Goal: Task Accomplishment & Management: Manage account settings

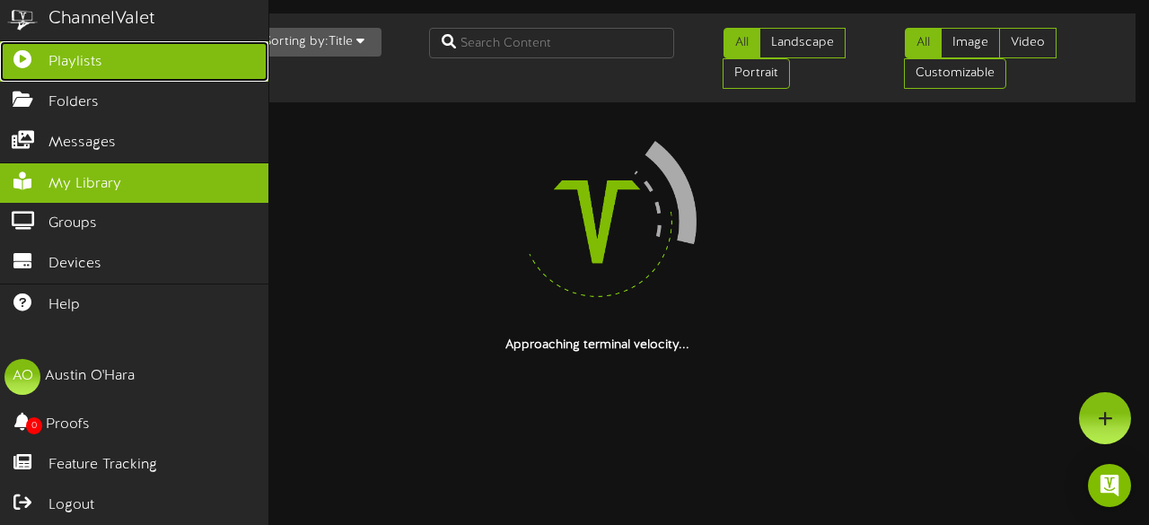
click at [145, 59] on link "Playlists" at bounding box center [134, 61] width 269 height 40
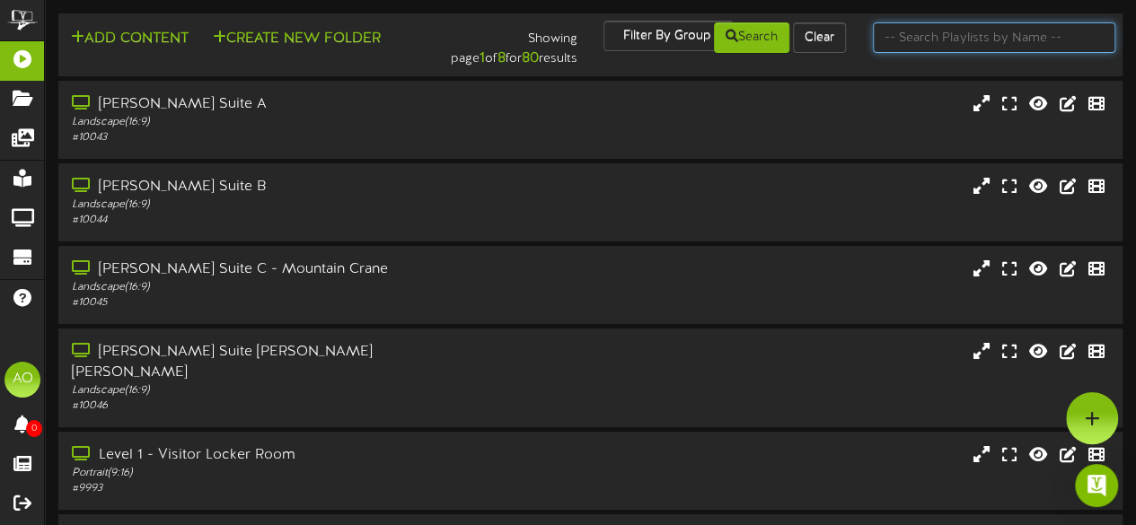
click at [972, 39] on input "text" at bounding box center [994, 37] width 242 height 31
type input "suite 14"
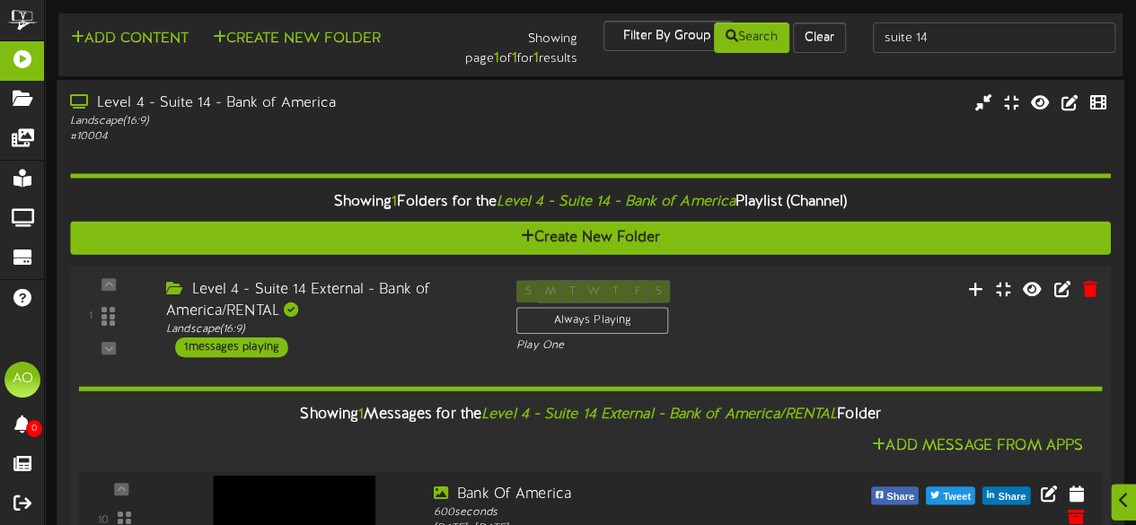
scroll to position [91, 0]
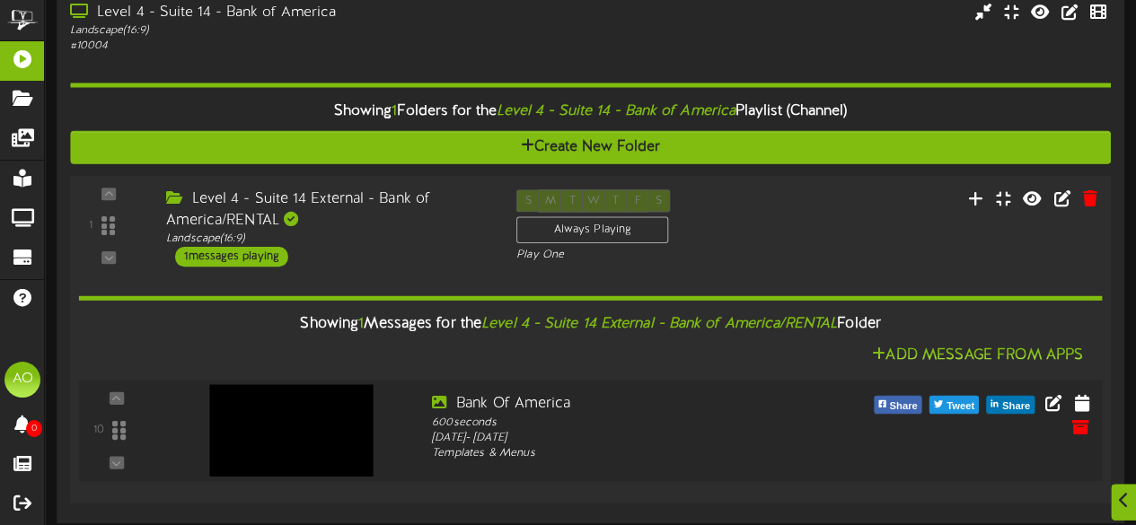
click at [327, 430] on div at bounding box center [288, 411] width 211 height 92
click at [315, 418] on img at bounding box center [290, 430] width 163 height 92
click at [1054, 397] on icon at bounding box center [1053, 402] width 20 height 20
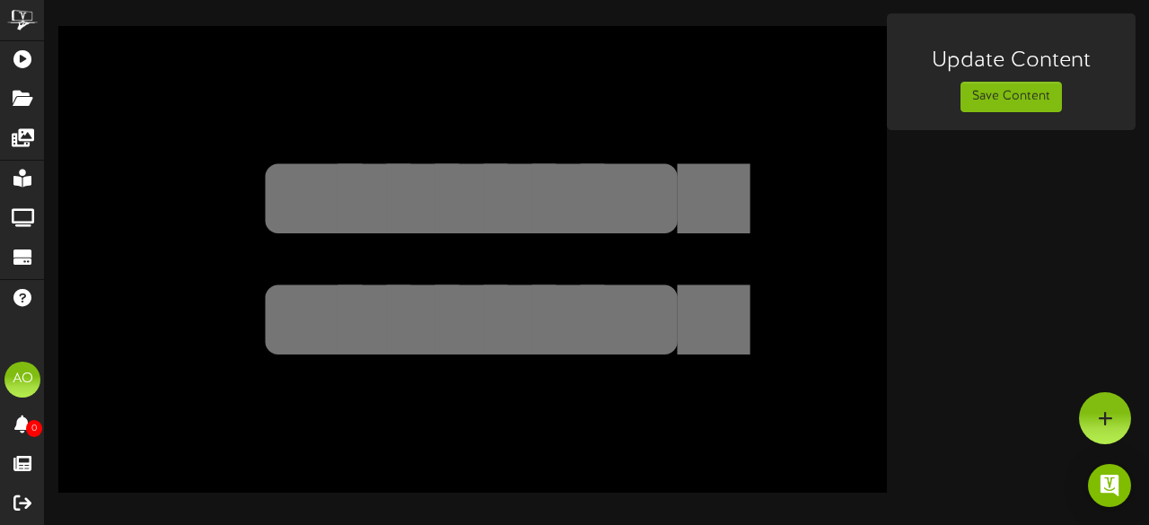
click at [658, 252] on textarea at bounding box center [471, 319] width 681 height 157
click at [634, 181] on textarea at bounding box center [471, 197] width 681 height 157
type textarea "*"
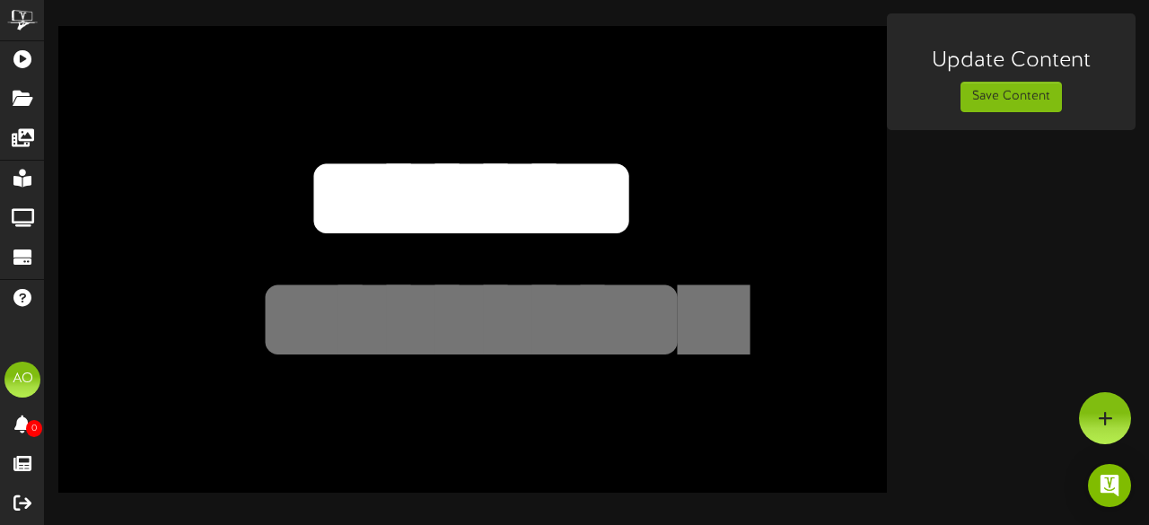
type textarea "*******"
click at [577, 339] on textarea at bounding box center [471, 319] width 681 height 157
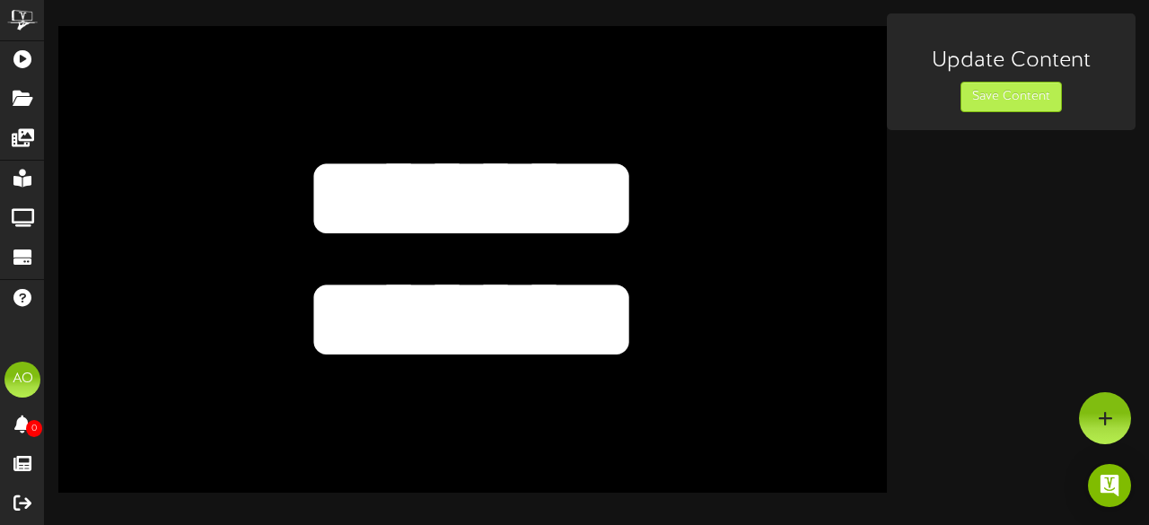
type textarea "*******"
click at [1024, 99] on button "Save Content" at bounding box center [1011, 97] width 101 height 31
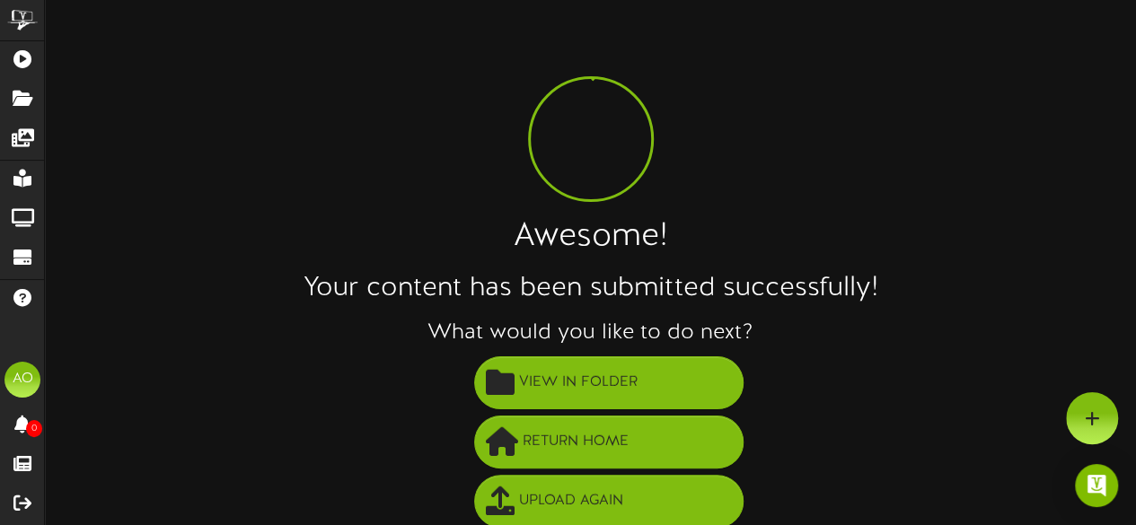
click at [1070, 116] on div "Awesome! Your content has been submitted successfully! What would you like to d…" at bounding box center [590, 331] width 1091 height 636
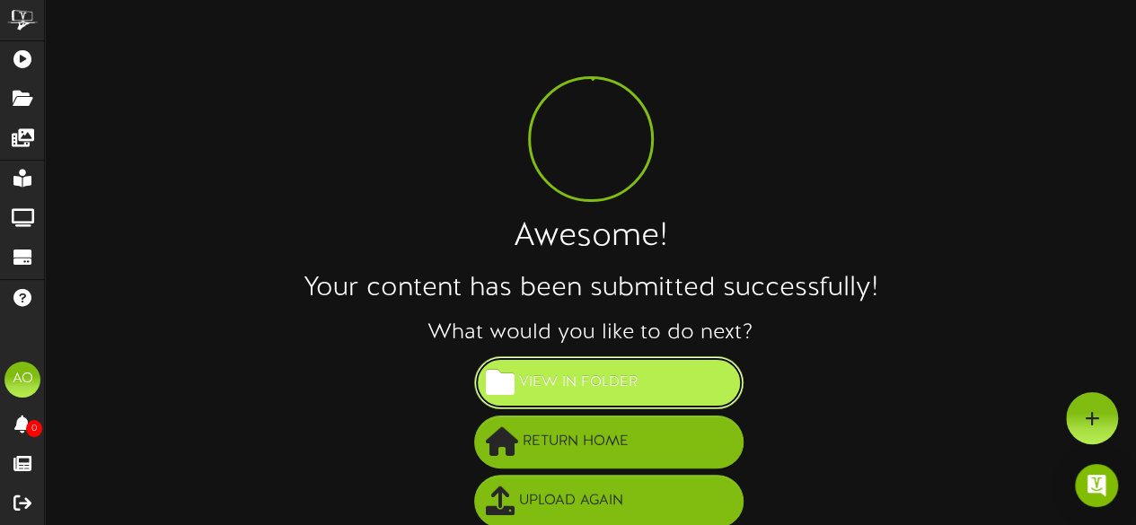
click at [648, 373] on button "View in Folder" at bounding box center [608, 383] width 269 height 53
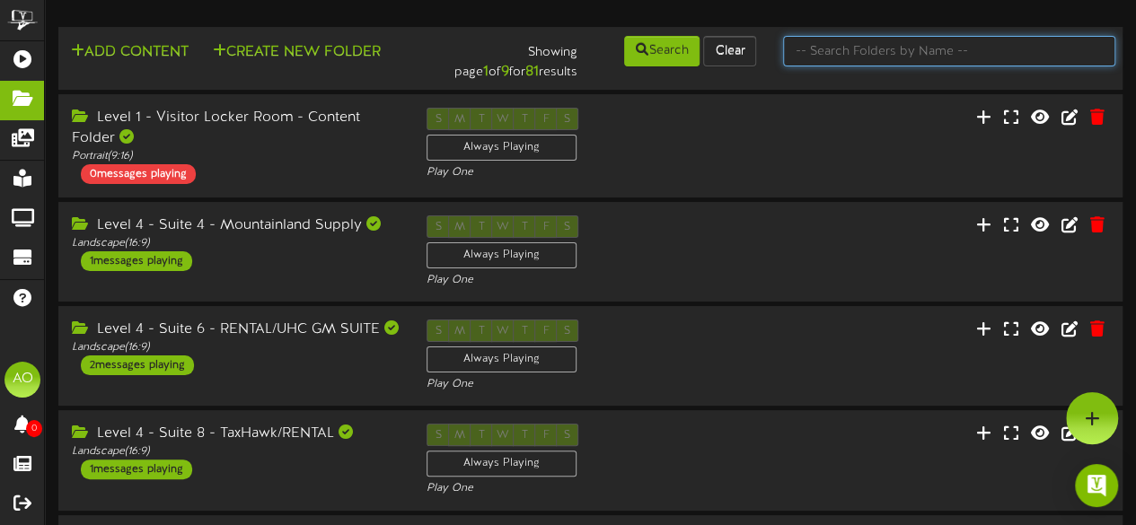
click at [855, 51] on input "text" at bounding box center [949, 51] width 332 height 31
type input "suite 14"
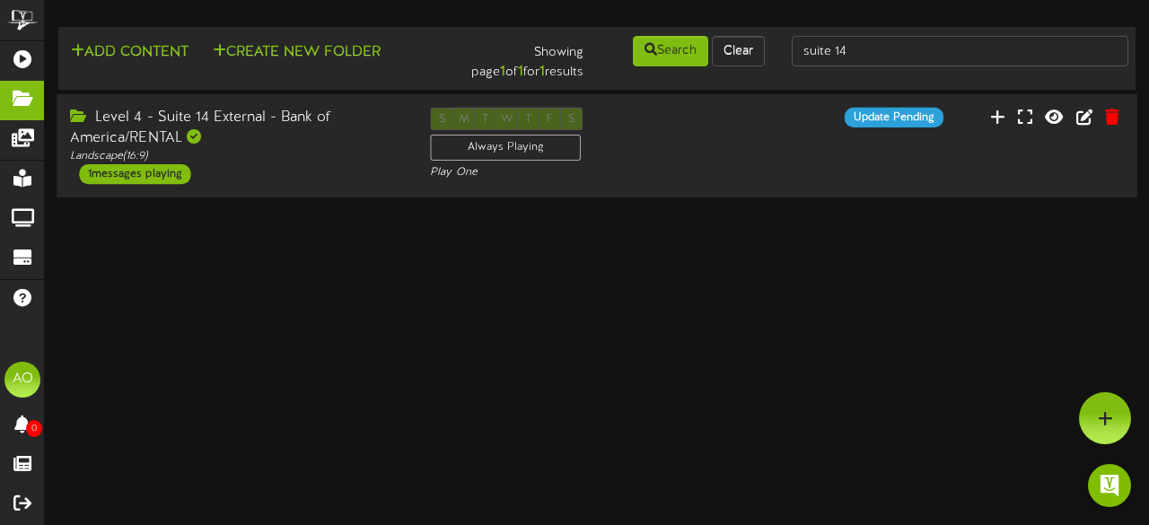
click at [258, 132] on div "Level 4 - Suite 14 External - Bank of America/RENTAL" at bounding box center [236, 128] width 333 height 41
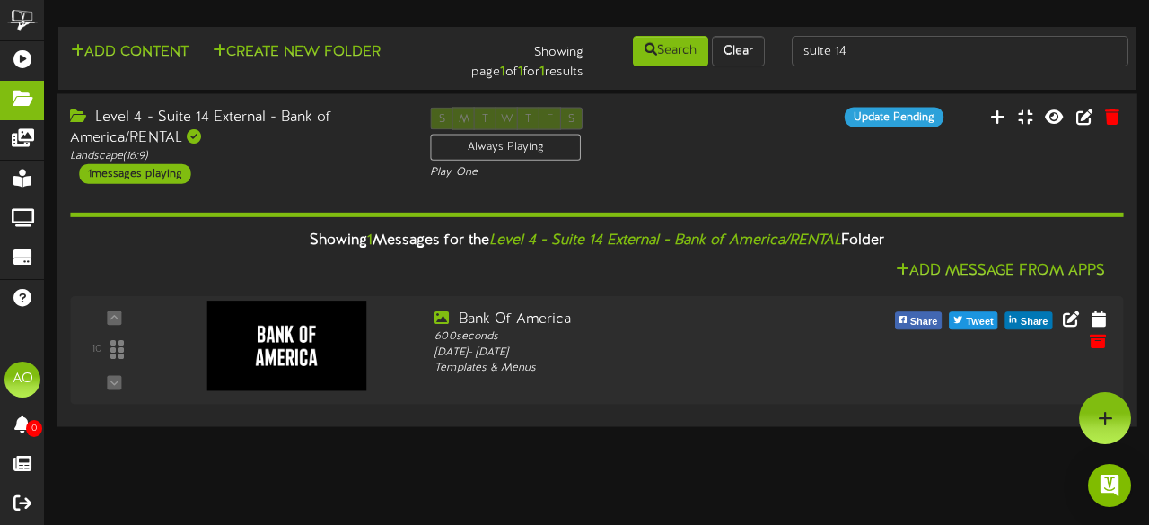
click at [887, 153] on div "Level 4 - Suite 14 External - Bank of America/RENTAL Landscape ( 16:9 ) 1 messa…" at bounding box center [597, 145] width 1081 height 76
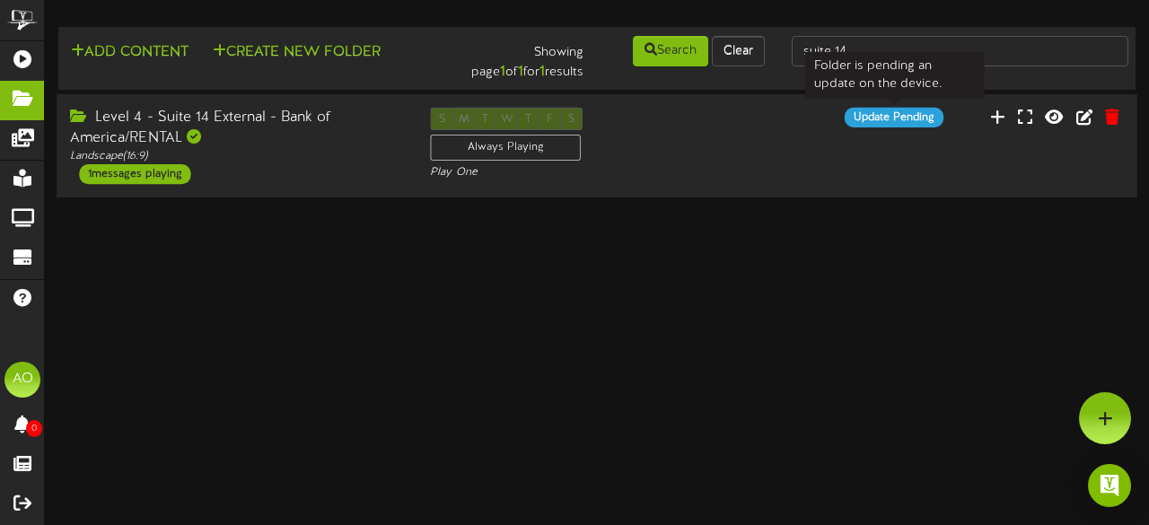
click at [905, 123] on div "Update Pending" at bounding box center [894, 118] width 99 height 20
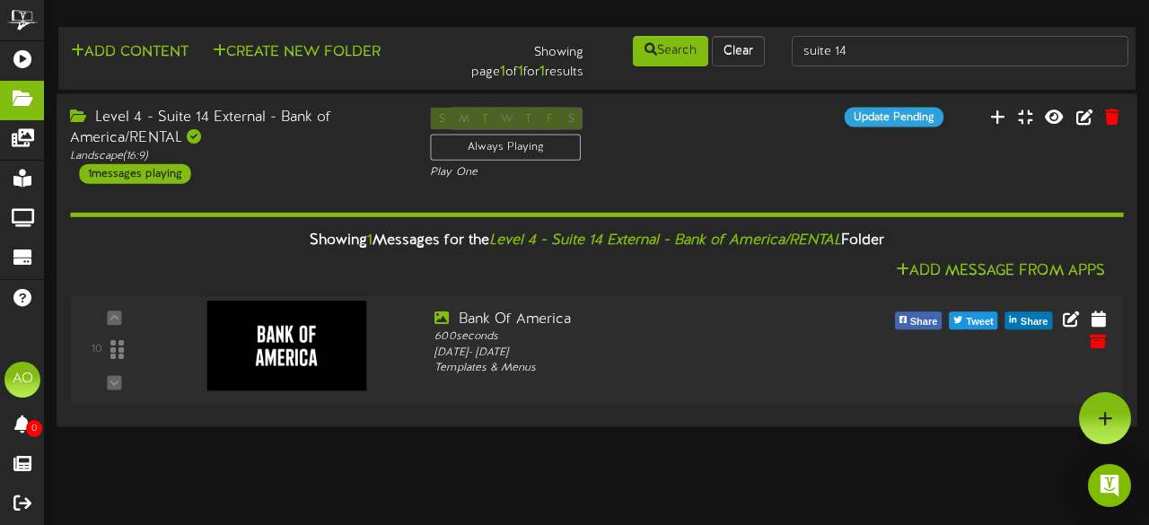
click at [812, 138] on div "Level 4 - Suite 14 External - Bank of America/RENTAL Landscape ( 16:9 ) 1 messa…" at bounding box center [597, 145] width 1081 height 76
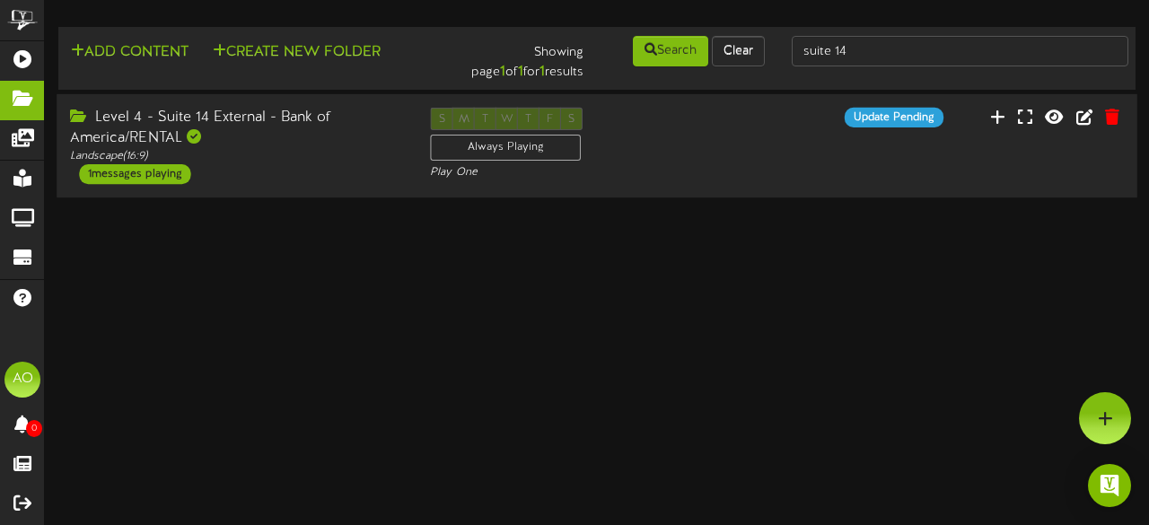
click at [808, 142] on div "Level 4 - Suite 14 External - Bank of America/RENTAL Landscape ( 16:9 ) 1 messa…" at bounding box center [597, 146] width 1081 height 76
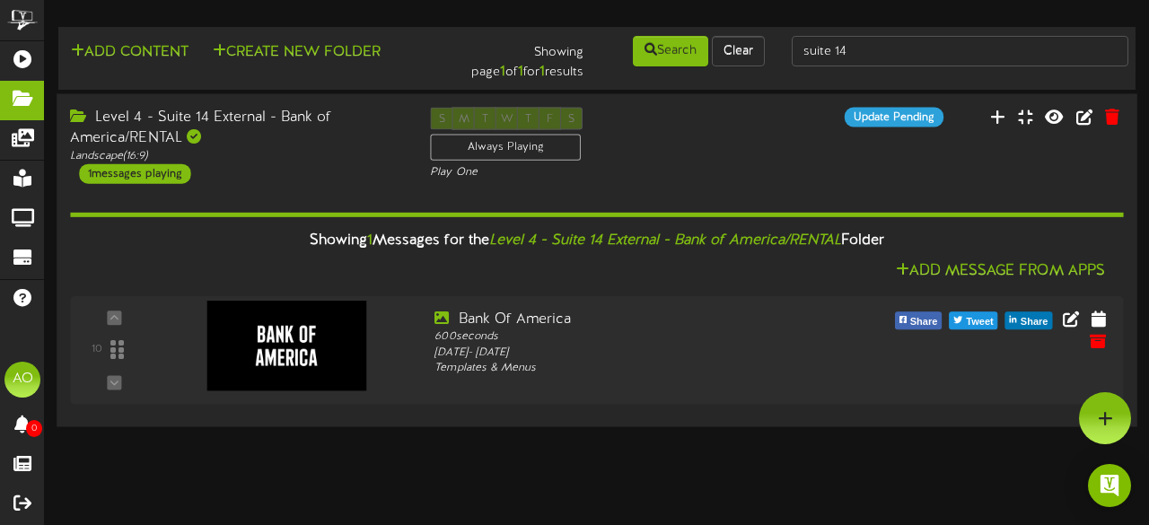
click at [810, 154] on div "Level 4 - Suite 14 External - Bank of America/RENTAL Landscape ( 16:9 ) 1 messa…" at bounding box center [597, 145] width 1081 height 76
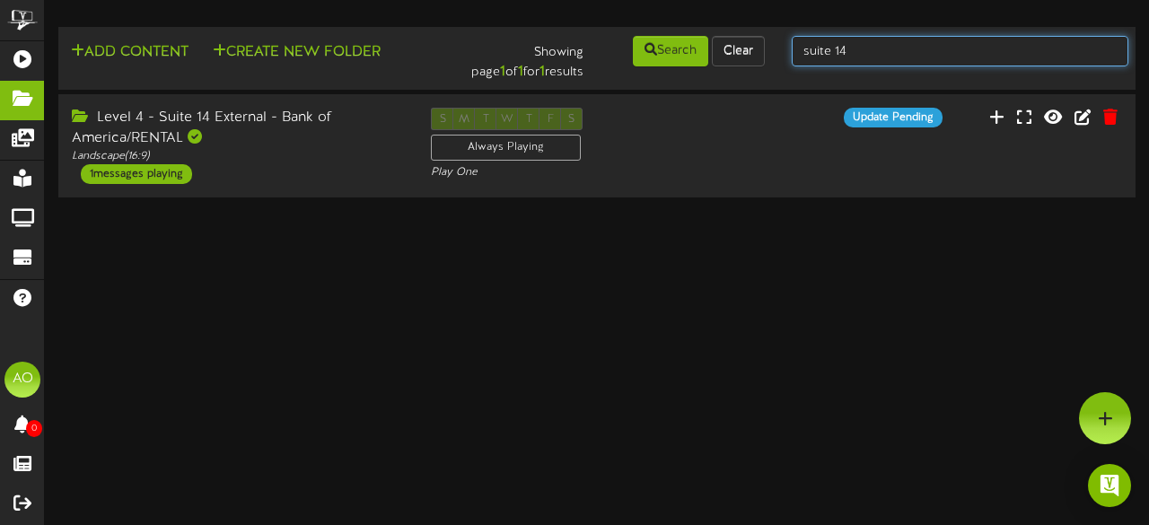
click at [871, 49] on input "suite 14" at bounding box center [960, 51] width 337 height 31
type input "suite 33"
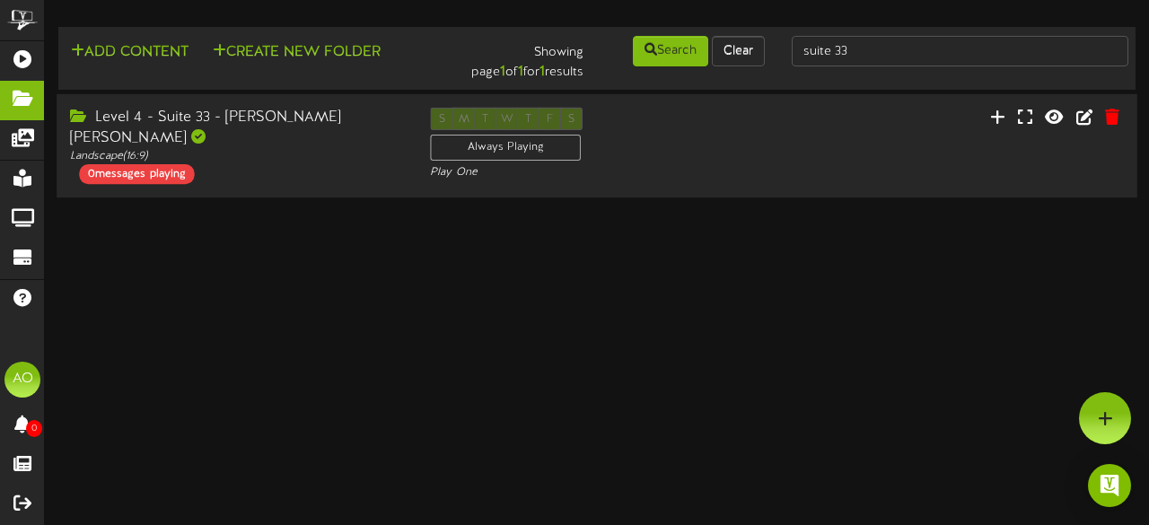
click at [282, 117] on div "Level 4 - Suite 33 - [PERSON_NAME] [PERSON_NAME]" at bounding box center [236, 128] width 333 height 41
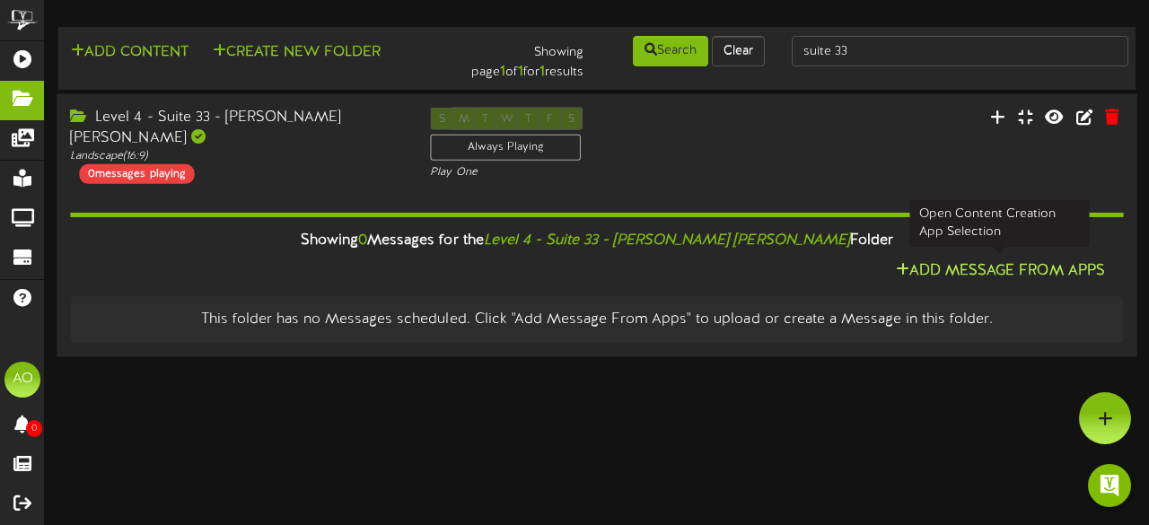
click at [1052, 271] on button "Add Message From Apps" at bounding box center [1001, 271] width 220 height 22
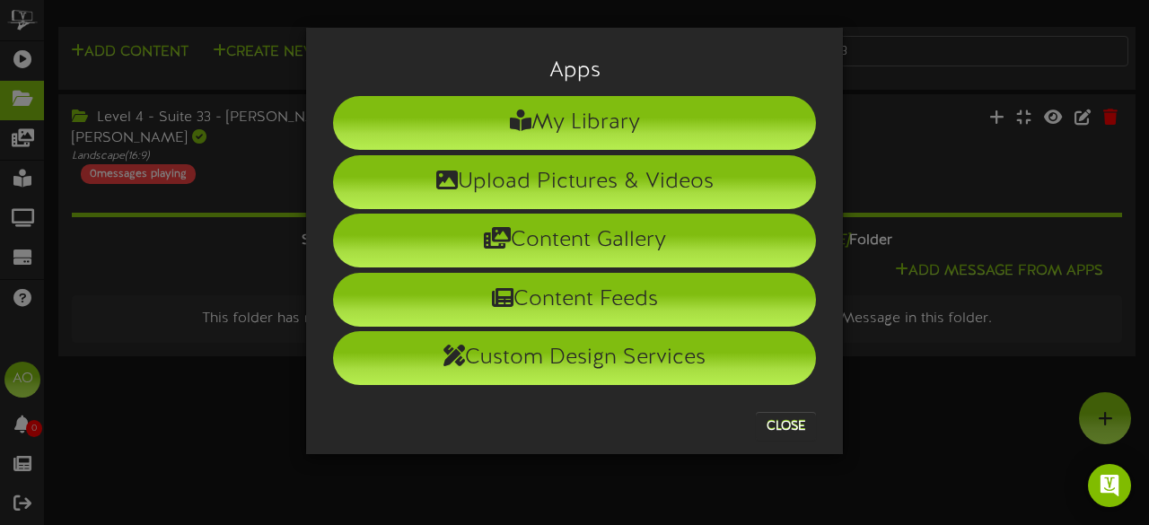
click at [259, 438] on div "Apps My Library Upload Pictures & Videos Content Gallery Content Feeds Custom D…" at bounding box center [574, 262] width 1149 height 525
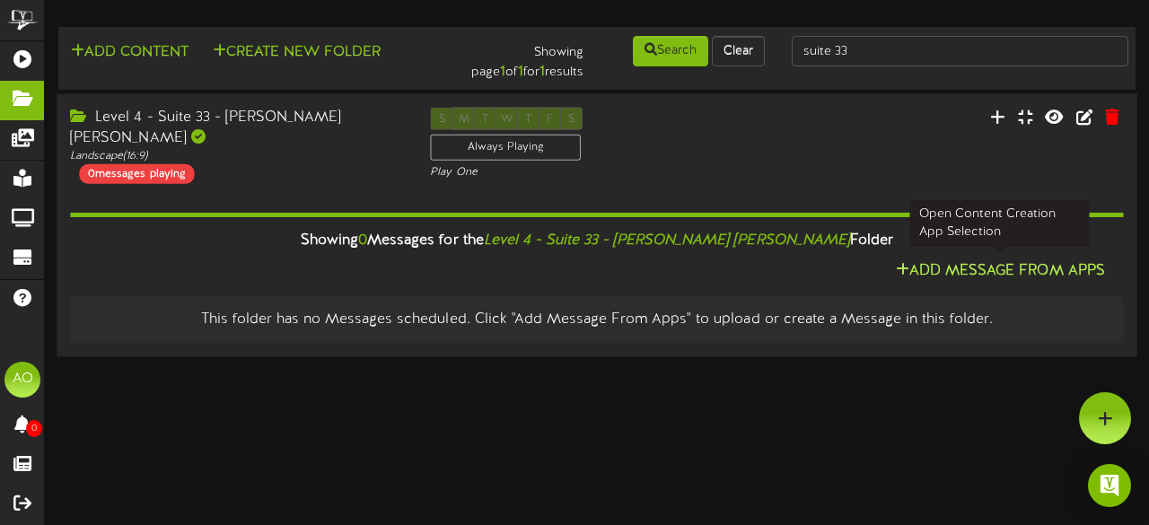
click at [996, 269] on button "Add Message From Apps" at bounding box center [1001, 271] width 220 height 22
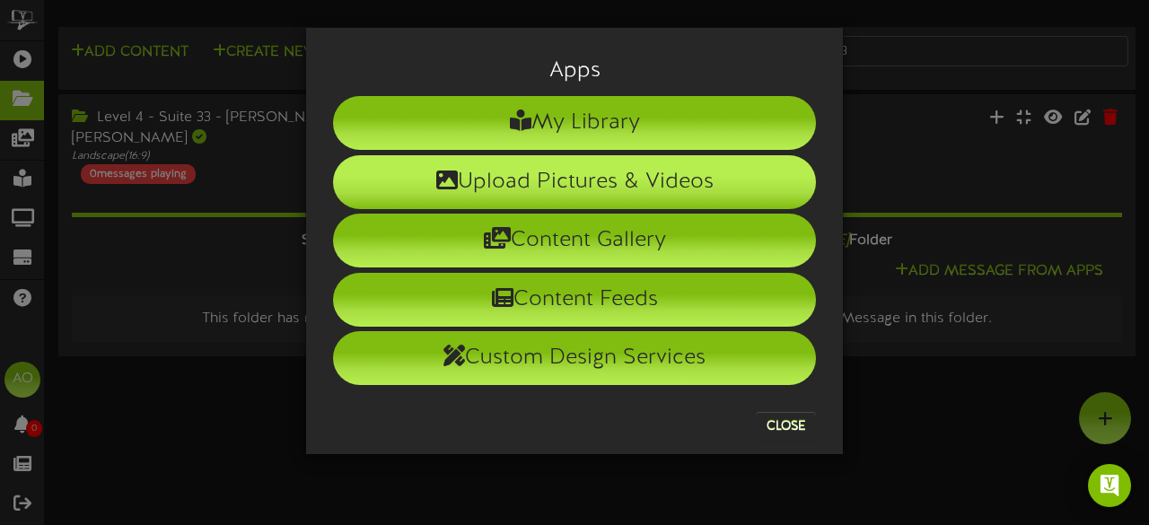
click at [577, 173] on li "Upload Pictures & Videos" at bounding box center [574, 182] width 483 height 54
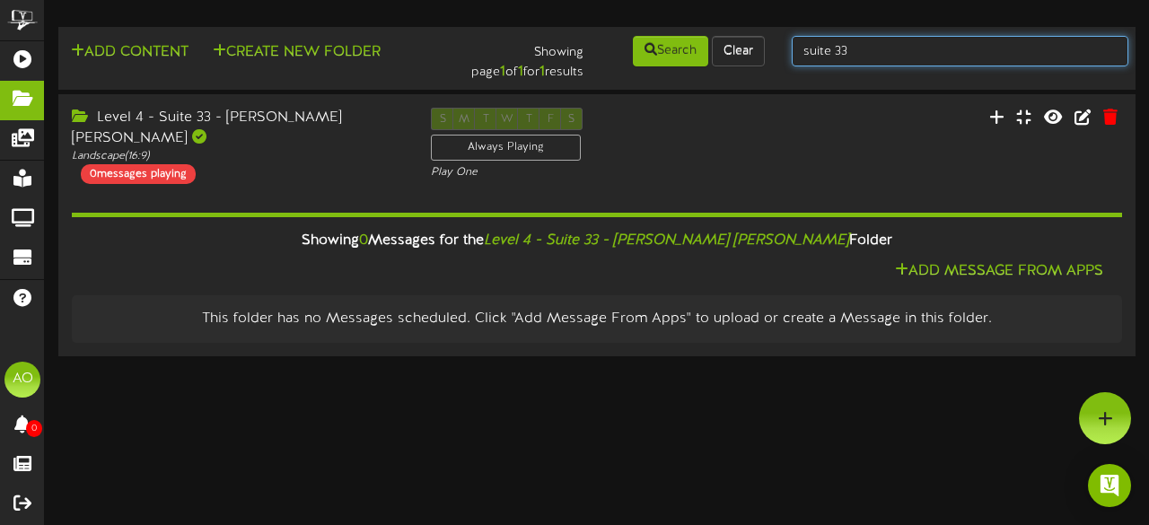
click at [885, 42] on input "suite 33" at bounding box center [960, 51] width 337 height 31
type input "suite 34"
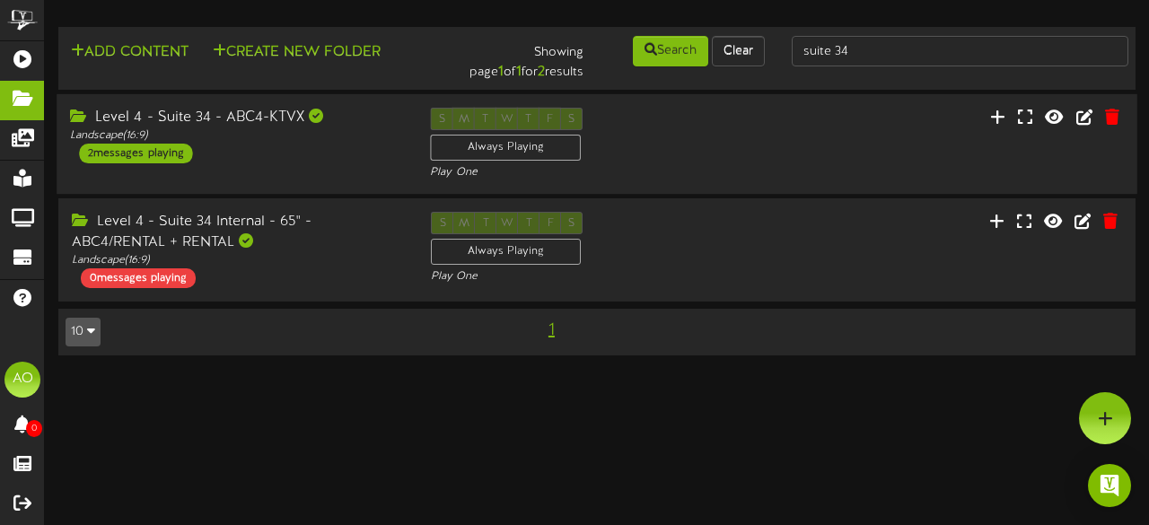
click at [184, 127] on div "Level 4 - Suite 34 - ABC4-KTVX" at bounding box center [236, 118] width 333 height 21
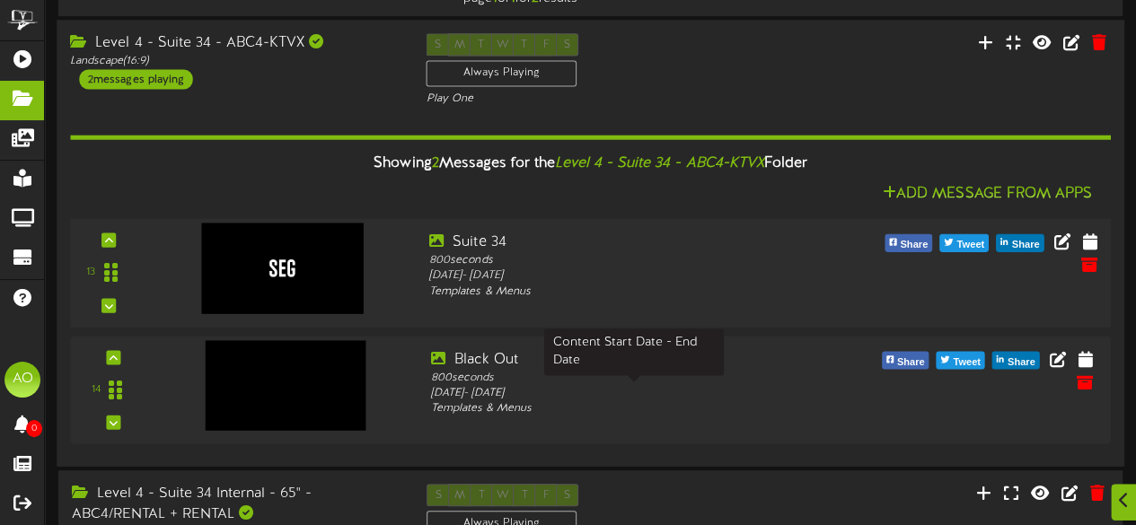
scroll to position [75, 0]
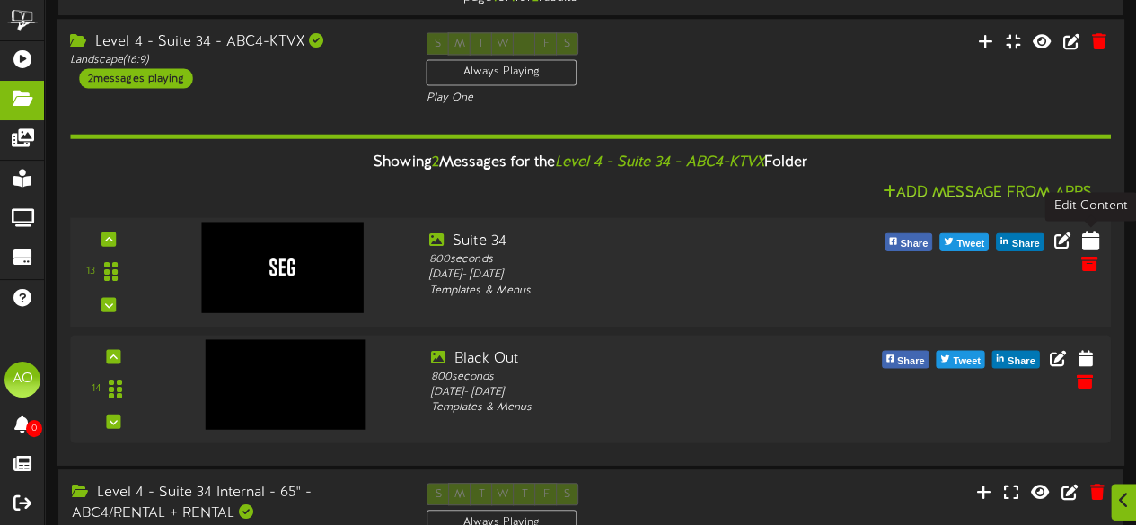
click at [1091, 240] on icon at bounding box center [1089, 240] width 17 height 20
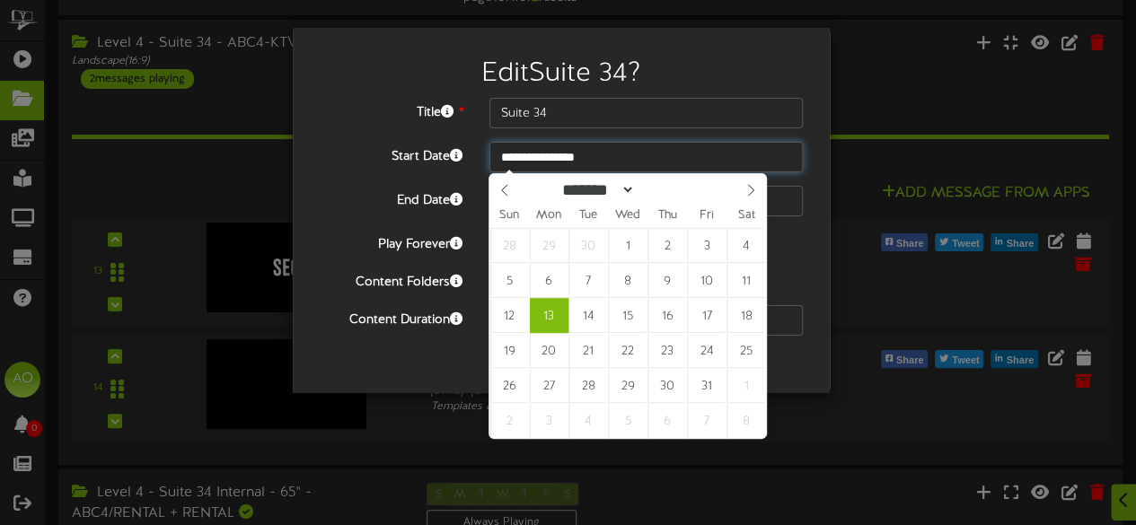
click at [564, 168] on input "**********" at bounding box center [645, 157] width 313 height 31
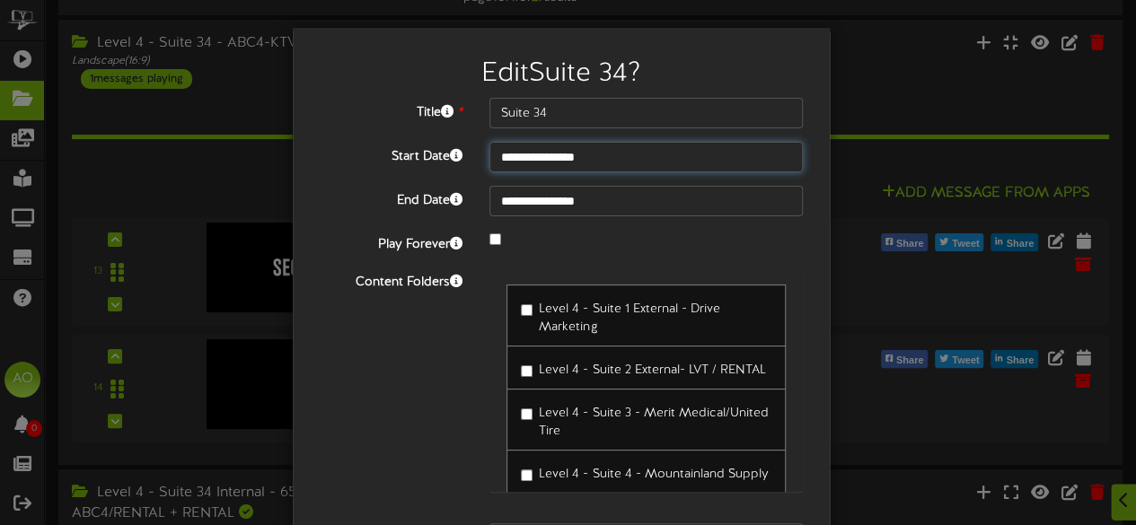
type input "**********"
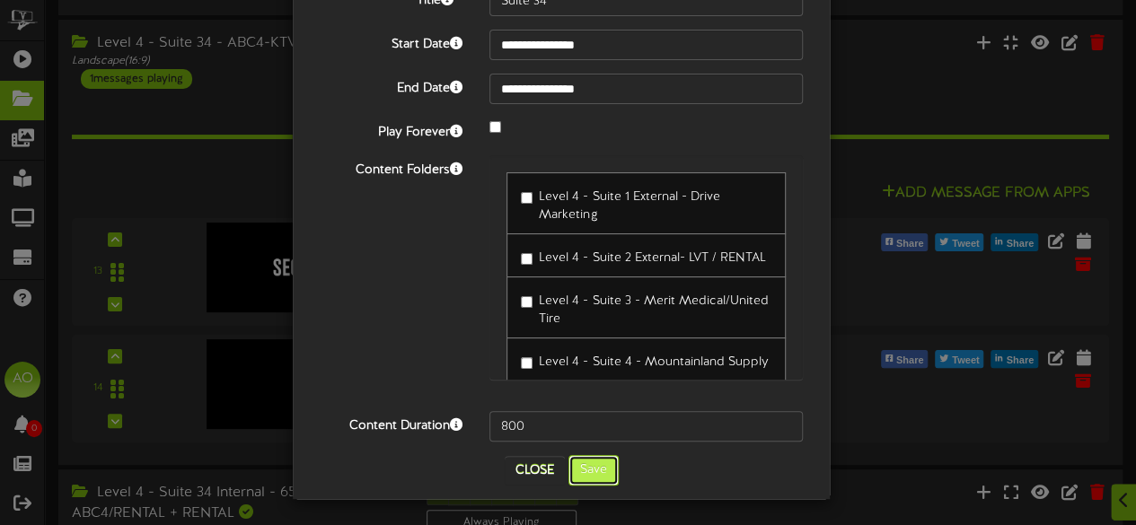
click at [583, 462] on button "Save" at bounding box center [593, 470] width 50 height 31
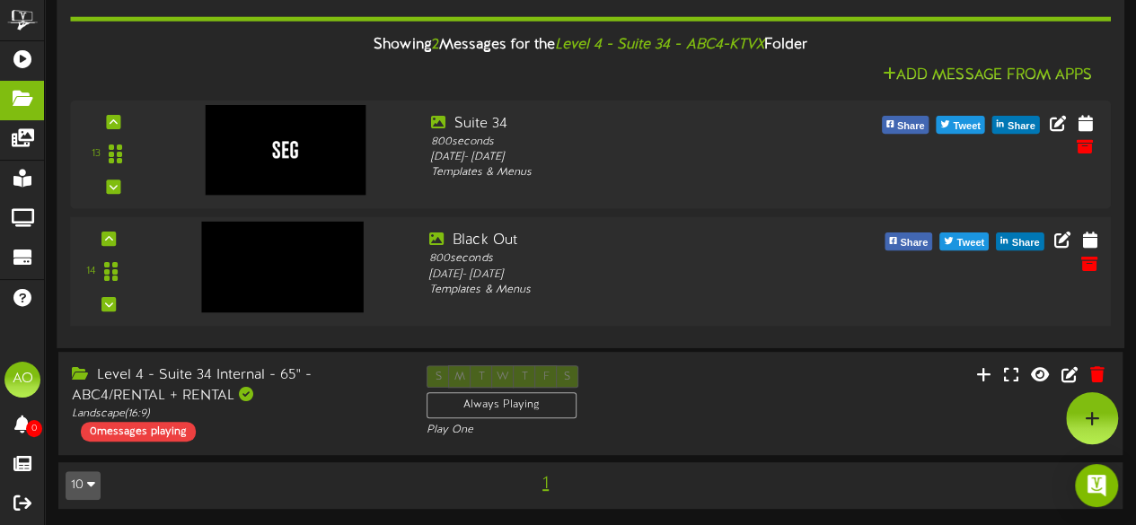
scroll to position [0, 0]
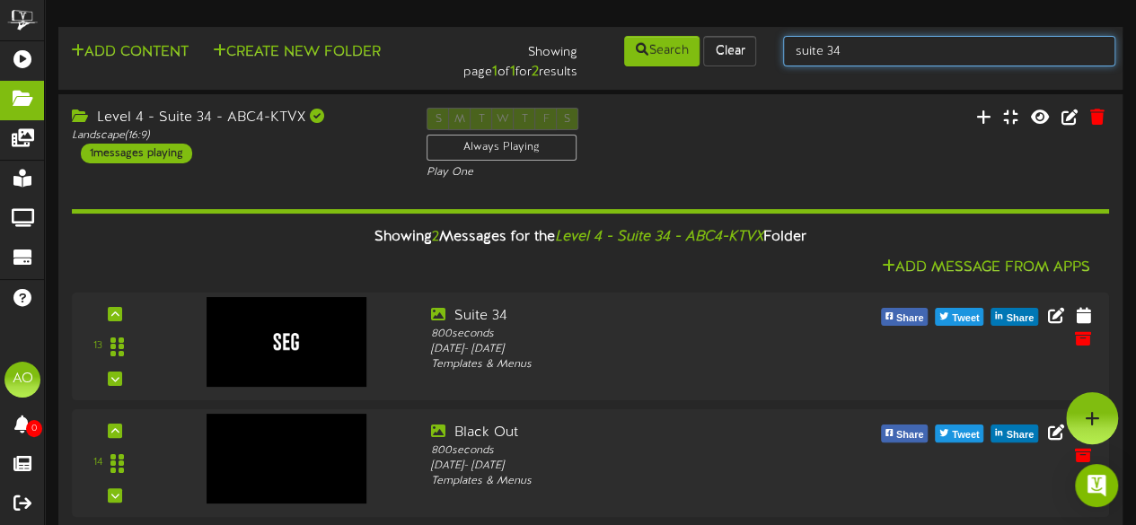
click at [873, 47] on input "suite 34" at bounding box center [949, 51] width 332 height 31
type input "suite 35"
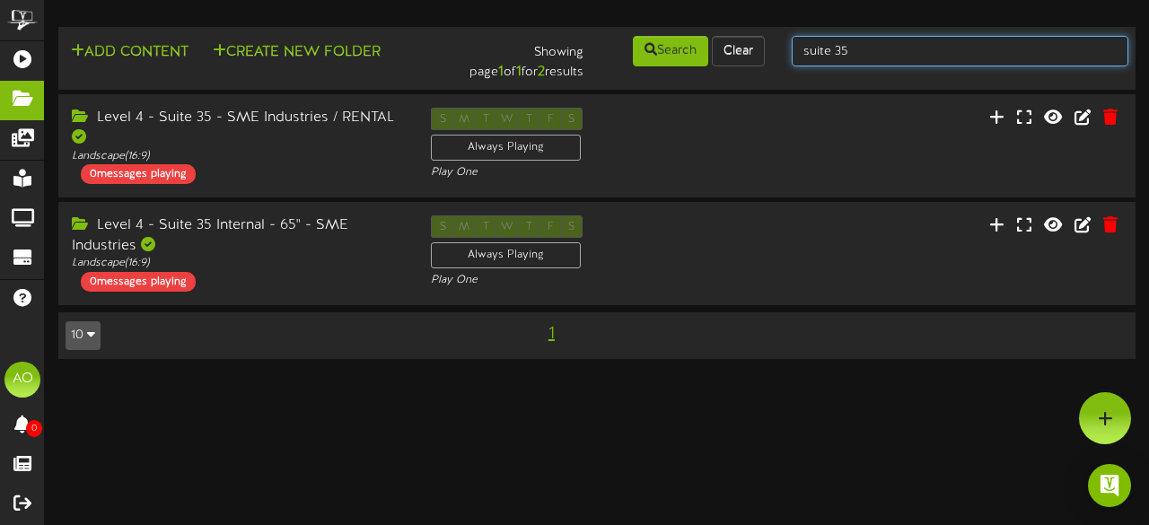
click at [873, 48] on input "suite 35" at bounding box center [960, 51] width 337 height 31
type input "suite 46"
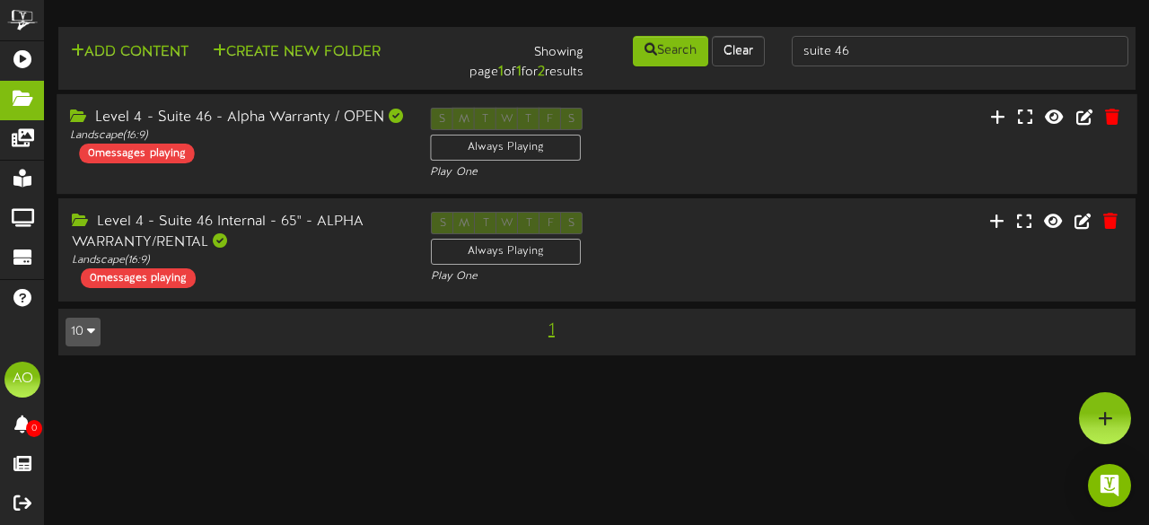
click at [268, 124] on div "Level 4 - Suite 46 - Alpha Warranty / OPEN" at bounding box center [236, 118] width 333 height 21
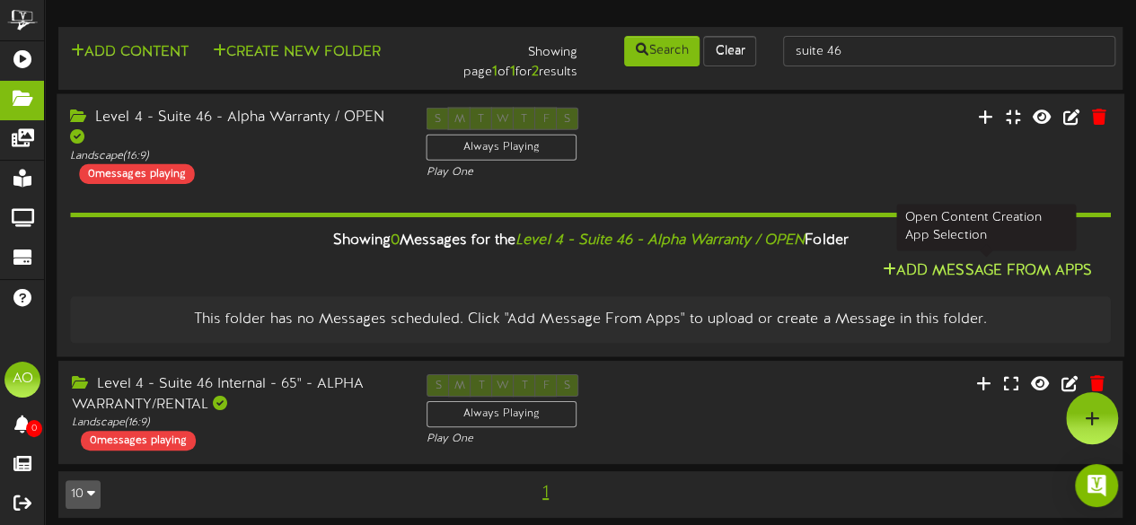
click at [1033, 273] on button "Add Message From Apps" at bounding box center [987, 271] width 220 height 22
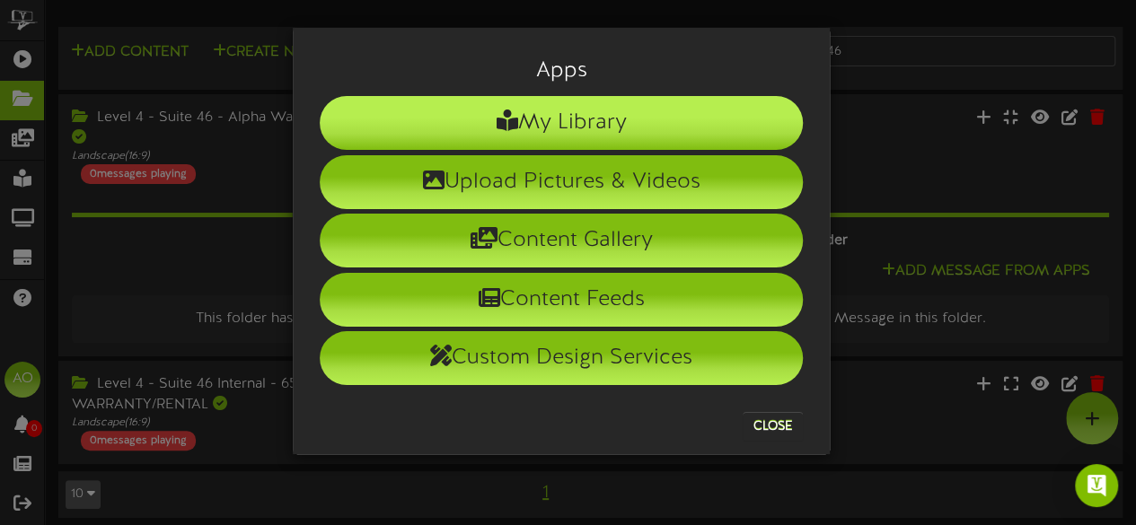
click at [616, 114] on li "My Library" at bounding box center [561, 123] width 483 height 54
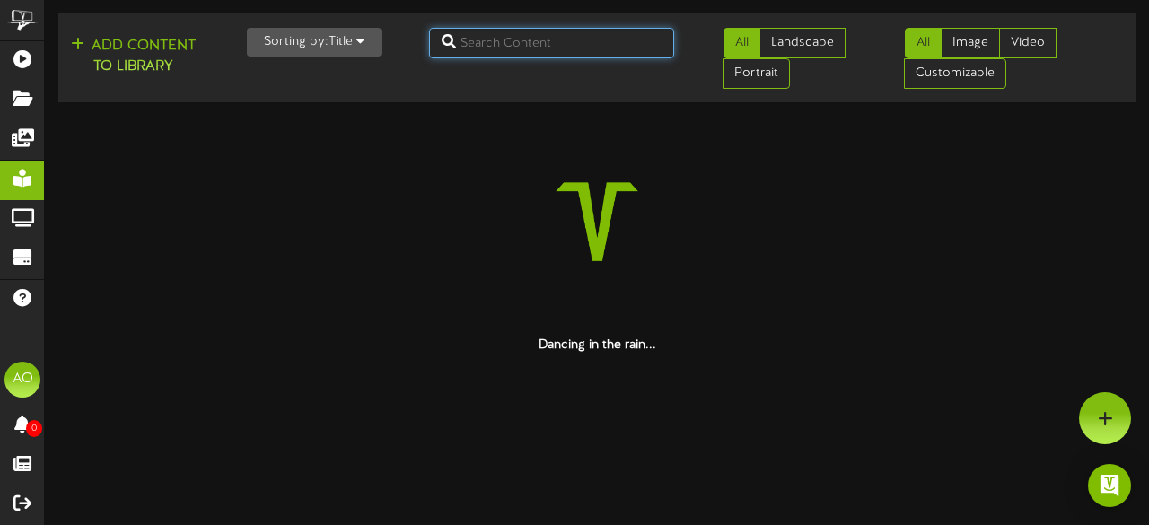
click at [542, 39] on input "text" at bounding box center [552, 43] width 246 height 31
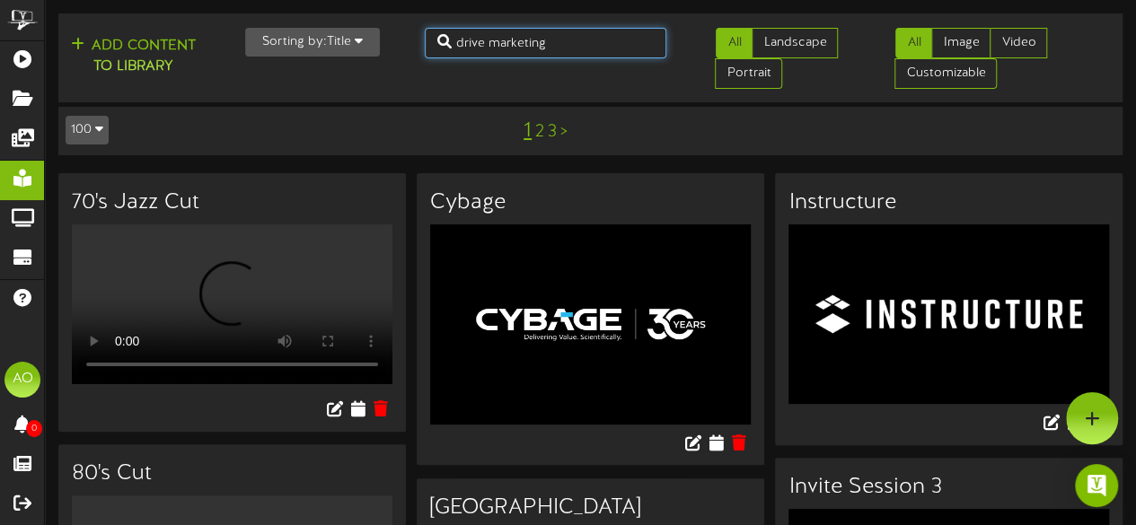
type input "drive marketing"
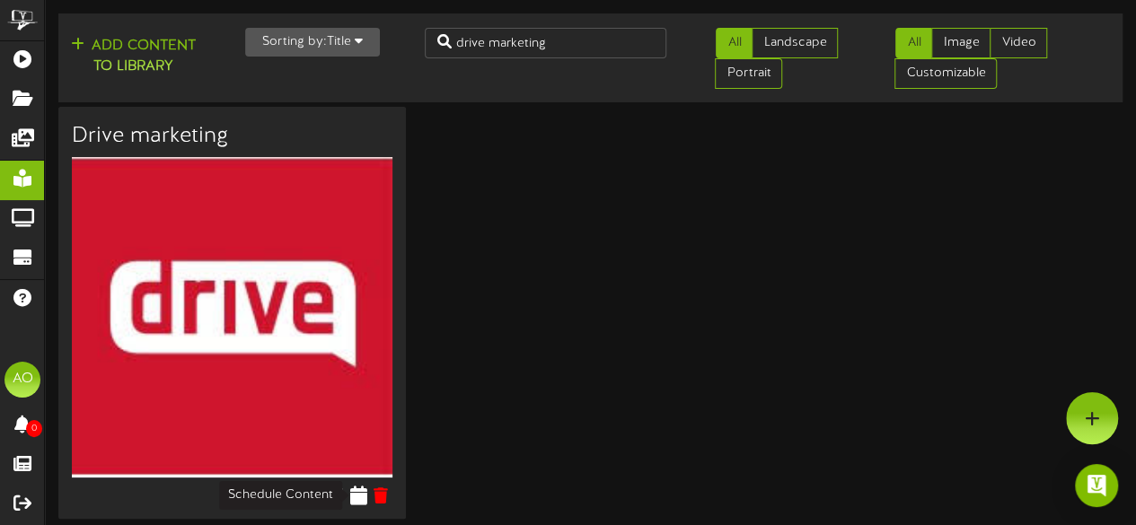
click at [352, 494] on icon at bounding box center [357, 496] width 17 height 20
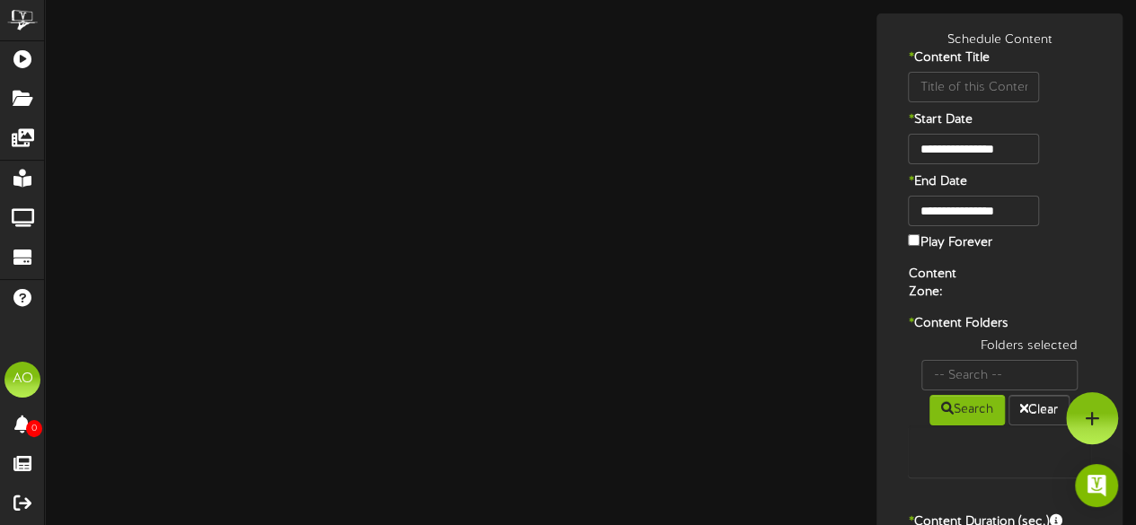
type input "Drive marketing"
type input "8"
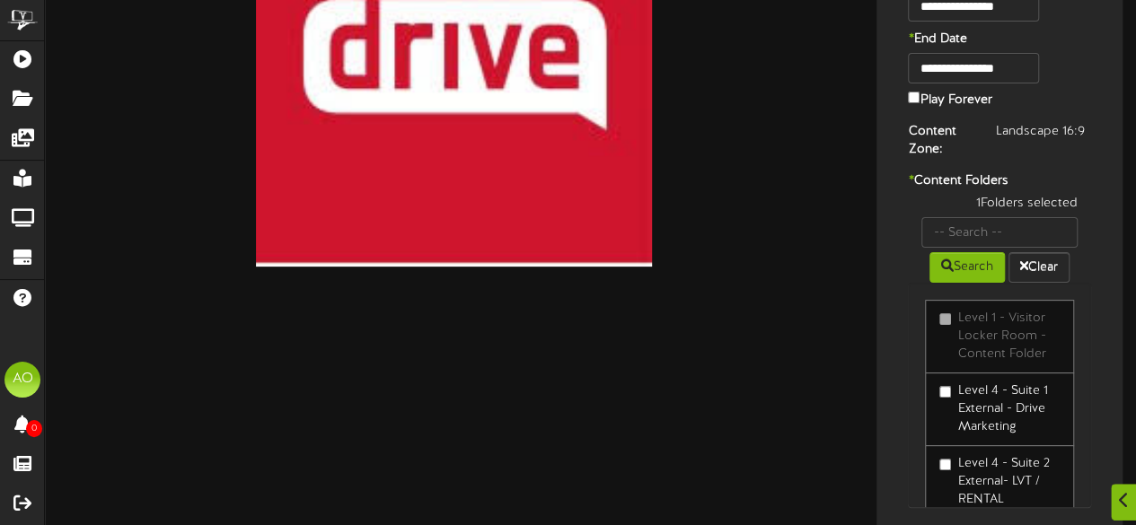
scroll to position [198, 0]
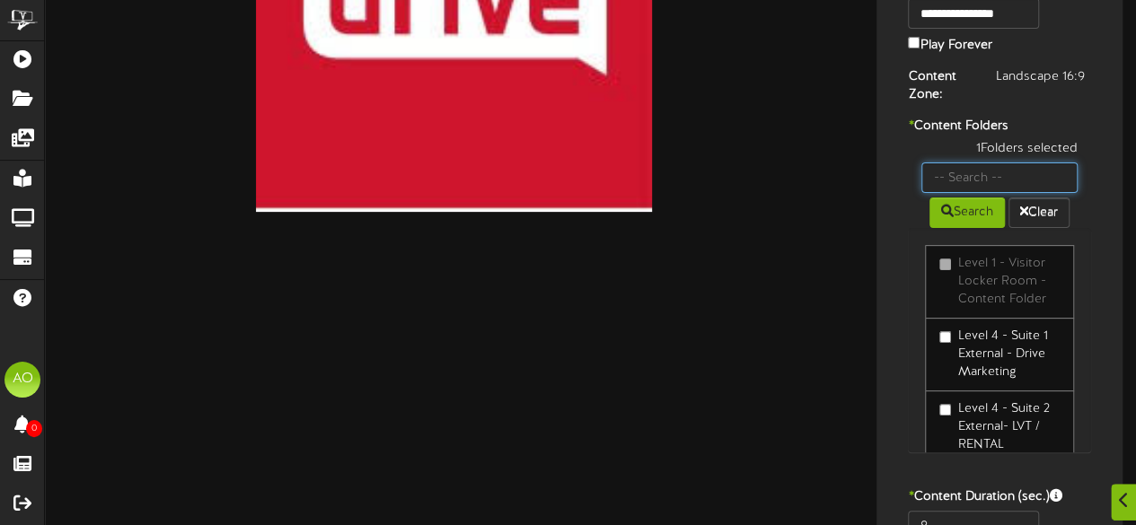
click at [982, 172] on input "text" at bounding box center [999, 178] width 156 height 31
type input "46"
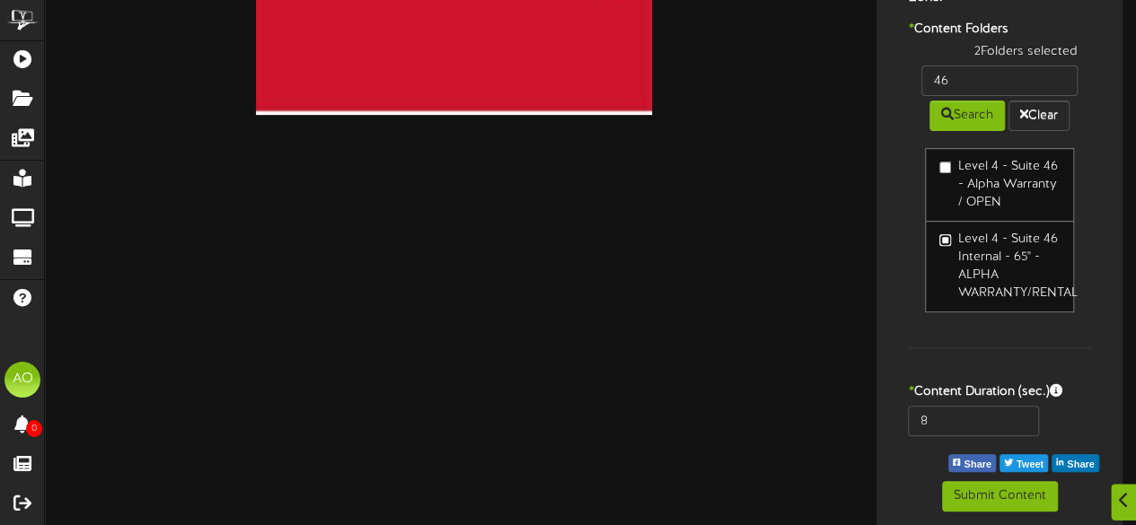
scroll to position [298, 0]
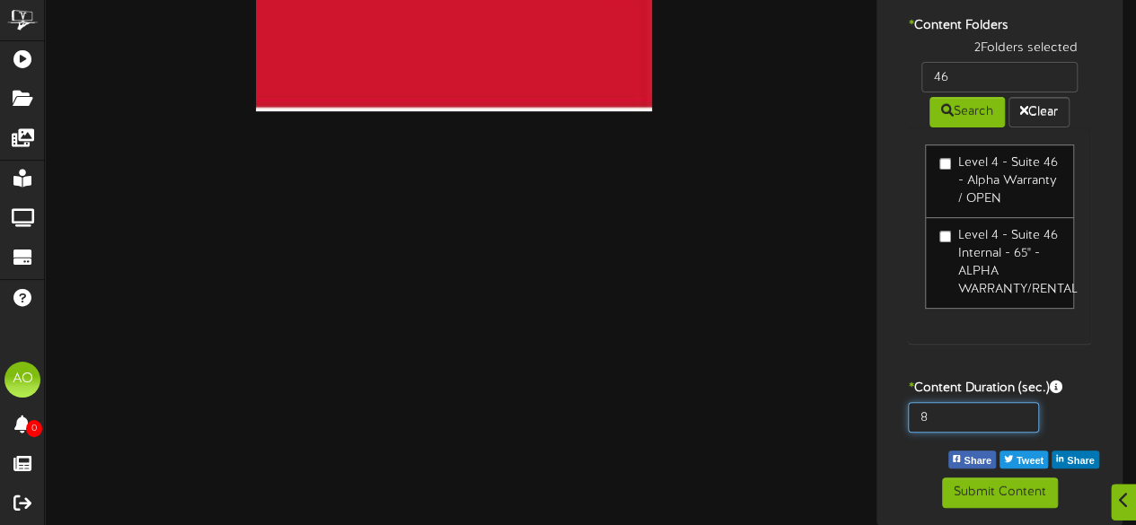
click at [941, 418] on input "8" at bounding box center [973, 417] width 130 height 31
type input "600"
click at [902, 456] on div "**********" at bounding box center [999, 120] width 237 height 775
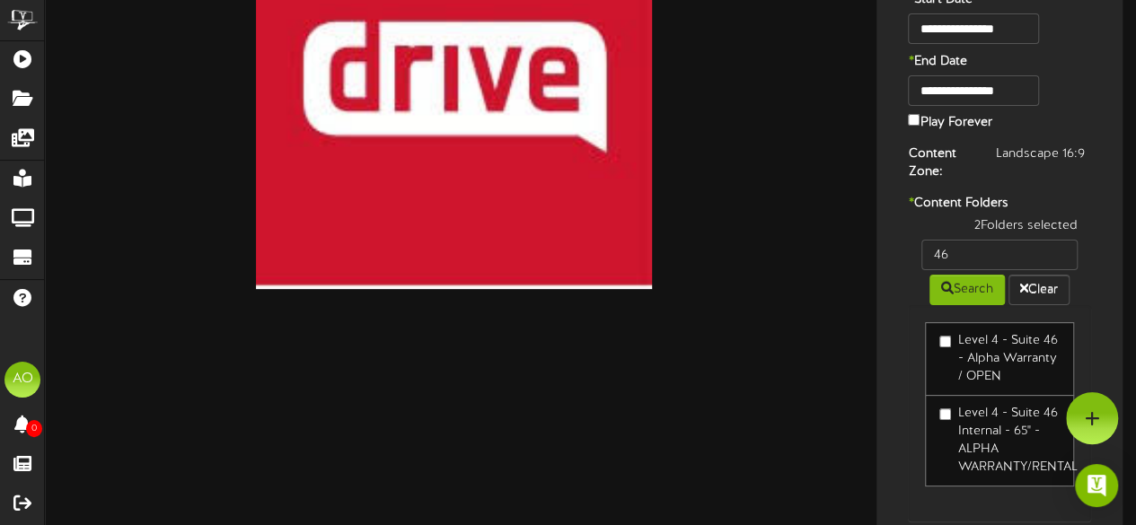
scroll to position [0, 0]
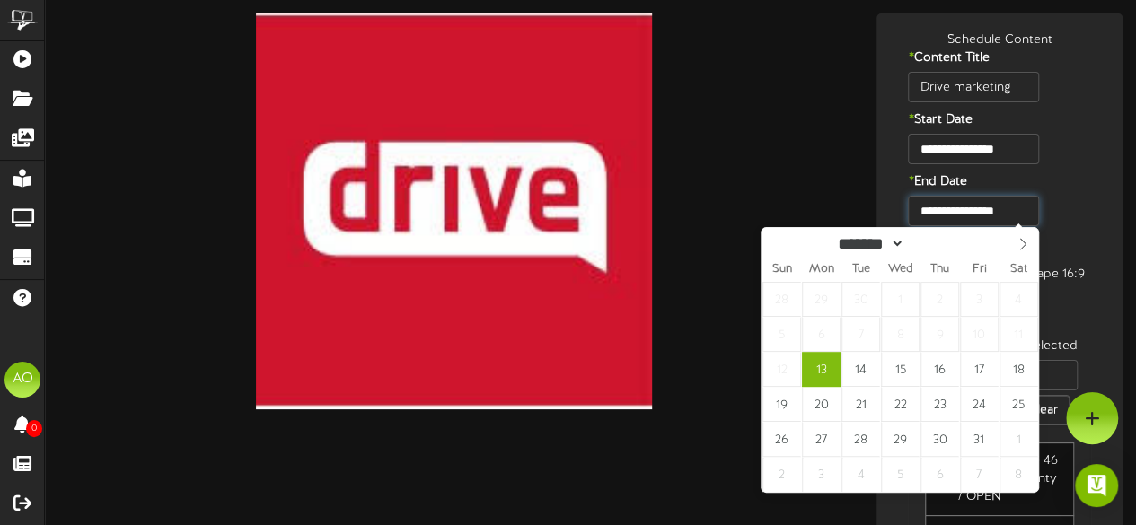
click at [1024, 213] on input "**********" at bounding box center [973, 211] width 130 height 31
type input "****"
click at [969, 243] on span at bounding box center [962, 239] width 13 height 10
type input "**********"
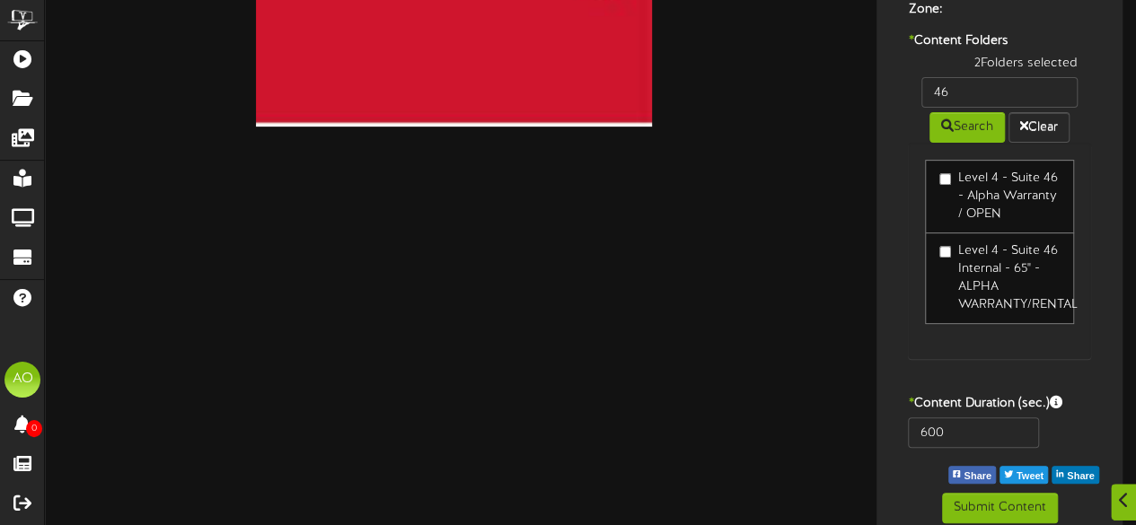
scroll to position [304, 0]
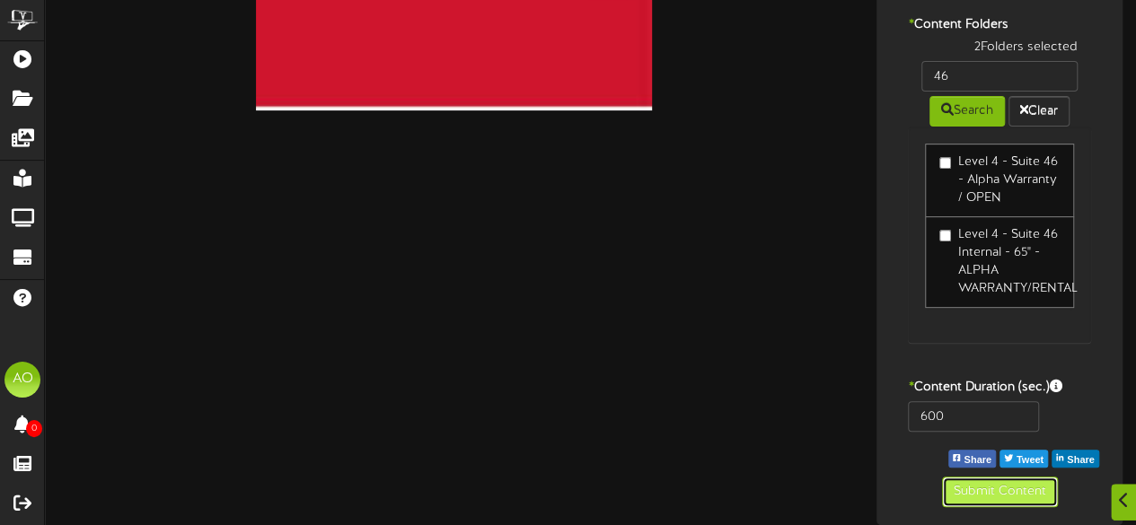
click at [991, 497] on button "Submit Content" at bounding box center [1000, 492] width 116 height 31
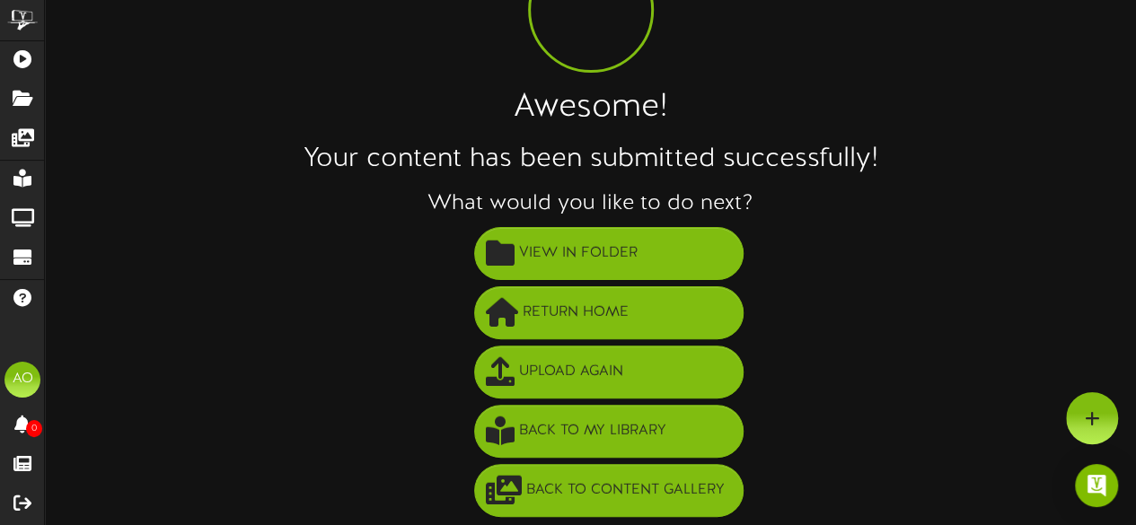
scroll to position [0, 0]
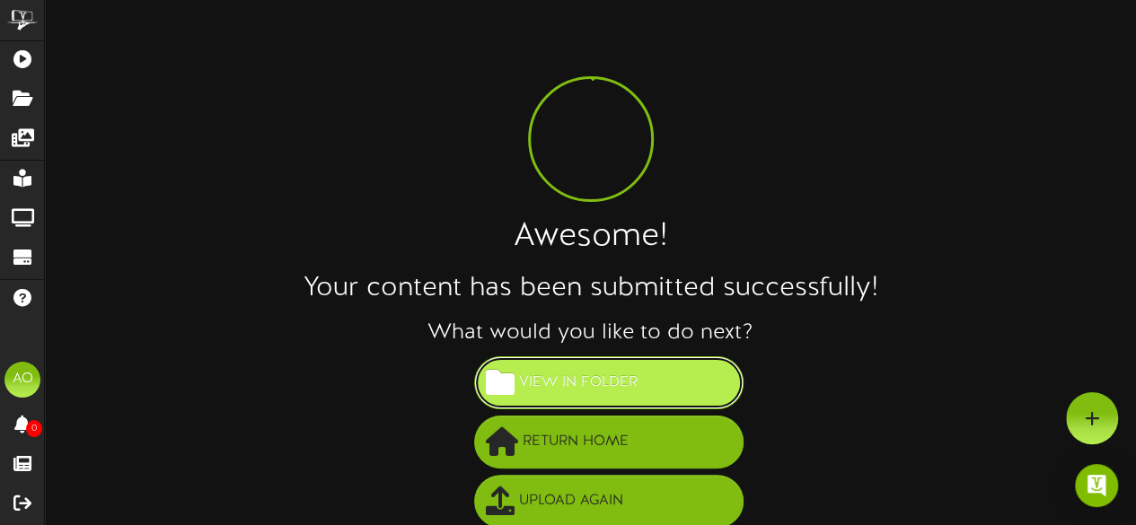
click at [641, 382] on button "View in Folder" at bounding box center [608, 383] width 269 height 53
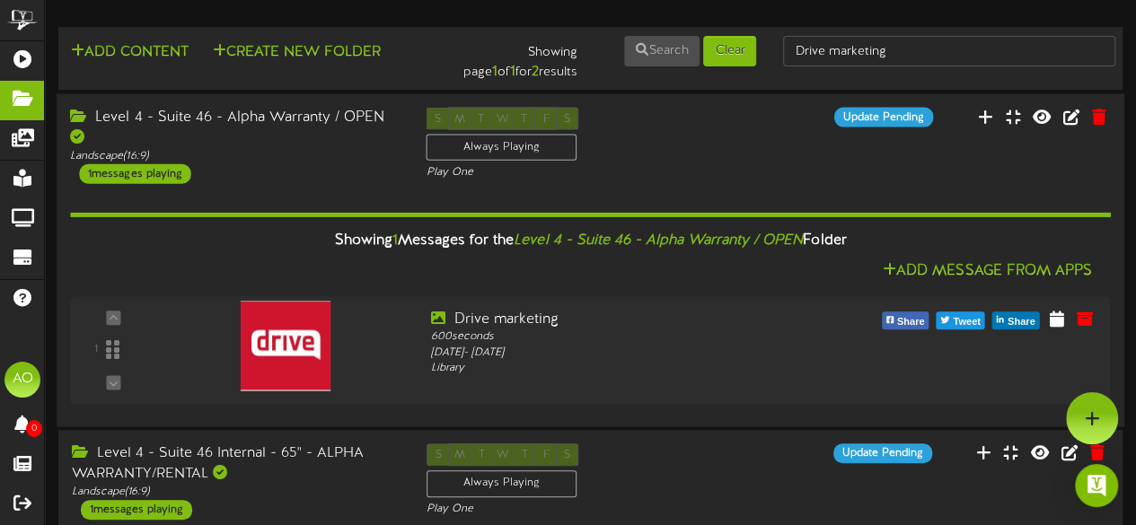
click at [240, 120] on div "Level 4 - Suite 46 - Alpha Warranty / OPEN" at bounding box center [234, 127] width 329 height 41
click at [242, 122] on div "Level 4 - Suite 46 - Alpha Warranty / OPEN" at bounding box center [234, 127] width 329 height 41
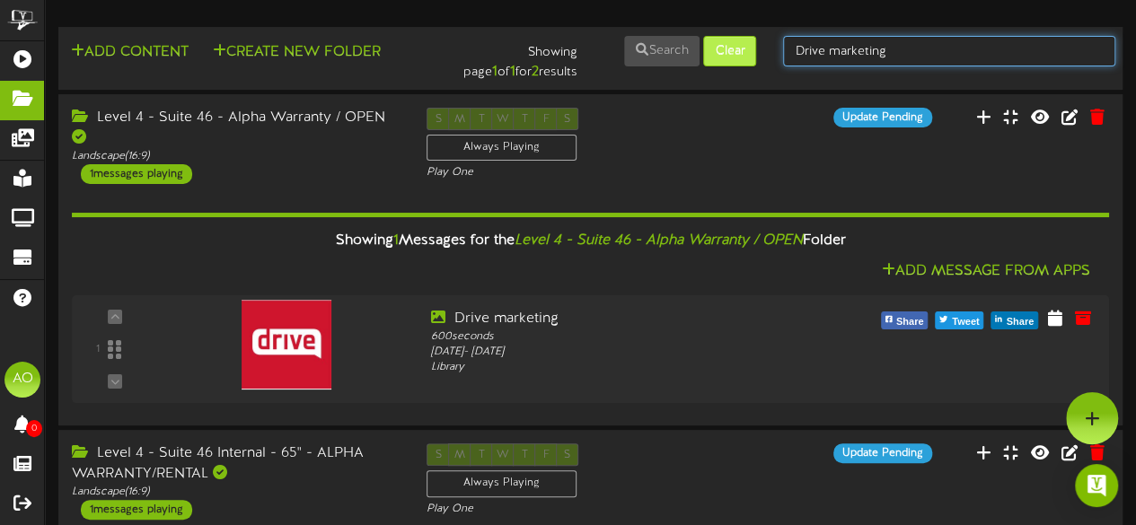
drag, startPoint x: 915, startPoint y: 47, endPoint x: 742, endPoint y: 41, distance: 173.4
click at [742, 41] on div "Add Content Create New Folder Showing page 1 of 1 for 2 results Search Clear Dr…" at bounding box center [590, 58] width 1077 height 48
type input "suite 47"
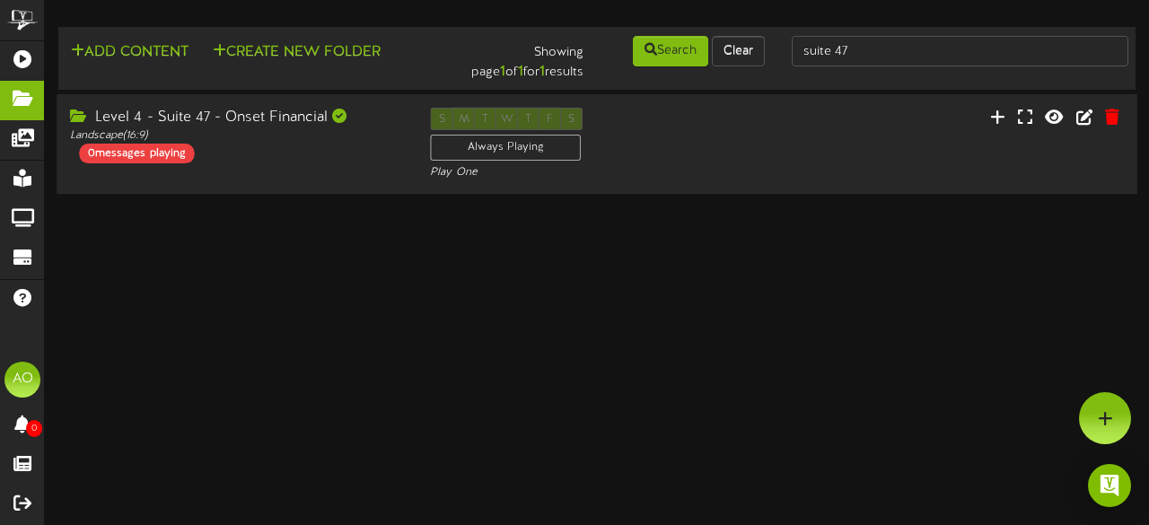
click at [246, 146] on div "Level 4 - Suite 47 - Onset Financial Landscape ( 16:9 ) 0 messages playing" at bounding box center [237, 136] width 360 height 56
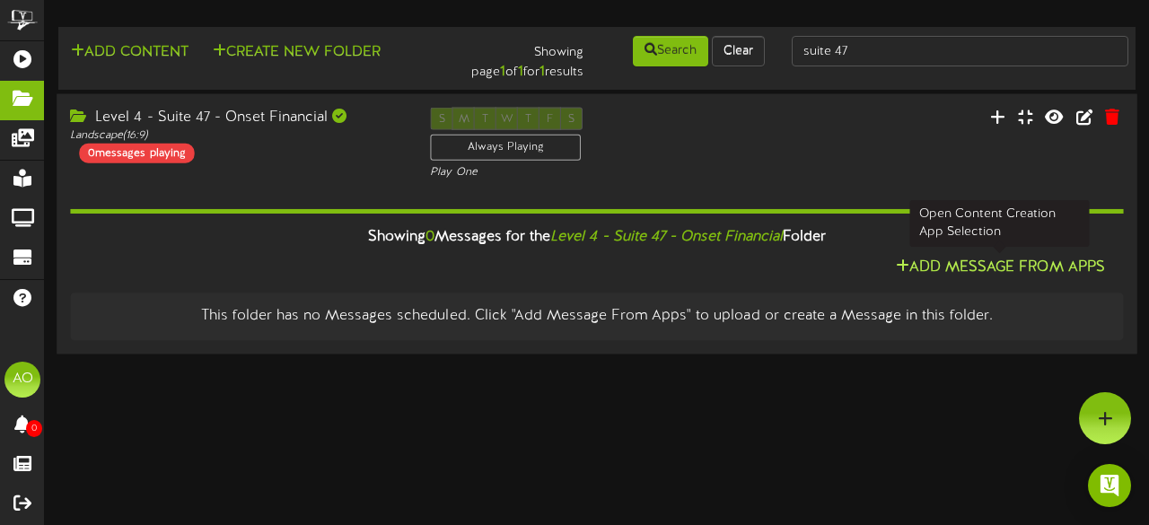
click at [1005, 270] on button "Add Message From Apps" at bounding box center [1001, 268] width 220 height 22
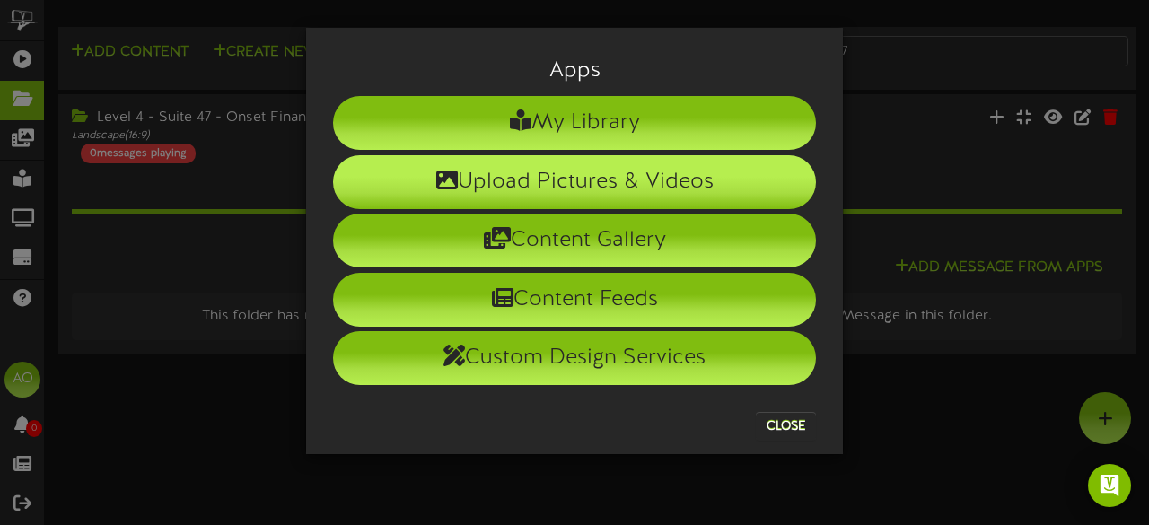
click at [566, 171] on li "Upload Pictures & Videos" at bounding box center [574, 182] width 483 height 54
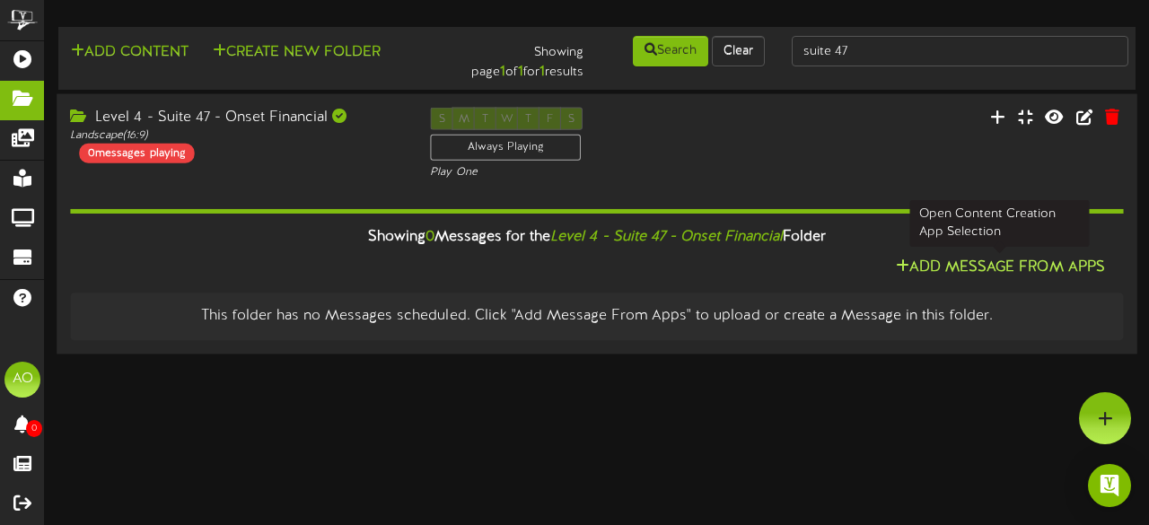
click at [1011, 267] on button "Add Message From Apps" at bounding box center [1001, 268] width 220 height 22
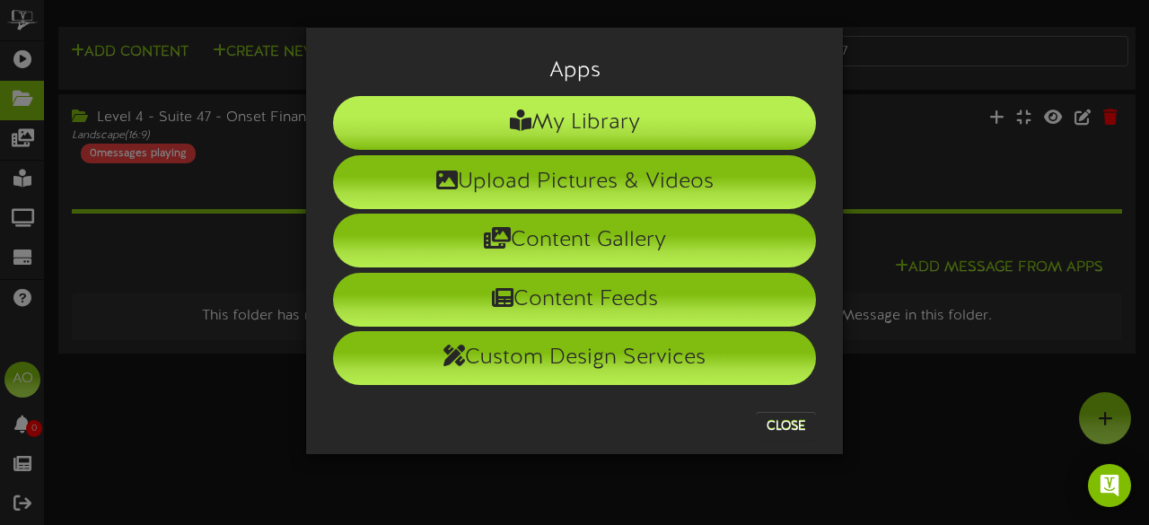
click at [611, 118] on li "My Library" at bounding box center [574, 123] width 483 height 54
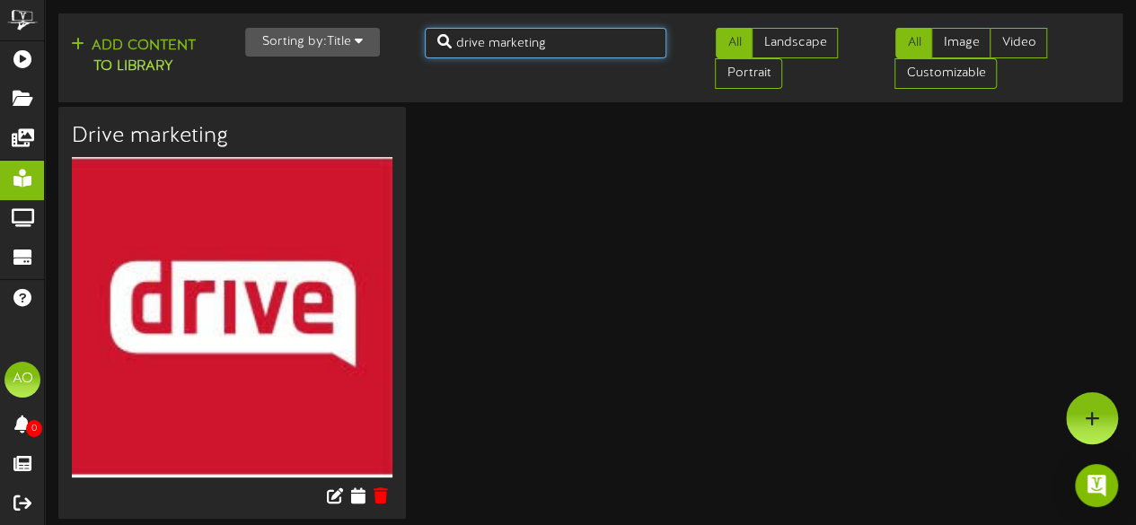
drag, startPoint x: 577, startPoint y: 51, endPoint x: 431, endPoint y: 32, distance: 146.7
click at [431, 32] on input "drive marketing" at bounding box center [546, 43] width 242 height 31
type input "onset"
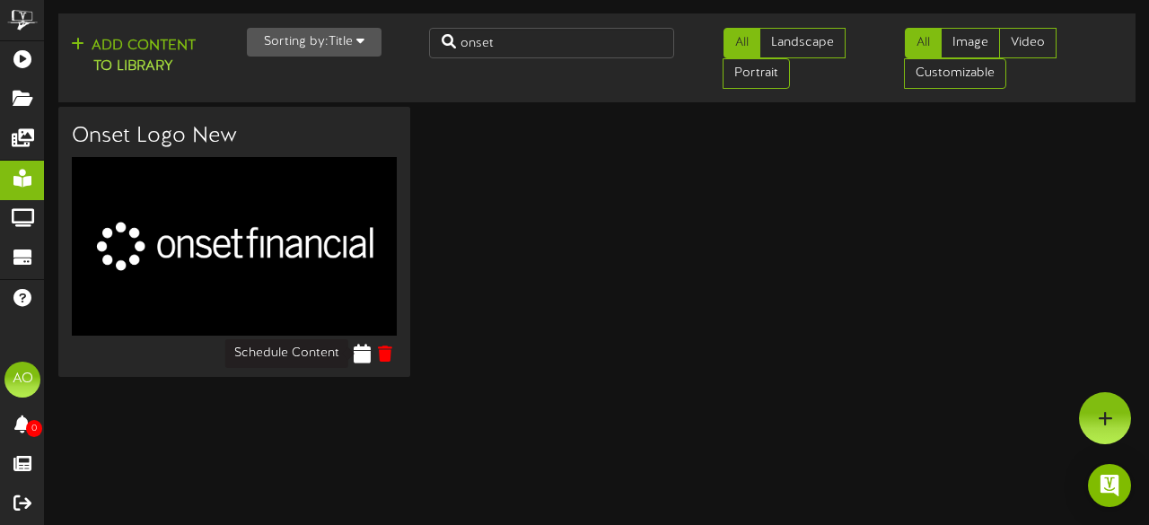
click at [359, 352] on icon at bounding box center [362, 354] width 17 height 20
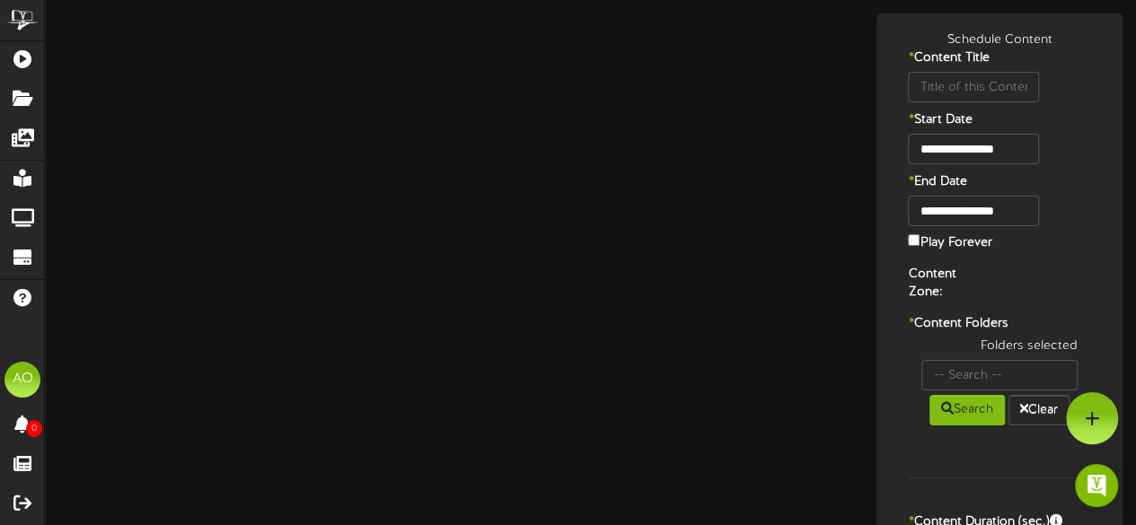
type input "Onset Logo New"
type input "8"
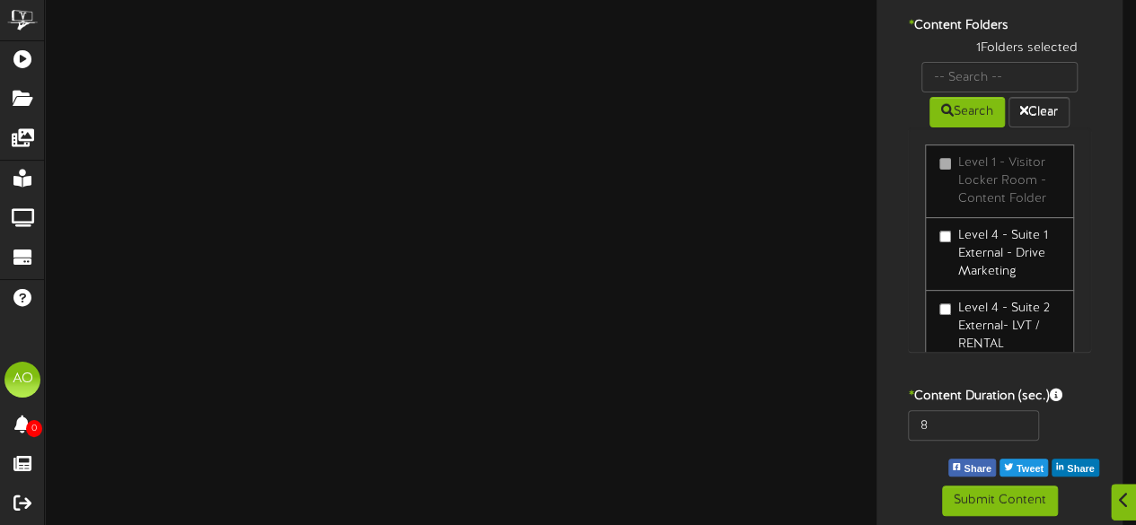
scroll to position [304, 0]
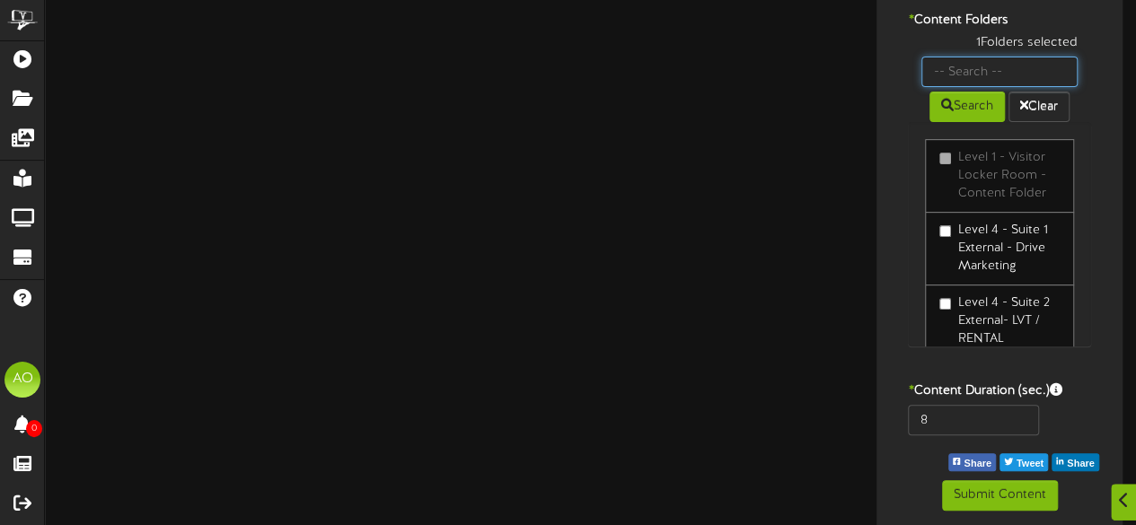
click at [1006, 71] on input "text" at bounding box center [999, 72] width 156 height 31
type input "47"
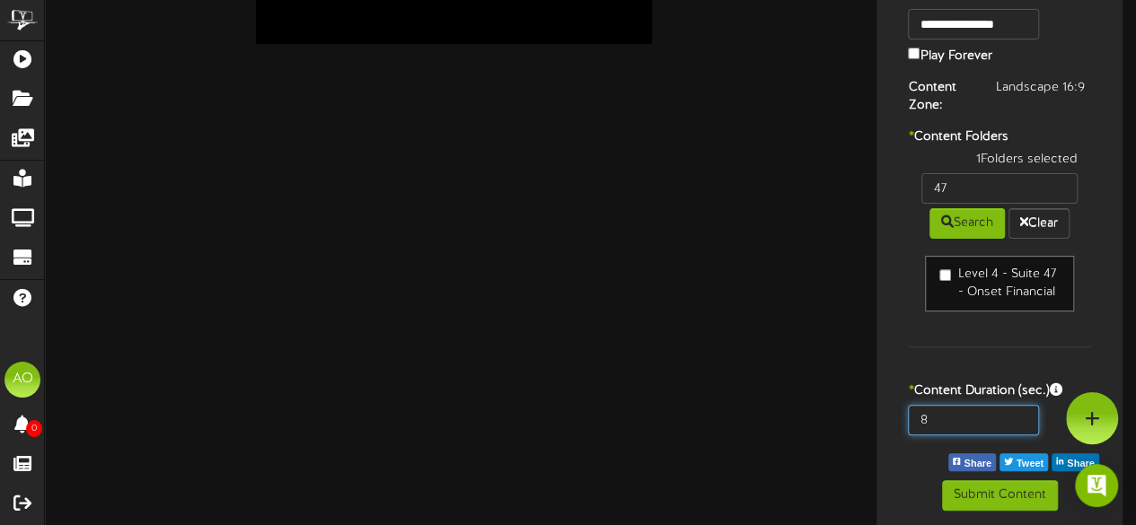
click at [940, 421] on input "8" at bounding box center [973, 420] width 130 height 31
type input "600"
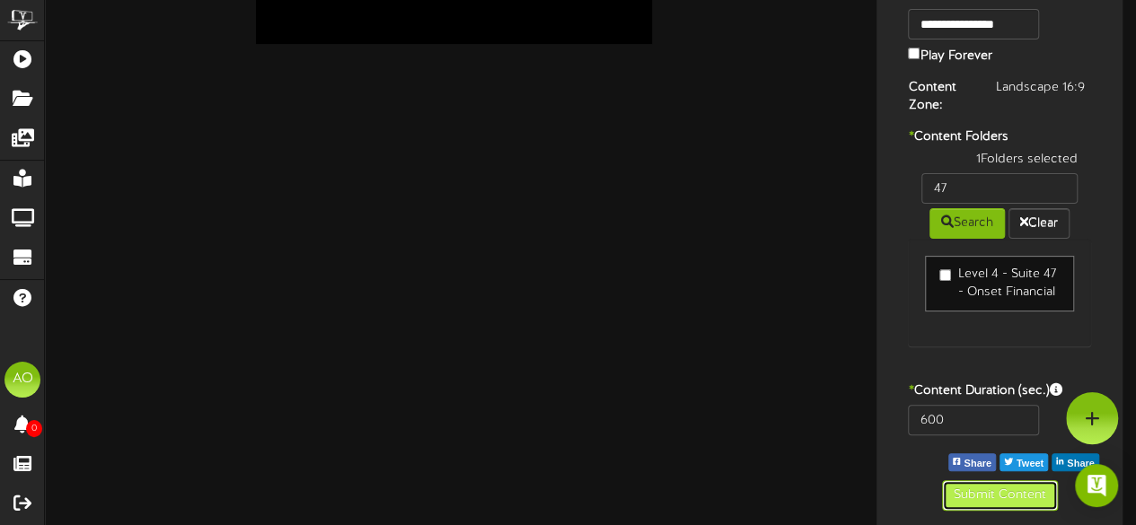
click at [977, 494] on button "Submit Content" at bounding box center [1000, 495] width 116 height 31
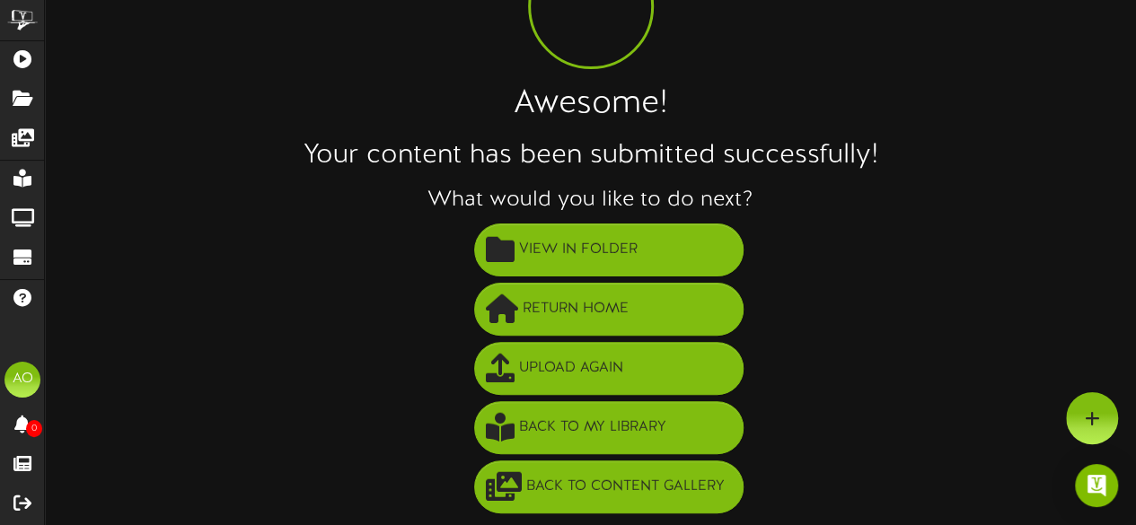
scroll to position [129, 0]
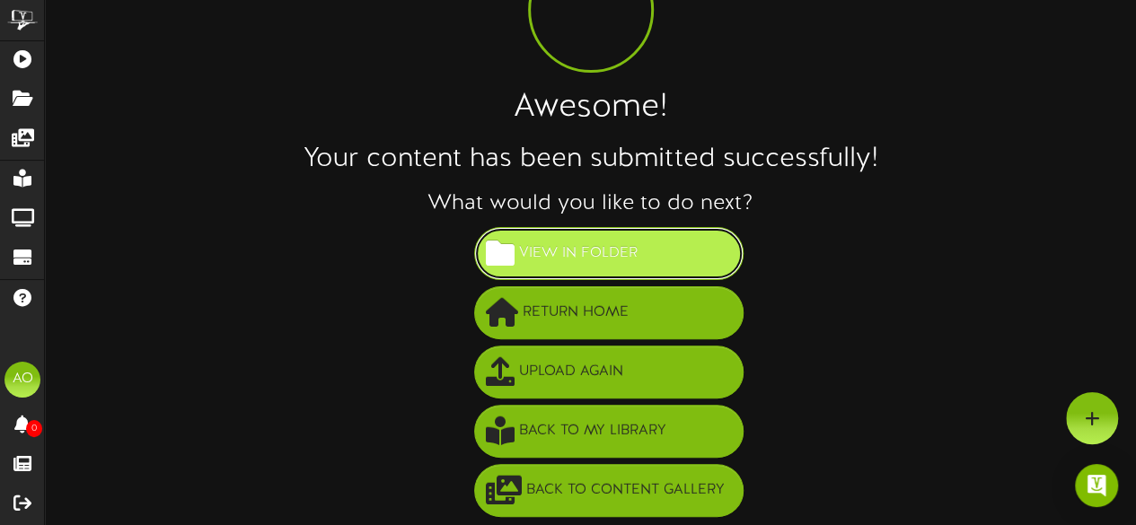
click at [580, 257] on span "View in Folder" at bounding box center [579, 254] width 128 height 30
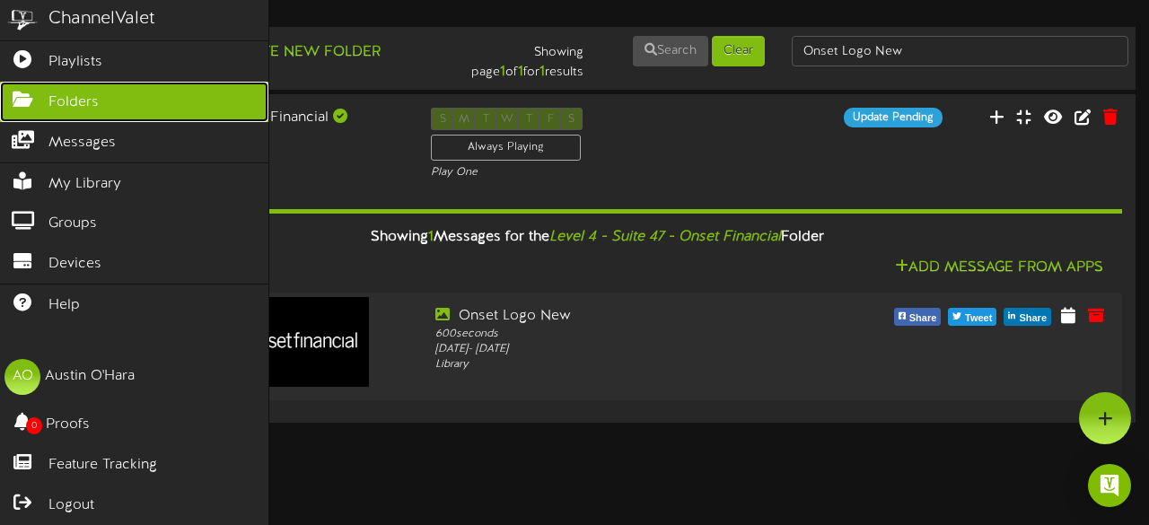
click at [113, 97] on link "Folders" at bounding box center [134, 102] width 269 height 40
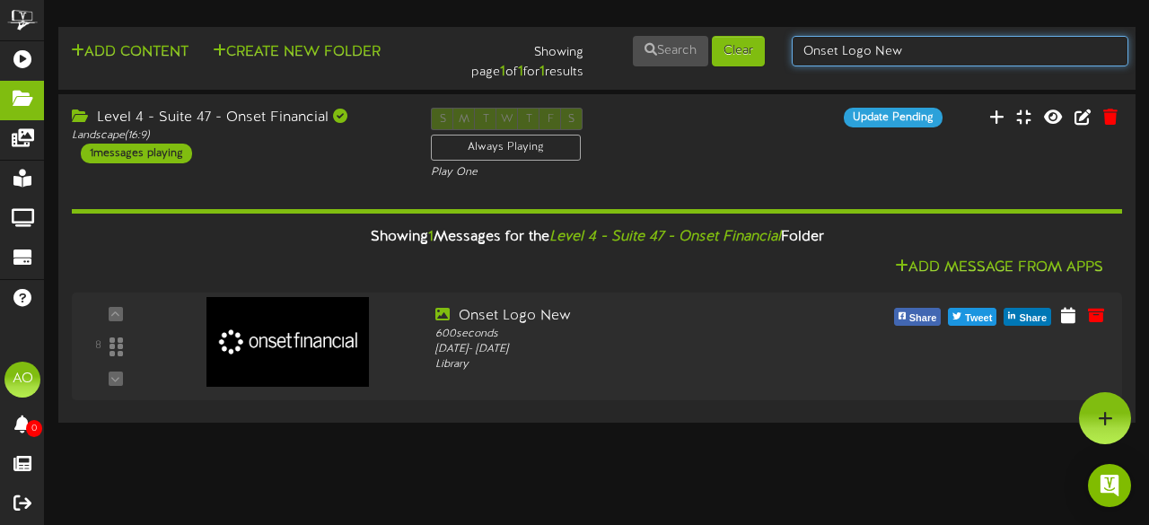
click at [939, 36] on input "Onset Logo New" at bounding box center [960, 51] width 337 height 31
type input "O"
type input "suite 49"
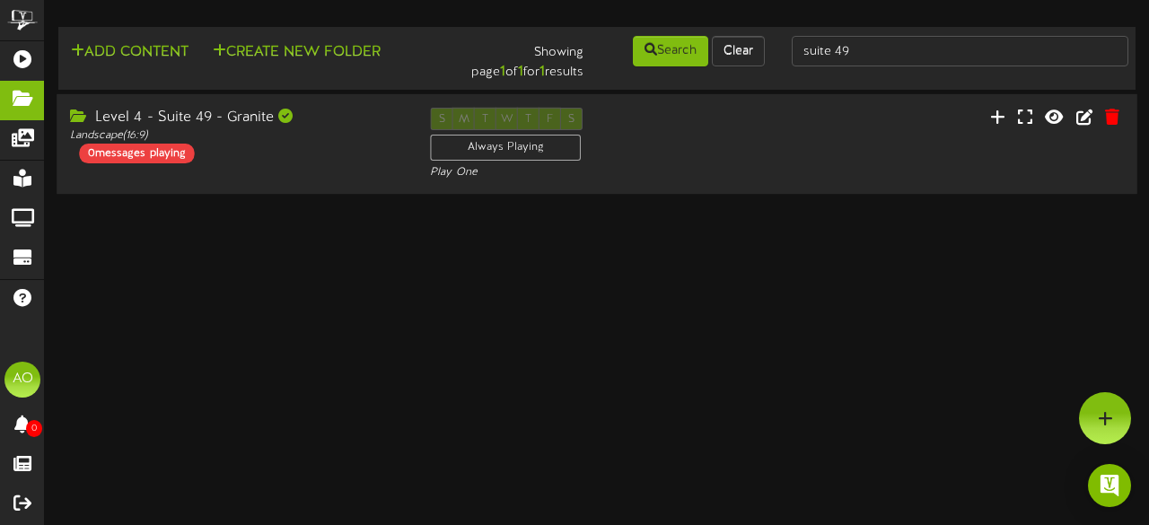
click at [254, 125] on div "Level 4 - Suite 49 - Granite" at bounding box center [236, 118] width 333 height 21
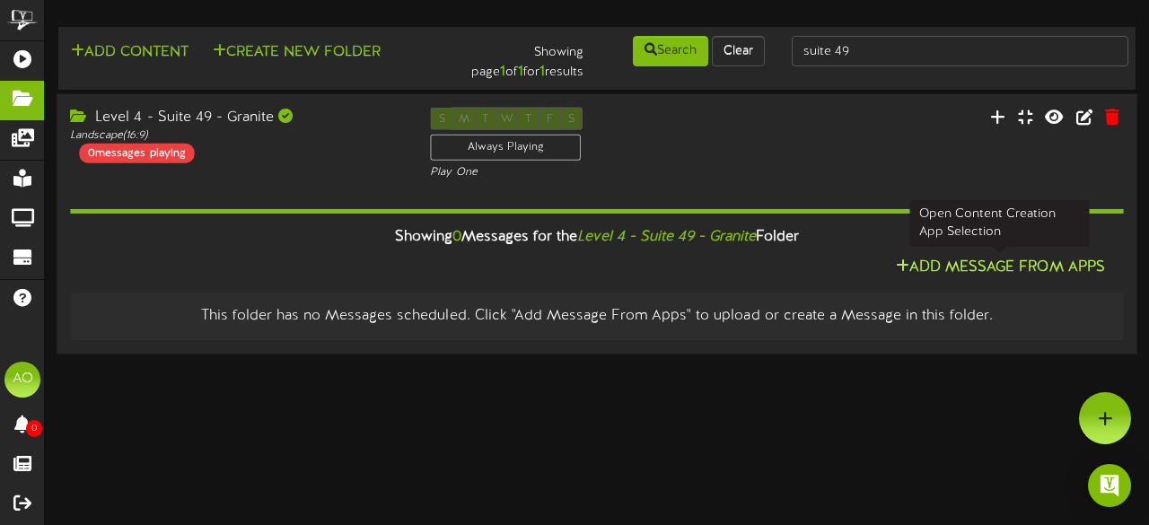
click at [990, 270] on button "Add Message From Apps" at bounding box center [1001, 268] width 220 height 22
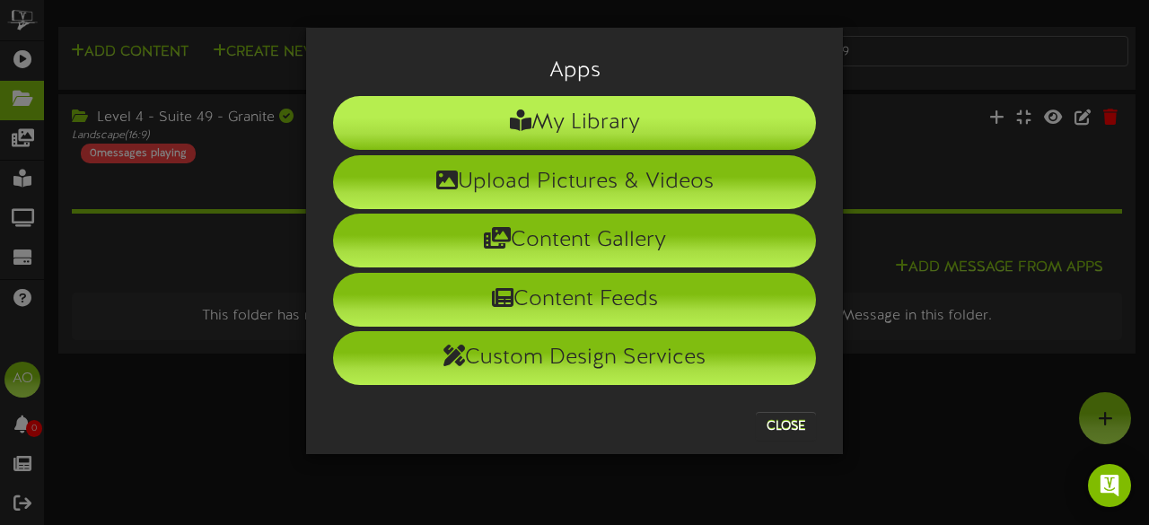
click at [577, 132] on li "My Library" at bounding box center [574, 123] width 483 height 54
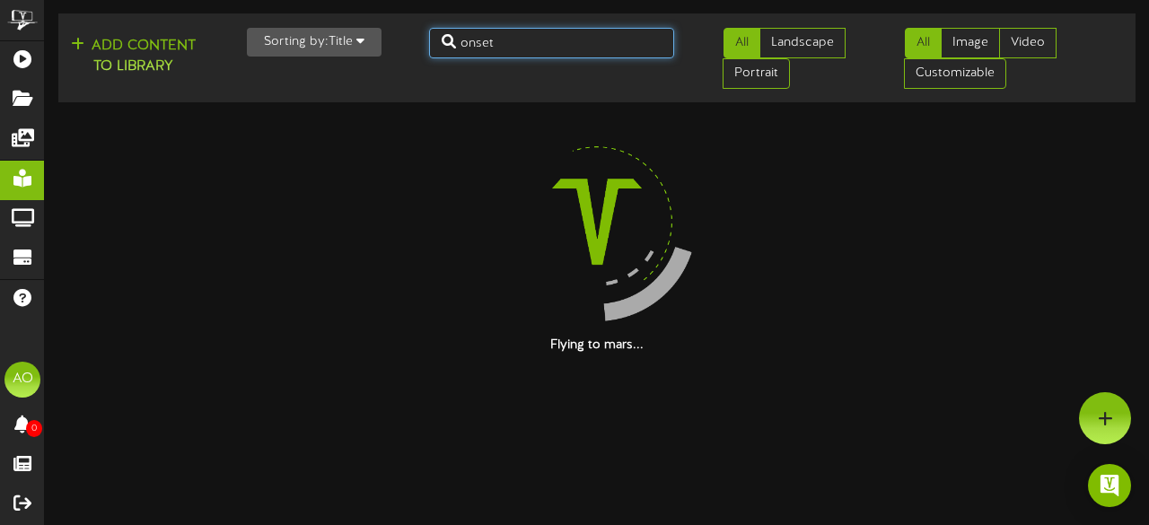
click at [593, 53] on input "onset" at bounding box center [552, 43] width 246 height 31
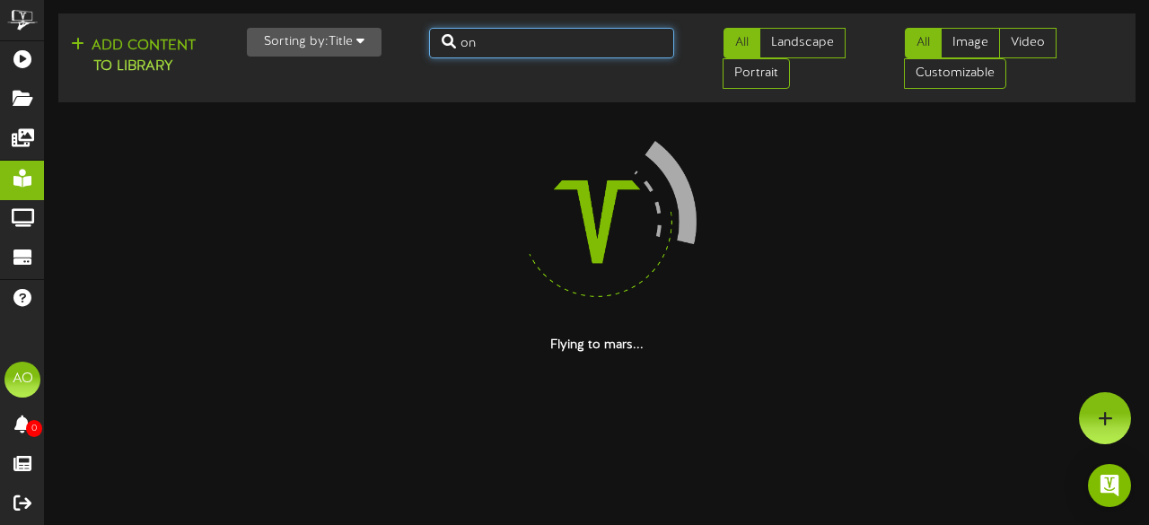
type input "o"
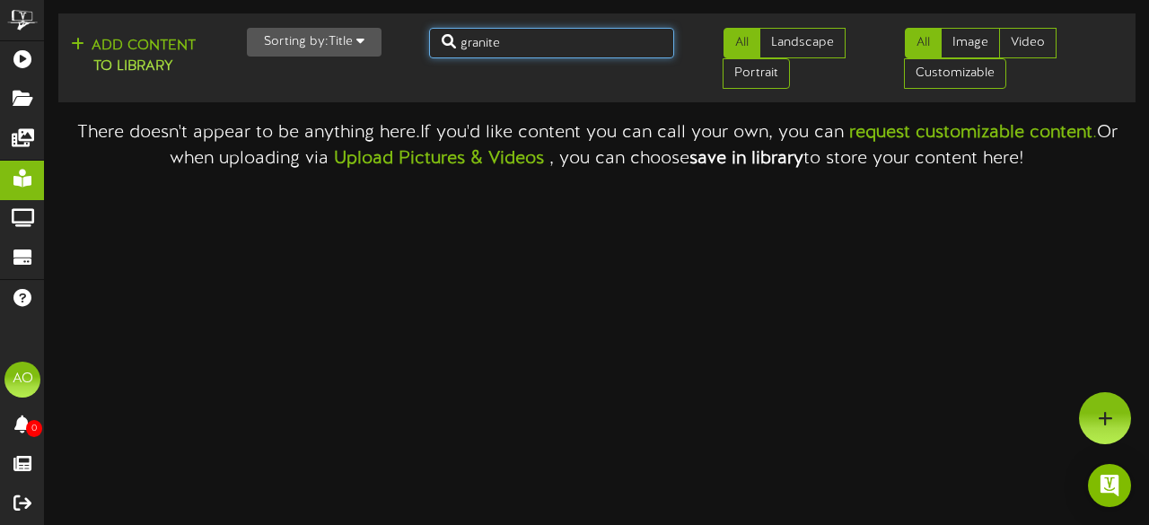
type input "granite"
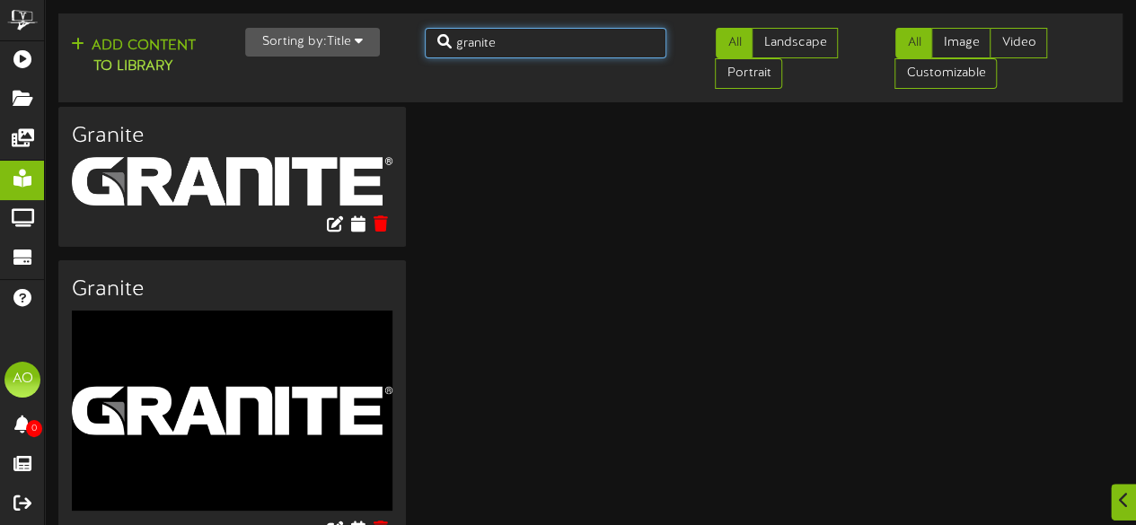
scroll to position [33, 0]
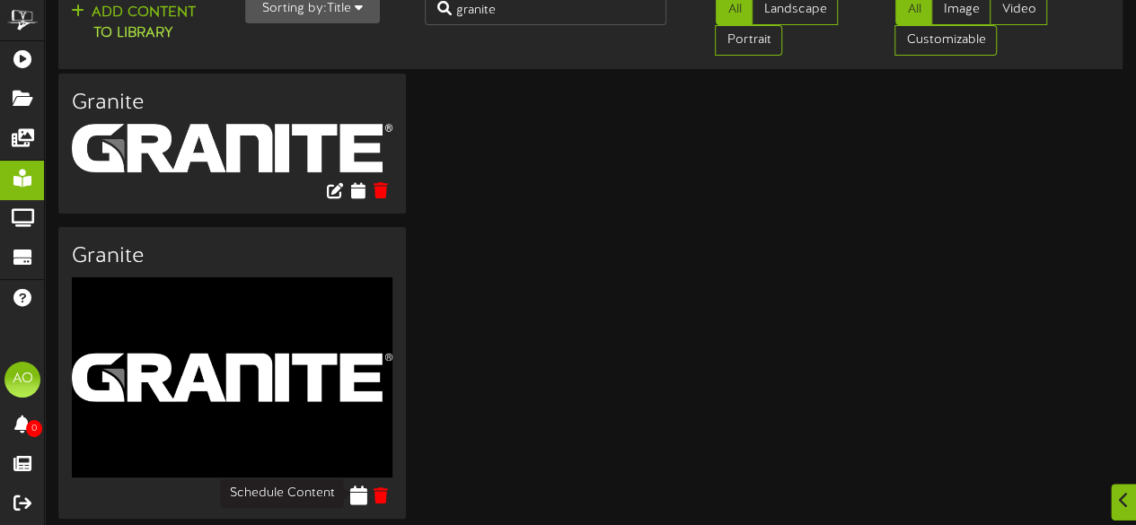
click at [363, 497] on icon at bounding box center [357, 496] width 17 height 20
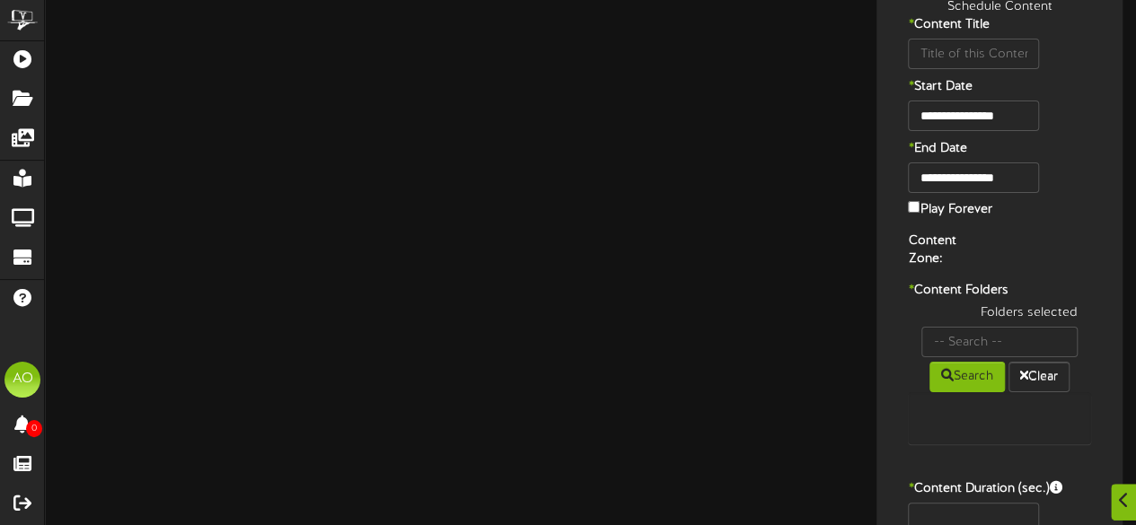
type input "Granite"
type input "8"
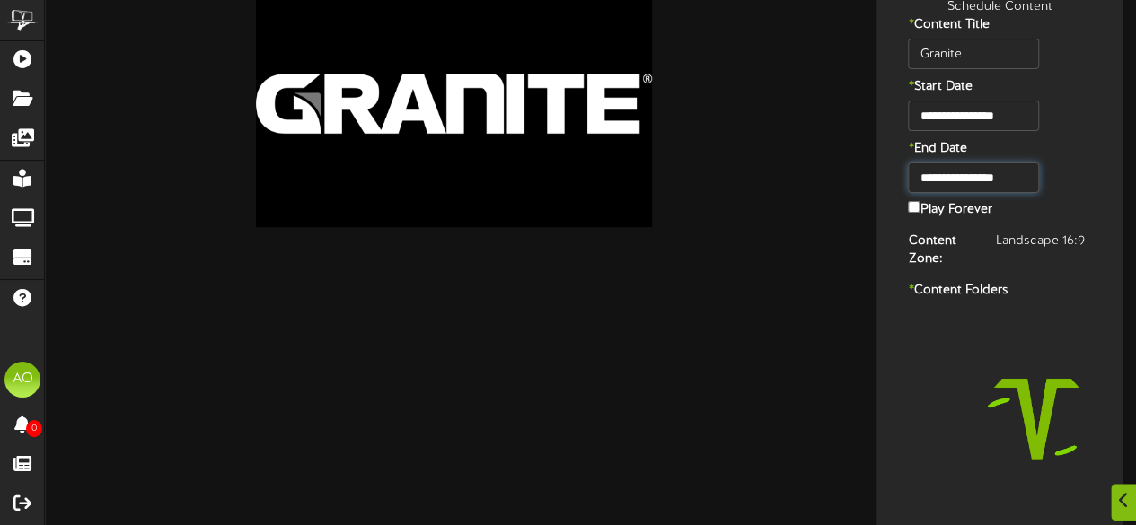
click at [999, 184] on input "**********" at bounding box center [973, 178] width 130 height 31
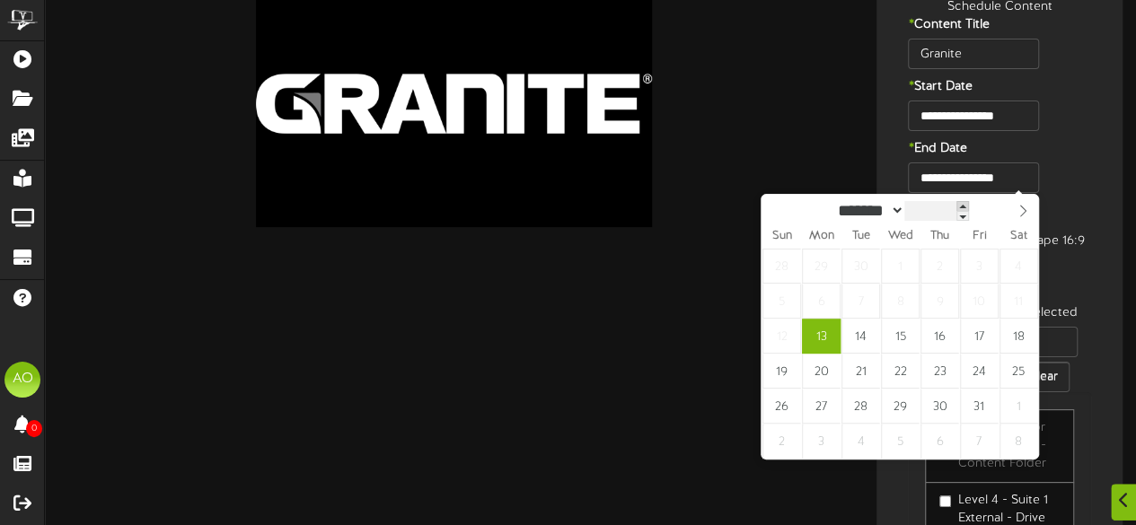
type input "****"
click at [969, 205] on span at bounding box center [962, 206] width 13 height 10
type input "**********"
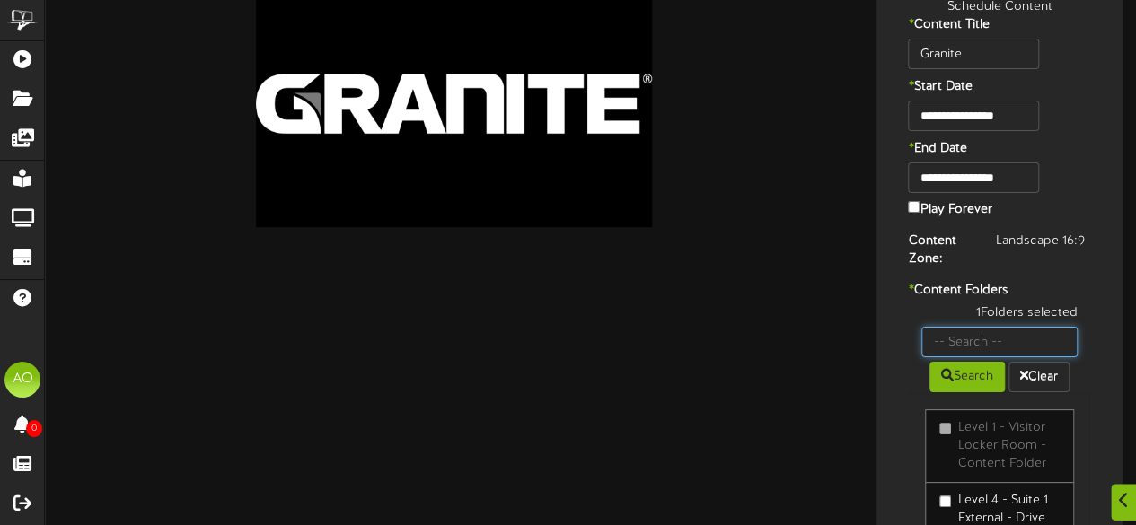
click at [972, 331] on input "text" at bounding box center [999, 342] width 156 height 31
type input "49"
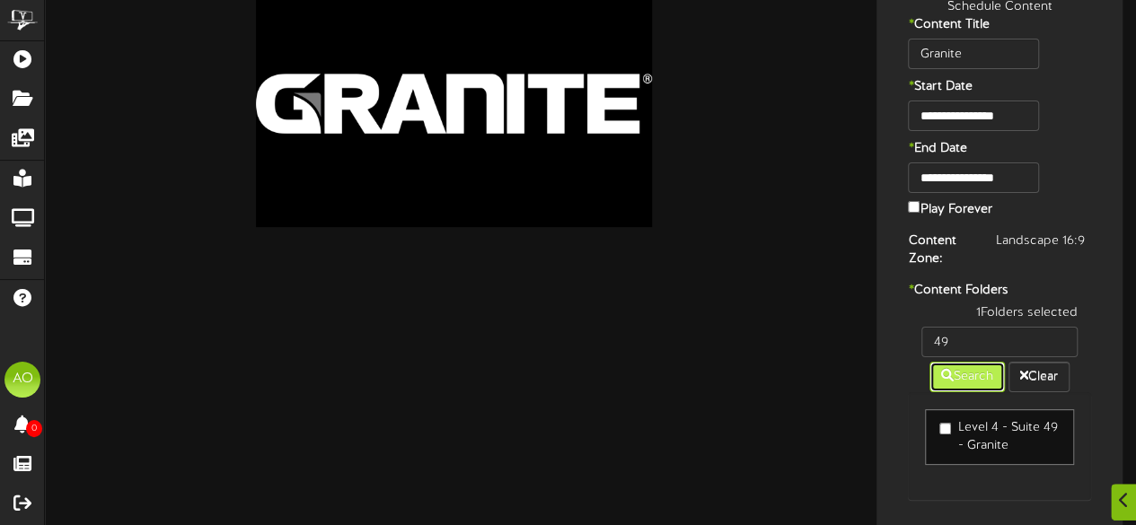
click at [986, 378] on button "Search" at bounding box center [966, 377] width 75 height 31
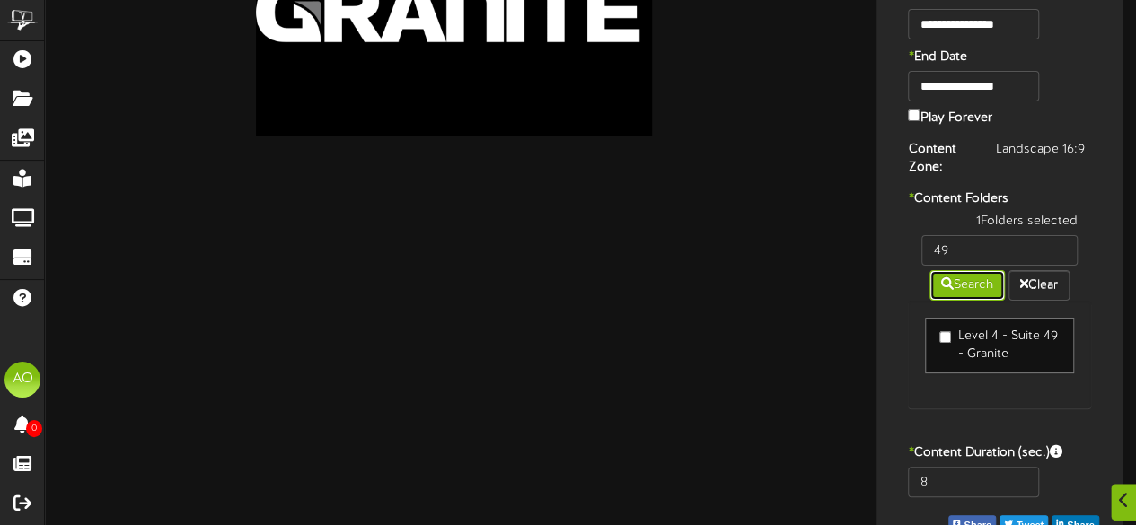
scroll to position [127, 0]
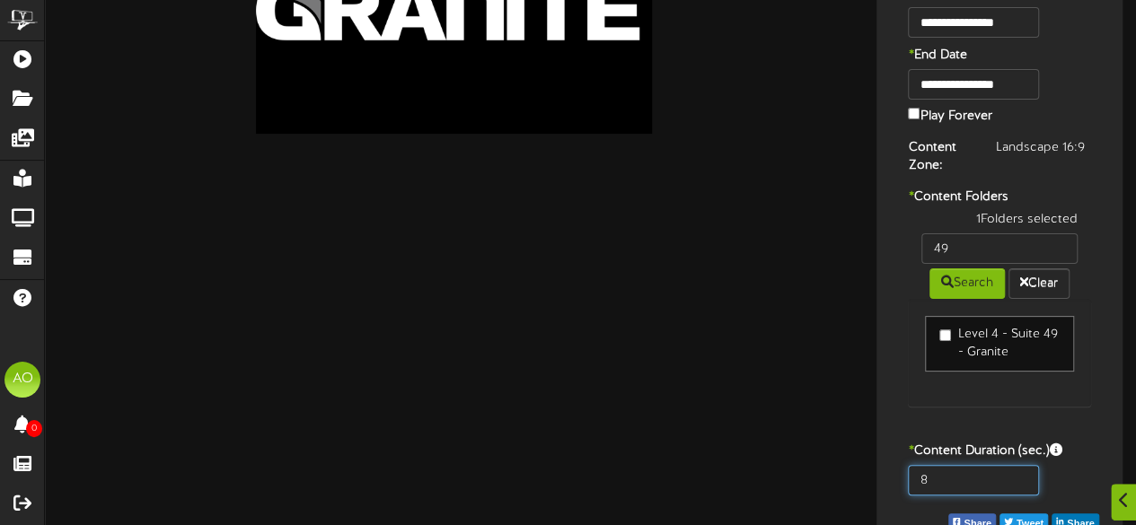
click at [983, 476] on input "8" at bounding box center [973, 480] width 130 height 31
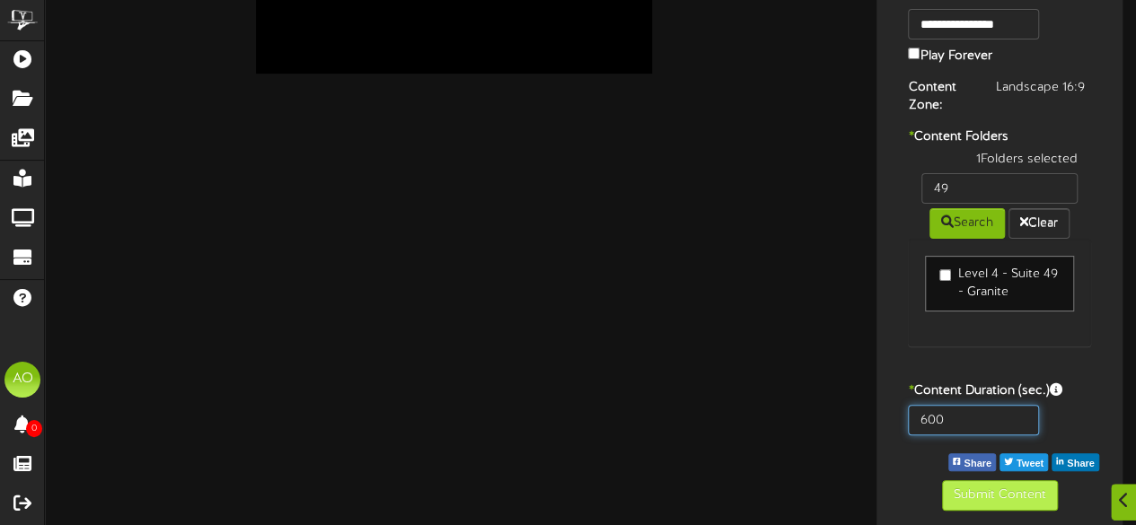
type input "600"
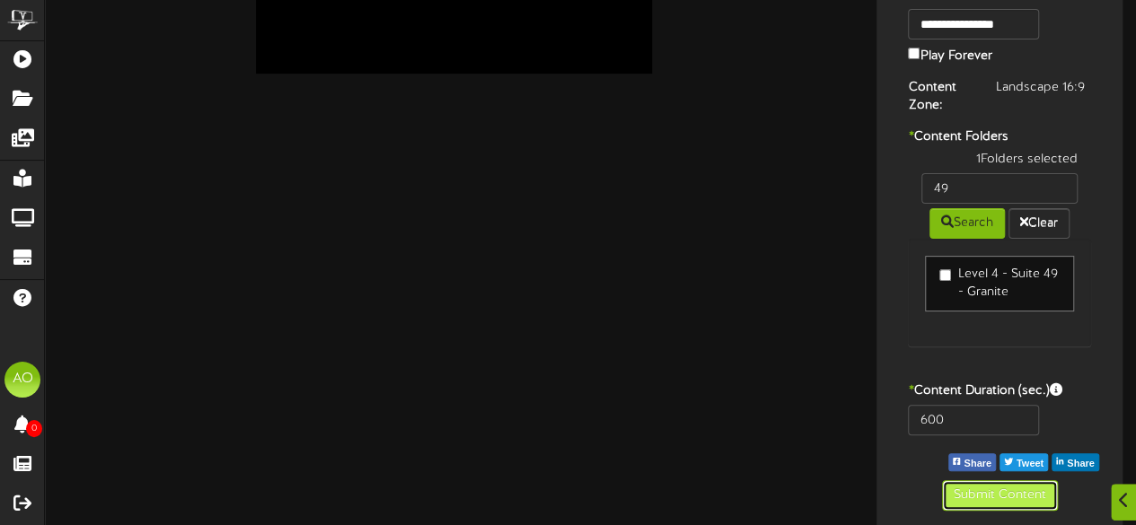
click at [982, 480] on button "Submit Content" at bounding box center [1000, 495] width 116 height 31
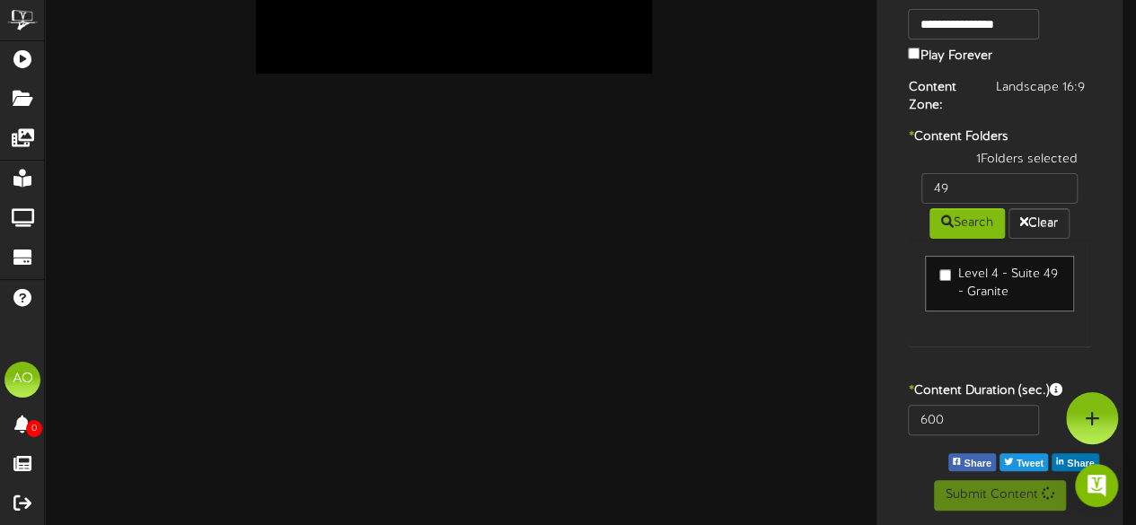
scroll to position [0, 0]
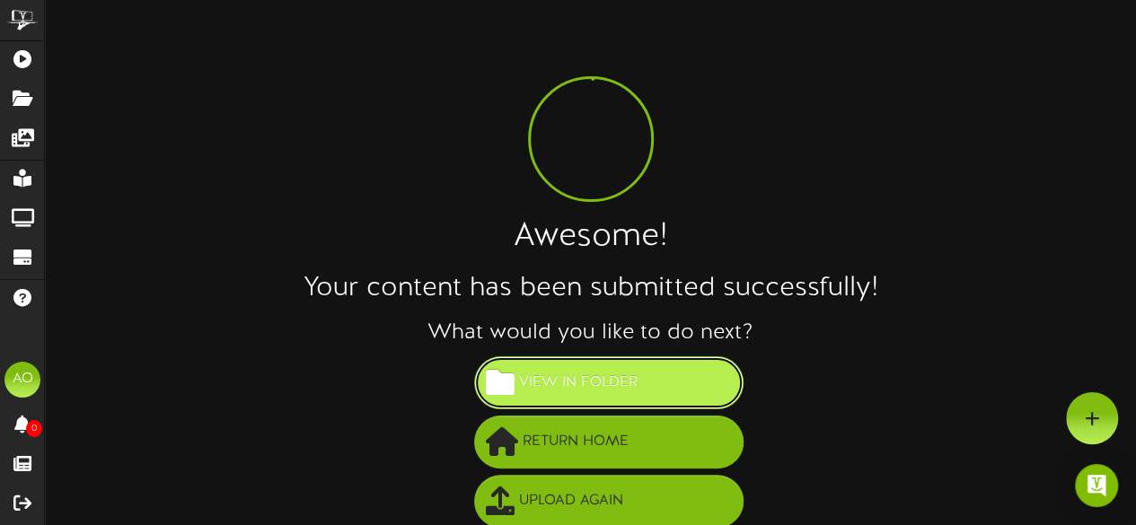
click at [594, 365] on button "View in Folder" at bounding box center [608, 383] width 269 height 53
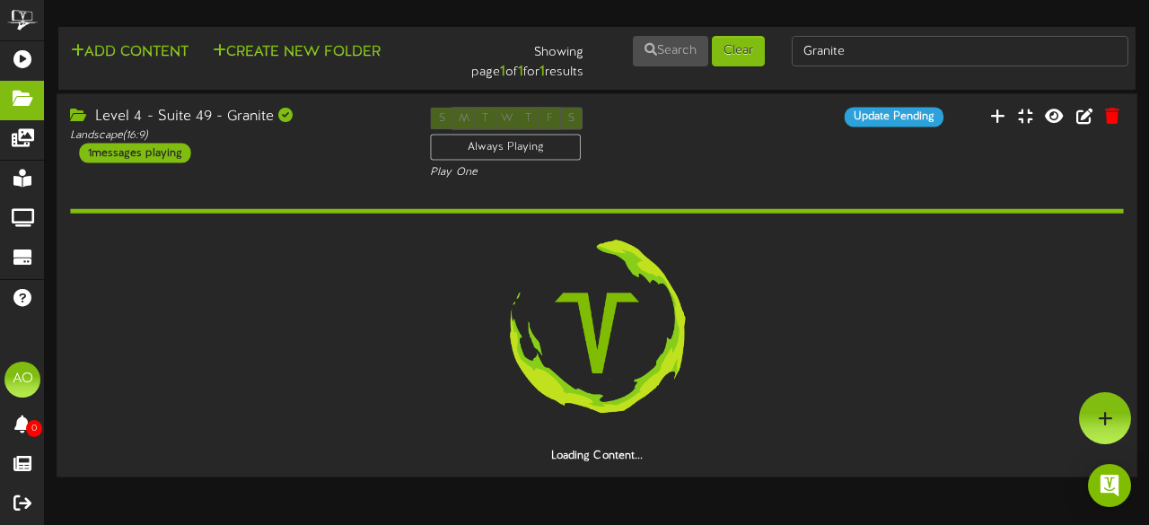
click at [144, 107] on div "Level 4 - Suite 49 - Granite" at bounding box center [236, 117] width 333 height 21
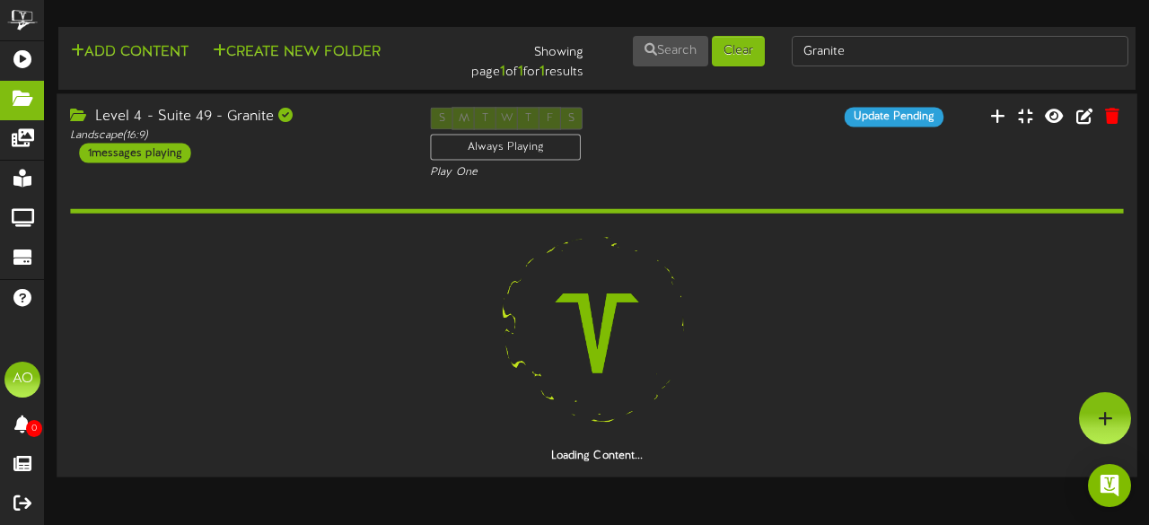
click at [348, 224] on div at bounding box center [597, 333] width 1054 height 231
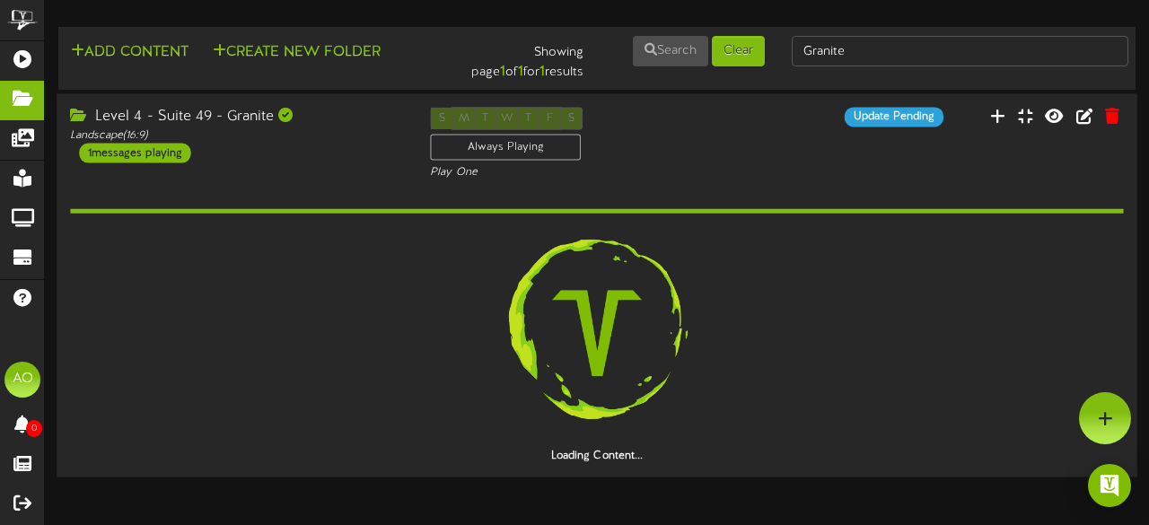
click at [533, 330] on img at bounding box center [597, 333] width 231 height 231
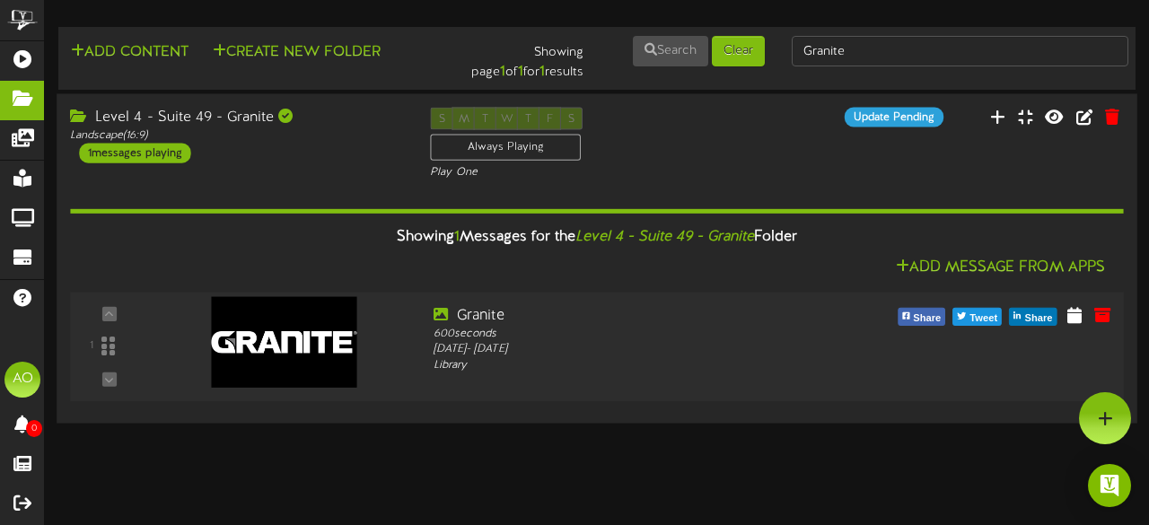
click at [119, 331] on div "1" at bounding box center [109, 347] width 61 height 82
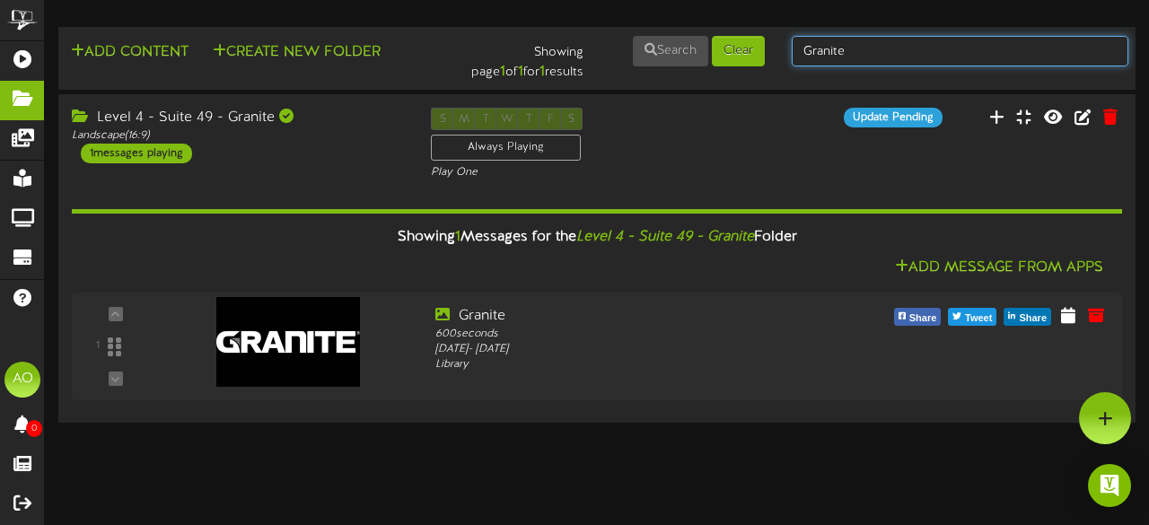
click at [950, 48] on input "Granite" at bounding box center [960, 51] width 337 height 31
type input "G"
type input "suite 50"
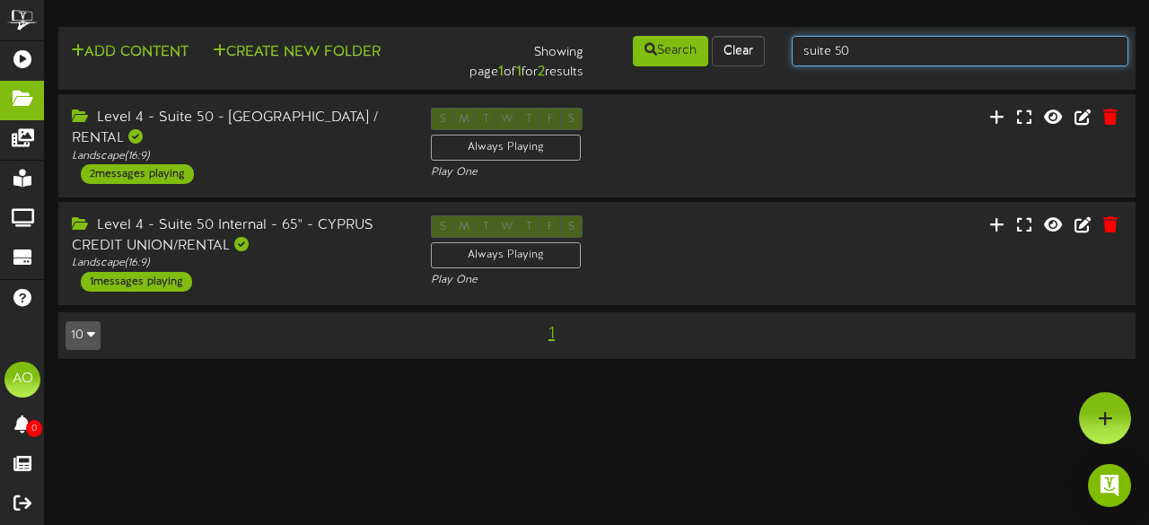
click at [871, 51] on input "suite 50" at bounding box center [960, 51] width 337 height 31
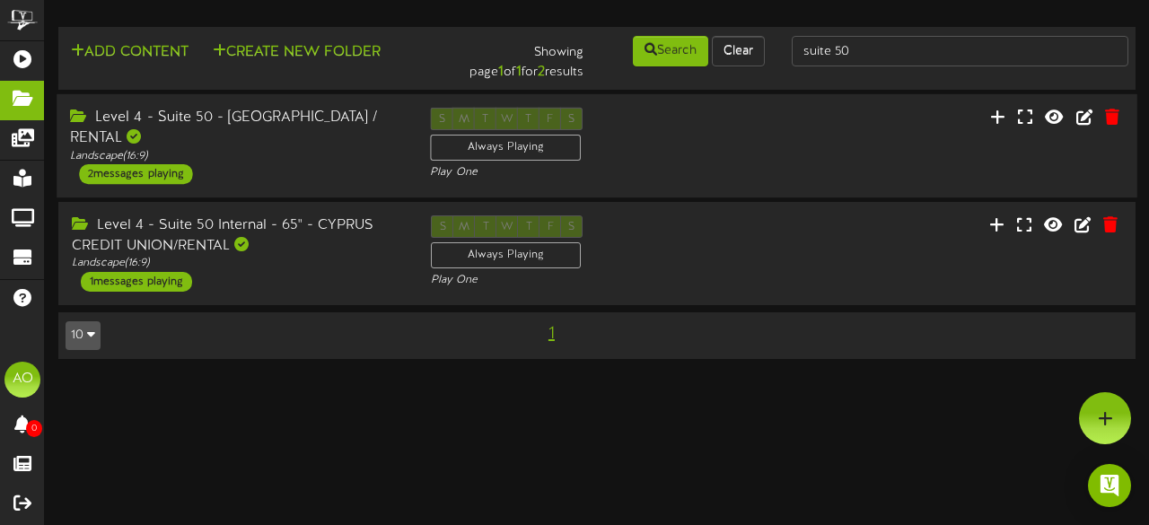
click at [287, 119] on div "Level 4 - Suite 50 - [GEOGRAPHIC_DATA] / RENTAL" at bounding box center [236, 128] width 333 height 41
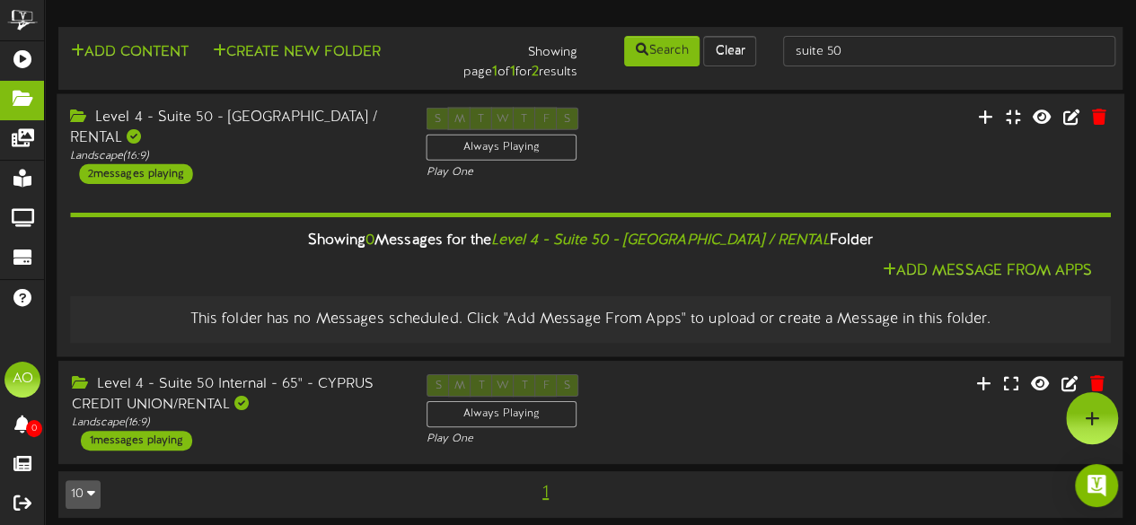
click at [645, 310] on div "This folder has no Messages scheduled. Click "Add Message From Apps" to upload …" at bounding box center [591, 320] width 1024 height 21
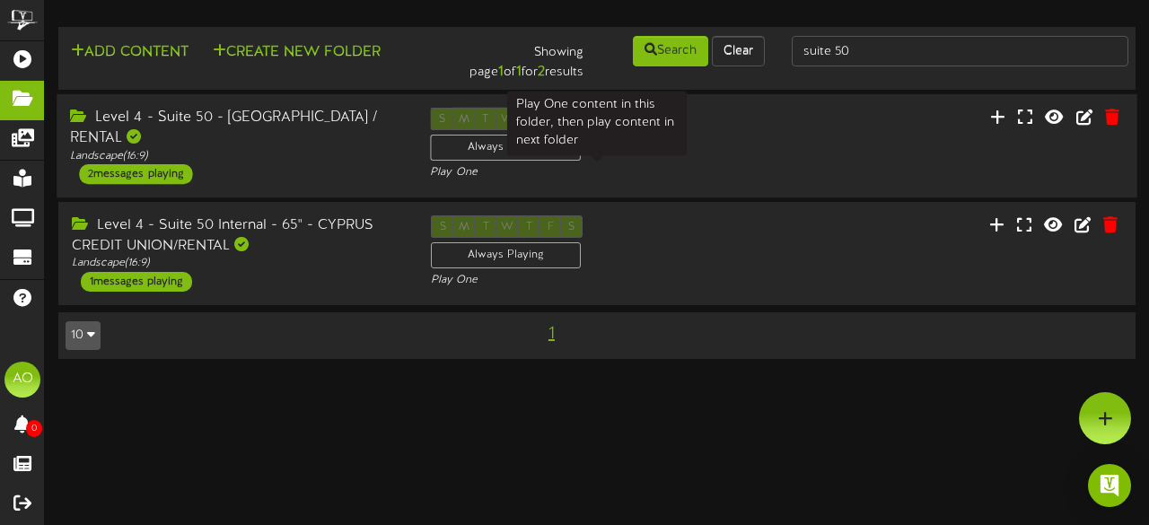
click at [731, 177] on div "Play One" at bounding box center [596, 172] width 333 height 15
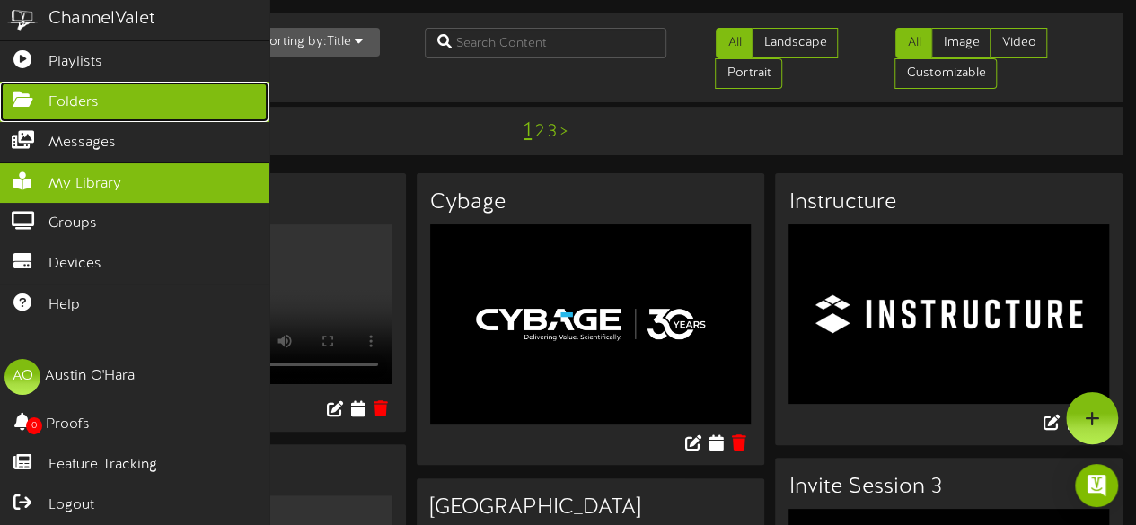
click at [68, 92] on span "Folders" at bounding box center [73, 102] width 50 height 21
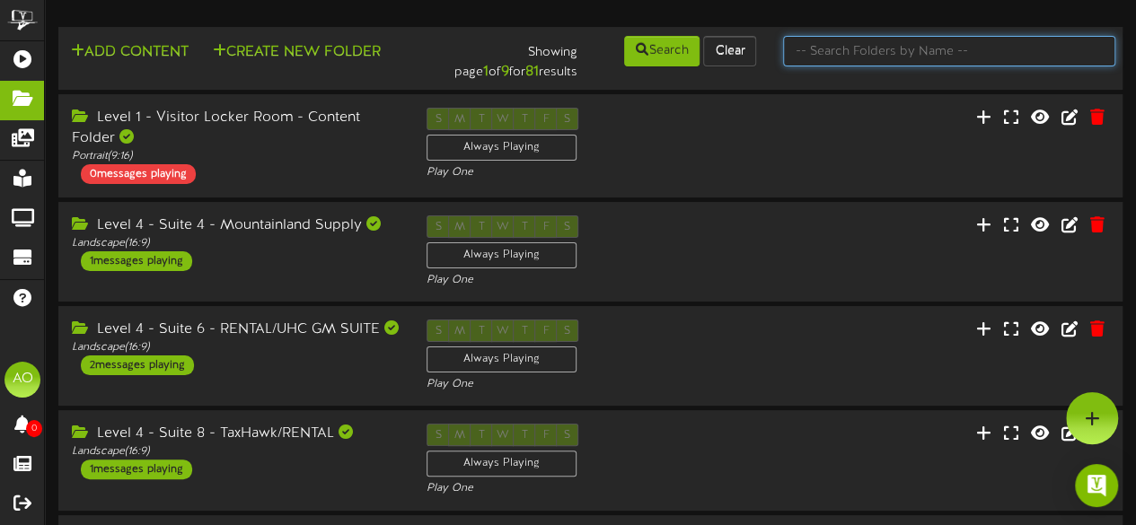
click at [876, 57] on input "text" at bounding box center [949, 51] width 332 height 31
type input "suite 50"
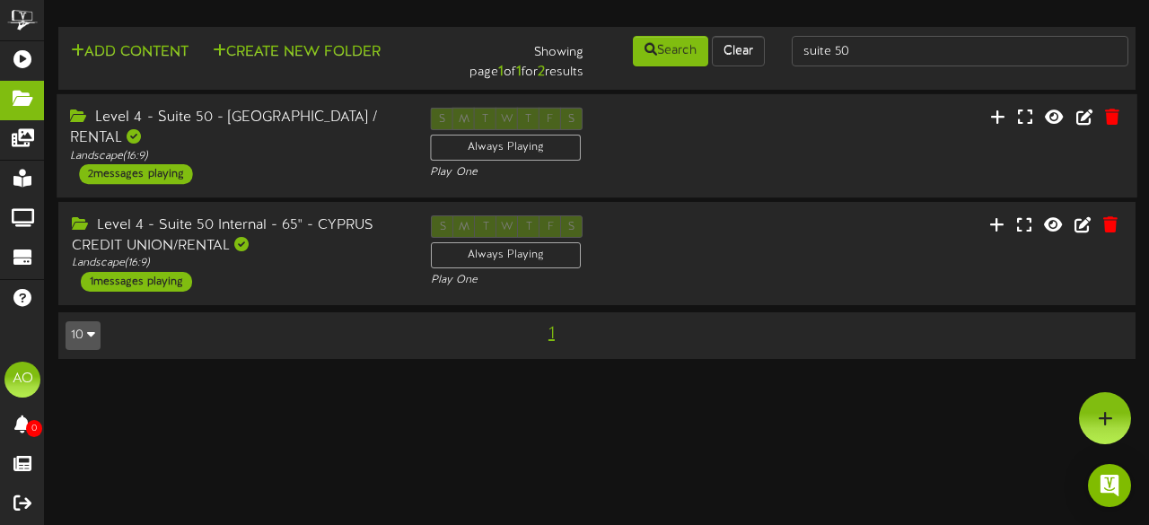
click at [341, 125] on div "Level 4 - Suite 50 - [GEOGRAPHIC_DATA] / RENTAL" at bounding box center [236, 128] width 333 height 41
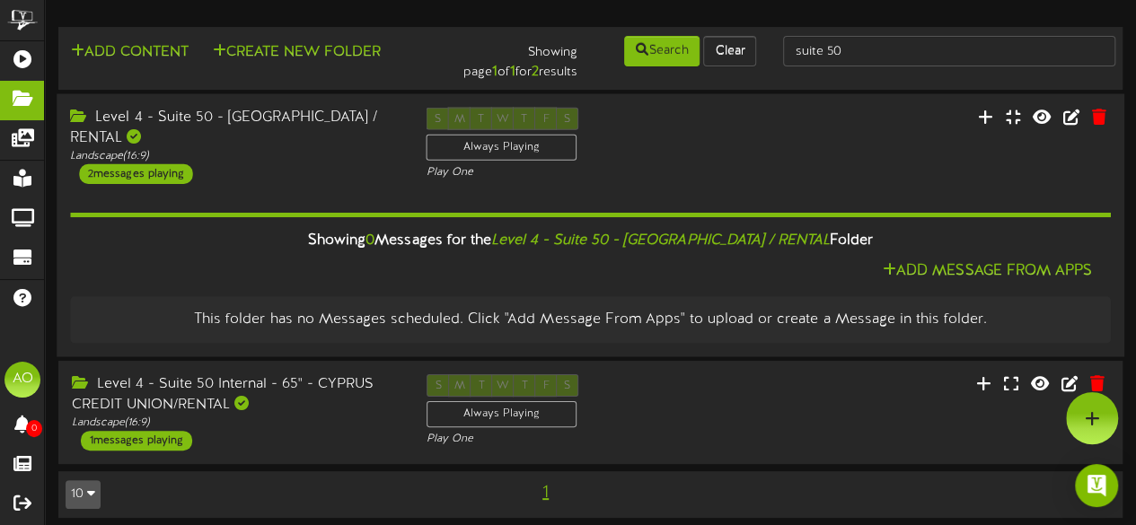
click at [855, 123] on div "Level 4 - Suite 50 - Cyprus / RENTAL Landscape ( 16:9 ) 2 messages playing S M …" at bounding box center [591, 145] width 1068 height 76
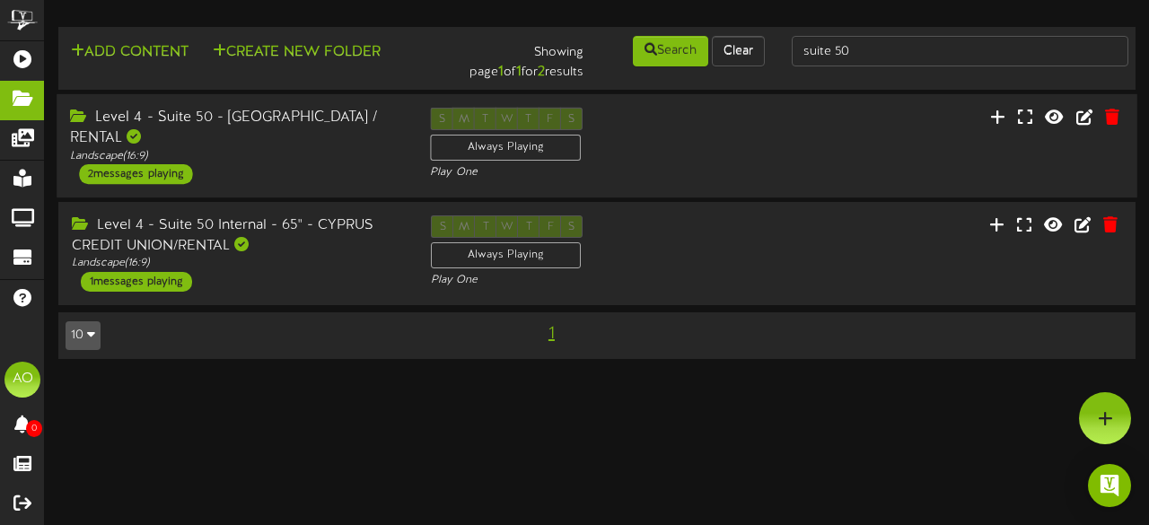
click at [848, 148] on div "Level 4 - Suite 50 - Cyprus / RENTAL Landscape ( 16:9 ) 2 messages playing S M …" at bounding box center [597, 146] width 1081 height 76
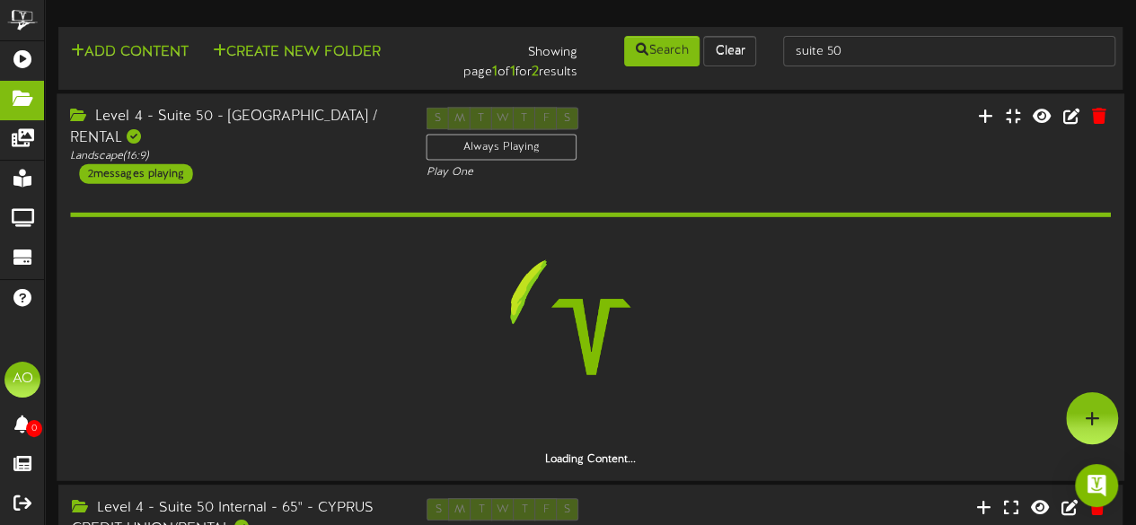
click at [848, 148] on div "Level 4 - Suite 50 - Cyprus / RENTAL Landscape ( 16:9 ) 2 messages playing S M …" at bounding box center [591, 145] width 1068 height 76
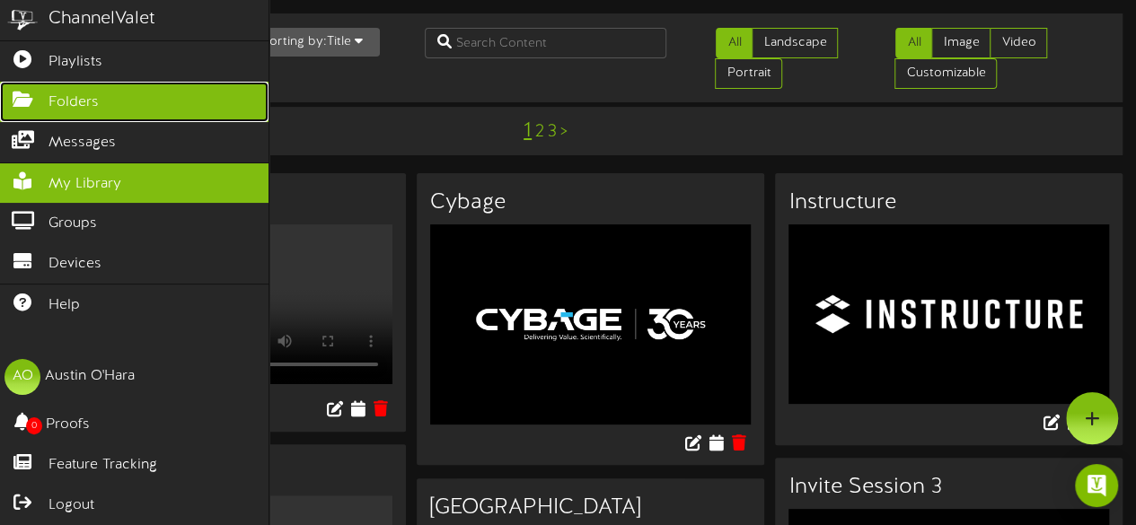
click at [68, 102] on span "Folders" at bounding box center [73, 102] width 50 height 21
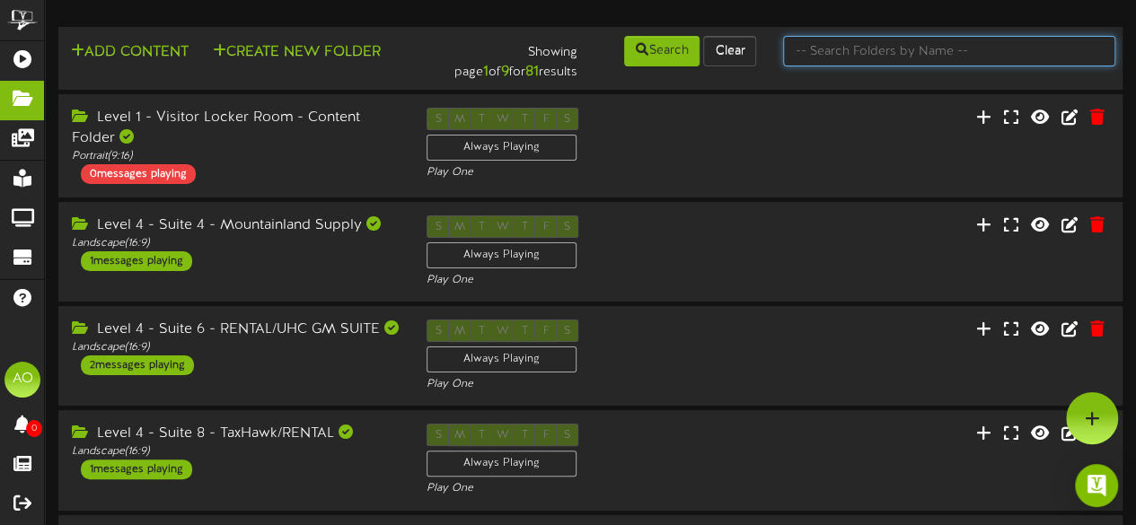
click at [923, 48] on input "text" at bounding box center [949, 51] width 332 height 31
type input "suite 33"
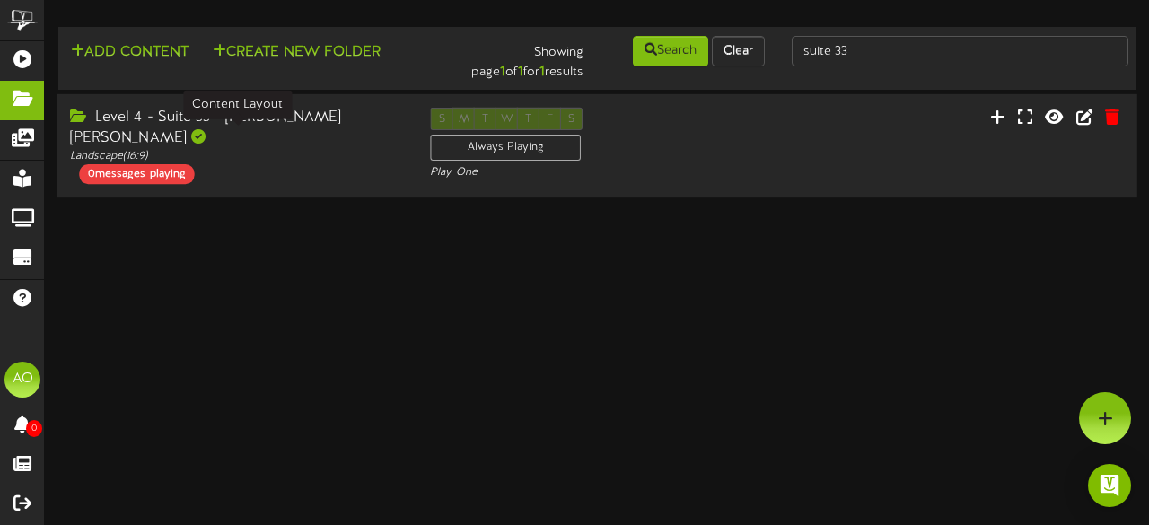
click at [206, 149] on div "Landscape ( 16:9 )" at bounding box center [236, 156] width 333 height 15
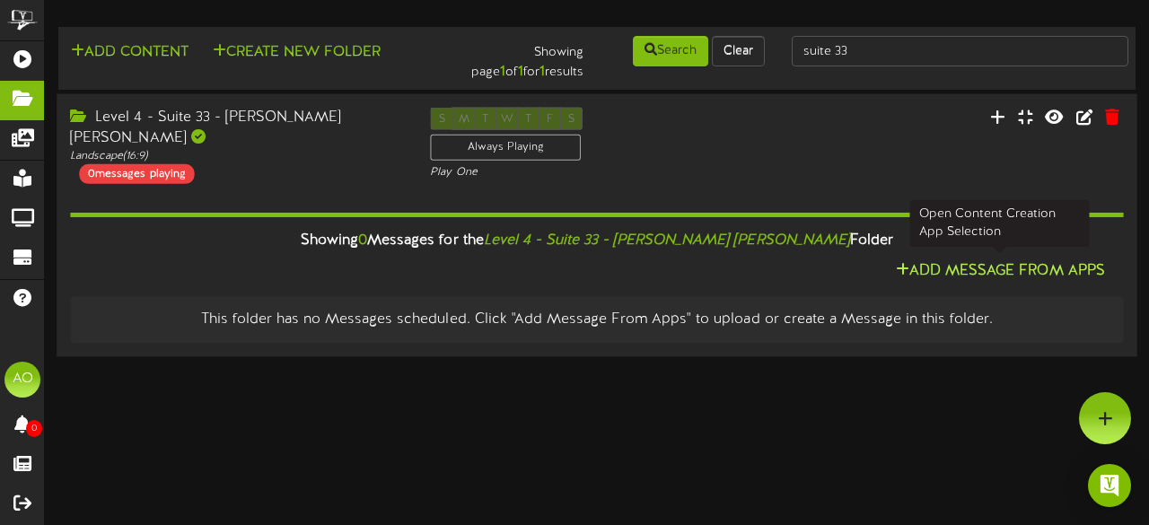
click at [964, 260] on button "Add Message From Apps" at bounding box center [1001, 271] width 220 height 22
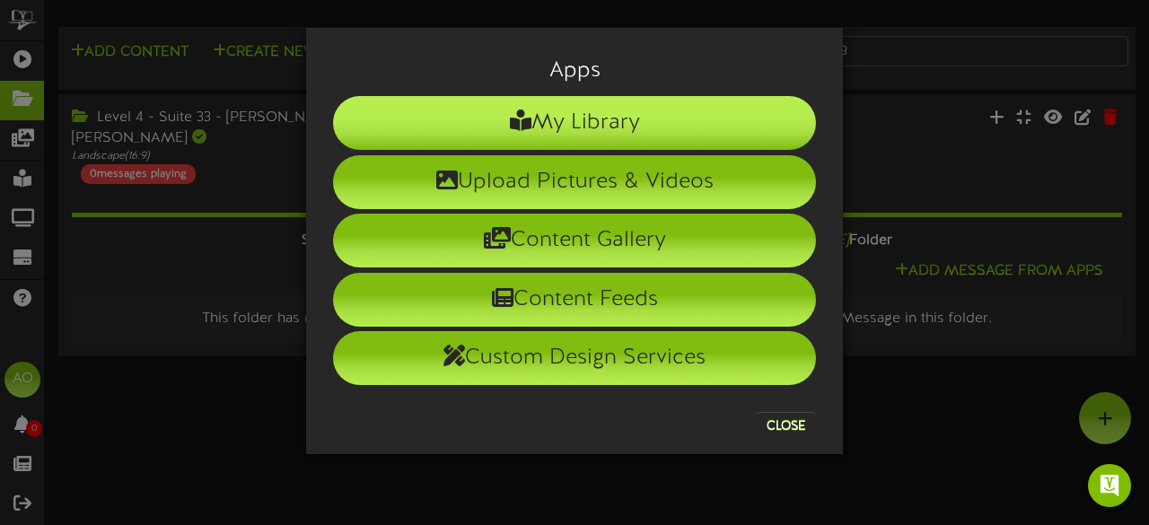
click at [636, 121] on li "My Library" at bounding box center [574, 123] width 483 height 54
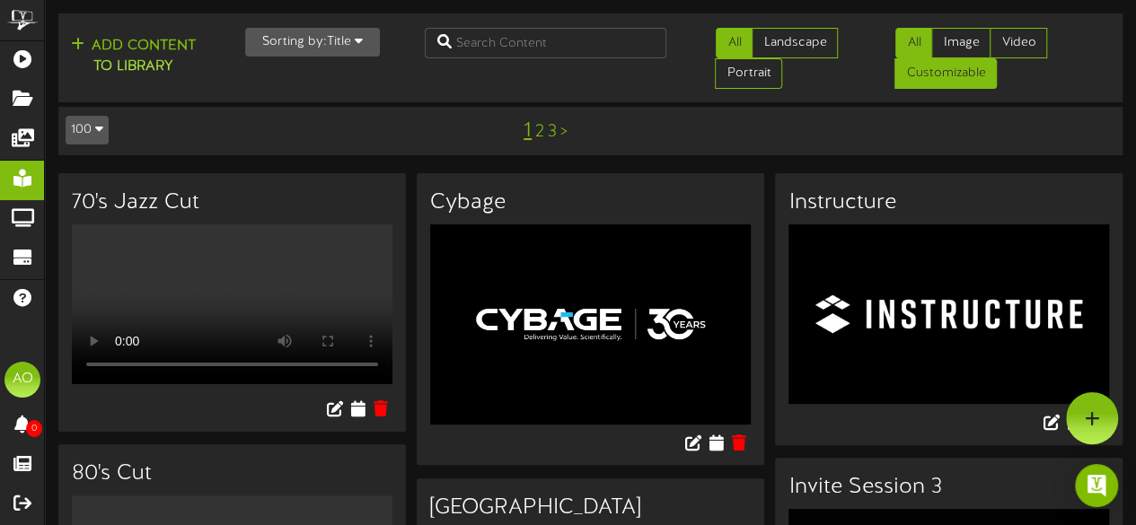
click at [963, 73] on link "Customizable" at bounding box center [945, 73] width 102 height 31
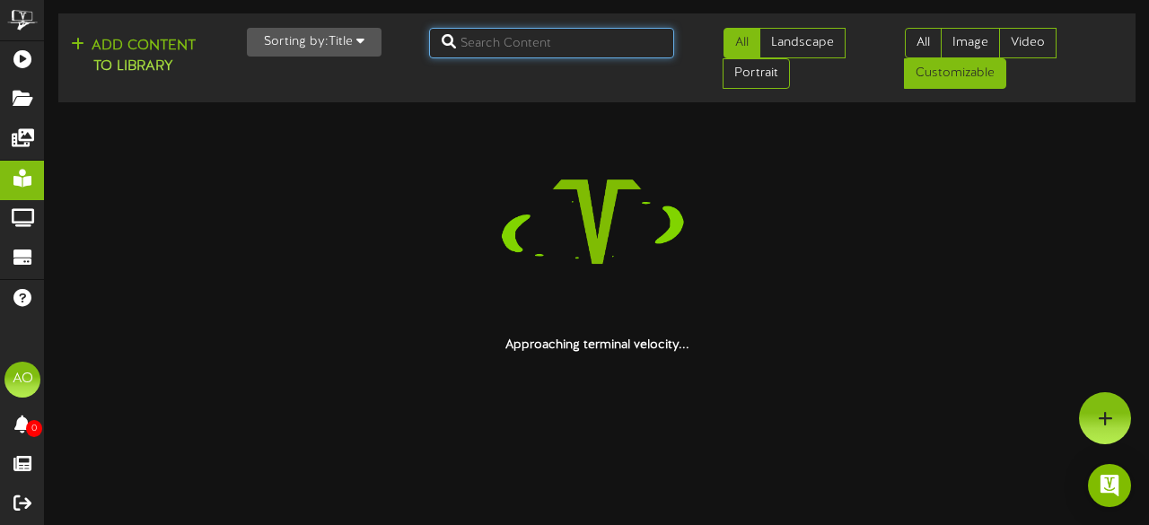
click at [514, 42] on input "text" at bounding box center [552, 43] width 246 height 31
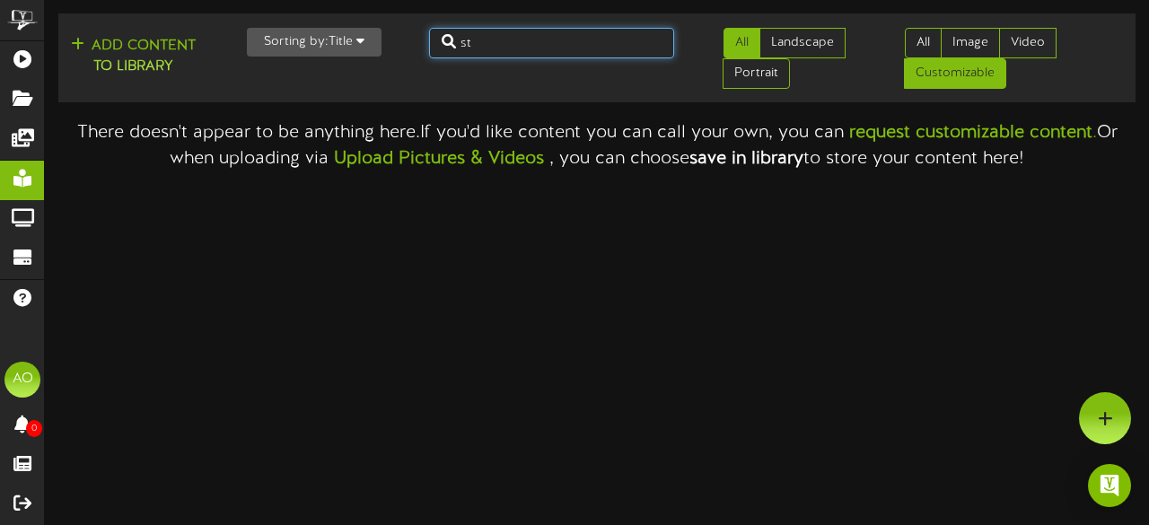
type input "s"
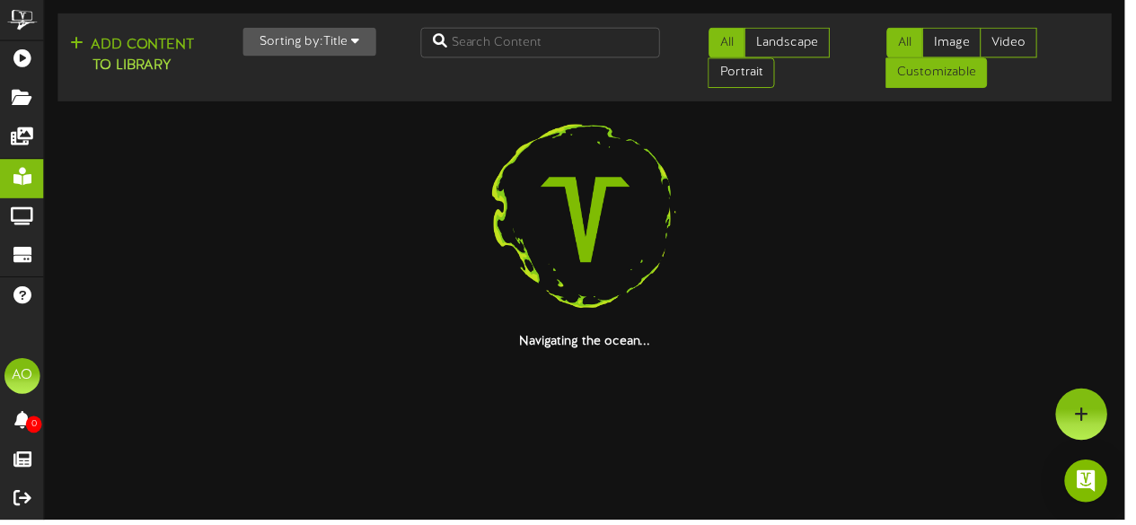
click at [906, 40] on link "All" at bounding box center [913, 43] width 37 height 31
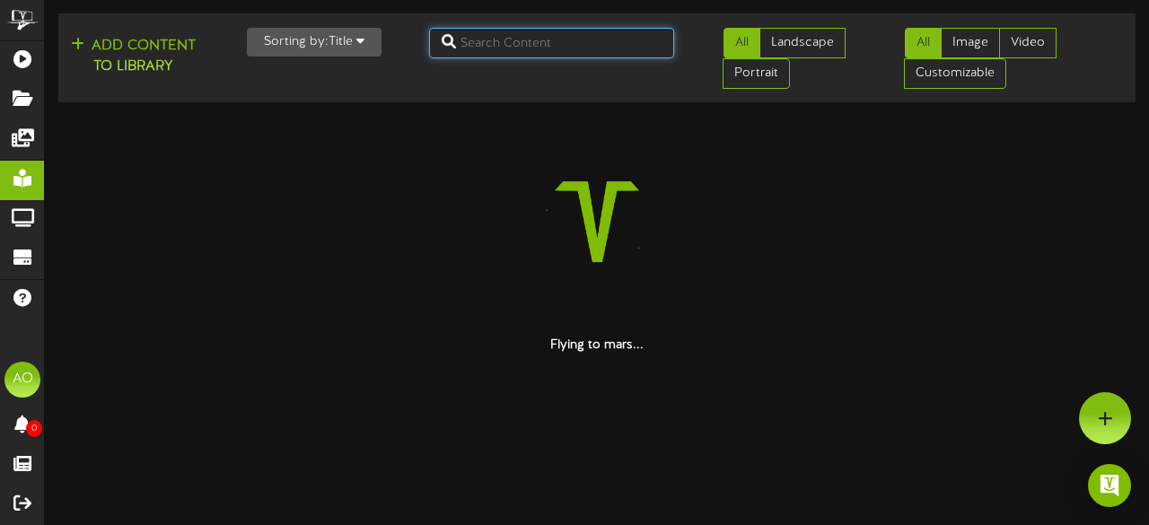
click at [573, 40] on input "text" at bounding box center [552, 43] width 246 height 31
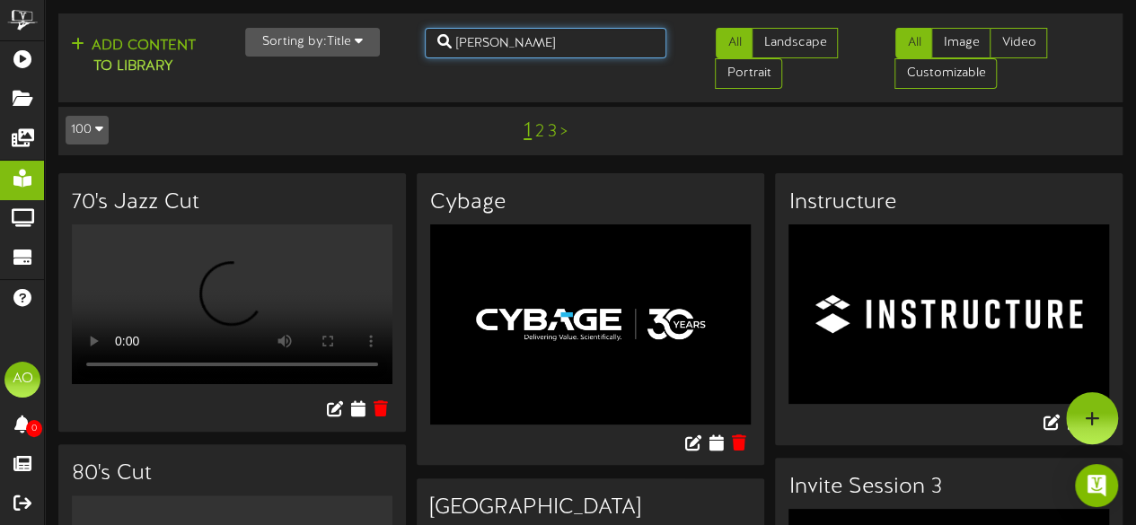
type input "staker"
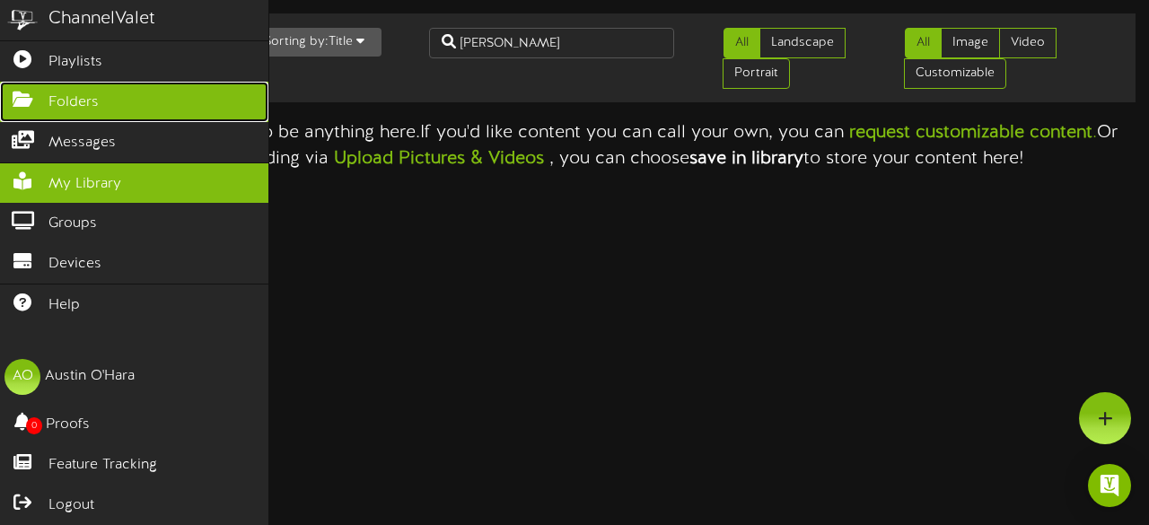
click at [62, 105] on span "Folders" at bounding box center [73, 102] width 50 height 21
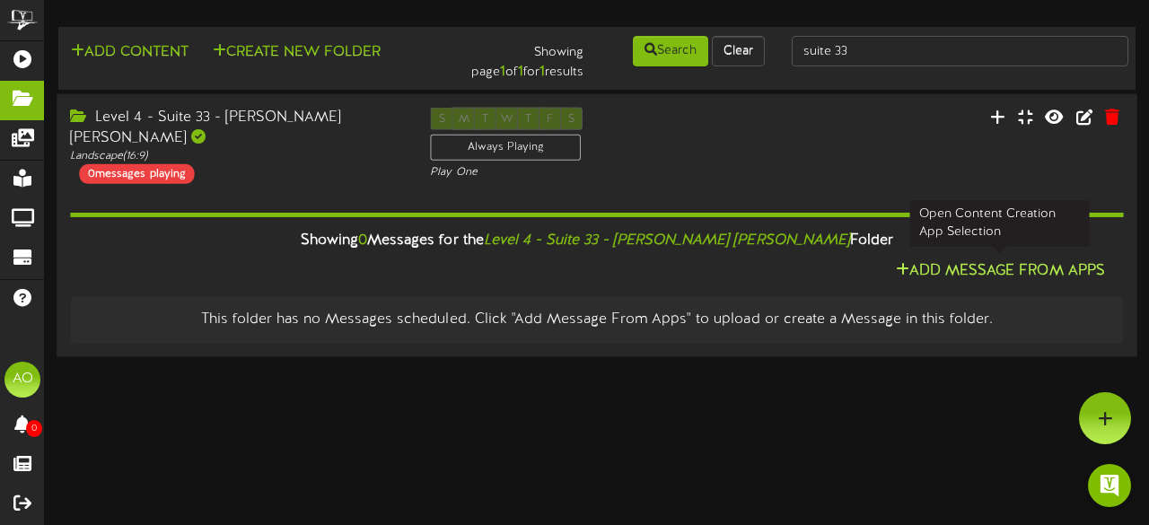
click at [1007, 262] on button "Add Message From Apps" at bounding box center [1001, 271] width 220 height 22
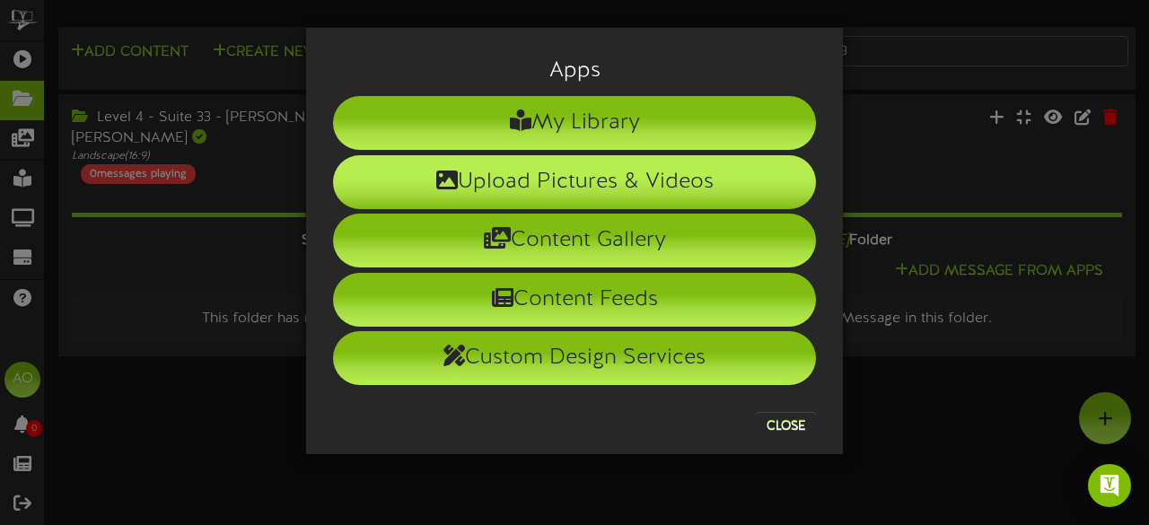
click at [600, 166] on li "Upload Pictures & Videos" at bounding box center [574, 182] width 483 height 54
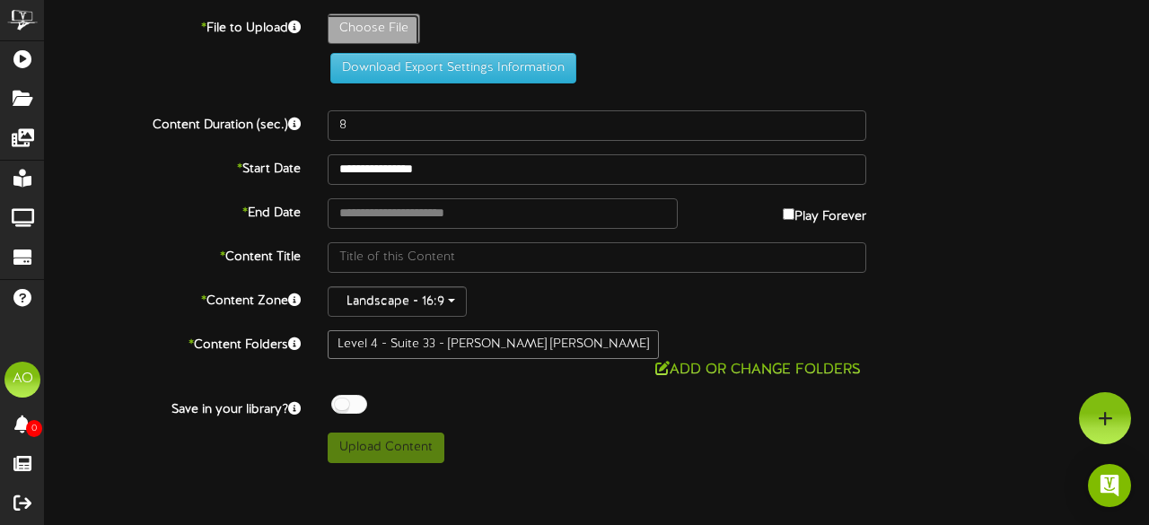
type input "**********"
type input "Stakerparson"
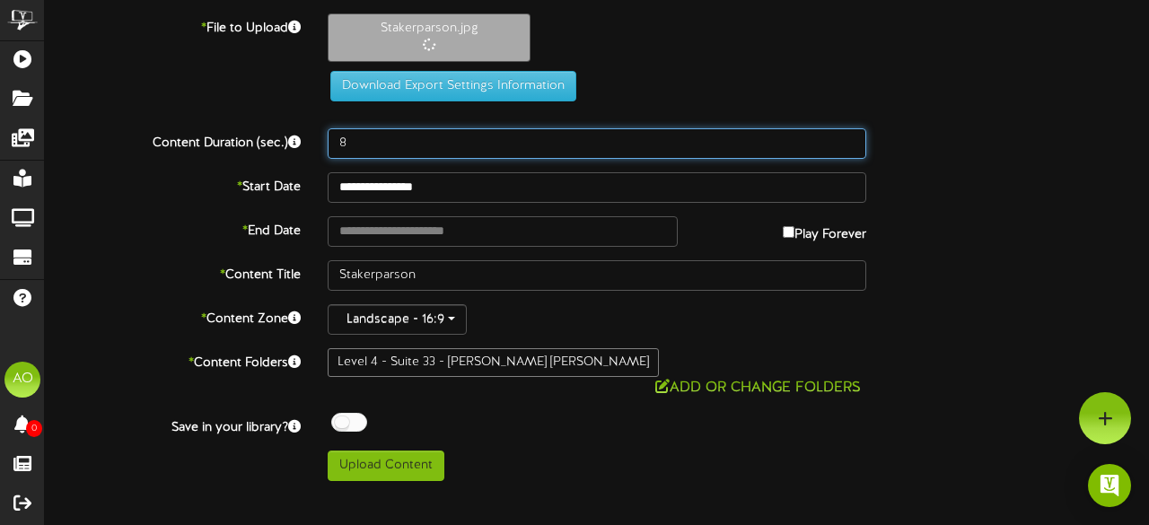
click at [356, 143] on input "8" at bounding box center [597, 143] width 539 height 31
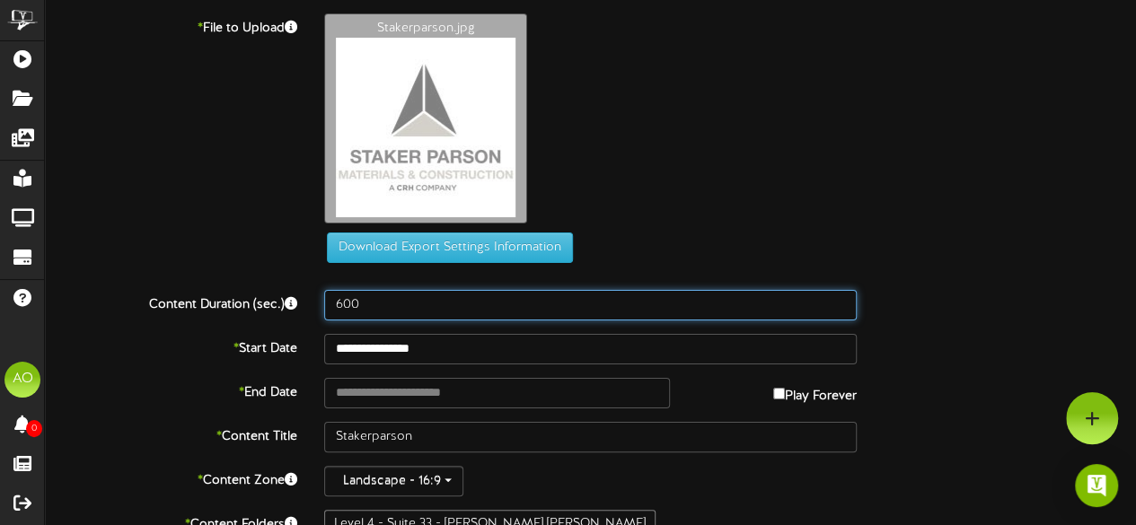
type input "600"
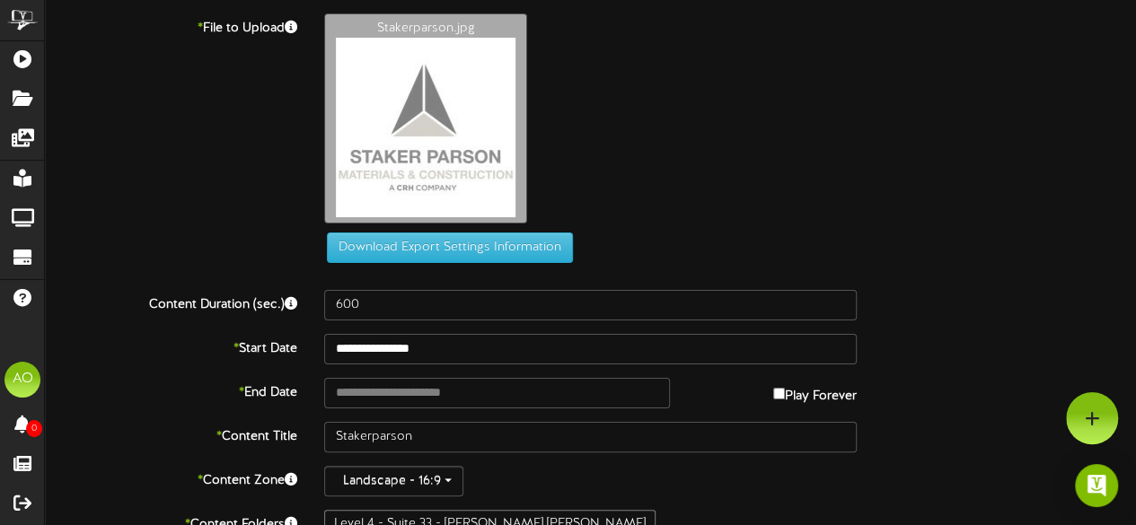
click at [817, 150] on div "Stakerparson.jpg" at bounding box center [730, 122] width 839 height 219
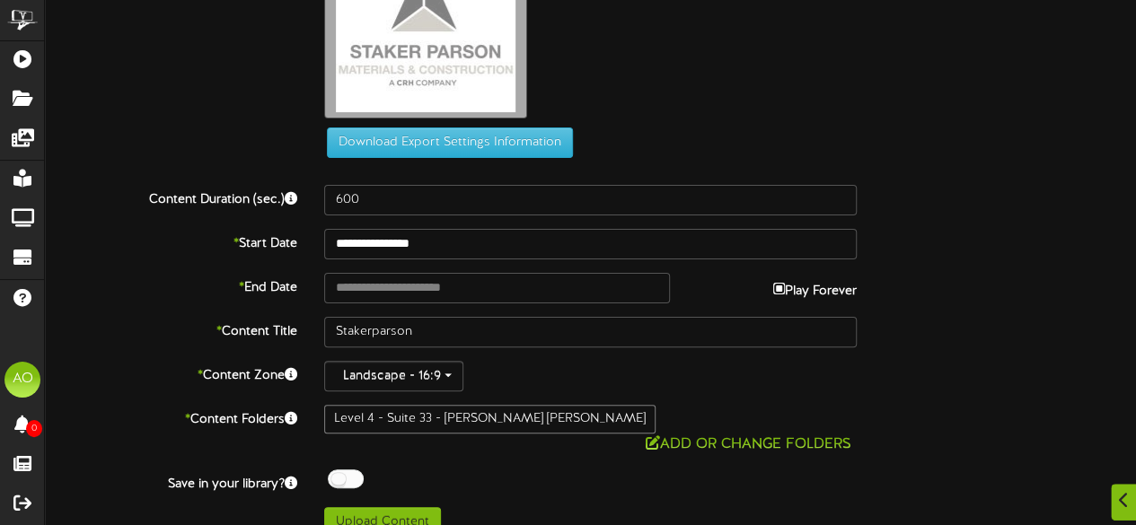
type input "**********"
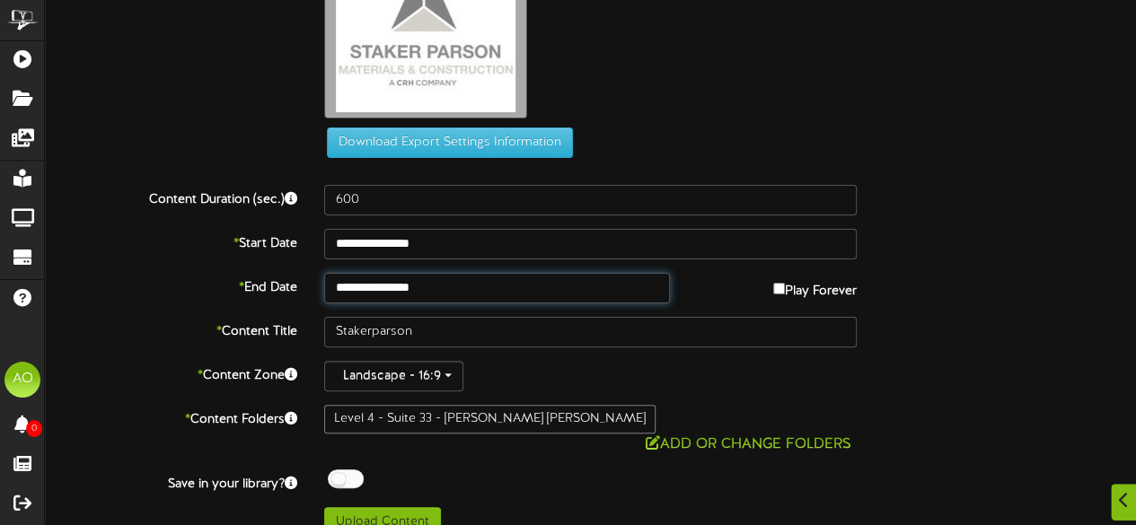
click at [523, 292] on input "**********" at bounding box center [497, 288] width 346 height 31
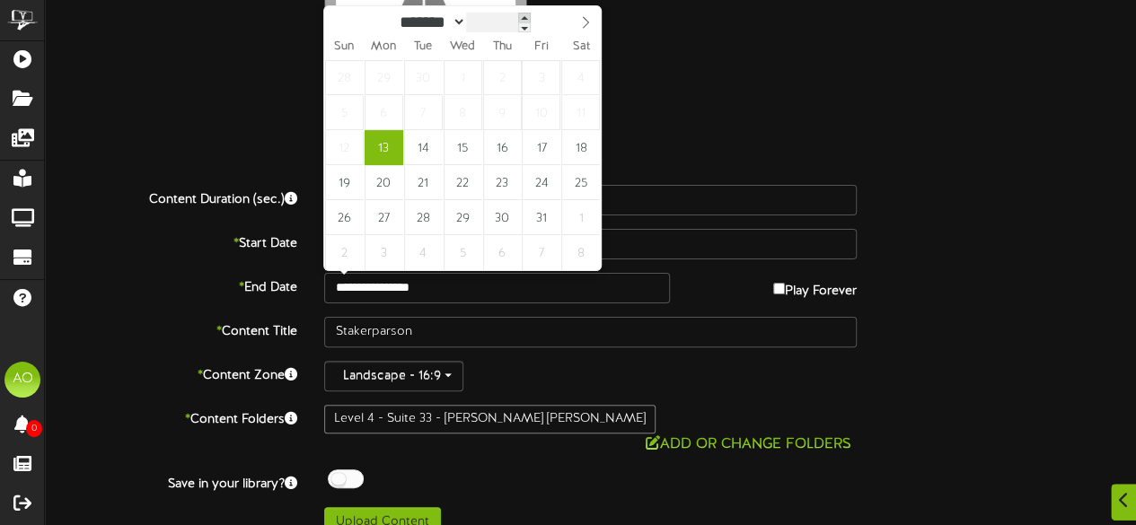
type input "****"
click at [534, 13] on span at bounding box center [528, 18] width 13 height 10
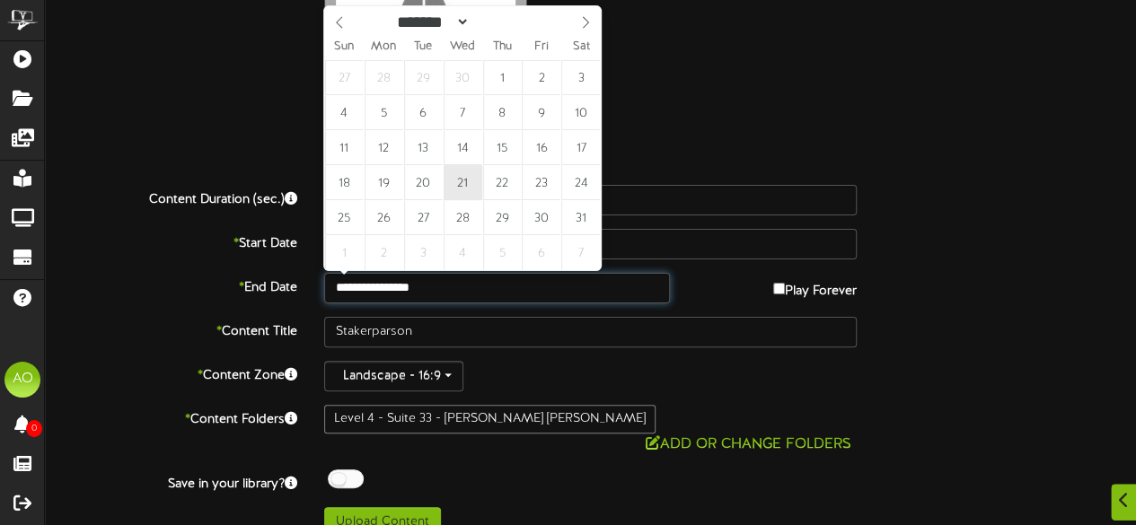
type input "**********"
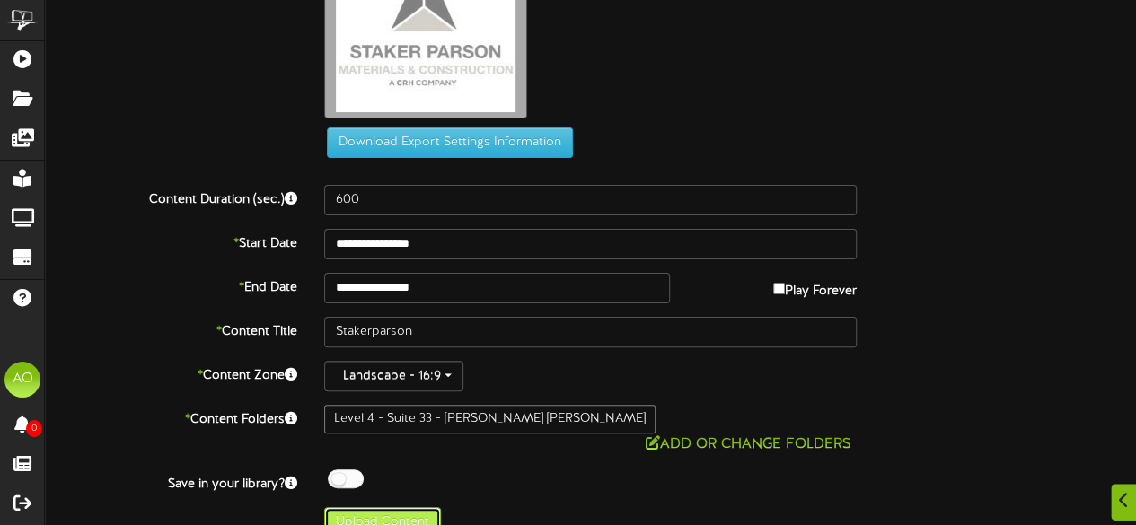
click at [407, 494] on button "Upload Content" at bounding box center [382, 522] width 117 height 31
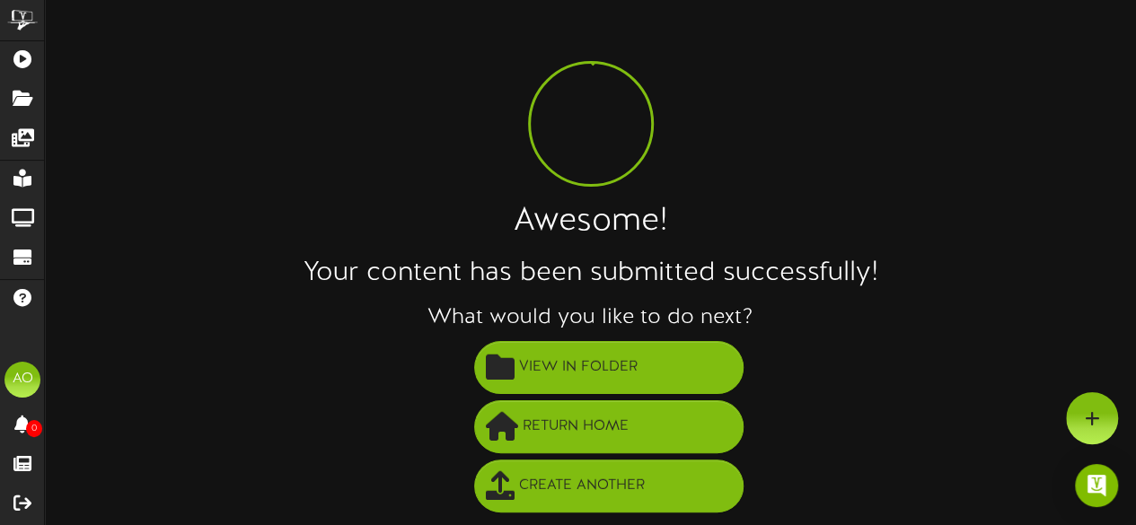
scroll to position [13, 0]
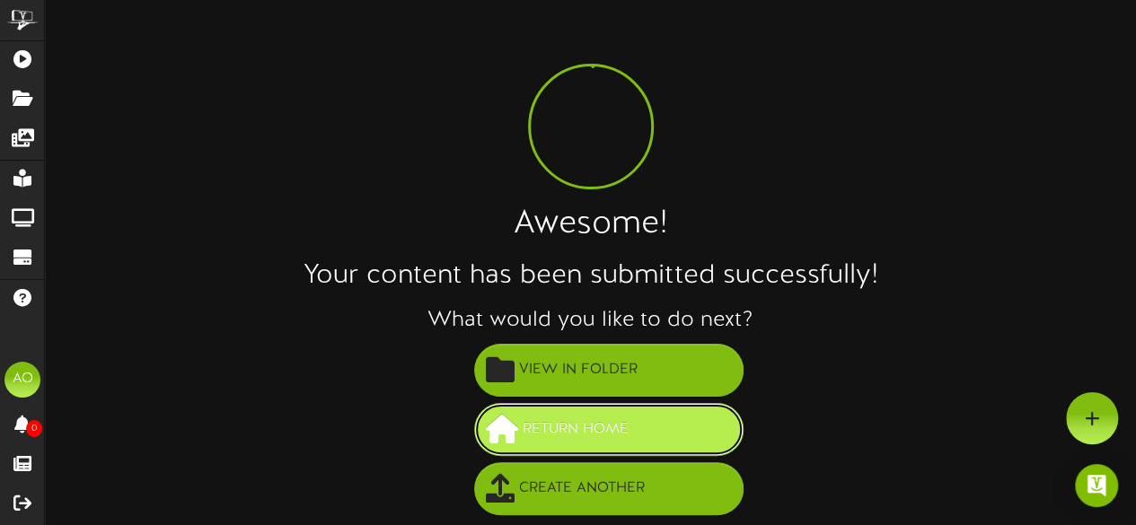
click at [709, 416] on button "Return Home" at bounding box center [608, 429] width 269 height 53
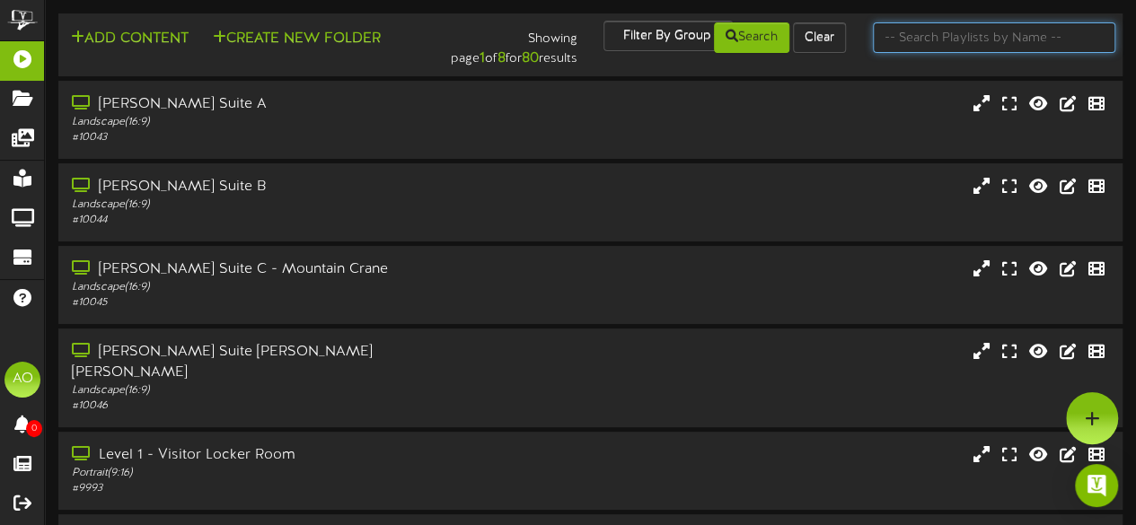
click at [915, 37] on input "text" at bounding box center [994, 37] width 242 height 31
type input "suite 32"
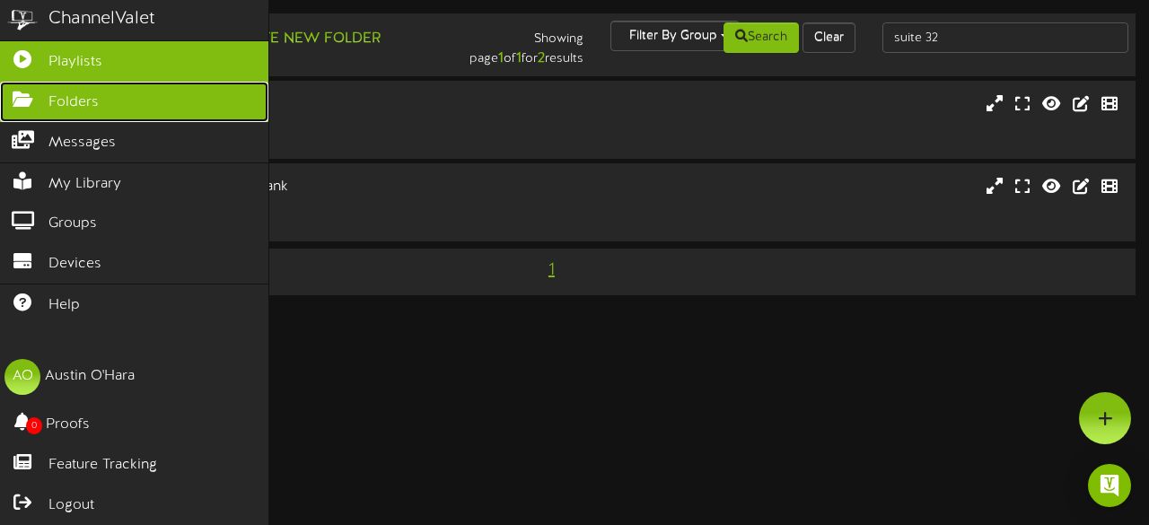
click at [27, 101] on icon at bounding box center [22, 97] width 45 height 13
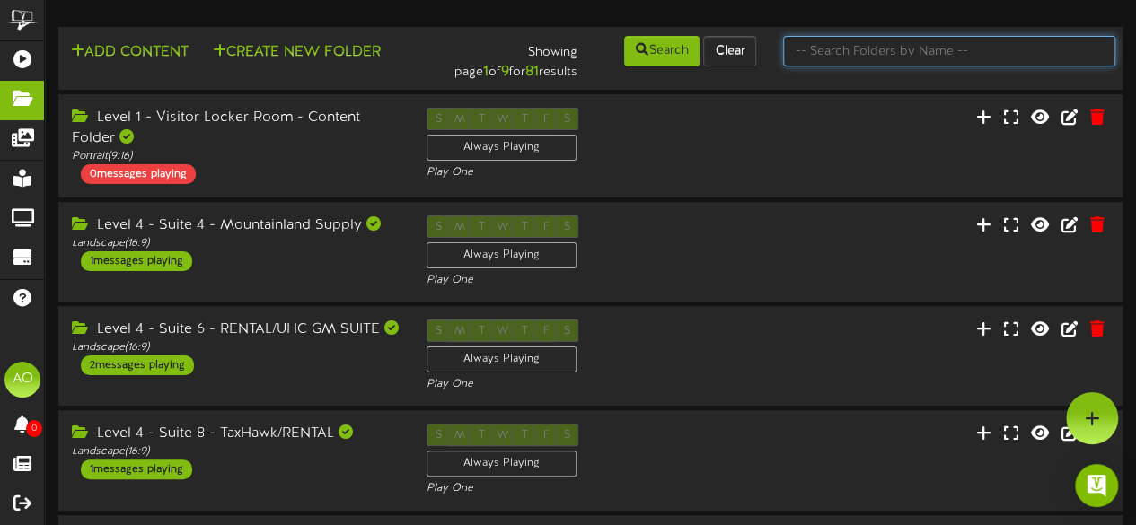
click at [931, 51] on input "text" at bounding box center [949, 51] width 332 height 31
type input "suite 32"
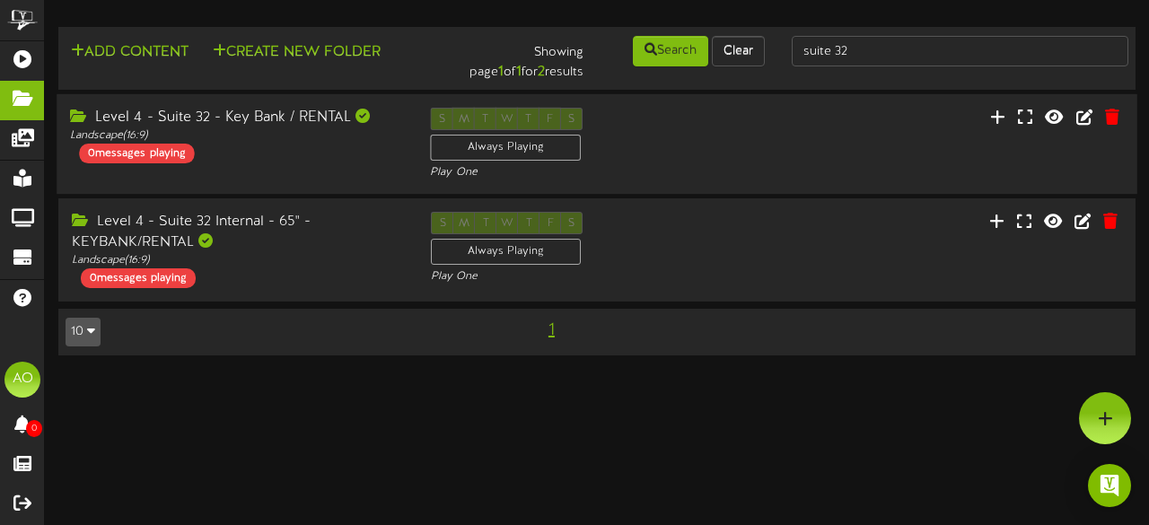
click at [311, 116] on div "Level 4 - Suite 32 - Key Bank / RENTAL" at bounding box center [236, 118] width 333 height 21
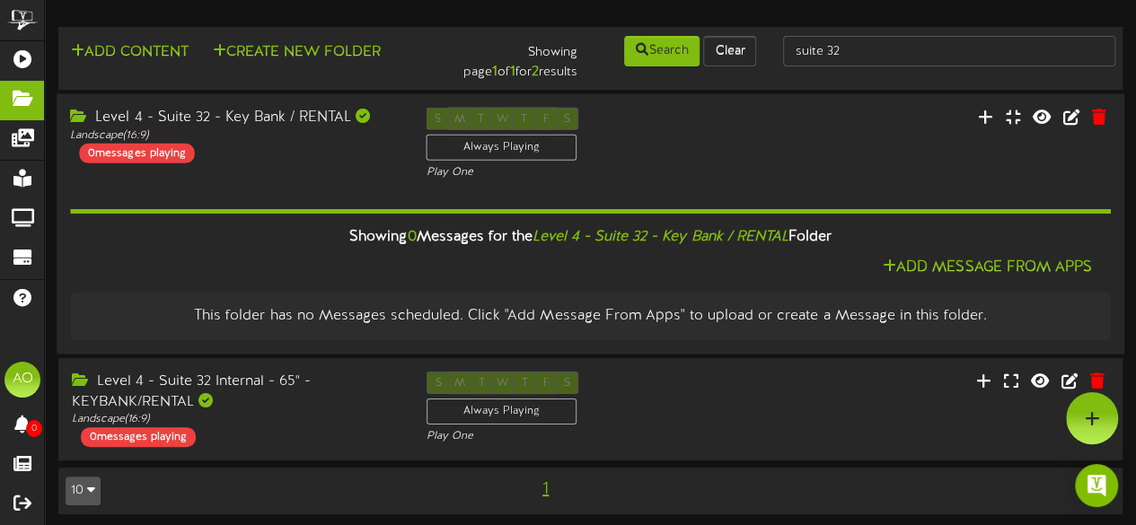
click at [984, 254] on div "Showing 0 Messages for the Level 4 - Suite 32 - Key Bank / RENTAL Folder" at bounding box center [591, 237] width 1068 height 39
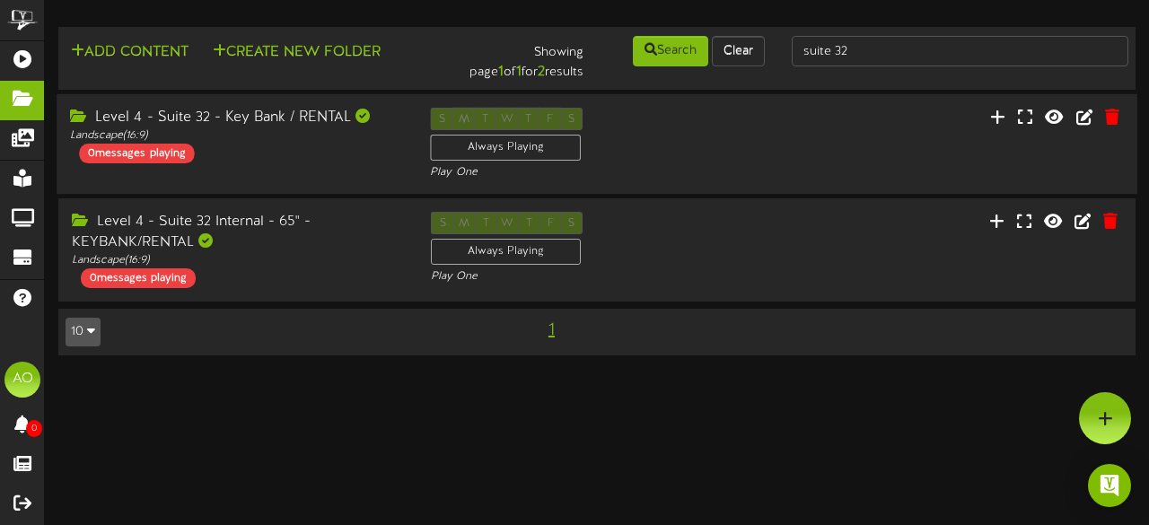
click at [731, 144] on div "S M T W T F S Always Playing Play One" at bounding box center [597, 145] width 360 height 74
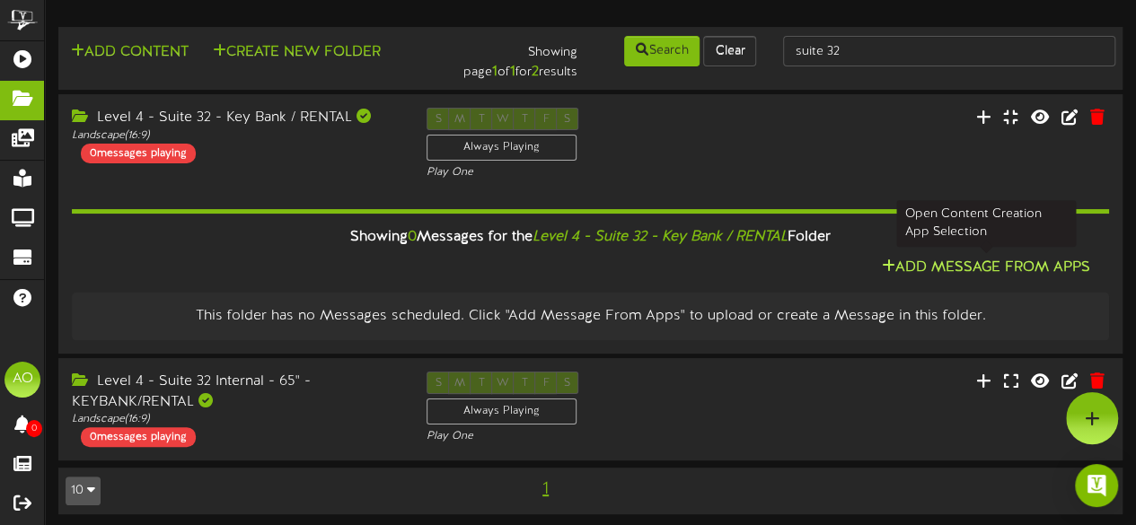
click at [991, 263] on button "Add Message From Apps" at bounding box center [985, 268] width 219 height 22
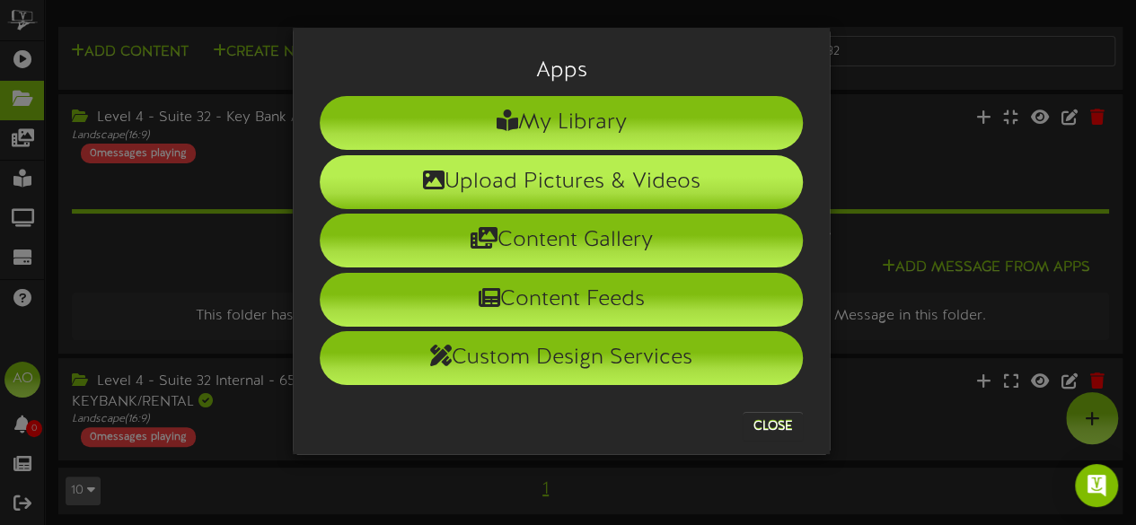
click at [548, 165] on li "Upload Pictures & Videos" at bounding box center [561, 182] width 483 height 54
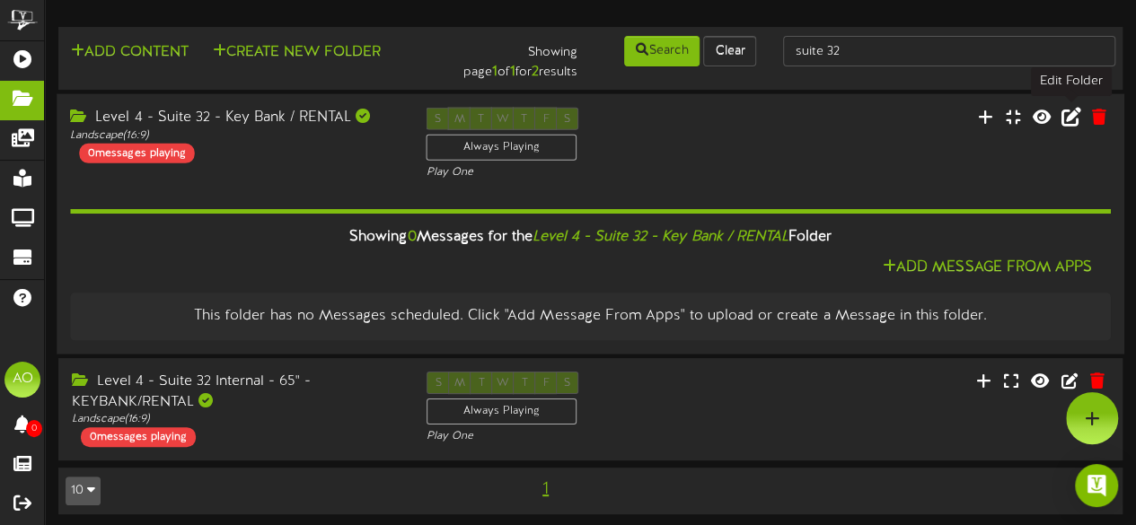
click at [1069, 120] on icon at bounding box center [1071, 116] width 20 height 20
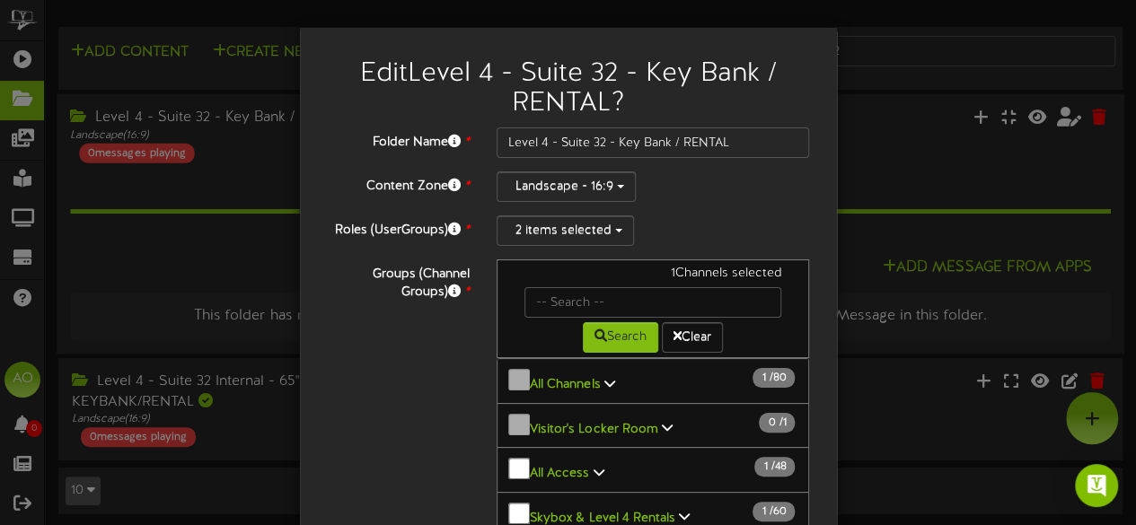
click at [999, 195] on div "Edit Level 4 - Suite 32 - Key Bank / RENTAL ? Folder Name * Level 4 - Suite 32 …" at bounding box center [568, 262] width 1136 height 525
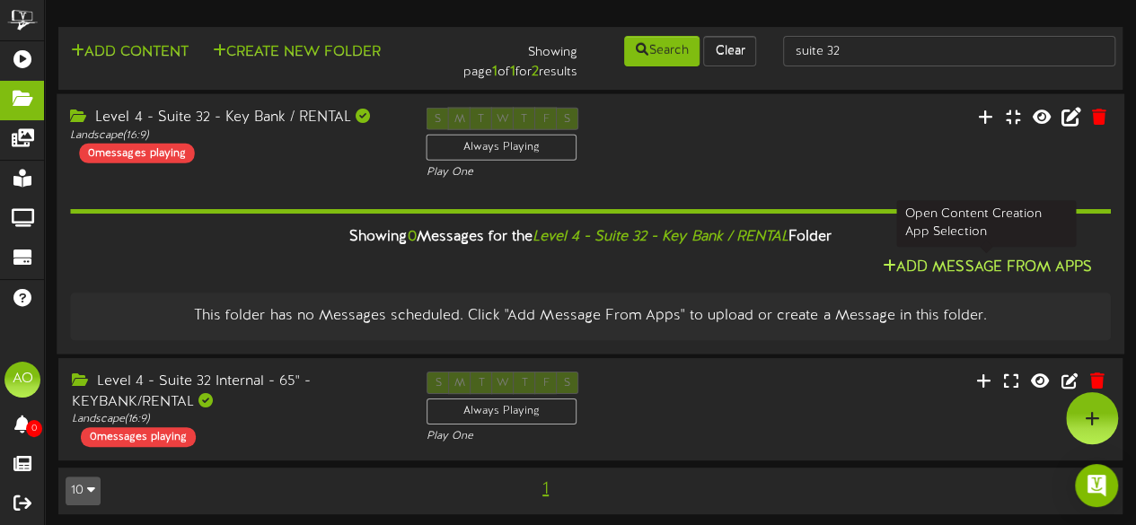
click at [966, 269] on button "Add Message From Apps" at bounding box center [987, 268] width 220 height 22
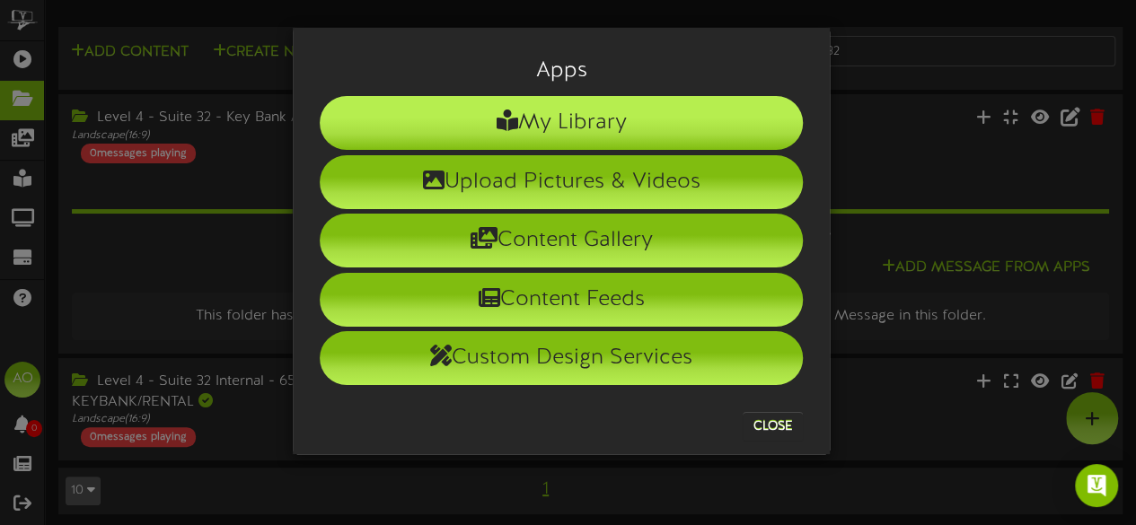
click at [538, 129] on li "My Library" at bounding box center [561, 123] width 483 height 54
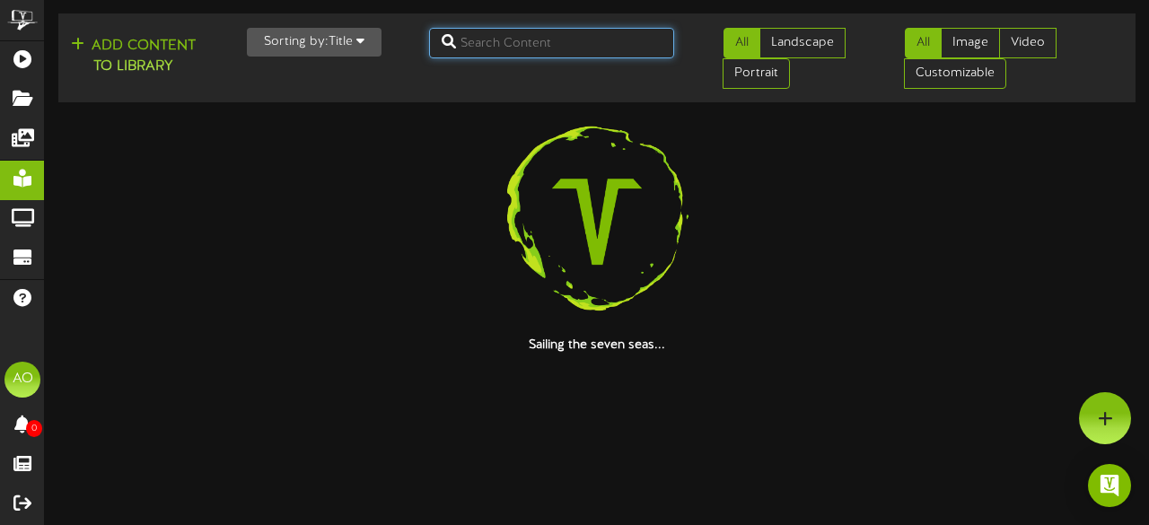
click at [512, 48] on input "text" at bounding box center [552, 43] width 246 height 31
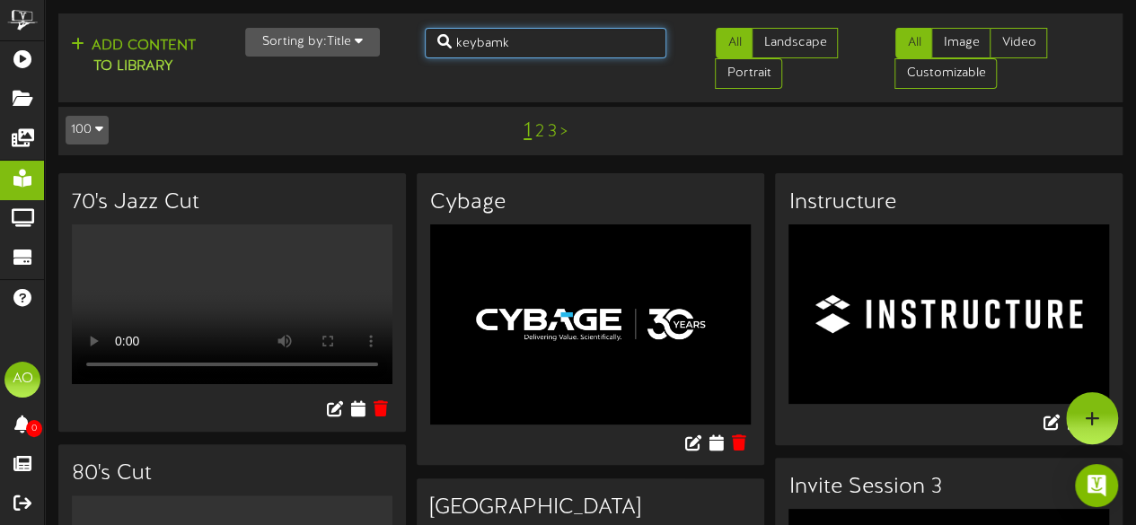
click at [512, 48] on input "keybamk" at bounding box center [546, 43] width 242 height 31
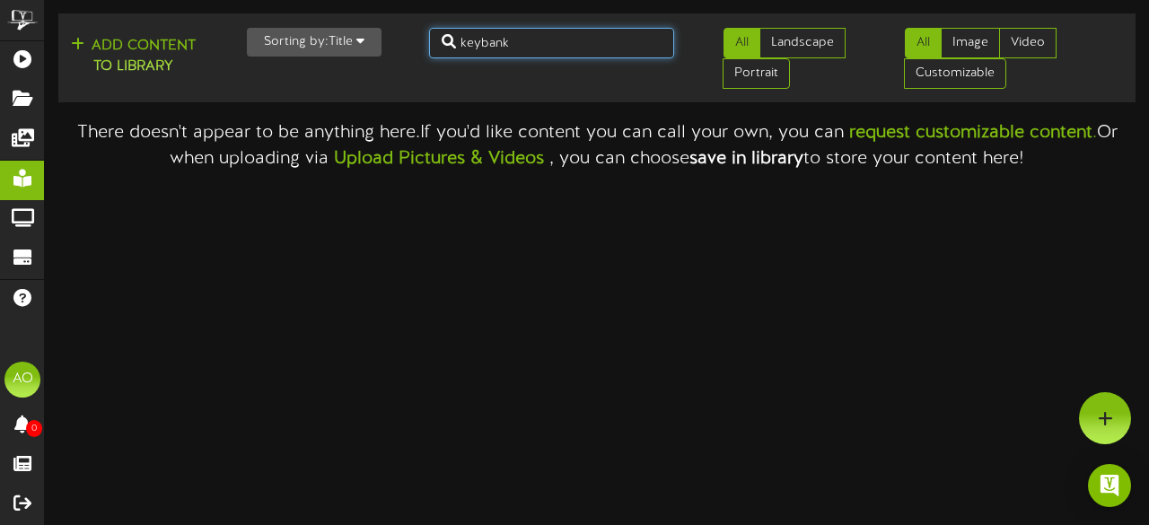
click at [480, 40] on input "keybank" at bounding box center [552, 43] width 246 height 31
type input "key bank"
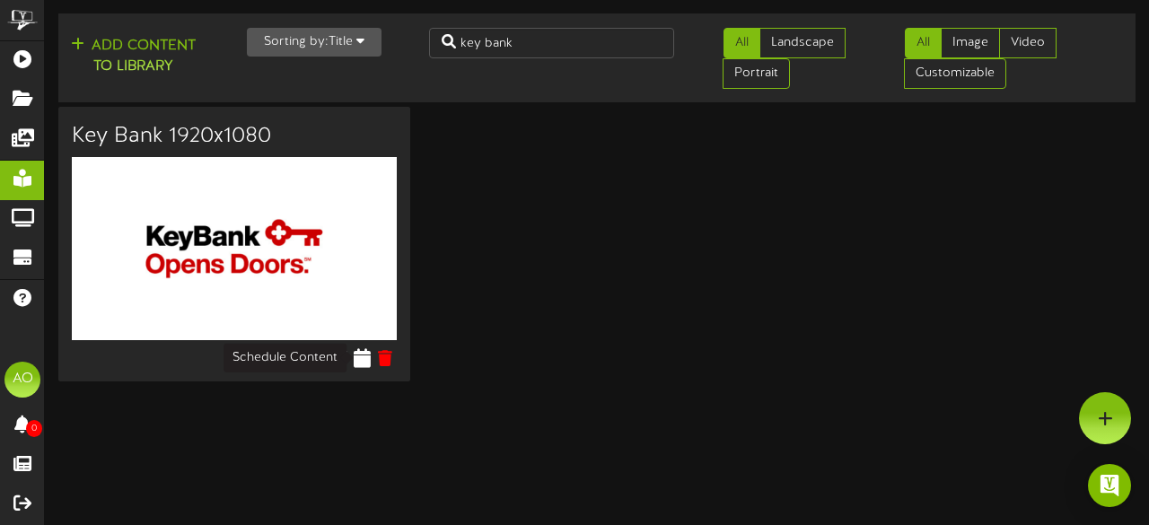
click at [366, 356] on icon at bounding box center [362, 358] width 17 height 20
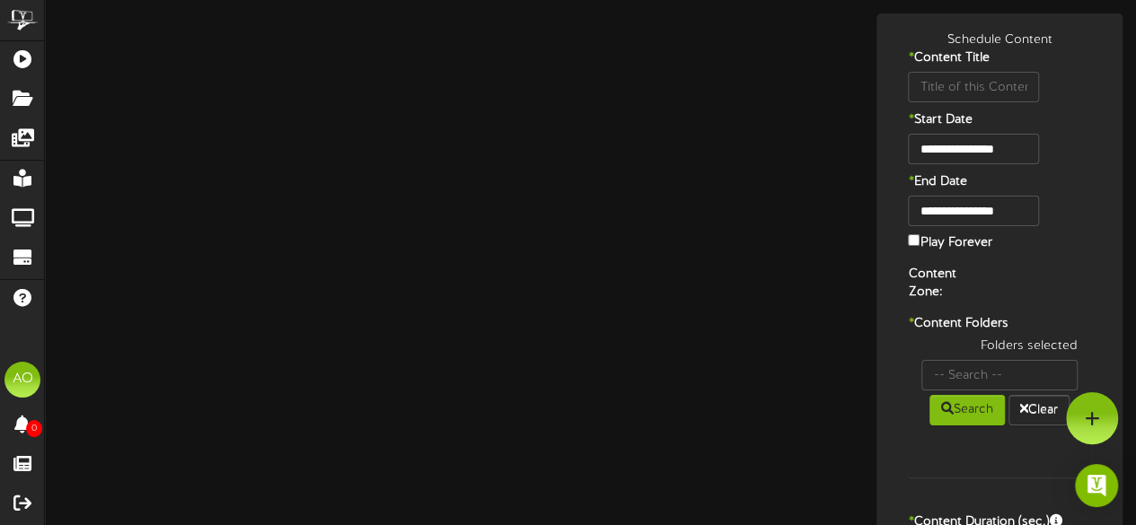
type input "Key Bank 1920x1080"
type input "8"
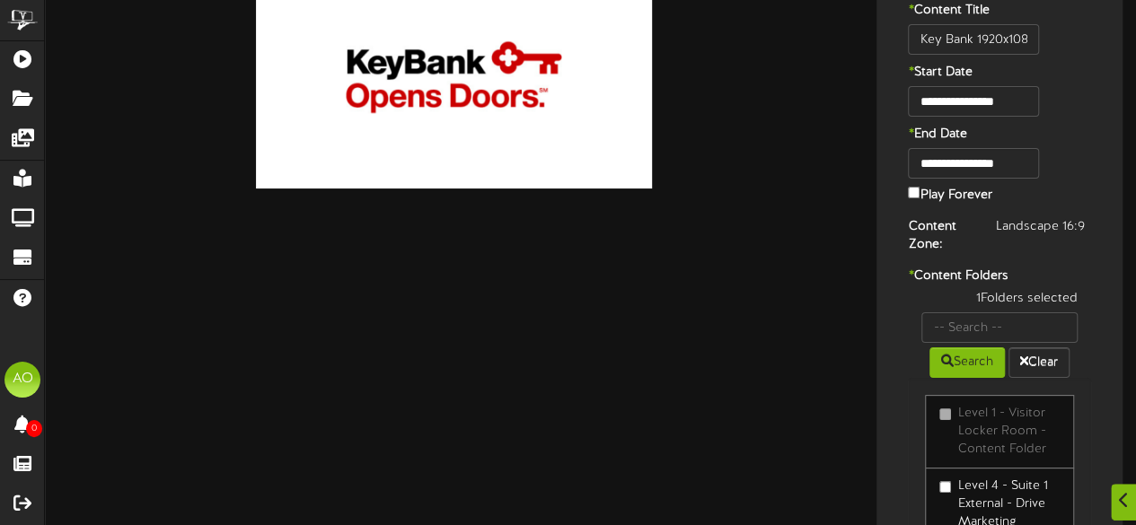
scroll to position [48, 0]
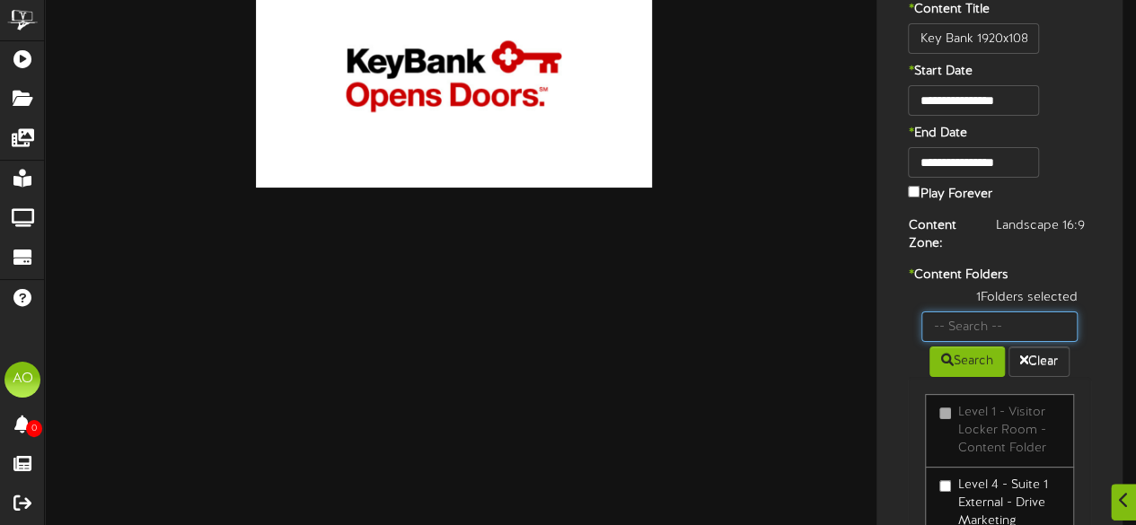
click at [988, 332] on input "text" at bounding box center [999, 327] width 156 height 31
type input "32"
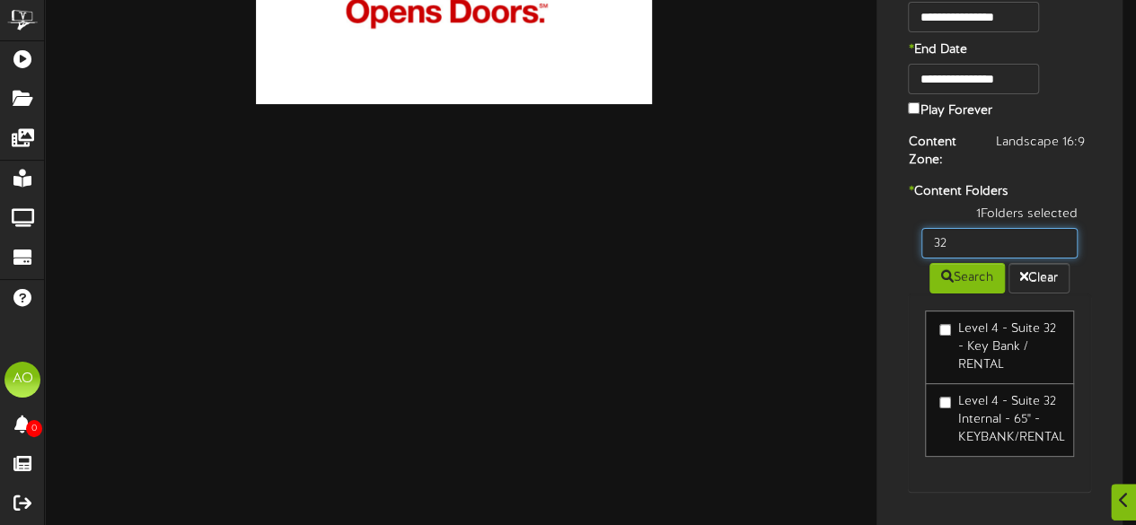
scroll to position [133, 0]
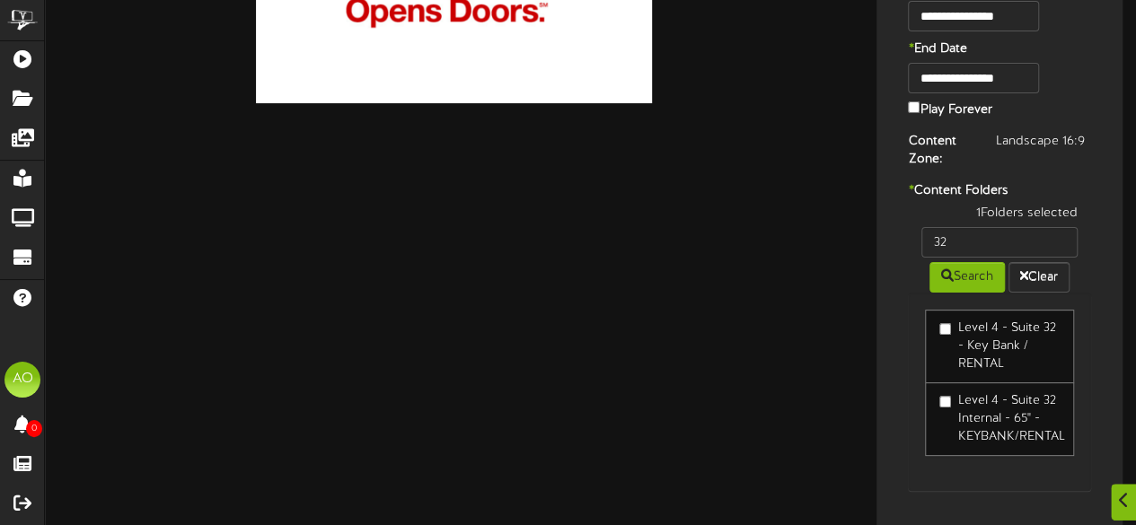
click at [957, 407] on label "Level 4 - Suite 32 Internal - 65" - KEYBANK/RENTAL" at bounding box center [999, 419] width 120 height 54
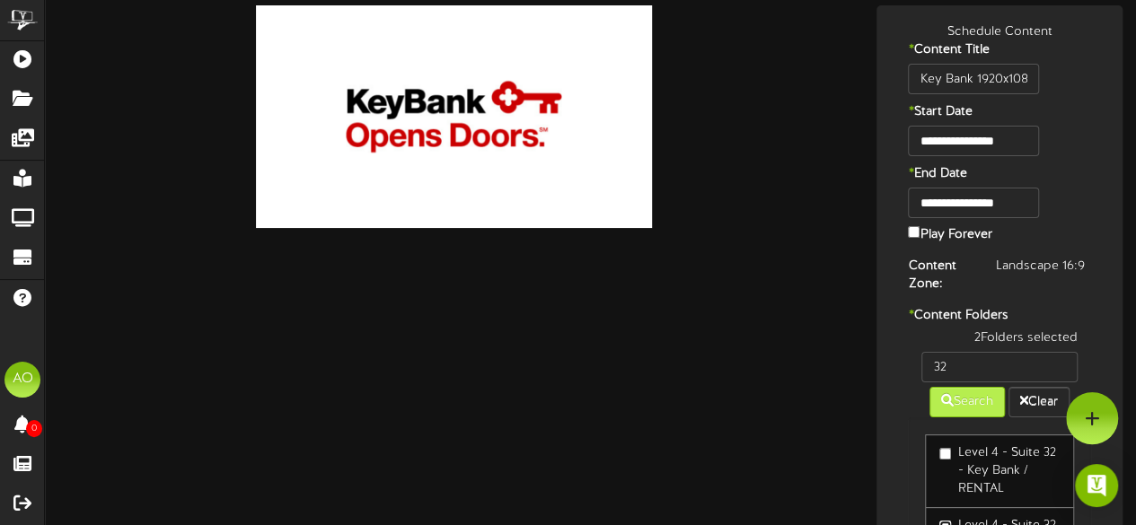
scroll to position [0, 0]
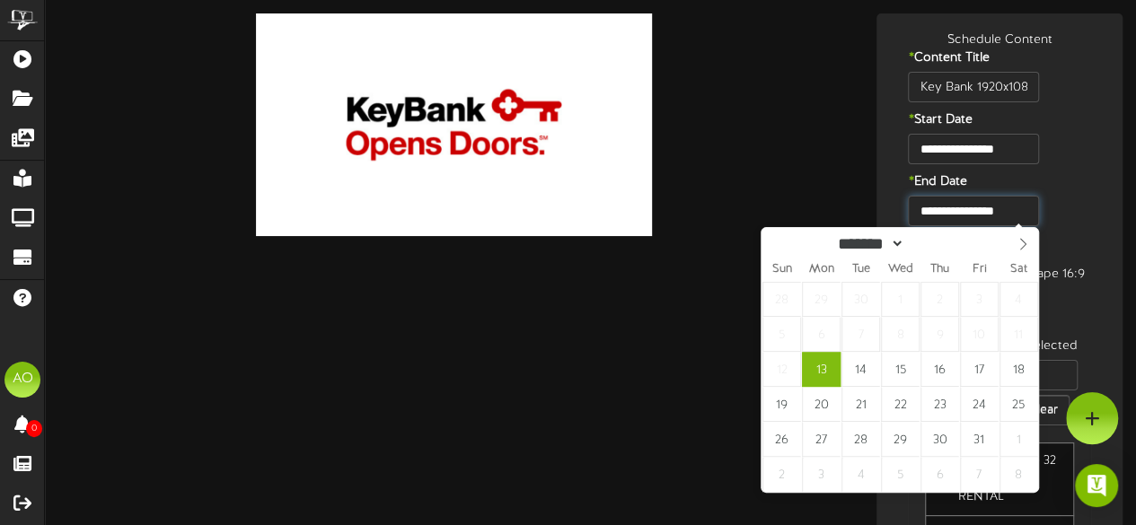
click at [1008, 214] on input "**********" at bounding box center [973, 211] width 130 height 31
click at [972, 238] on span at bounding box center [965, 239] width 13 height 10
type input "****"
click at [972, 238] on span at bounding box center [965, 239] width 13 height 10
type input "**********"
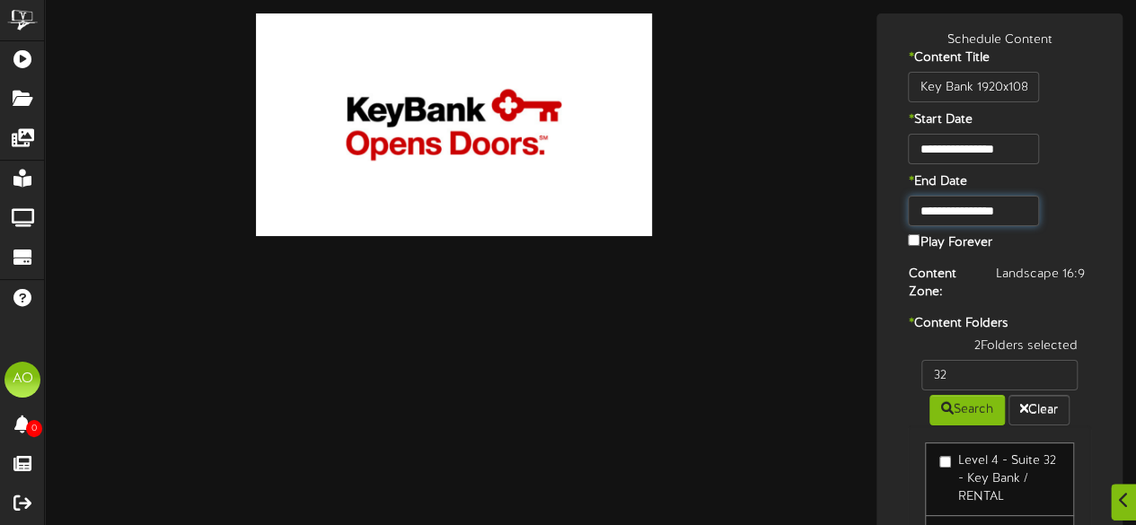
scroll to position [277, 0]
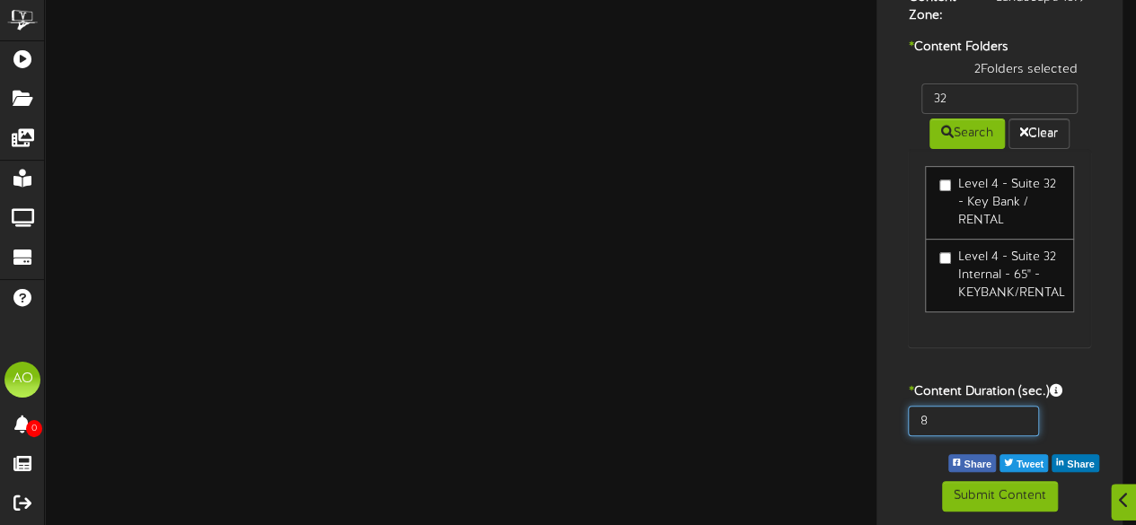
click at [959, 410] on input "8" at bounding box center [973, 421] width 130 height 31
type input "600"
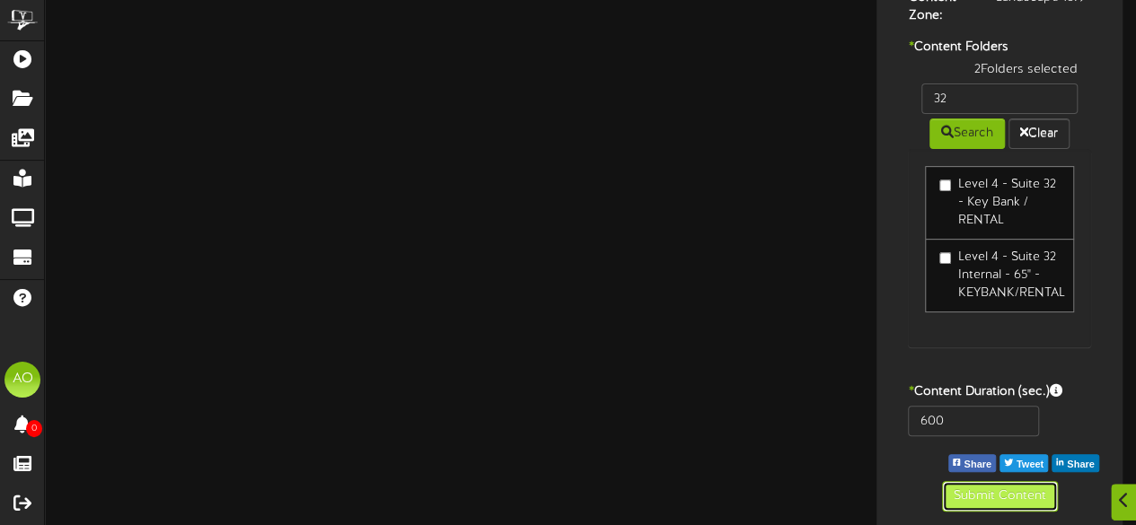
click at [971, 498] on button "Submit Content" at bounding box center [1000, 496] width 116 height 31
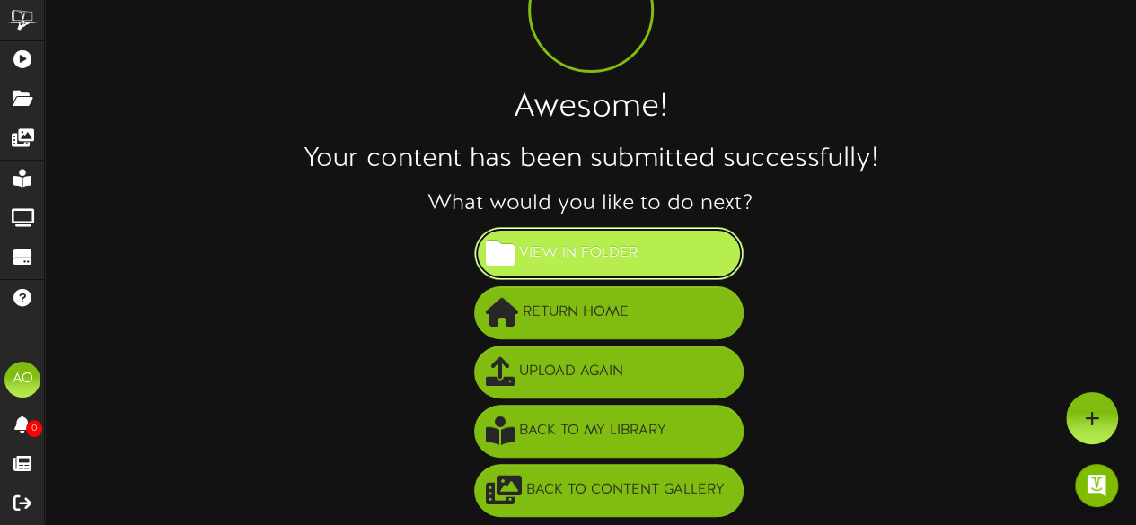
click at [677, 236] on button "View in Folder" at bounding box center [608, 253] width 269 height 53
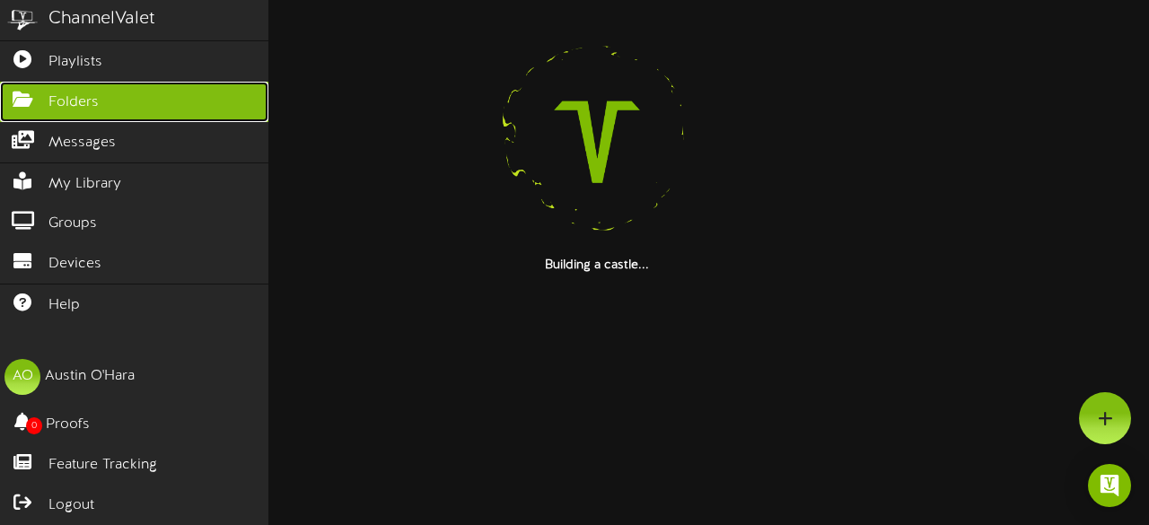
click at [133, 111] on link "Folders" at bounding box center [134, 102] width 269 height 40
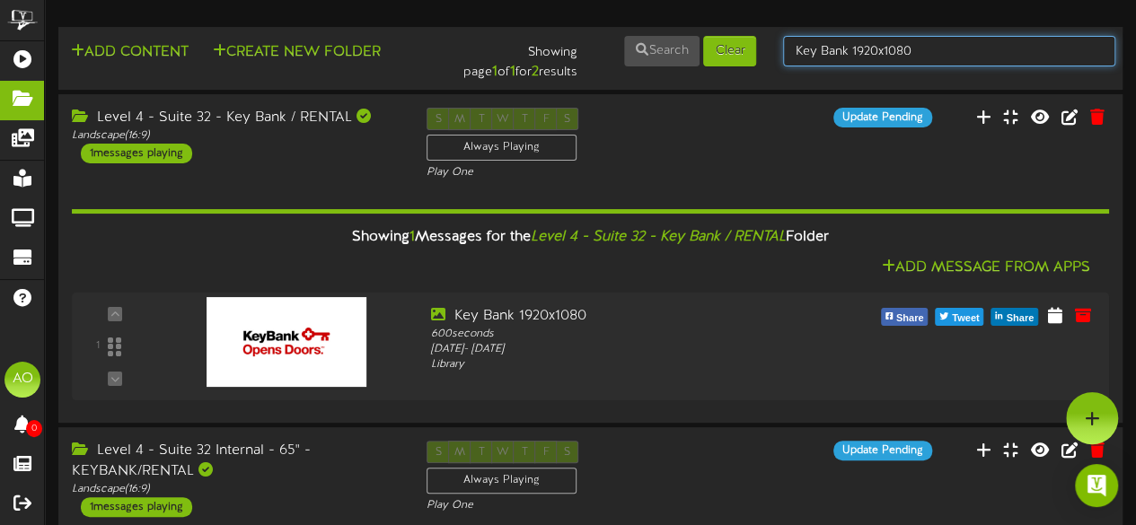
drag, startPoint x: 944, startPoint y: 52, endPoint x: 764, endPoint y: 64, distance: 180.0
click at [764, 64] on div "Add Content Create New Folder Showing page 1 of 1 for 2 results Search Clear Ke…" at bounding box center [590, 58] width 1077 height 48
type input "suite 29"
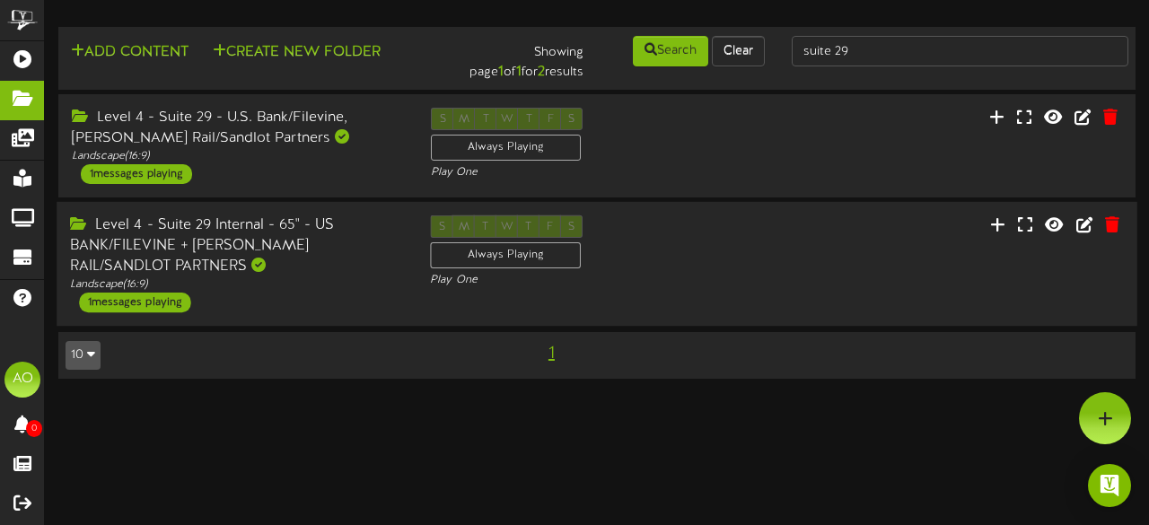
click at [313, 240] on div "Level 4 - Suite 29 Internal - 65" - US BANK/FILEVINE + [PERSON_NAME] RAIL/SANDL…" at bounding box center [236, 247] width 333 height 62
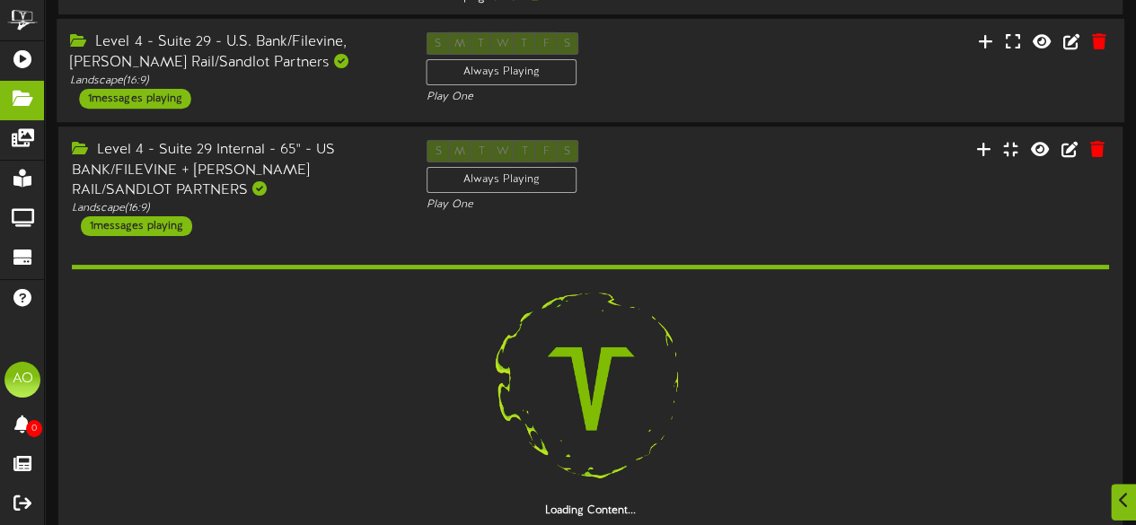
scroll to position [76, 0]
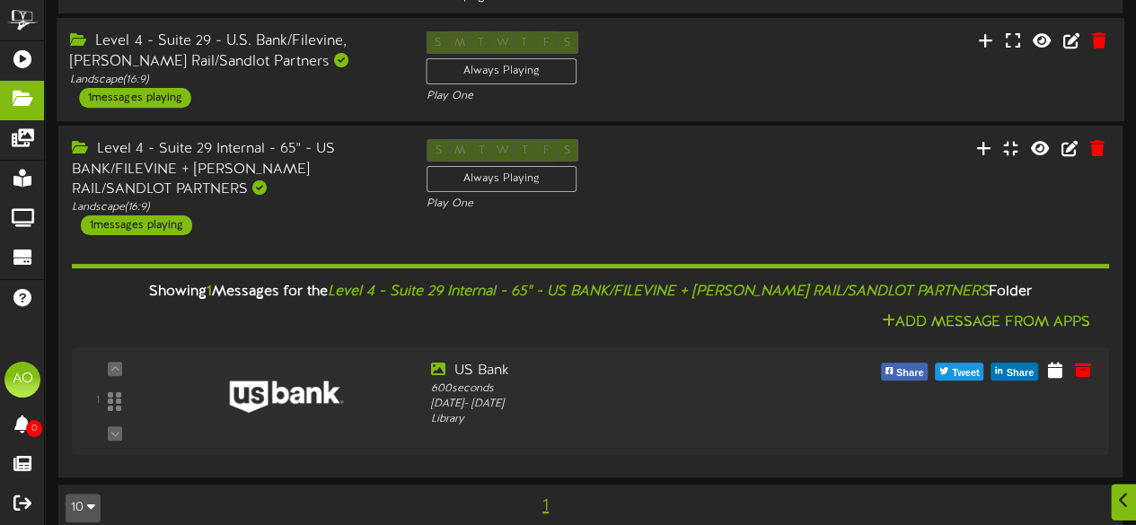
click at [361, 31] on div "Level 4 - Suite 29 - U.S. Bank/Filevine, [PERSON_NAME] Rail/Sandlot Partners" at bounding box center [234, 51] width 329 height 41
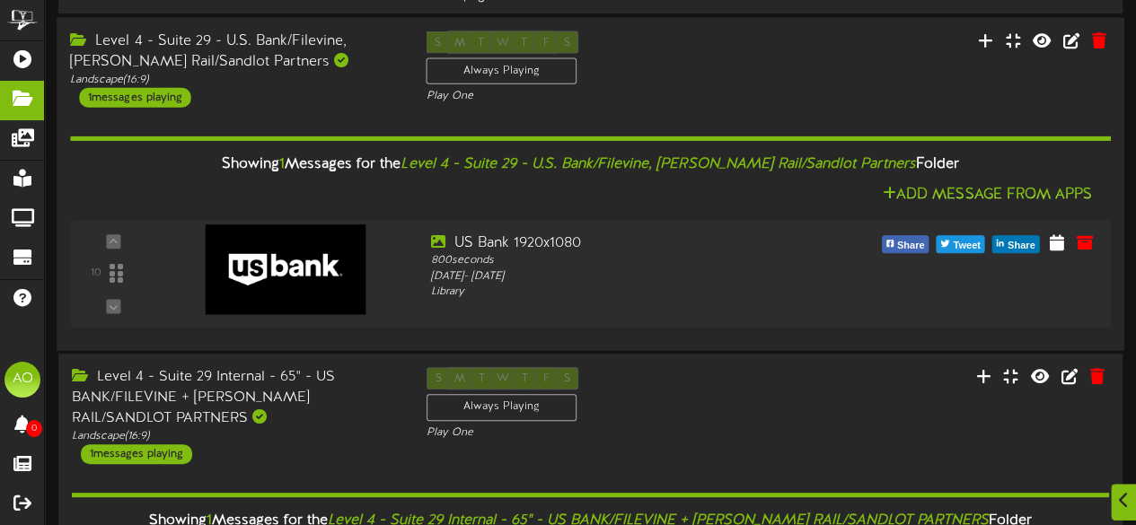
click at [359, 39] on div "Level 4 - Suite 29 - U.S. Bank/Filevine, [PERSON_NAME] Rail/Sandlot Partners" at bounding box center [234, 51] width 329 height 41
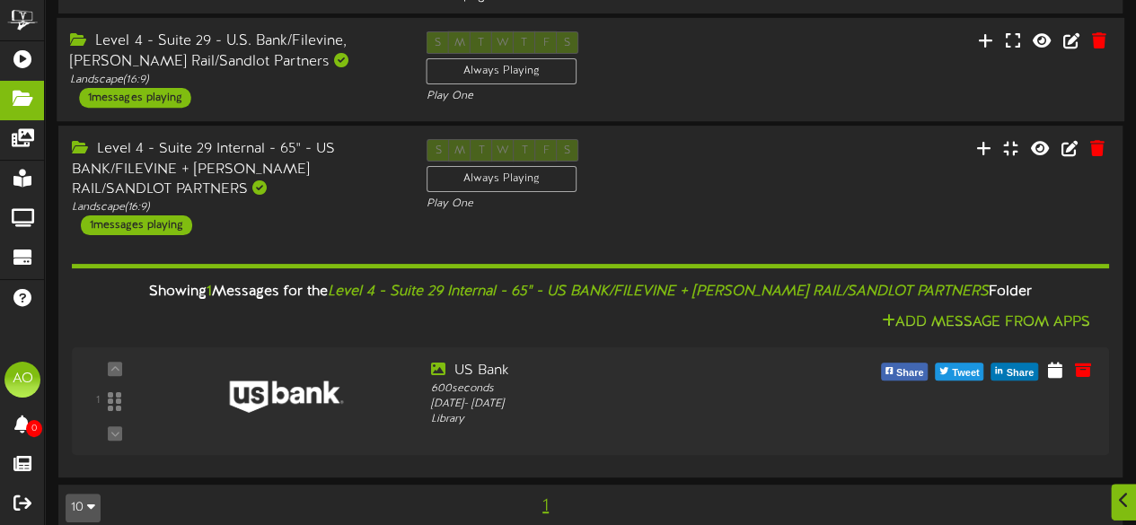
scroll to position [0, 0]
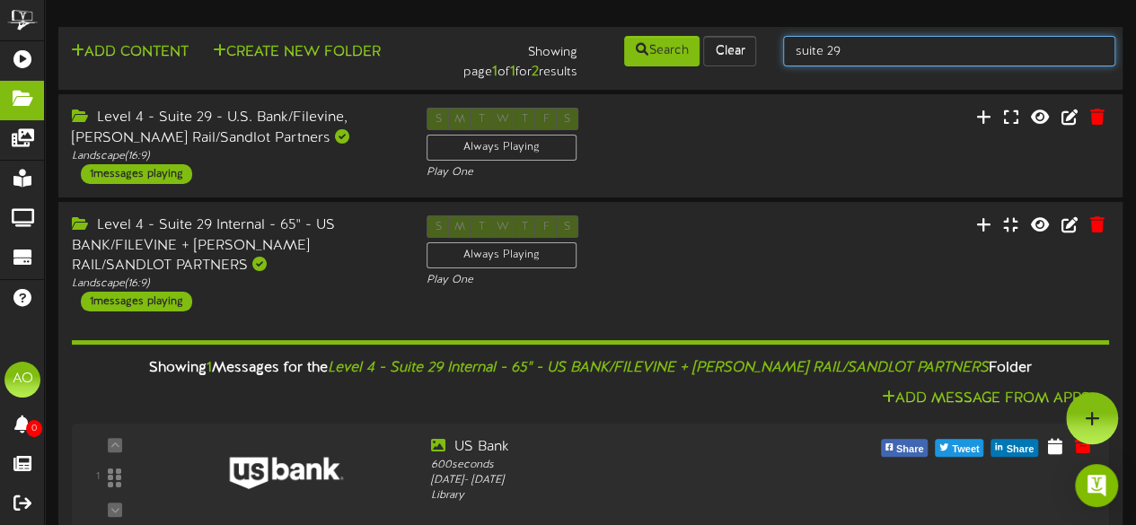
click at [853, 57] on input "suite 29" at bounding box center [949, 51] width 332 height 31
type input "suite 28"
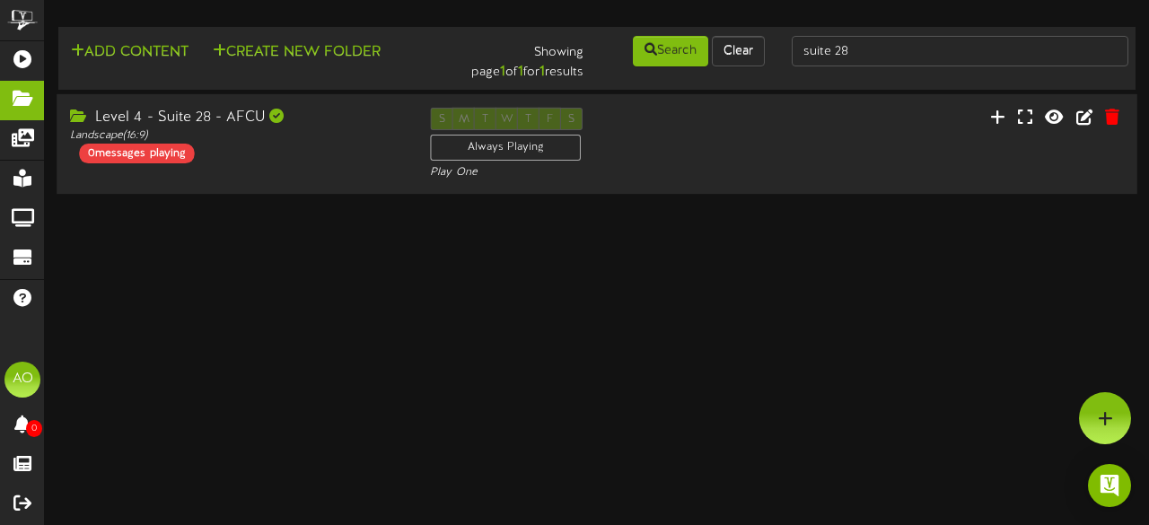
click at [196, 121] on div "Level 4 - Suite 28 - AFCU" at bounding box center [236, 118] width 333 height 21
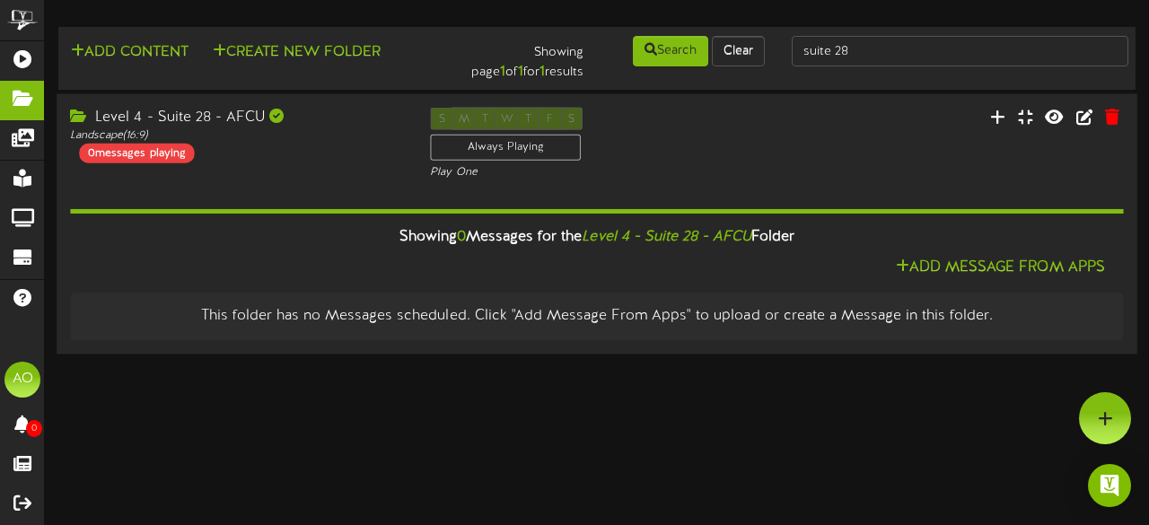
click at [931, 254] on div "Showing 0 Messages for the Level 4 - Suite 28 - AFCU Folder" at bounding box center [597, 237] width 1081 height 39
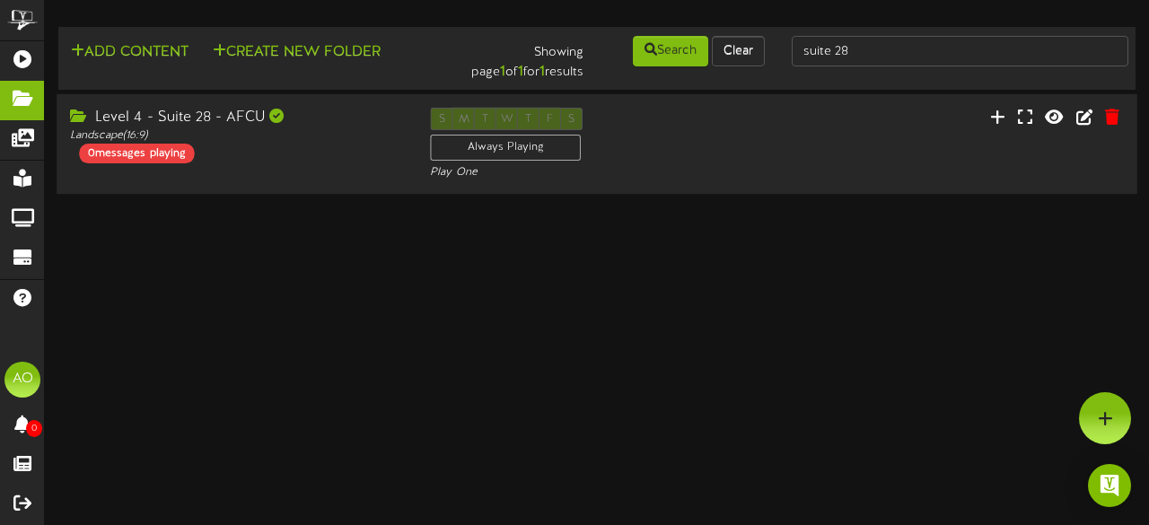
click at [878, 139] on div "Level 4 - Suite 28 - AFCU Landscape ( 16:9 ) 0 messages playing S M T W T F S A…" at bounding box center [597, 145] width 1081 height 74
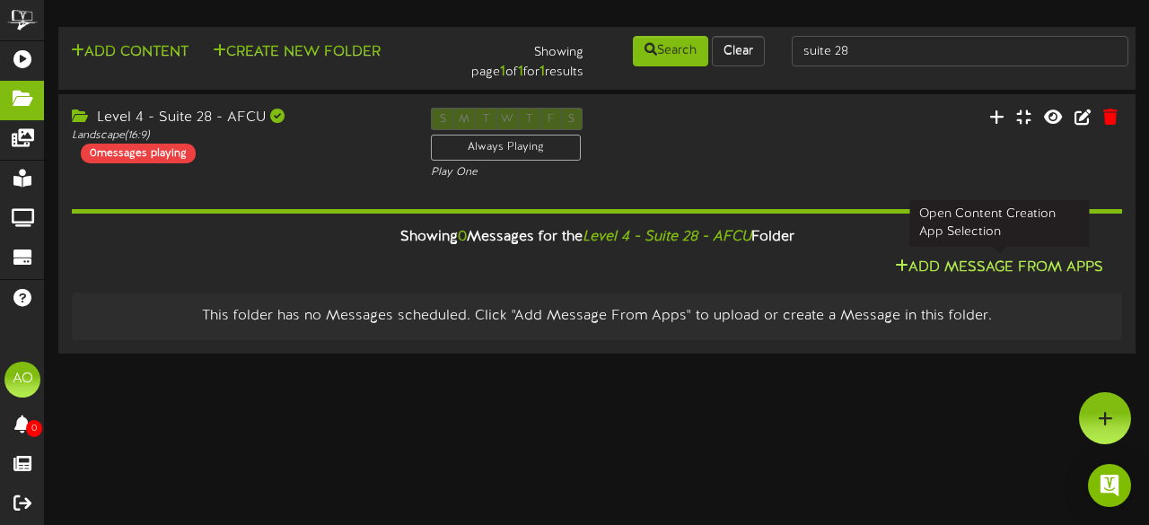
click at [1017, 258] on button "Add Message From Apps" at bounding box center [999, 268] width 219 height 22
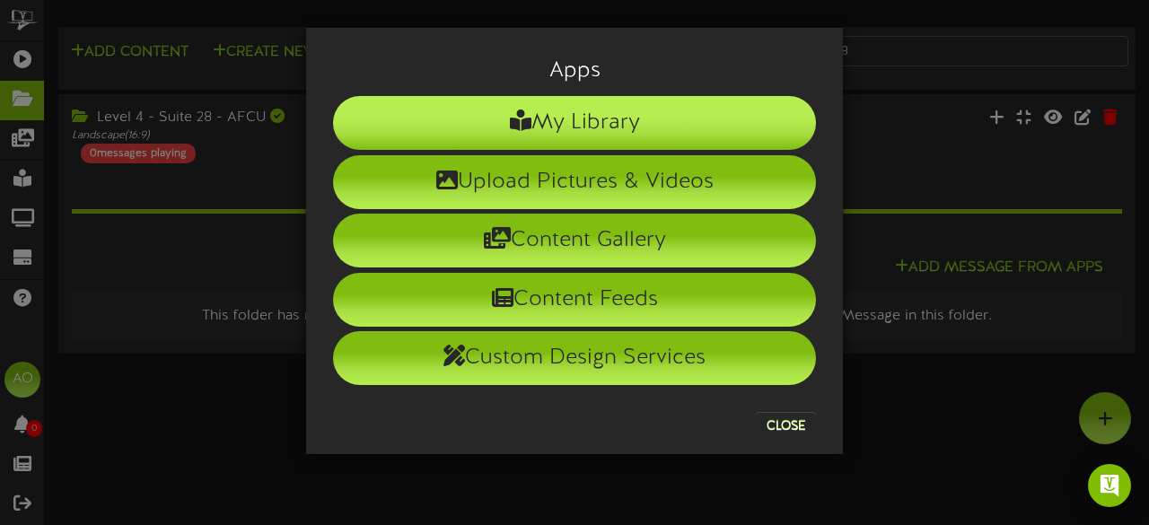
click at [706, 118] on li "My Library" at bounding box center [574, 123] width 483 height 54
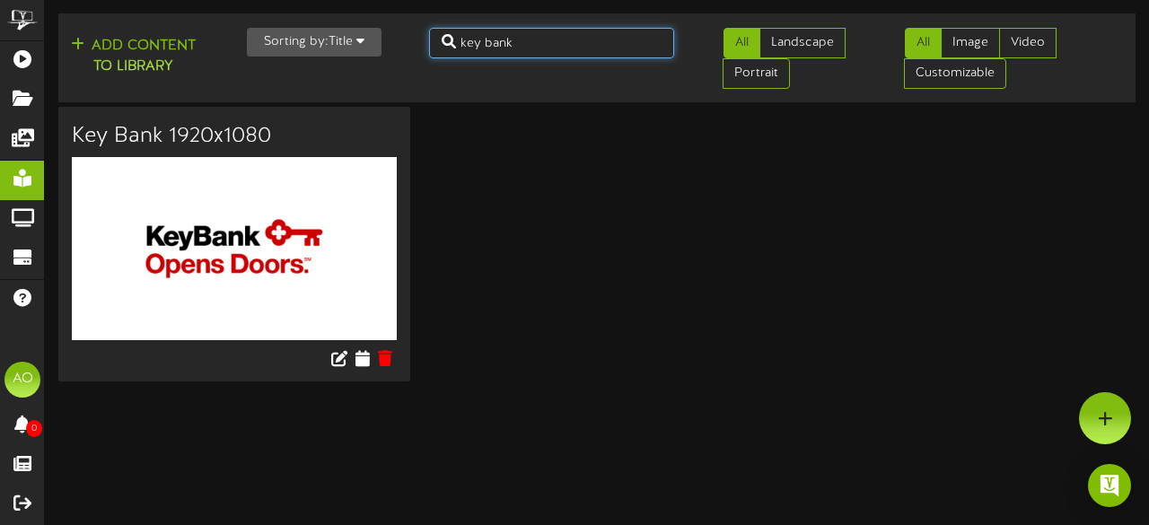
drag, startPoint x: 536, startPoint y: 35, endPoint x: 399, endPoint y: 34, distance: 137.4
click at [399, 34] on div "Add Content to Library Sorting by: Title Newest Oldest Title key bank All Lands…" at bounding box center [597, 58] width 1090 height 75
type input "afcu"
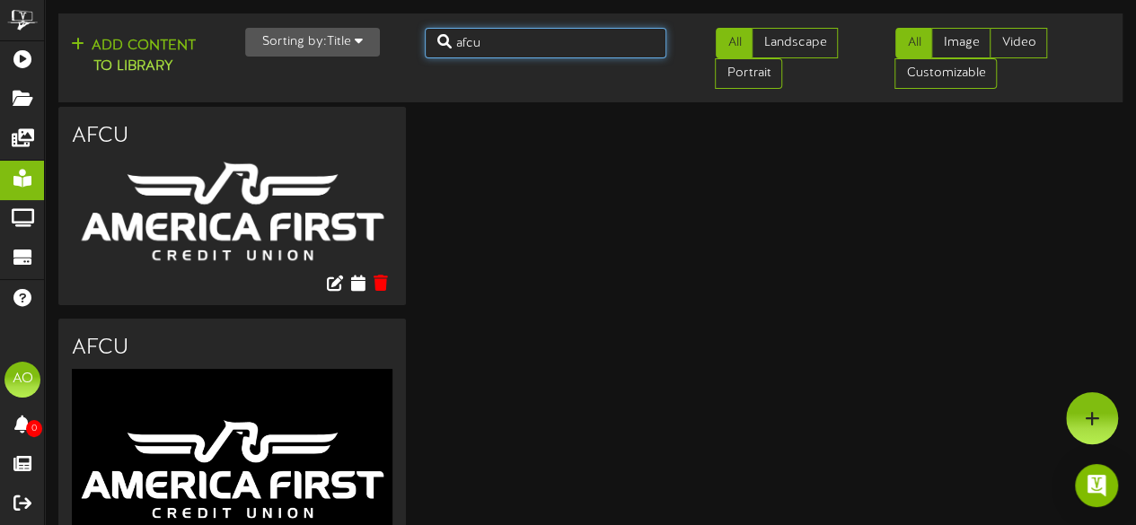
scroll to position [92, 0]
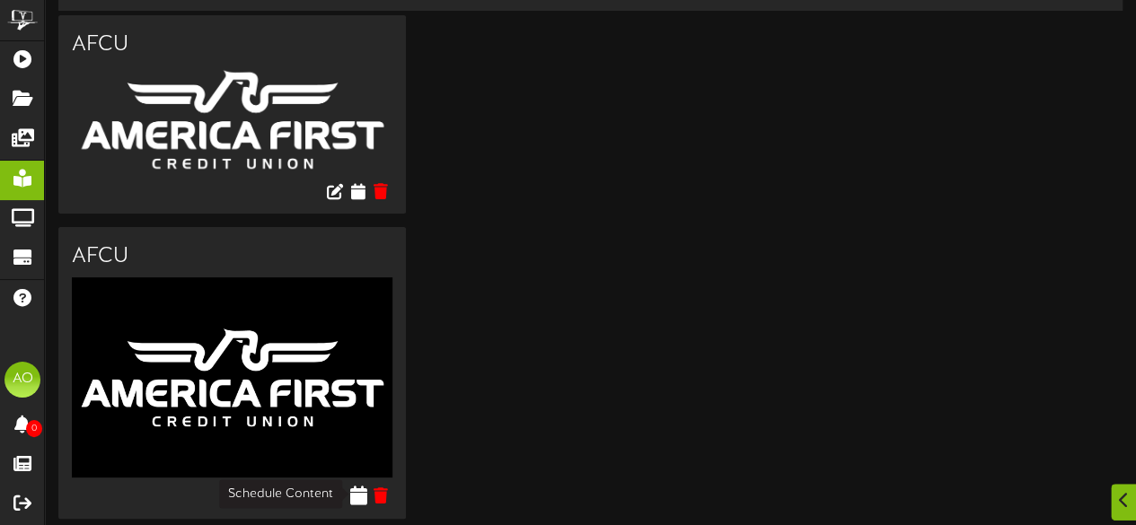
click at [356, 496] on icon at bounding box center [357, 496] width 17 height 20
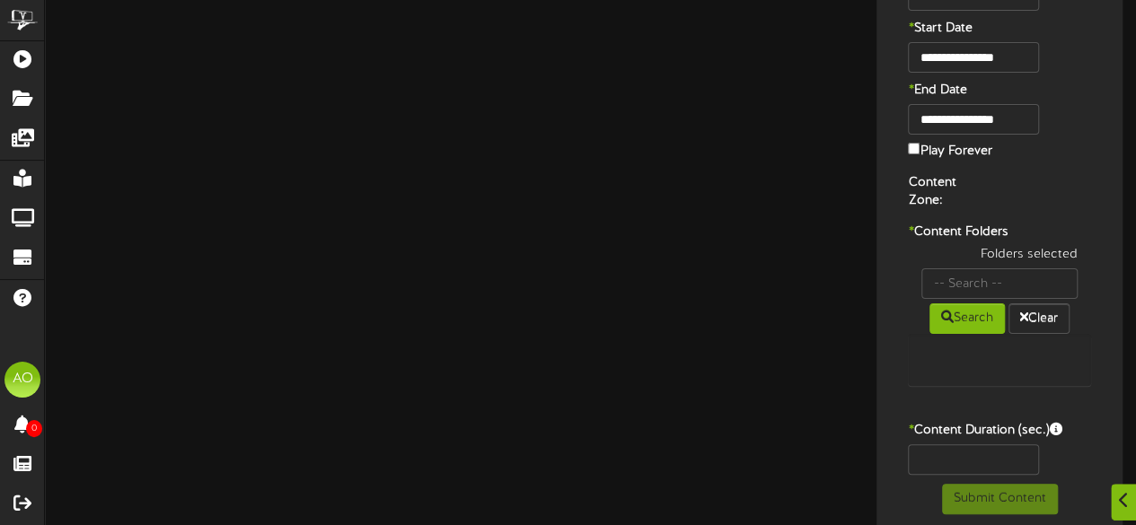
type input "AFCU"
type input "8"
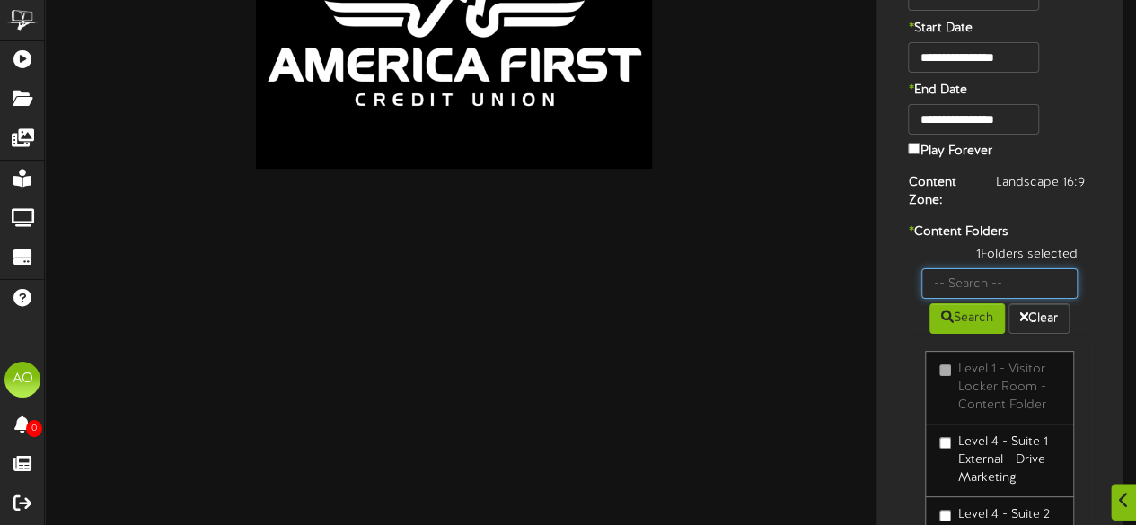
click at [991, 269] on input "text" at bounding box center [999, 284] width 156 height 31
type input "28"
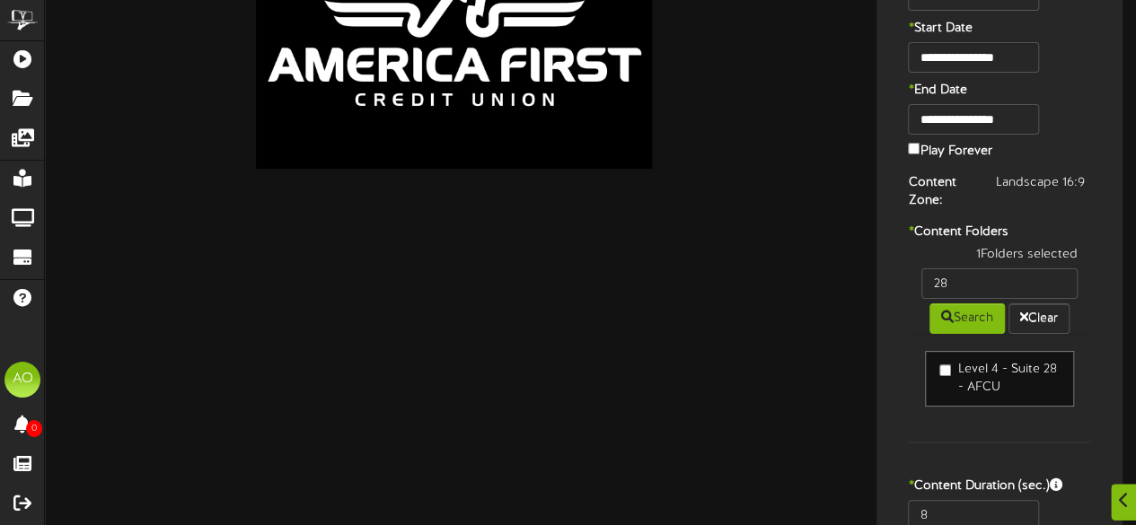
click at [955, 443] on div "1 Folders selected 28 Search Clear Level 4 - Suite 28 - AFCU" at bounding box center [999, 353] width 210 height 214
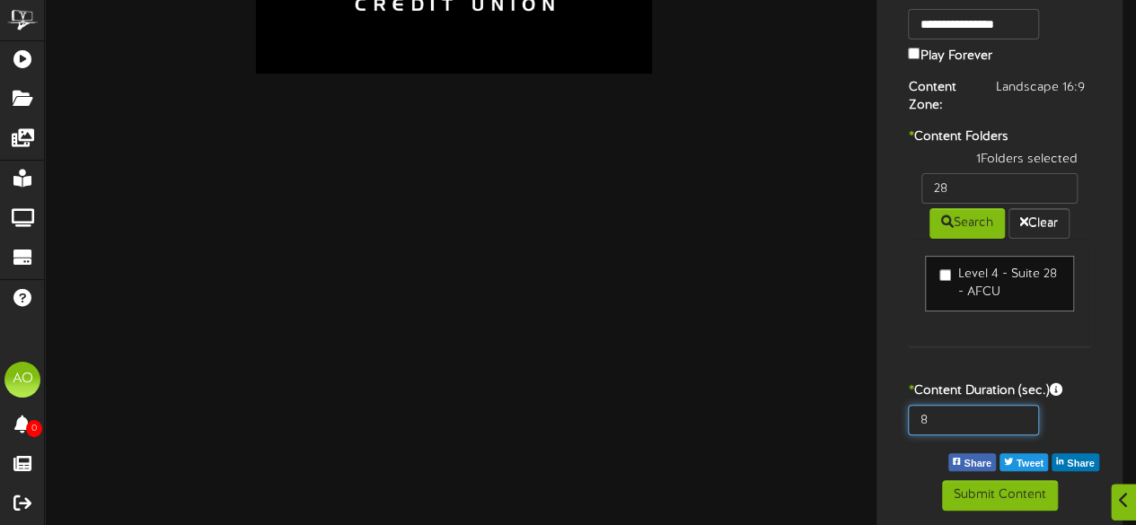
click at [947, 421] on input "8" at bounding box center [973, 420] width 130 height 31
type input "600"
click at [907, 353] on div "1 Folders selected 28 Search Clear Level 4 - Suite 28 - AFCU" at bounding box center [999, 258] width 210 height 214
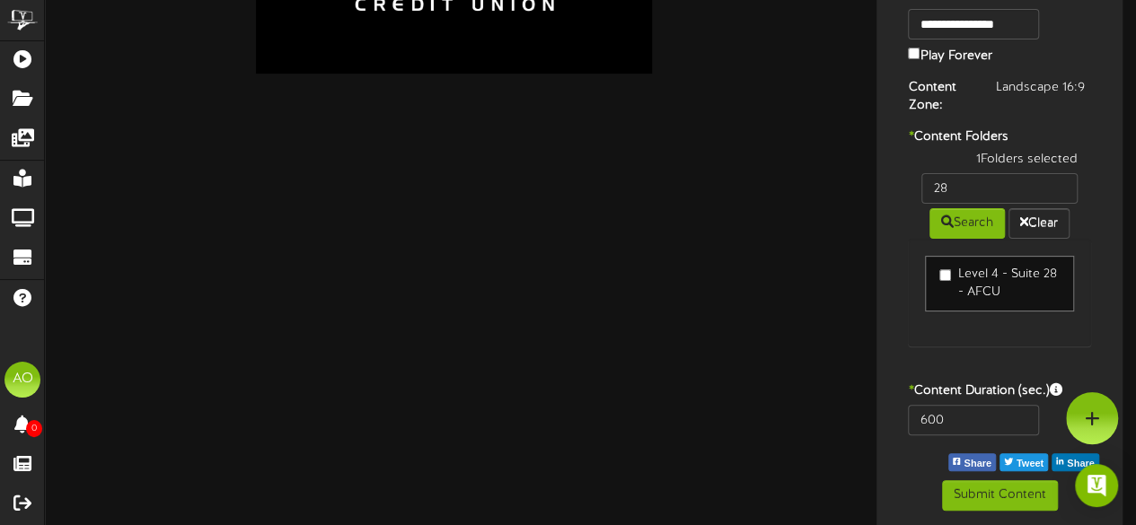
scroll to position [0, 0]
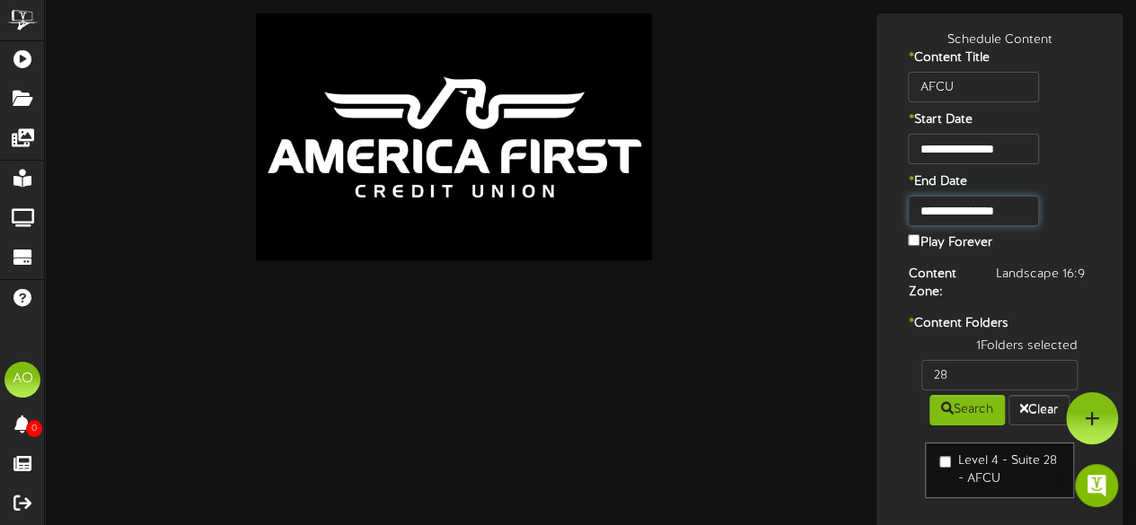
click at [1017, 202] on input "**********" at bounding box center [973, 211] width 130 height 31
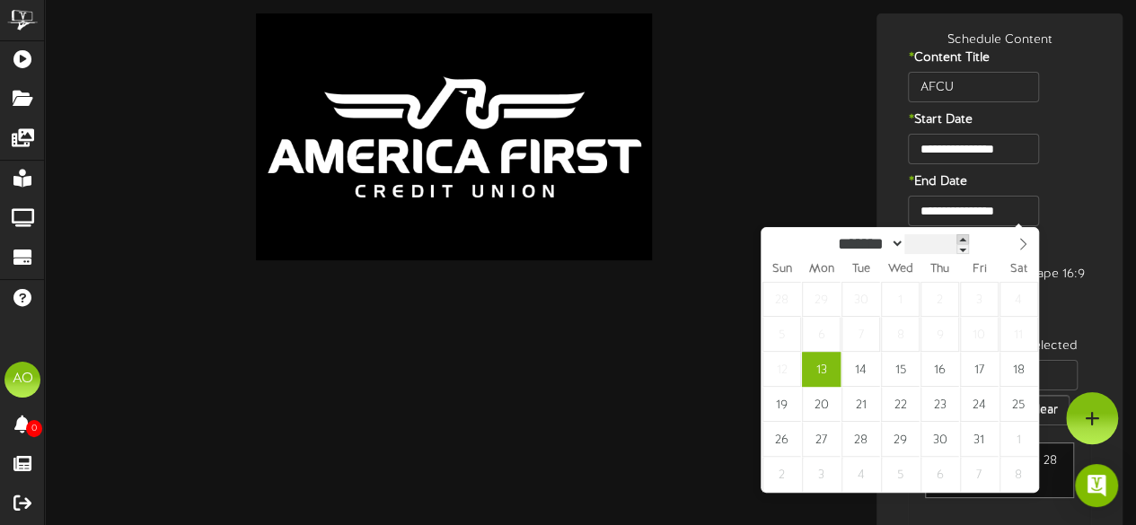
click at [969, 238] on span at bounding box center [962, 239] width 13 height 10
type input "****"
click at [972, 238] on span at bounding box center [965, 239] width 13 height 10
type input "**********"
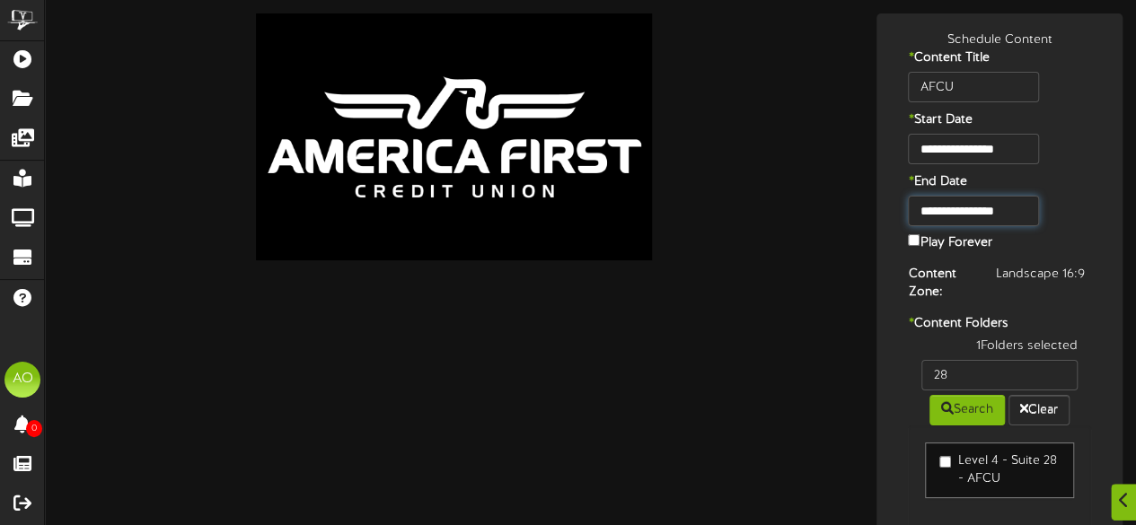
scroll to position [187, 0]
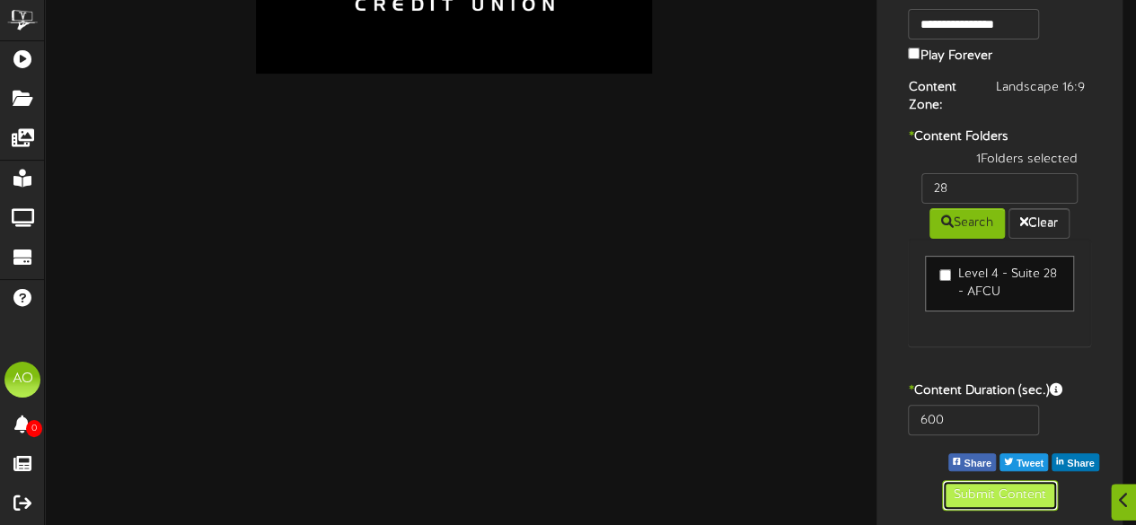
click at [997, 498] on button "Submit Content" at bounding box center [1000, 495] width 116 height 31
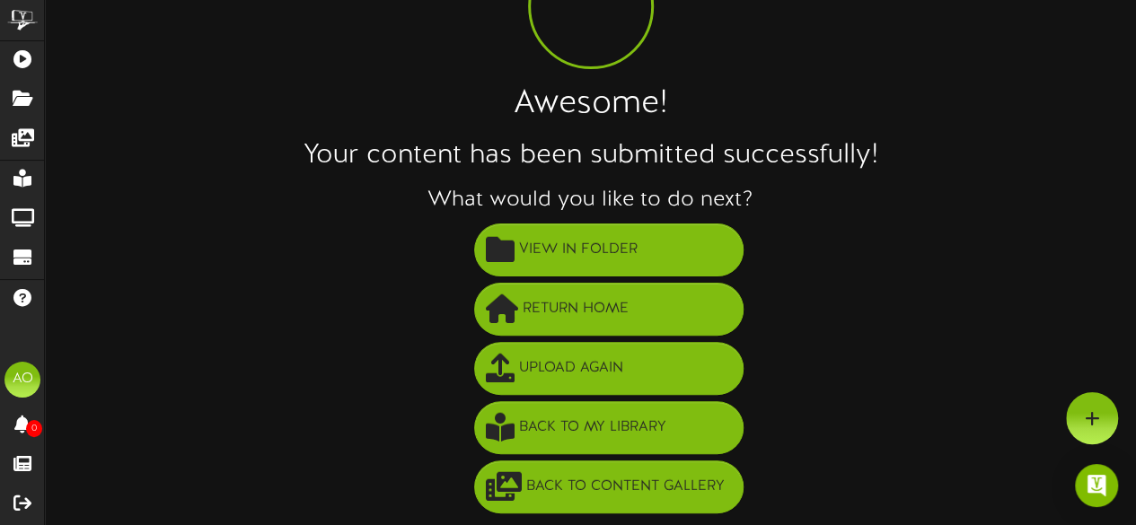
scroll to position [129, 0]
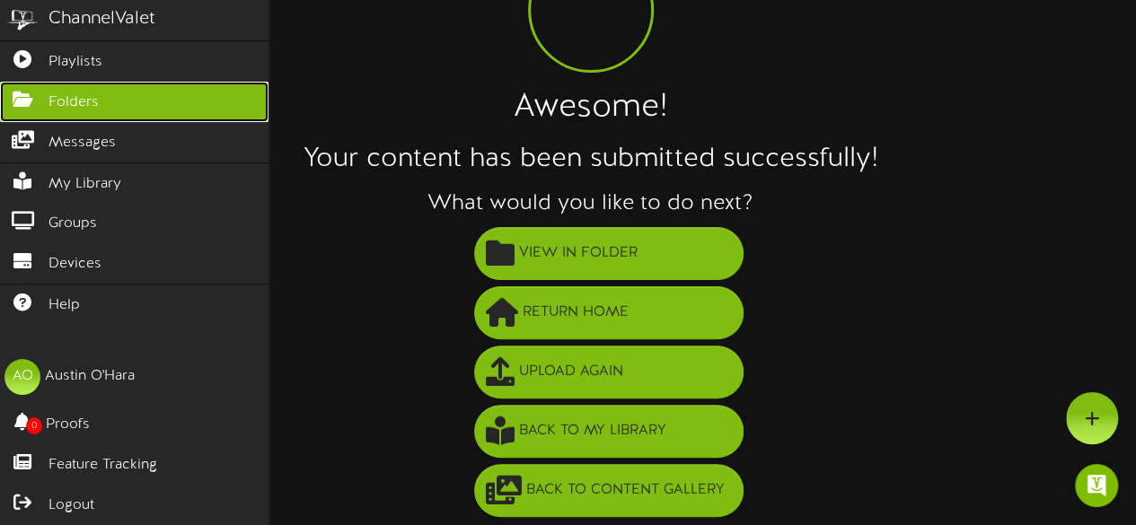
click at [38, 96] on icon at bounding box center [22, 97] width 45 height 13
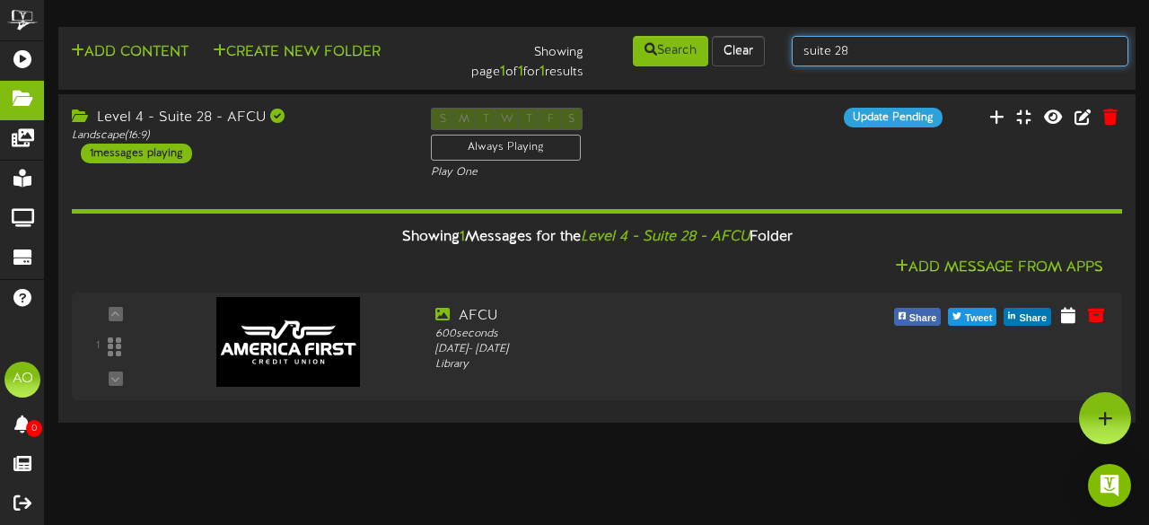
click at [861, 52] on input "suite 28" at bounding box center [960, 51] width 337 height 31
type input "suite 27"
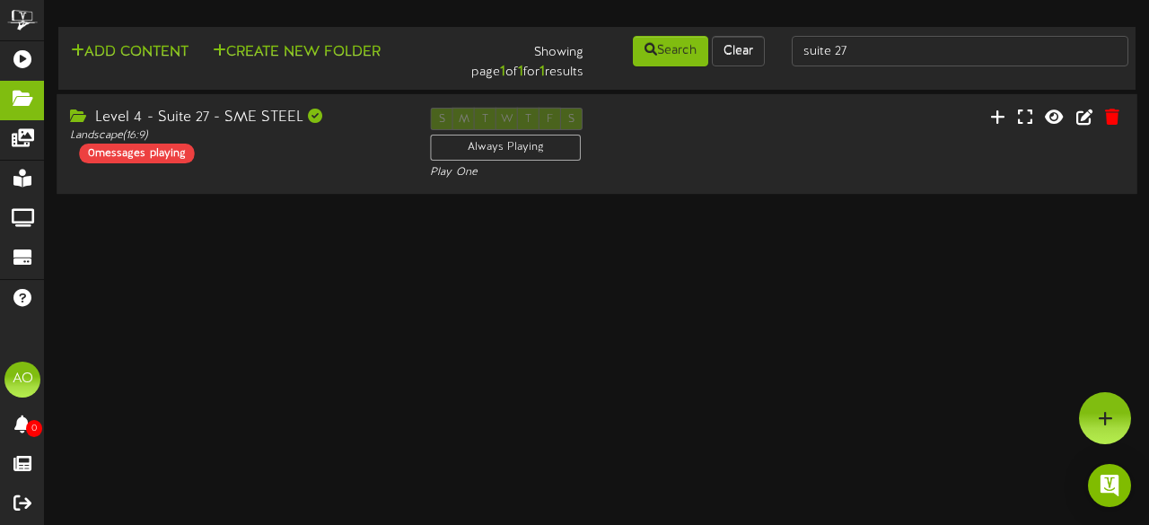
click at [174, 123] on div "Level 4 - Suite 27 - SME STEEL" at bounding box center [236, 118] width 333 height 21
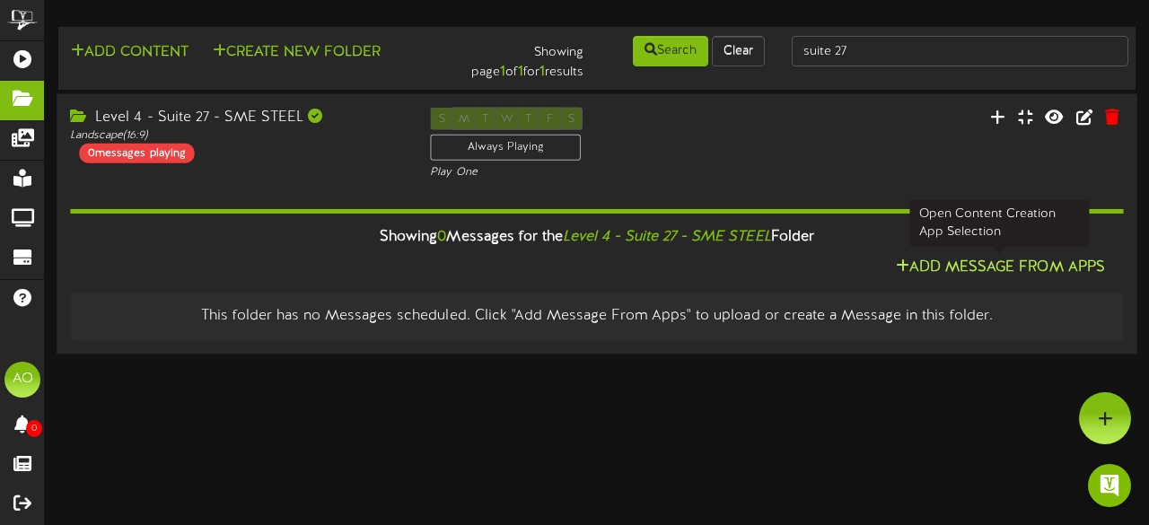
click at [1004, 267] on button "Add Message From Apps" at bounding box center [1001, 268] width 220 height 22
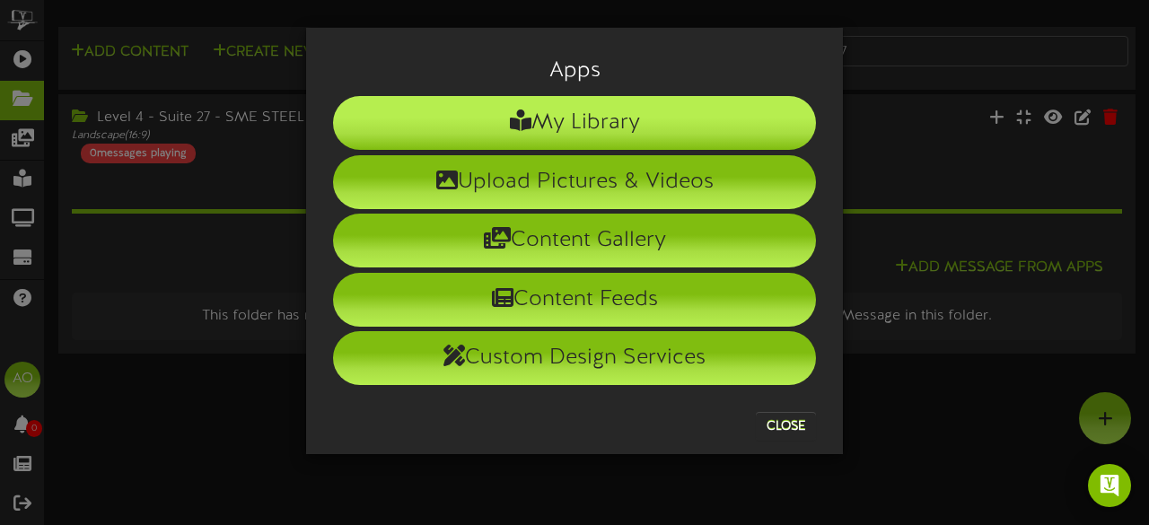
click at [625, 110] on li "My Library" at bounding box center [574, 123] width 483 height 54
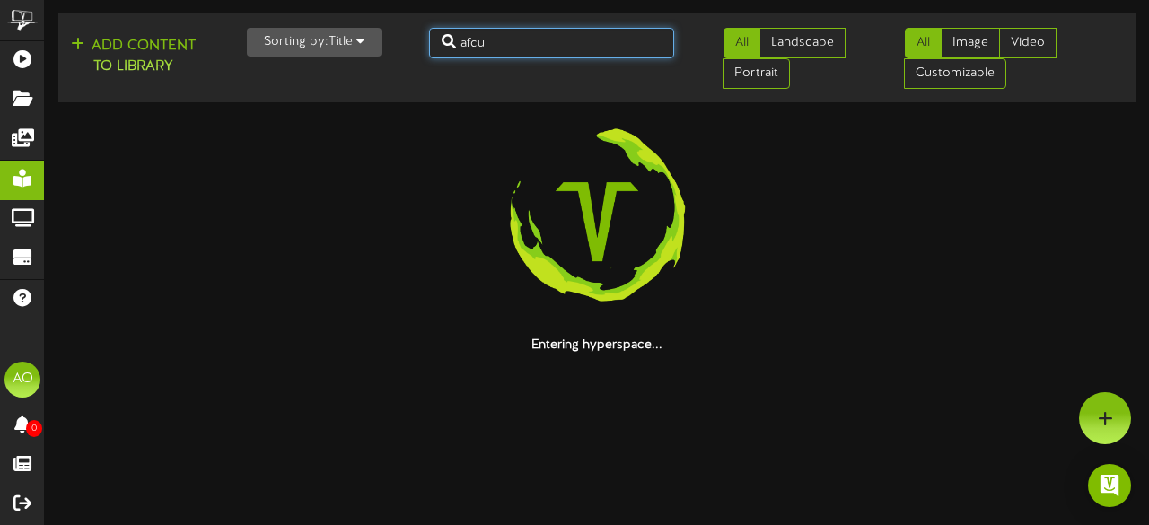
click at [545, 44] on input "afcu" at bounding box center [552, 43] width 246 height 31
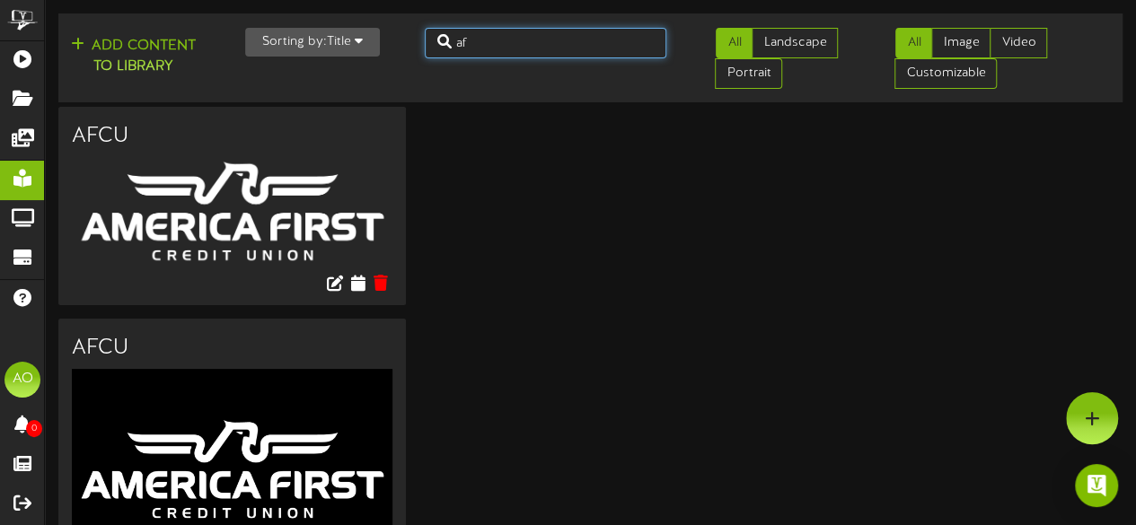
type input "a"
type input "sme"
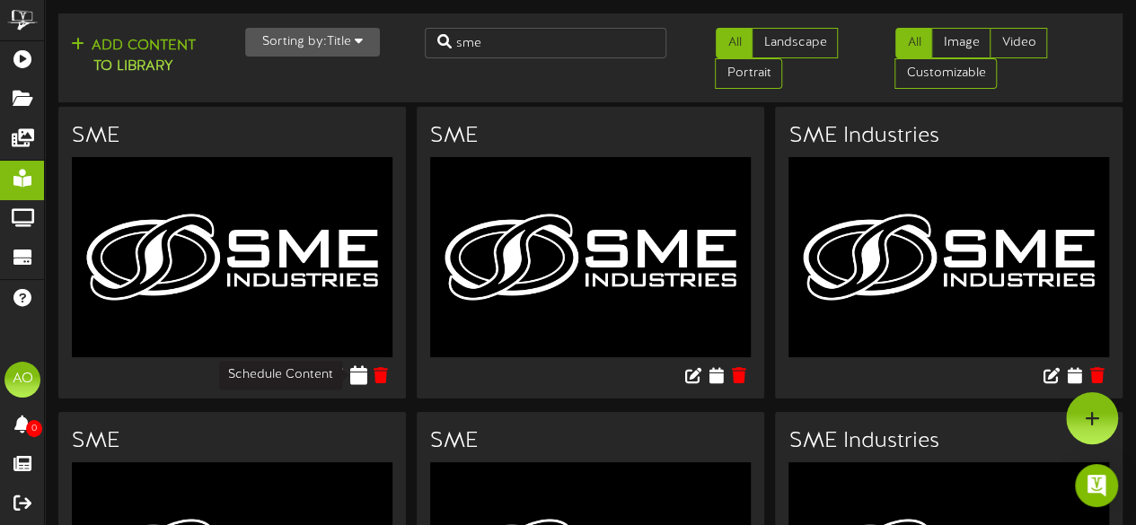
click at [357, 375] on icon at bounding box center [357, 375] width 17 height 20
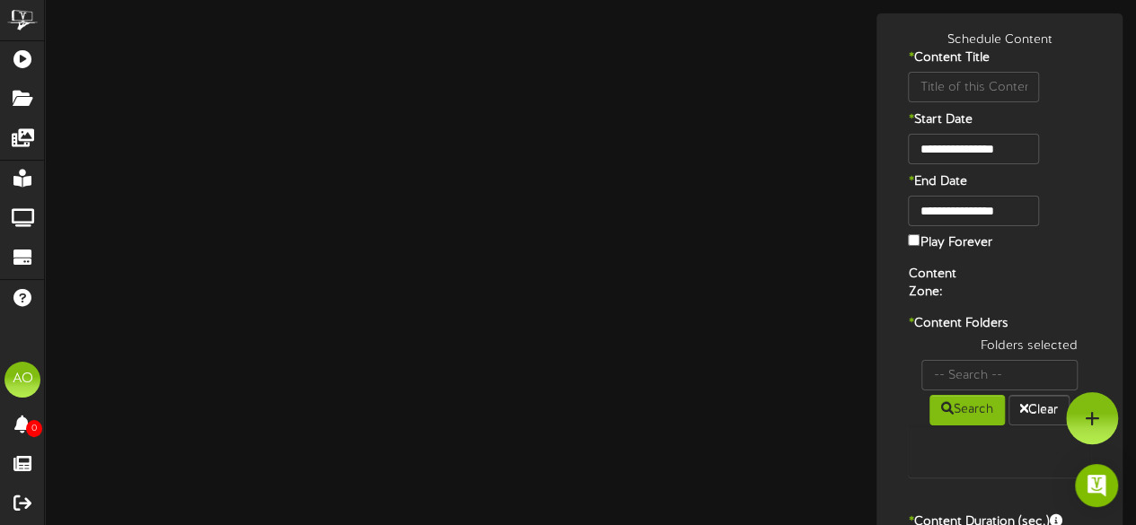
type input "SME"
type input "8"
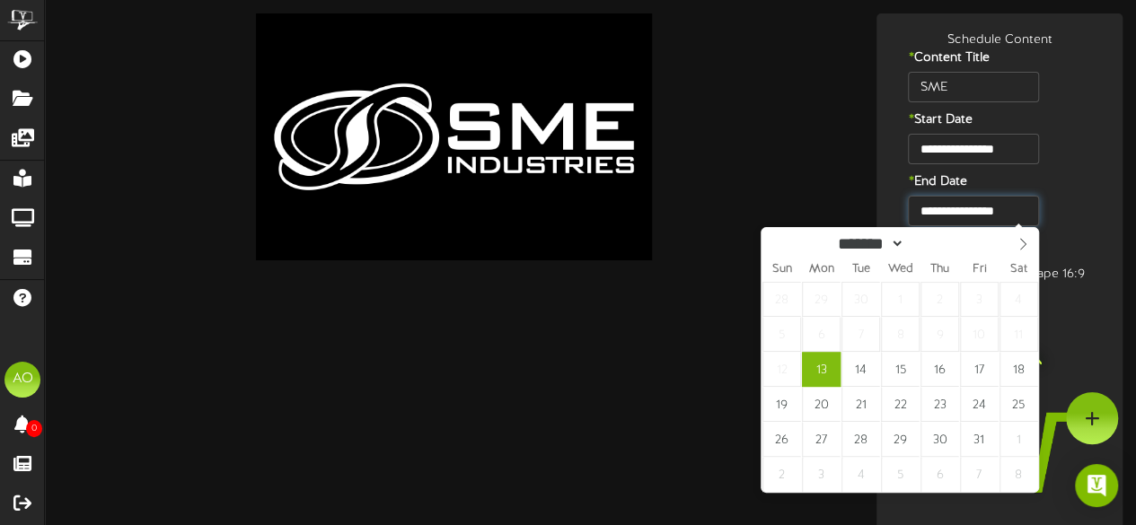
click at [1018, 201] on input "**********" at bounding box center [973, 211] width 130 height 31
type input "****"
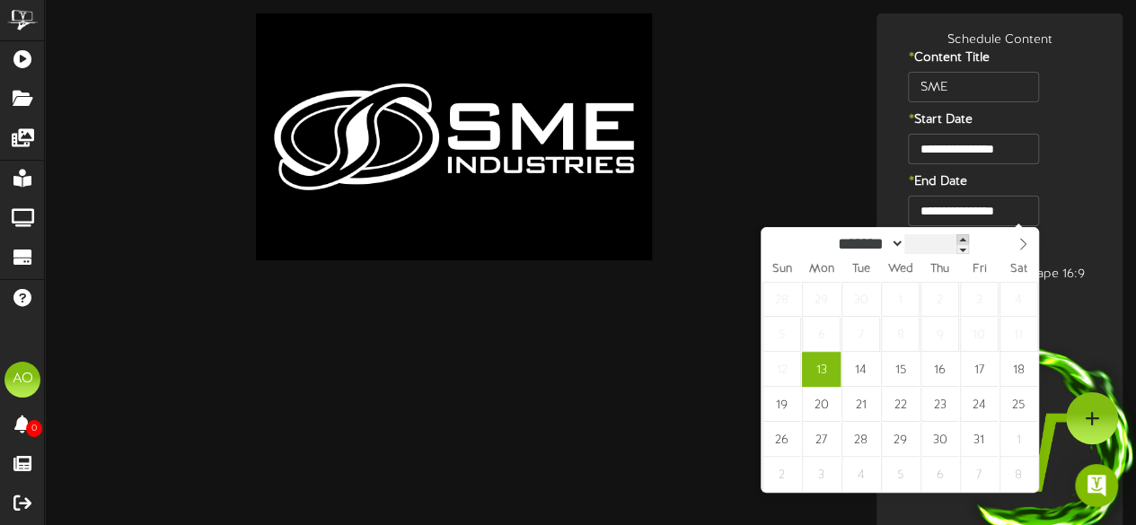
click at [969, 237] on div "****" at bounding box center [936, 244] width 65 height 20
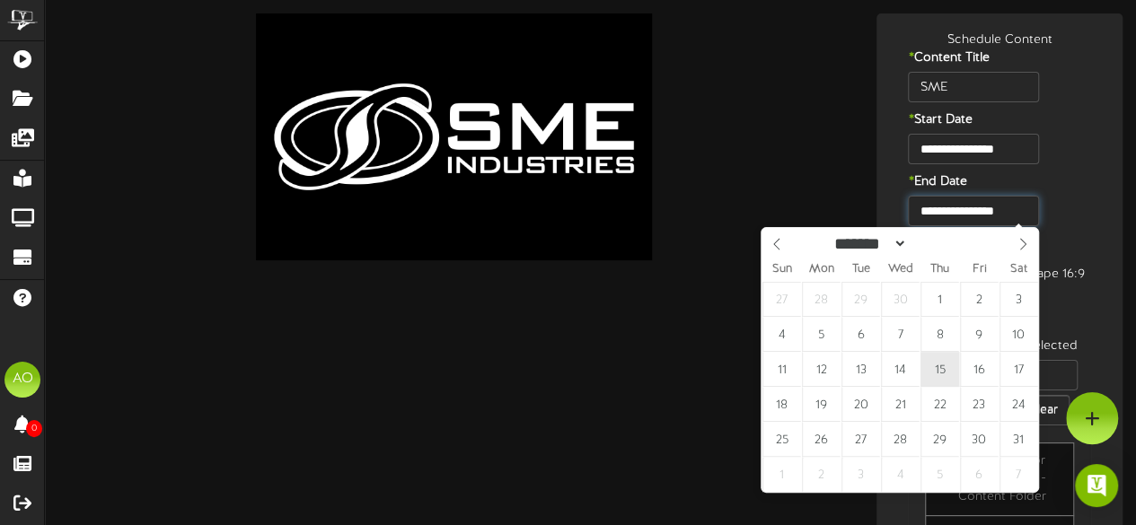
type input "**********"
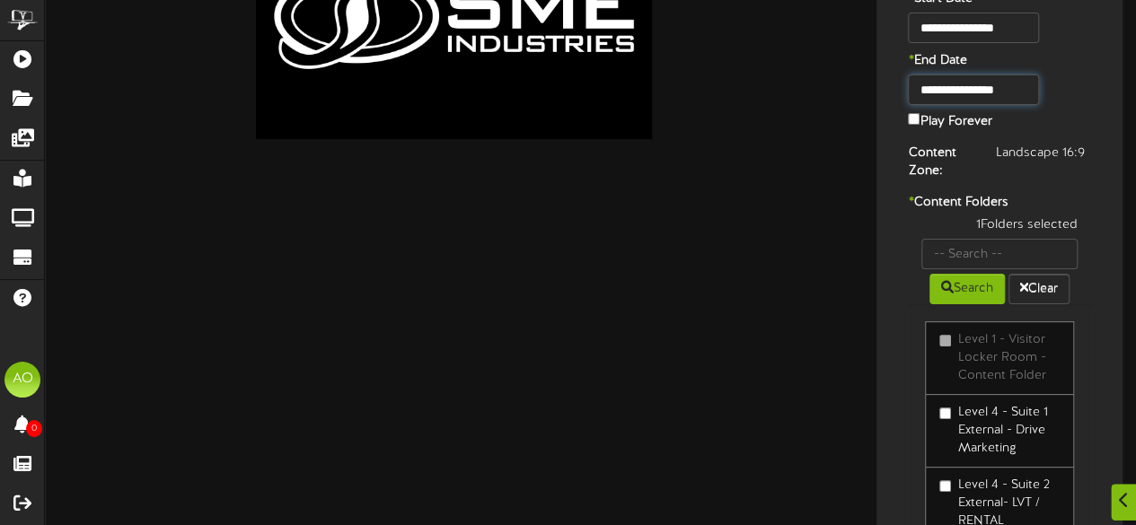
scroll to position [122, 0]
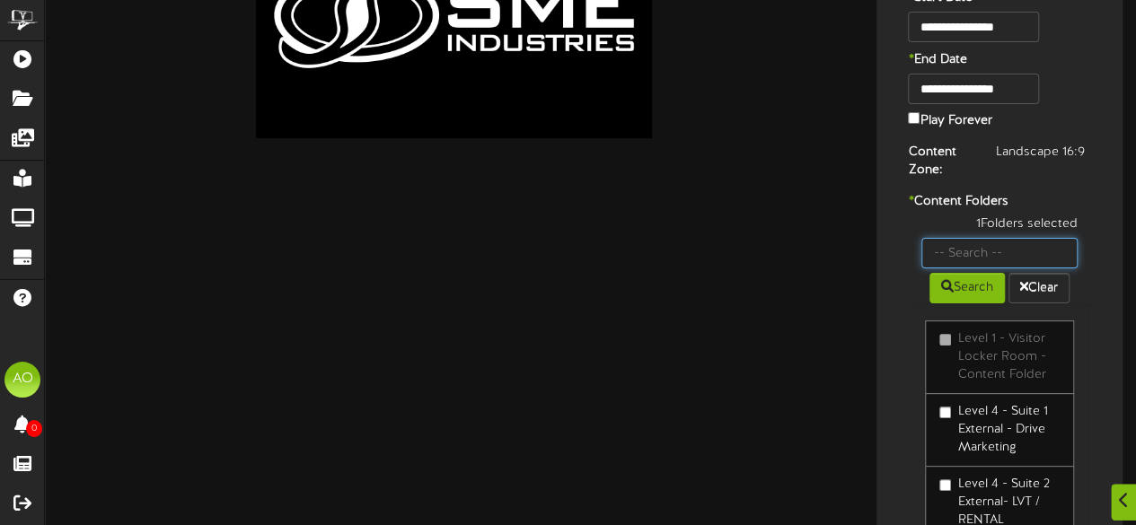
click at [985, 256] on input "text" at bounding box center [999, 253] width 156 height 31
type input "27"
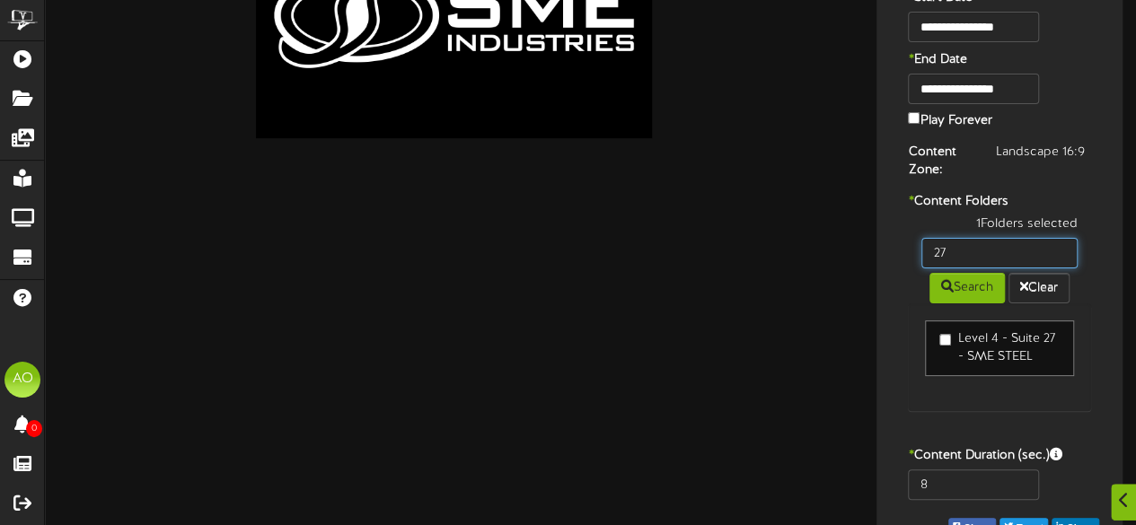
scroll to position [187, 0]
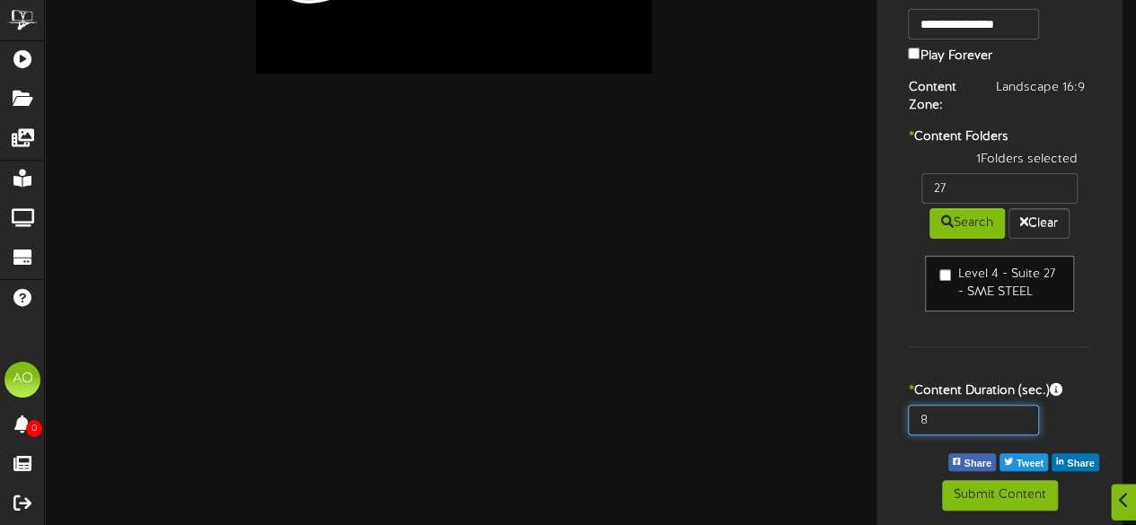
click at [954, 416] on input "8" at bounding box center [973, 420] width 130 height 31
type input "600"
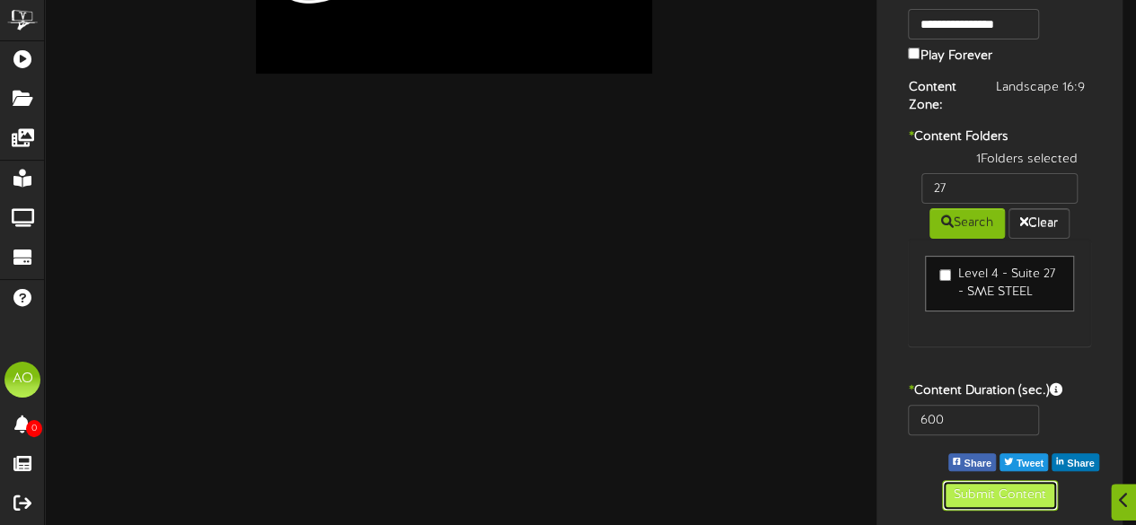
click at [990, 495] on button "Submit Content" at bounding box center [1000, 495] width 116 height 31
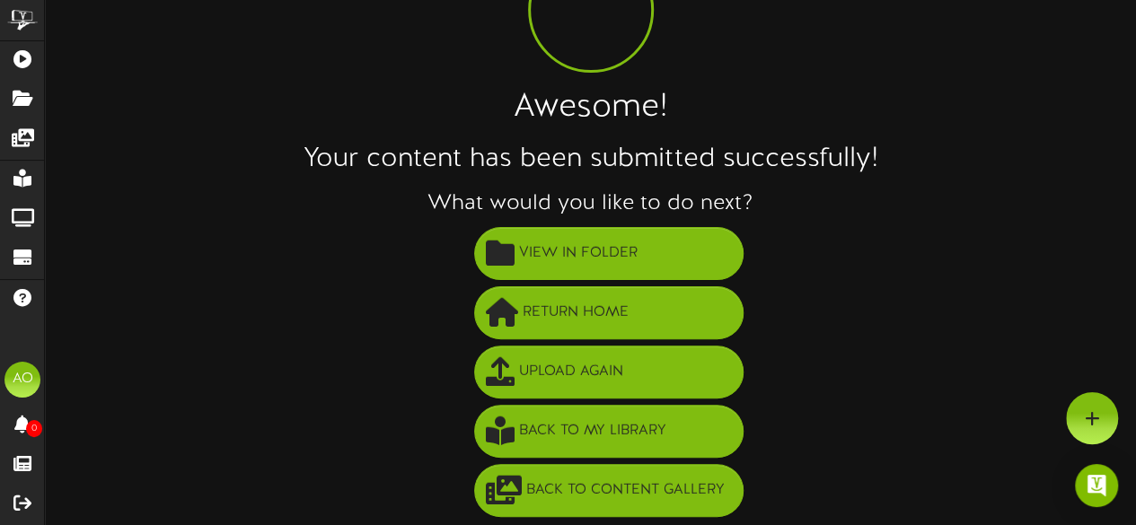
scroll to position [0, 0]
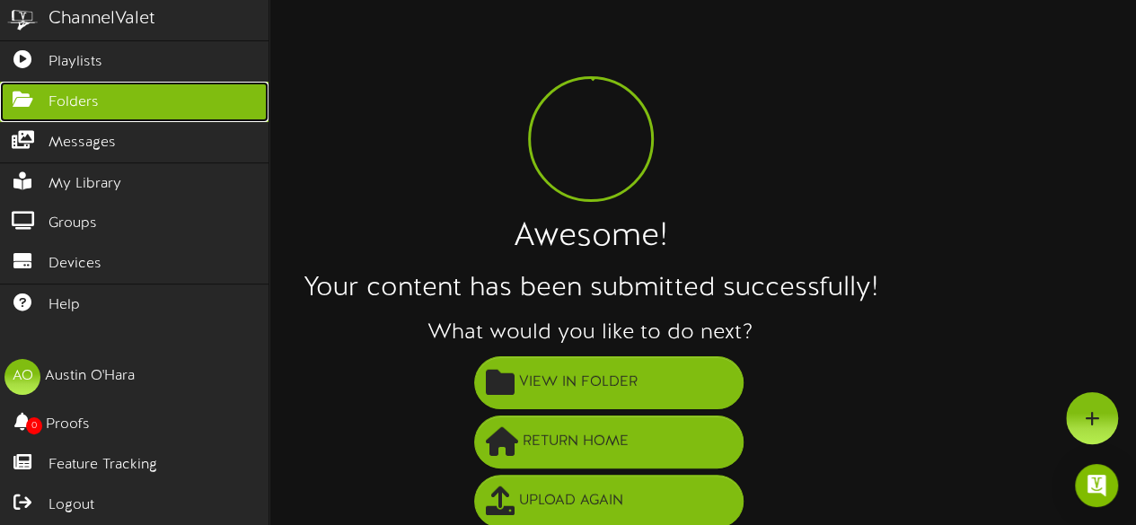
click at [67, 101] on span "Folders" at bounding box center [73, 102] width 50 height 21
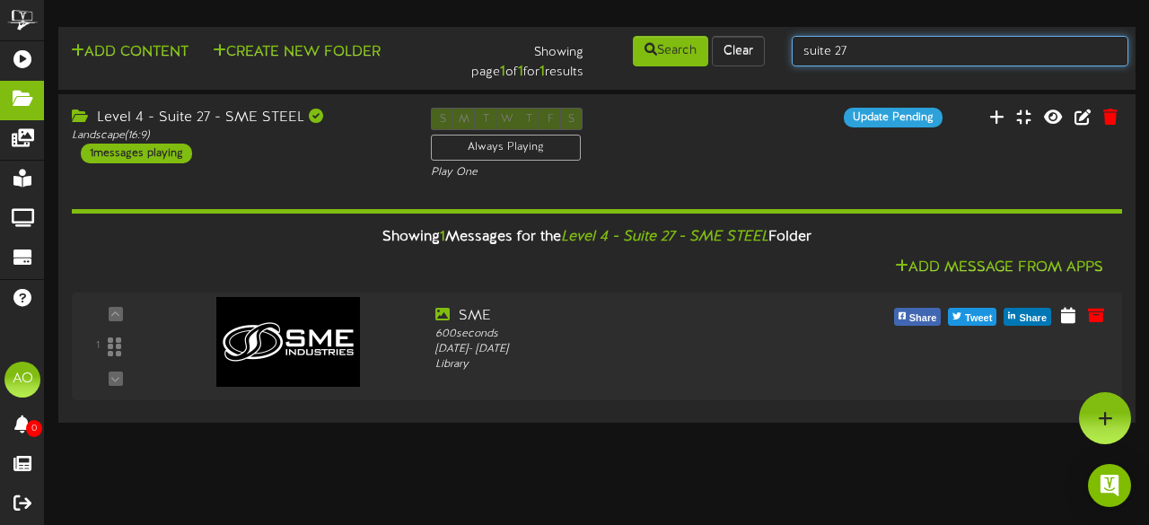
click at [899, 44] on input "suite 27" at bounding box center [960, 51] width 337 height 31
type input "suite 26"
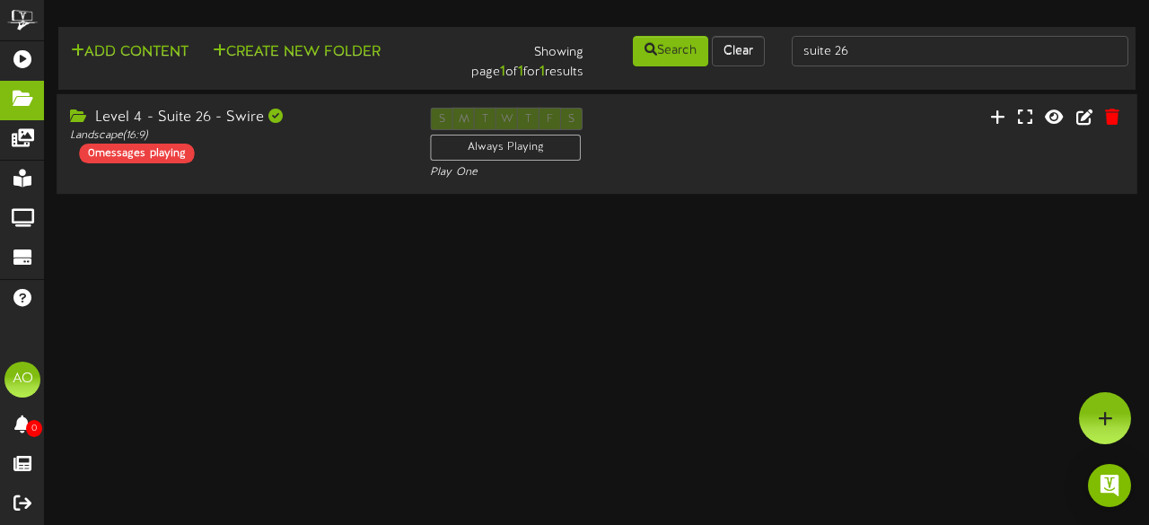
click at [257, 113] on div "Level 4 - Suite 26 - Swire" at bounding box center [236, 118] width 333 height 21
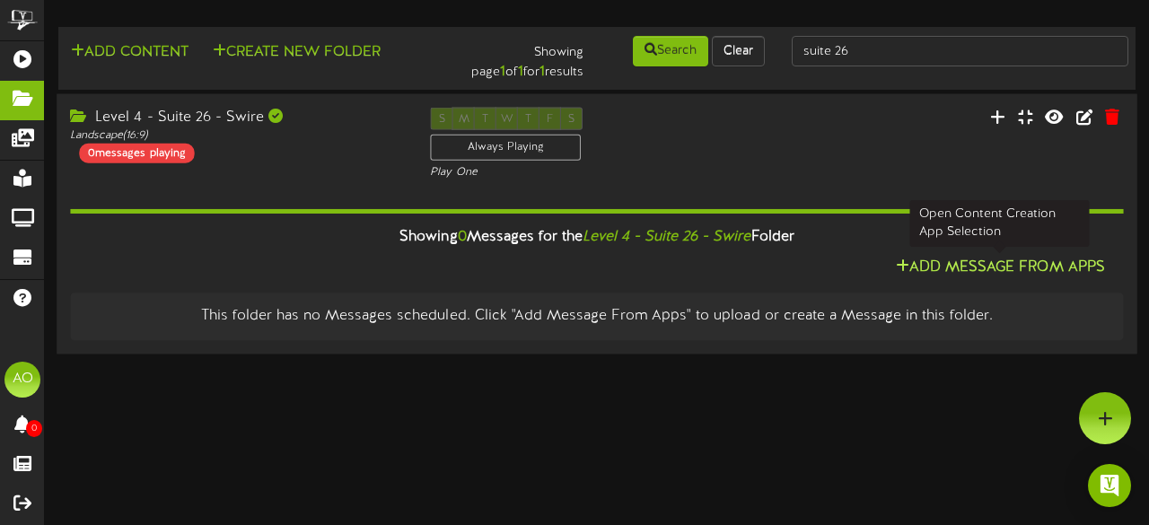
click at [966, 263] on button "Add Message From Apps" at bounding box center [1001, 268] width 220 height 22
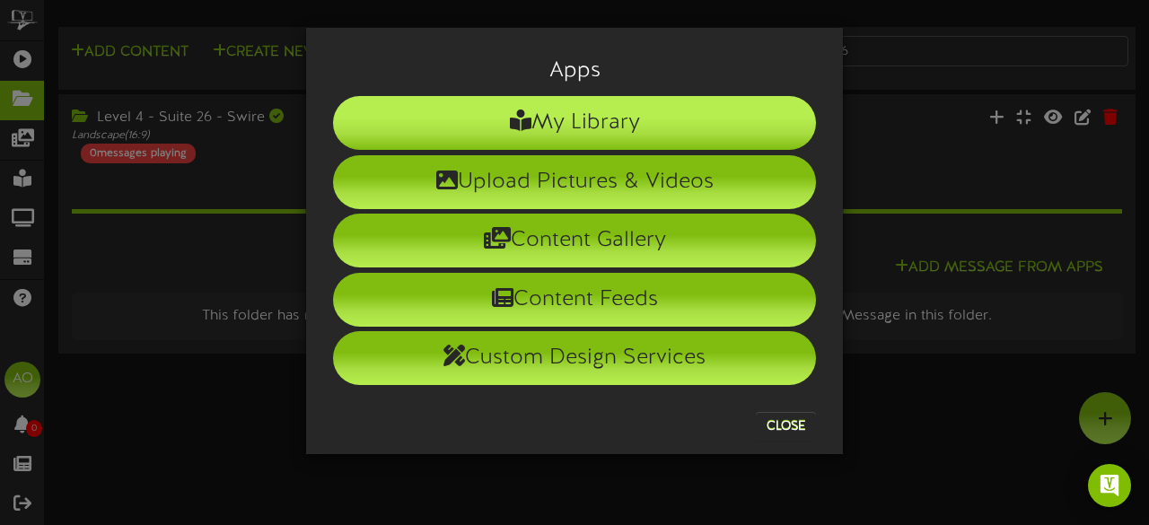
click at [575, 130] on li "My Library" at bounding box center [574, 123] width 483 height 54
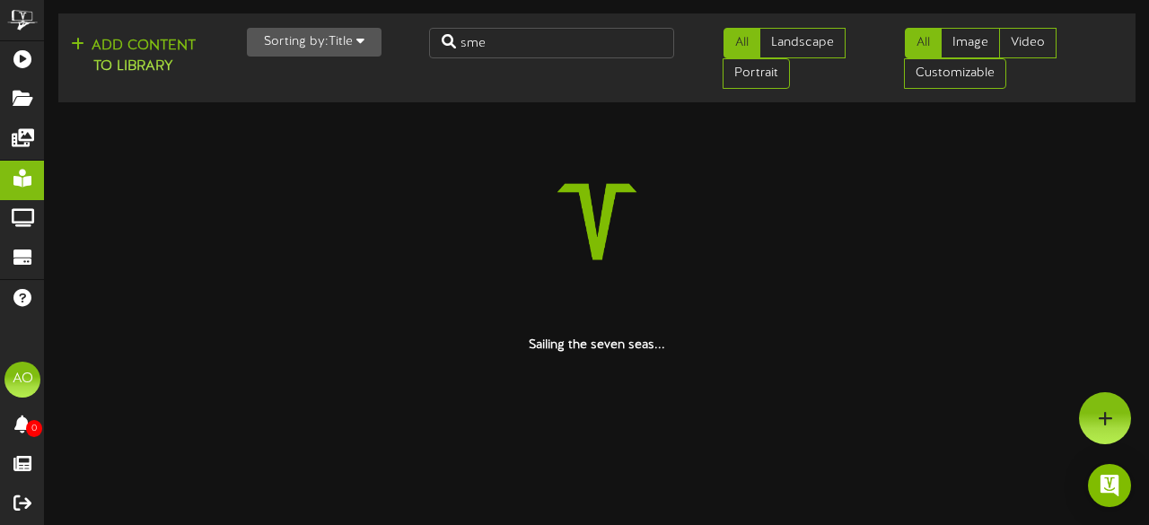
click at [524, 58] on div "Add Content to Library Sorting by: Title Newest Oldest Title sme All Landscape …" at bounding box center [597, 58] width 1090 height 75
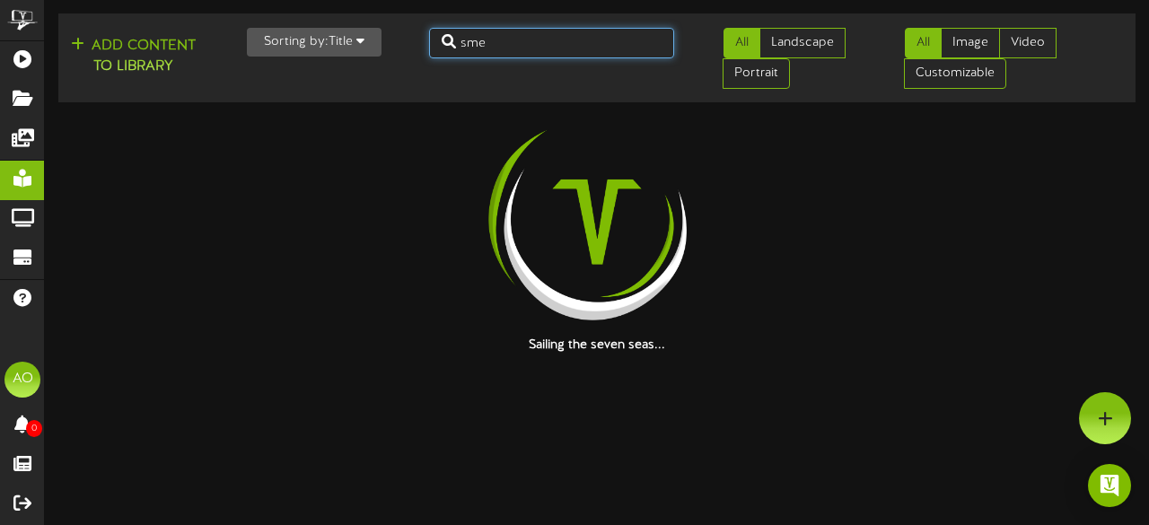
click at [519, 51] on input "sme" at bounding box center [552, 43] width 246 height 31
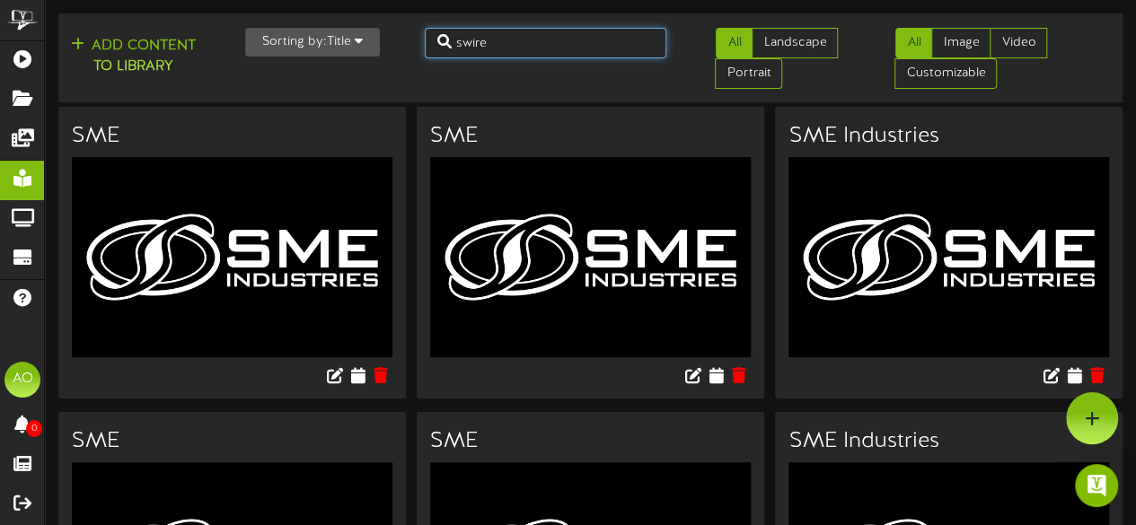
type input "swire"
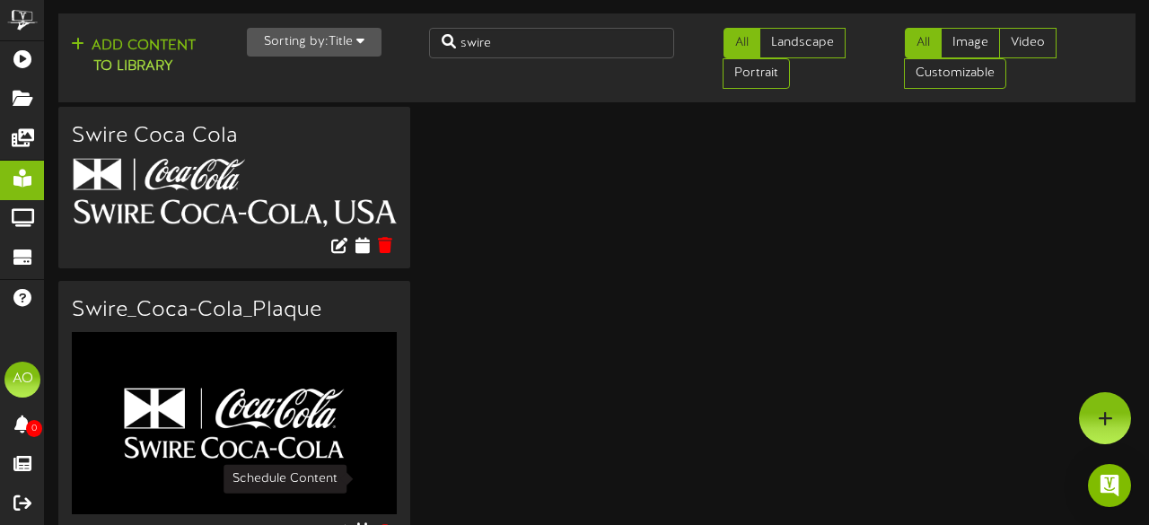
click at [368, 523] on icon at bounding box center [362, 533] width 17 height 20
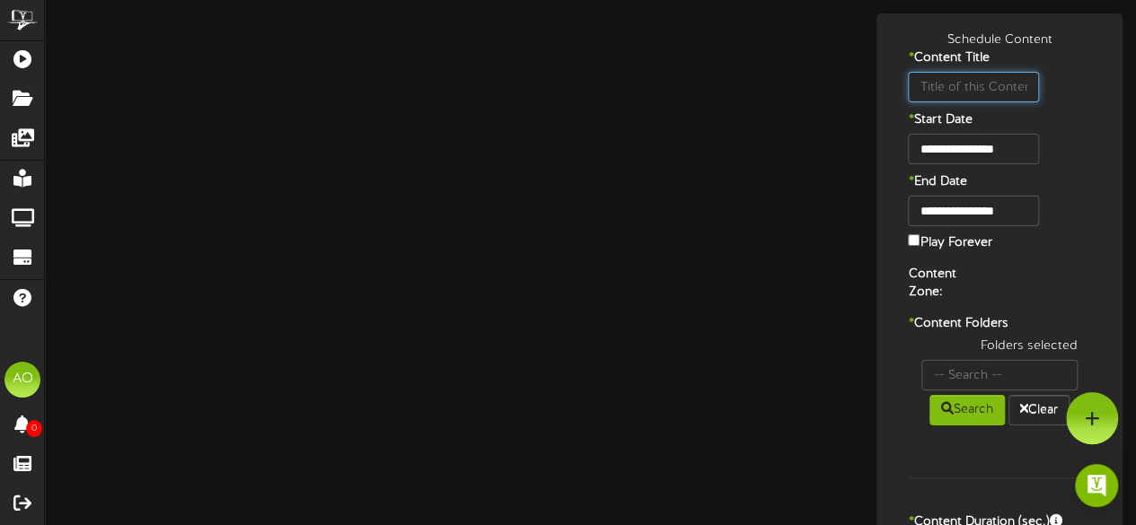
click at [984, 81] on input "text" at bounding box center [973, 87] width 130 height 31
type input "Swire_Coca-Cola_Plaque"
type input "8"
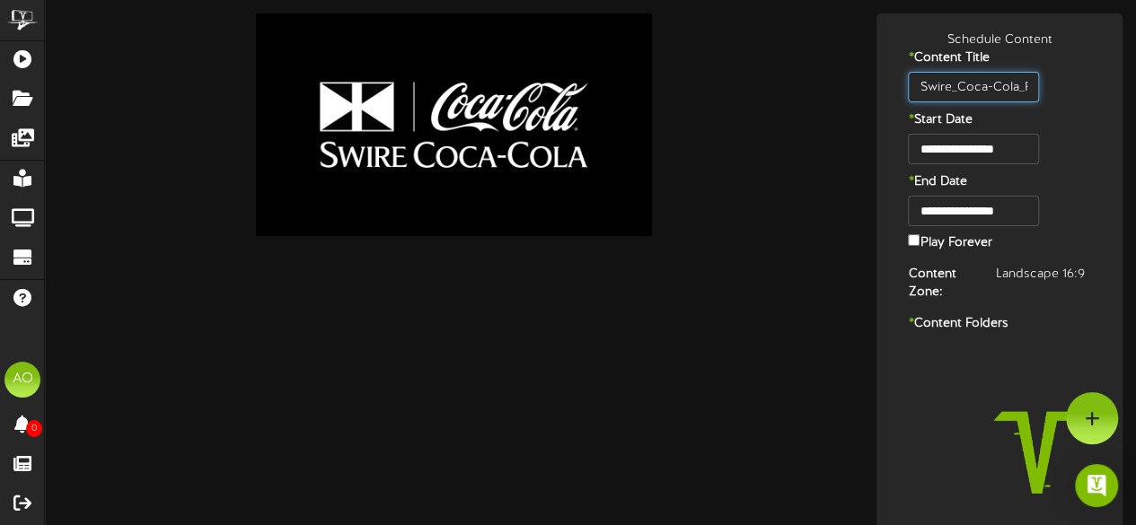
type input "Swire_Coca-Cola_Plaque"
click at [1074, 200] on div "**********" at bounding box center [999, 226] width 237 height 61
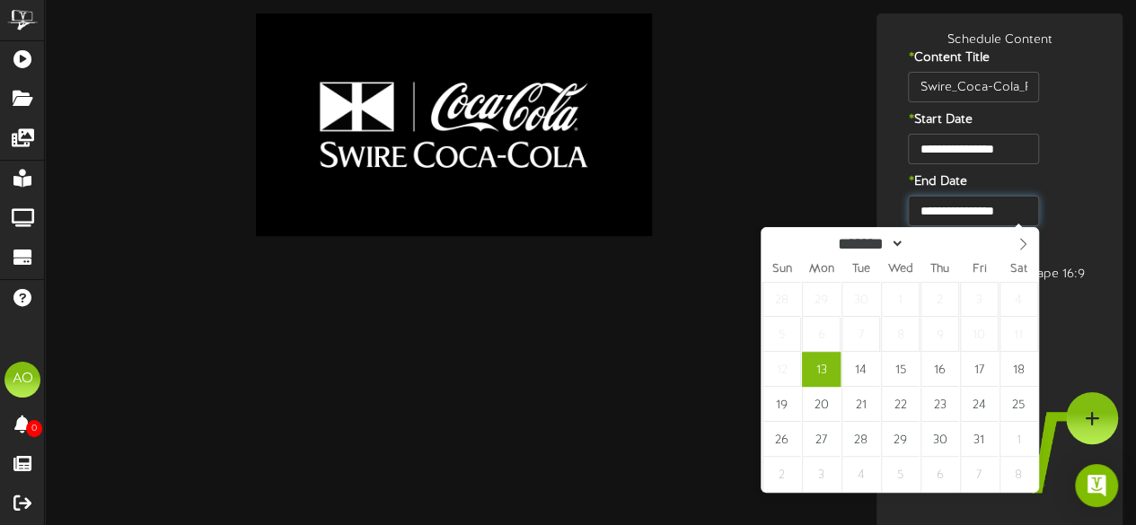
click at [1024, 209] on input "**********" at bounding box center [973, 211] width 130 height 31
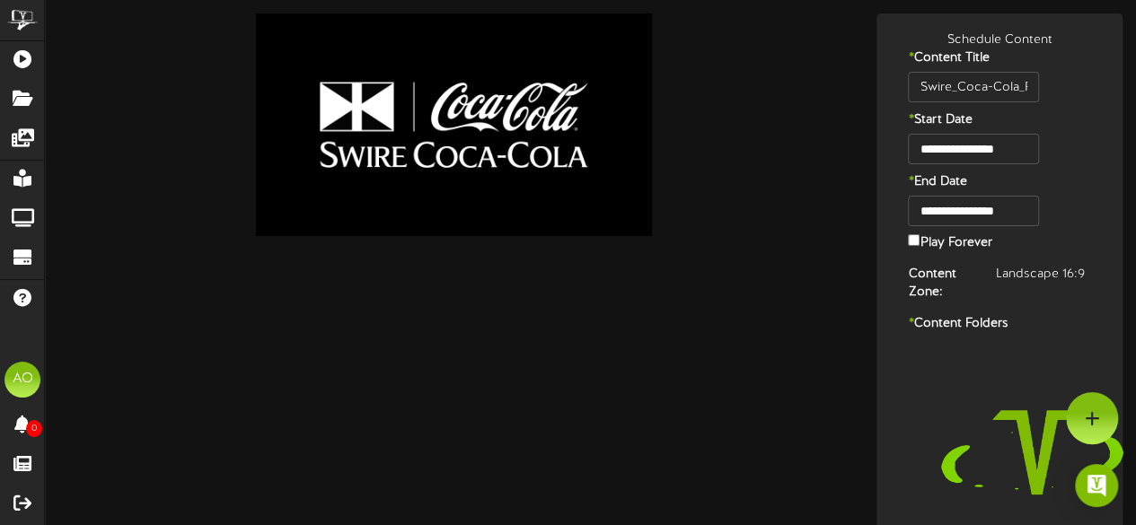
click at [1079, 195] on div "* End Date" at bounding box center [999, 184] width 237 height 22
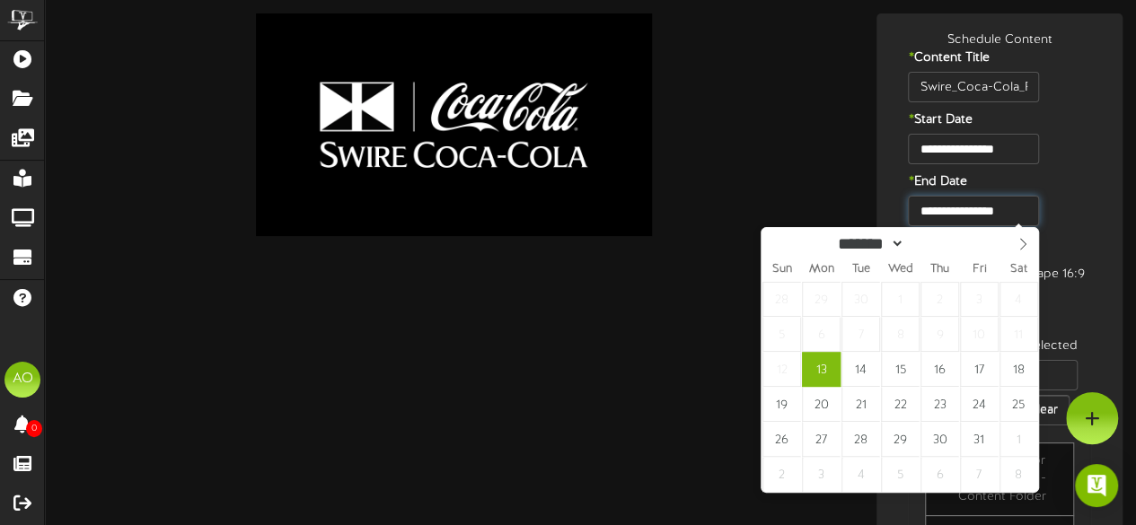
click at [1018, 210] on input "**********" at bounding box center [973, 211] width 130 height 31
type input "****"
click at [969, 238] on span at bounding box center [962, 239] width 13 height 10
type input "**********"
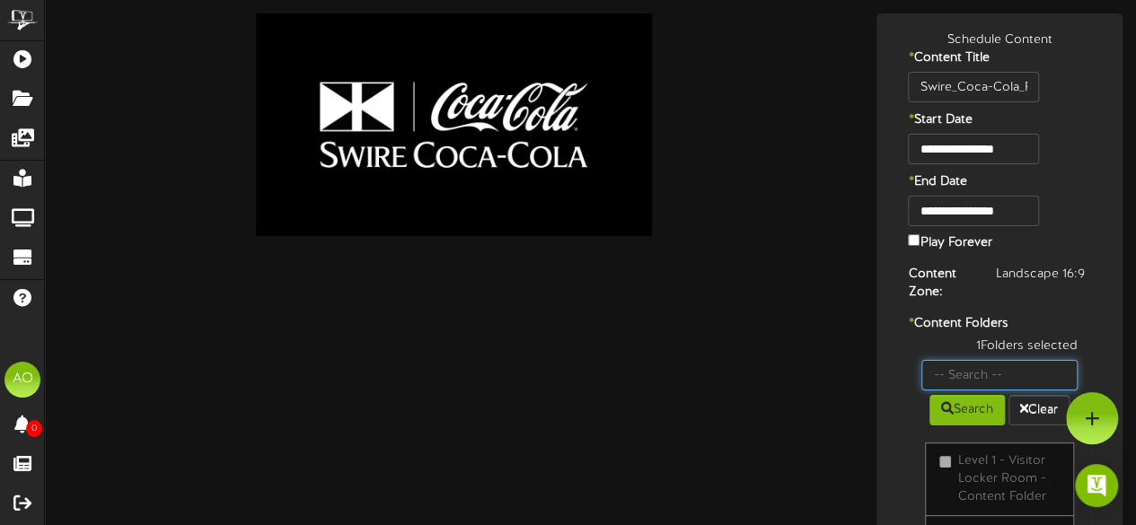
click at [961, 376] on input "text" at bounding box center [999, 375] width 156 height 31
type input "26"
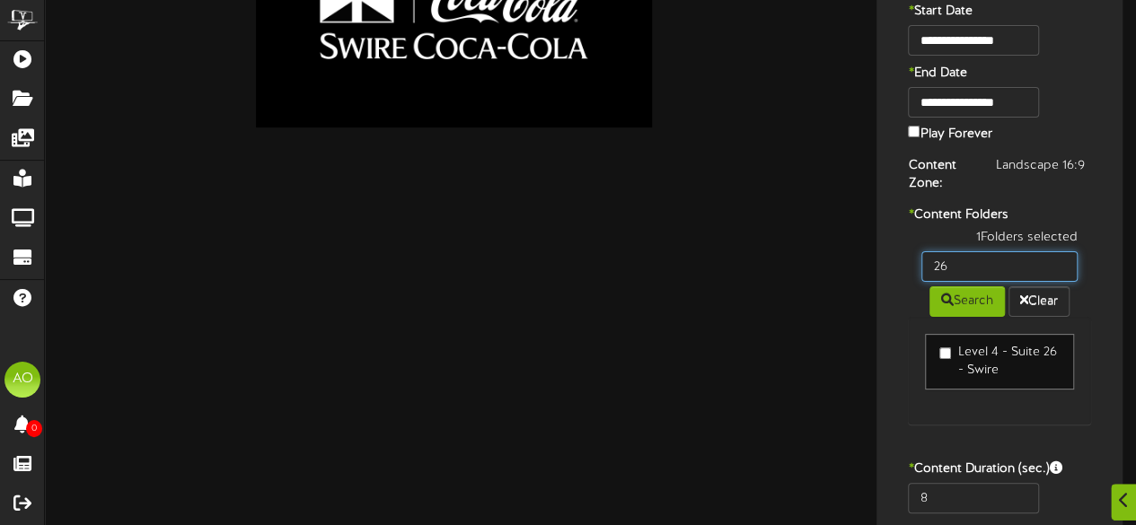
scroll to position [111, 0]
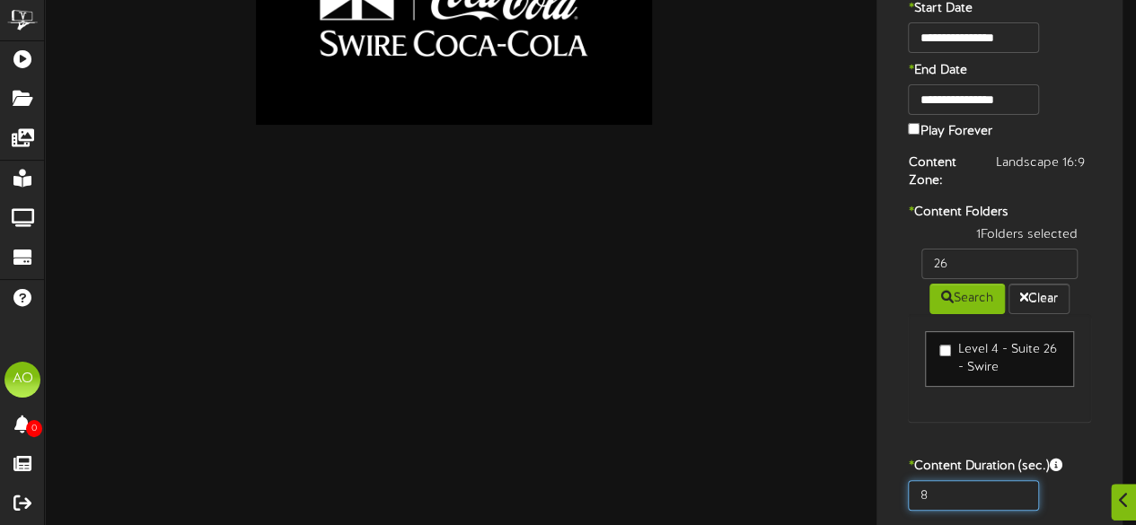
click at [966, 488] on input "8" at bounding box center [973, 495] width 130 height 31
type input "600"
click at [1033, 419] on div "1 Folders selected 26 Search Clear Level 4 - Suite 26 - Swire" at bounding box center [999, 333] width 210 height 214
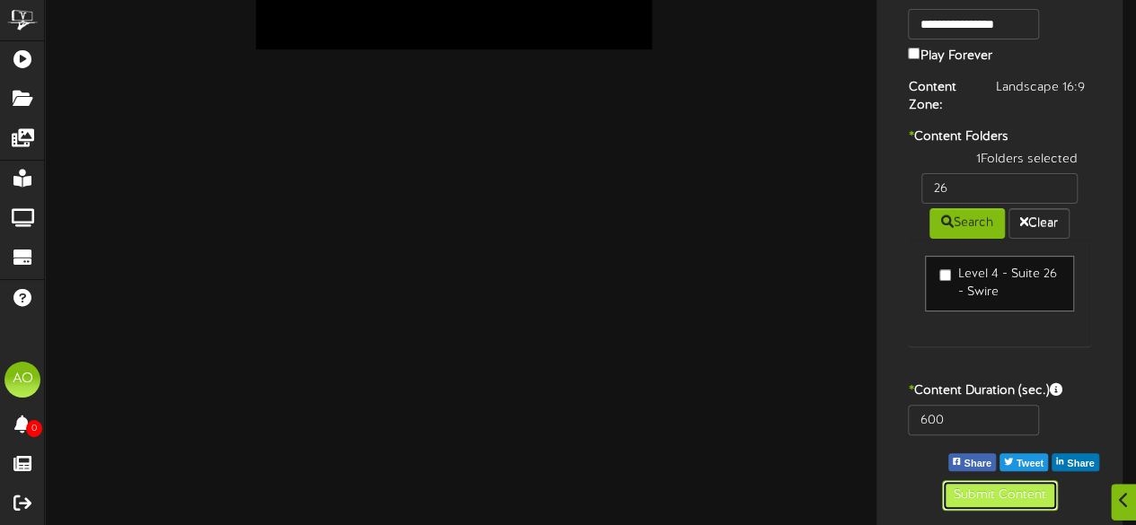
click at [999, 489] on button "Submit Content" at bounding box center [1000, 495] width 116 height 31
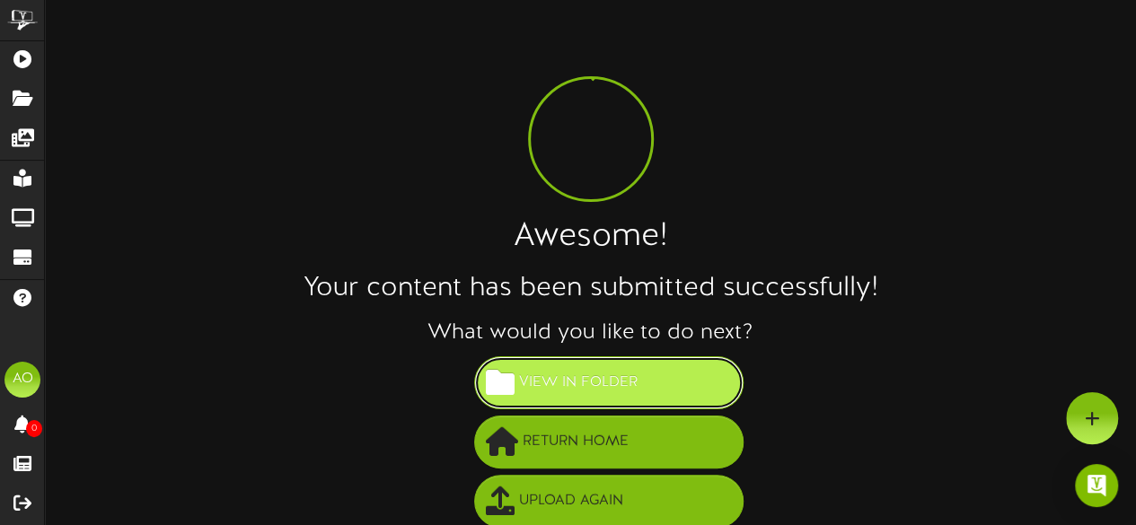
click at [622, 385] on span "View in Folder" at bounding box center [579, 383] width 128 height 30
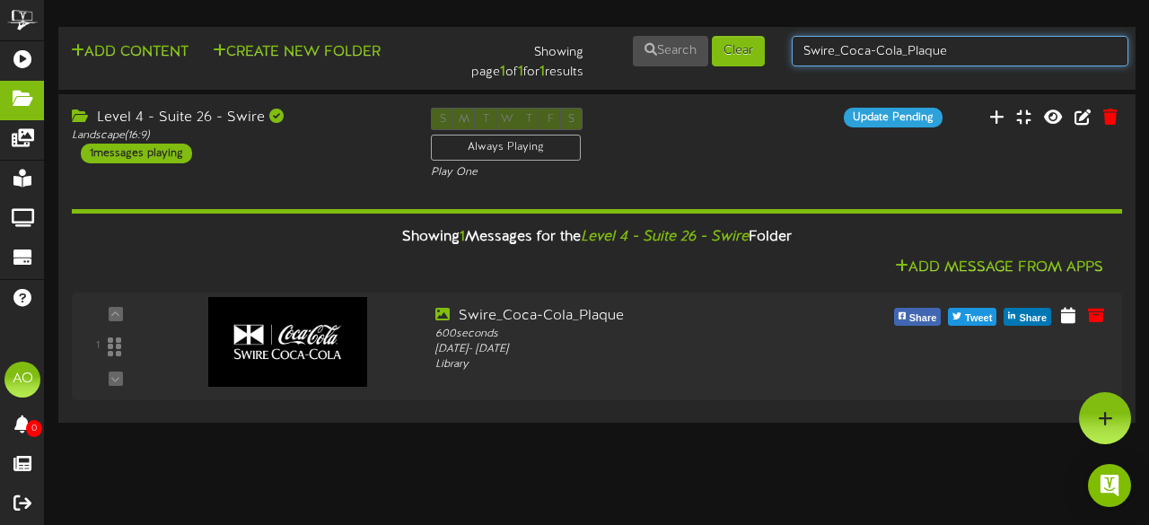
click at [957, 46] on input "Swire_Coca-Cola_Plaque" at bounding box center [960, 51] width 337 height 31
type input "suite 25"
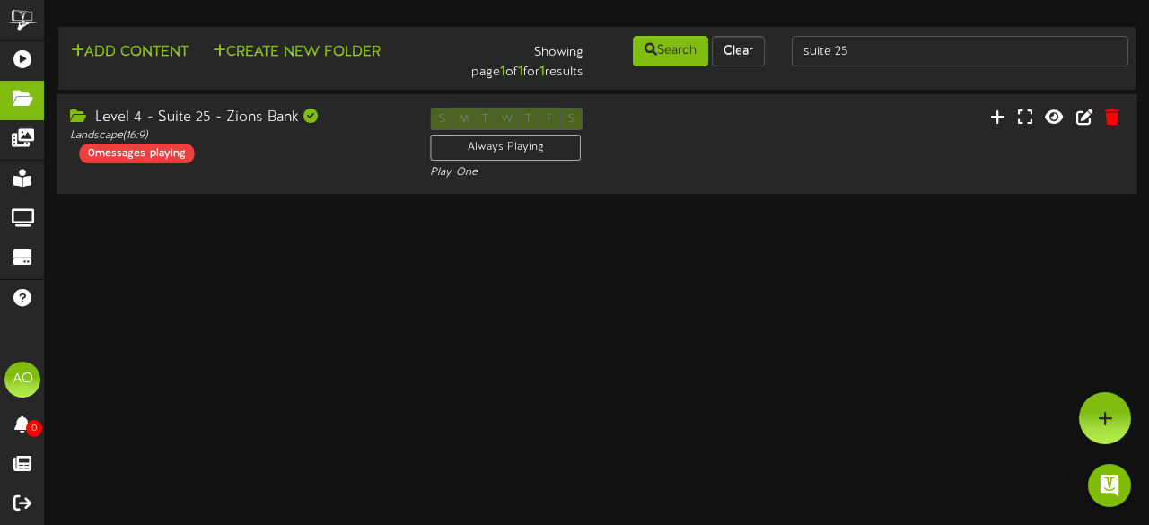
click at [168, 108] on div "Level 4 - Suite 25 - Zions Bank" at bounding box center [236, 118] width 333 height 21
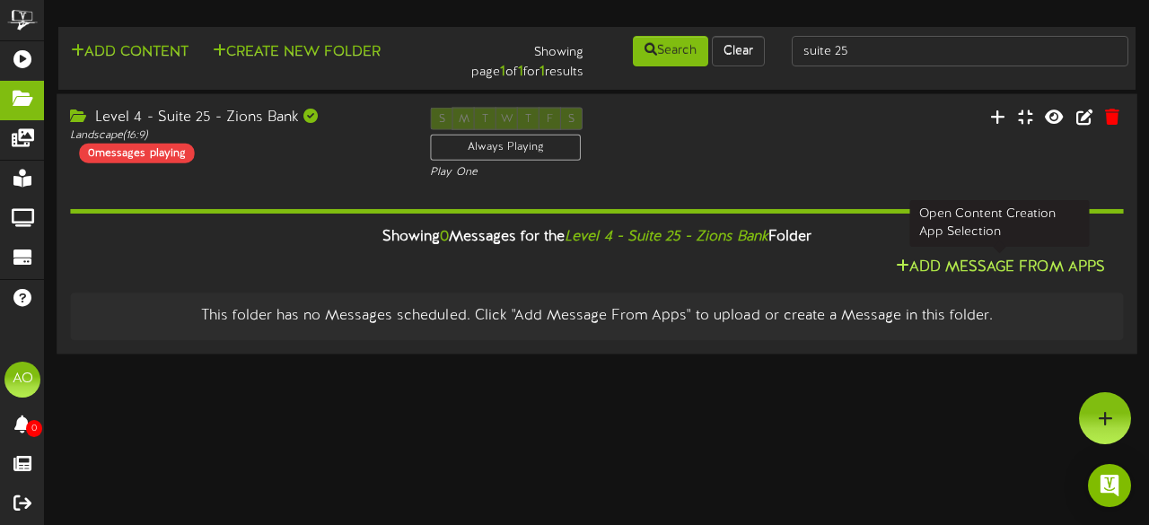
click at [969, 270] on button "Add Message From Apps" at bounding box center [1001, 268] width 220 height 22
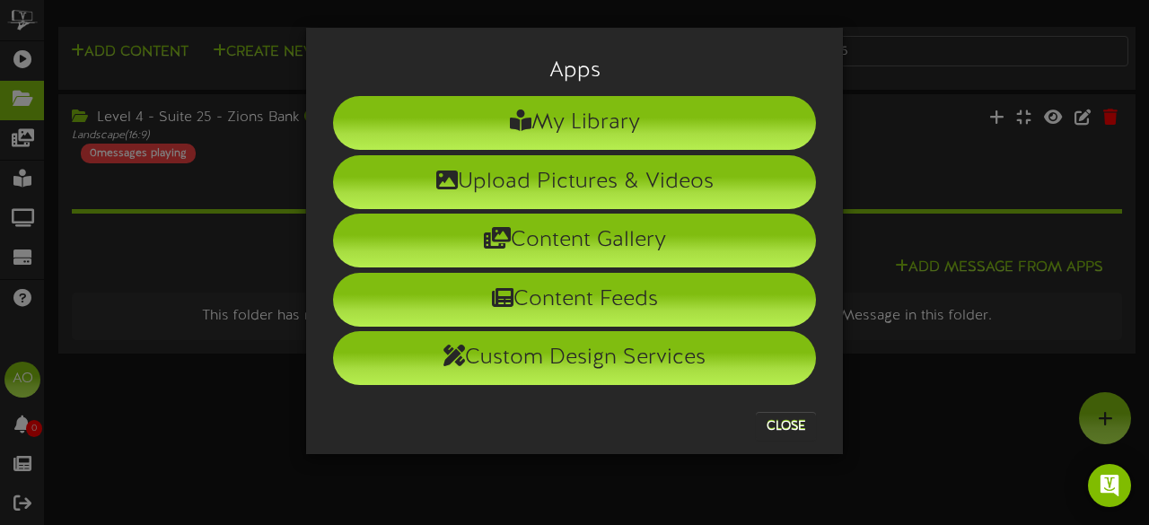
click at [626, 92] on div "My Library" at bounding box center [575, 121] width 510 height 58
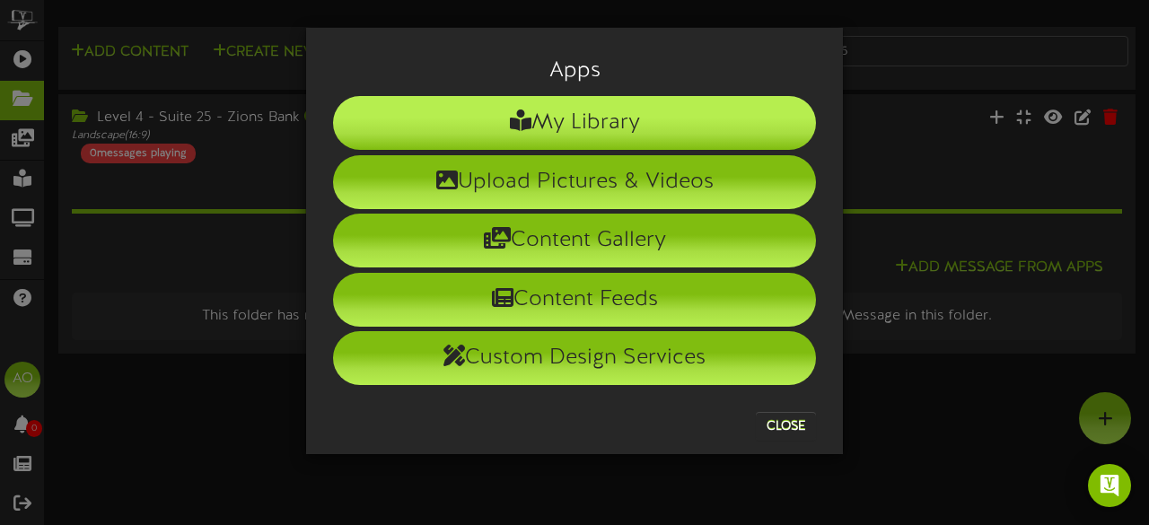
click at [628, 122] on li "My Library" at bounding box center [574, 123] width 483 height 54
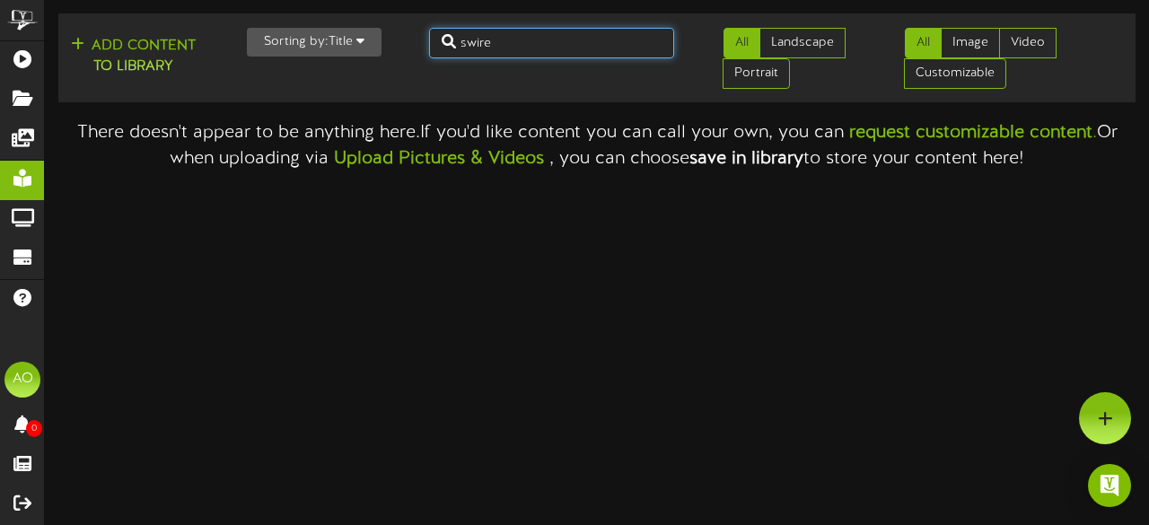
click at [542, 48] on input "swire" at bounding box center [552, 43] width 246 height 31
type input "s"
type input "[DEMOGRAPHIC_DATA]"
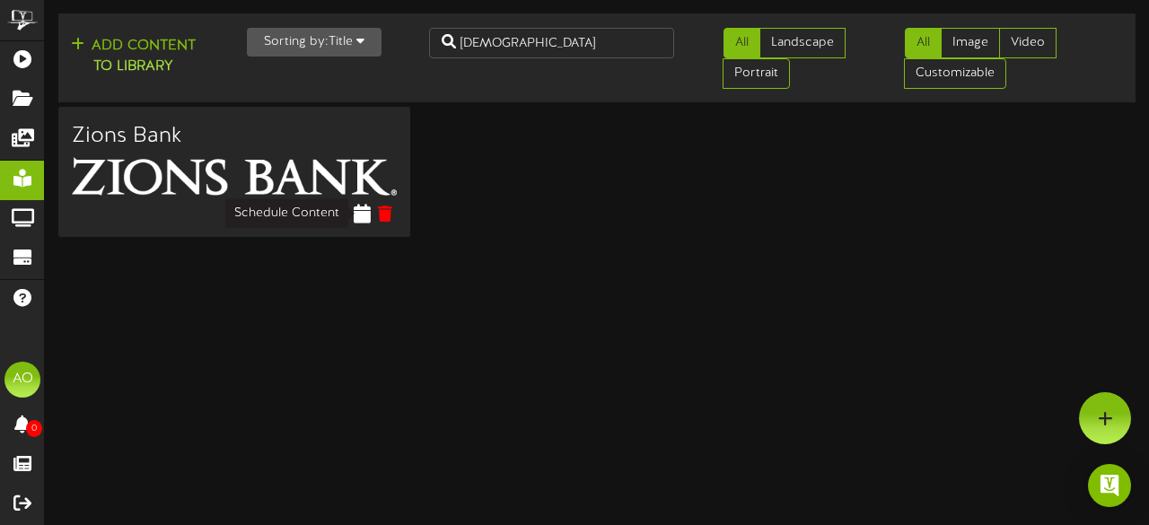
click at [365, 209] on icon at bounding box center [362, 214] width 17 height 20
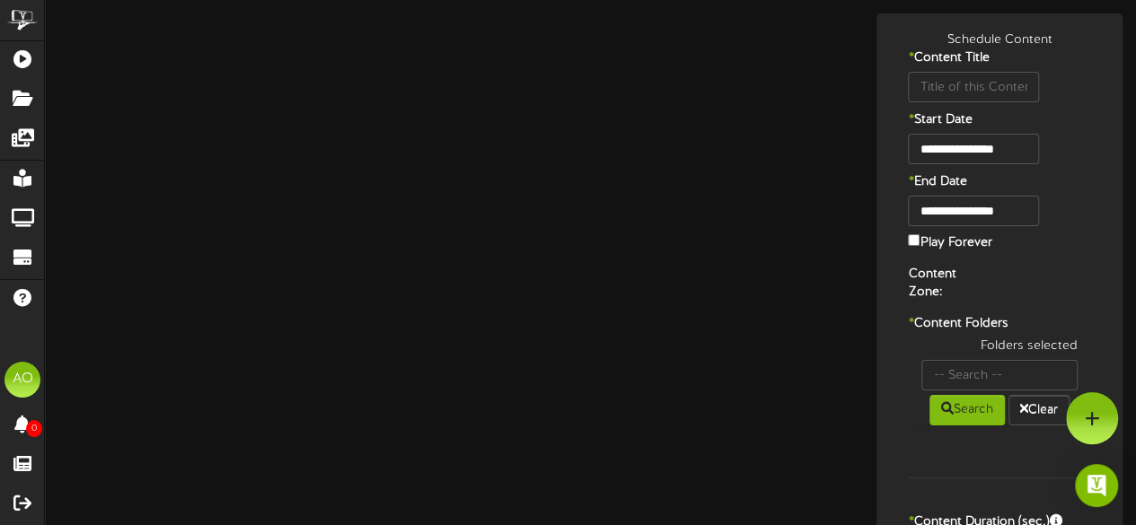
type input "Zions Bank"
type input "8"
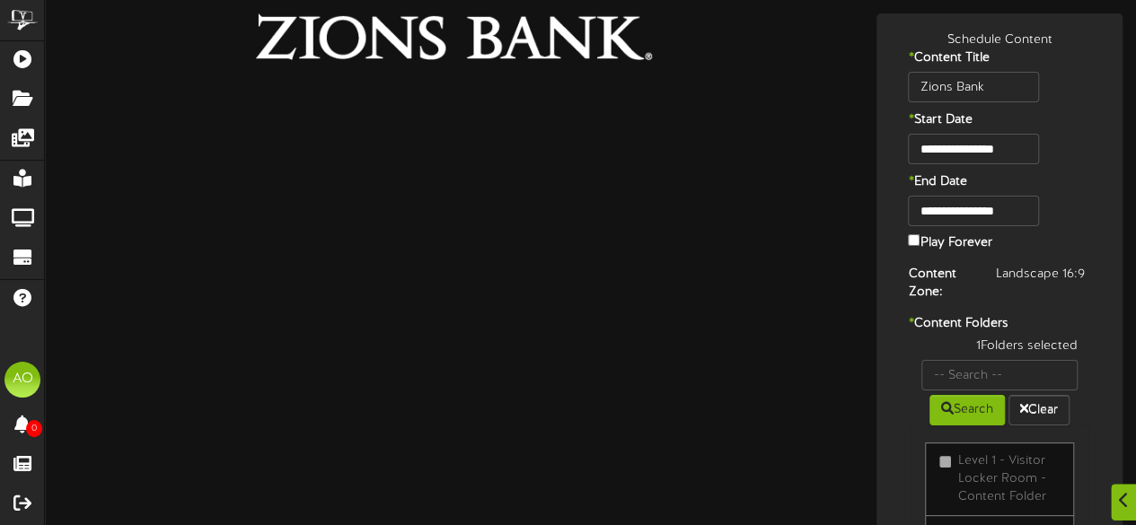
scroll to position [39, 0]
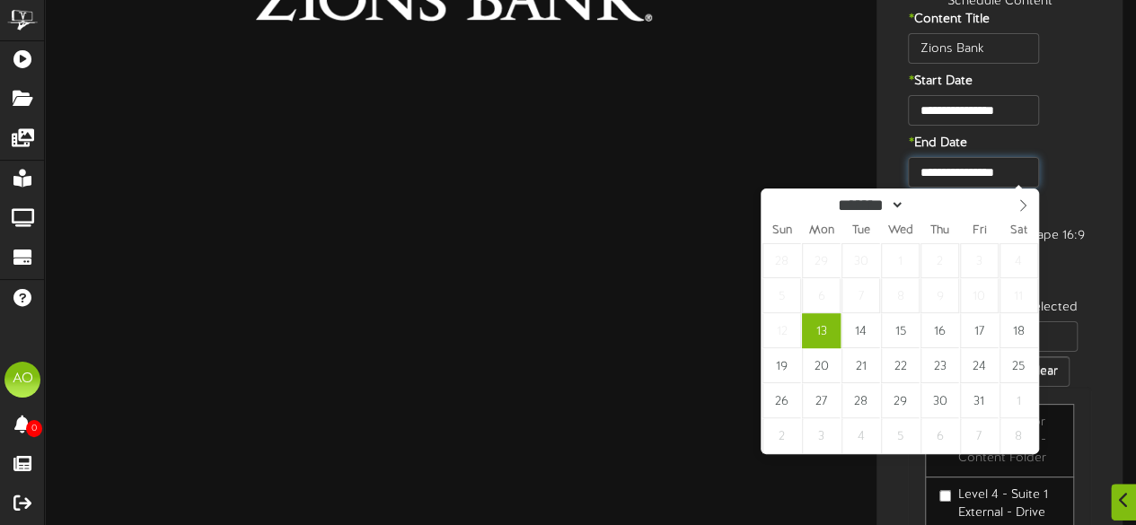
click at [1027, 174] on input "**********" at bounding box center [973, 172] width 130 height 31
type input "****"
click at [972, 202] on span at bounding box center [965, 201] width 13 height 10
type input "**********"
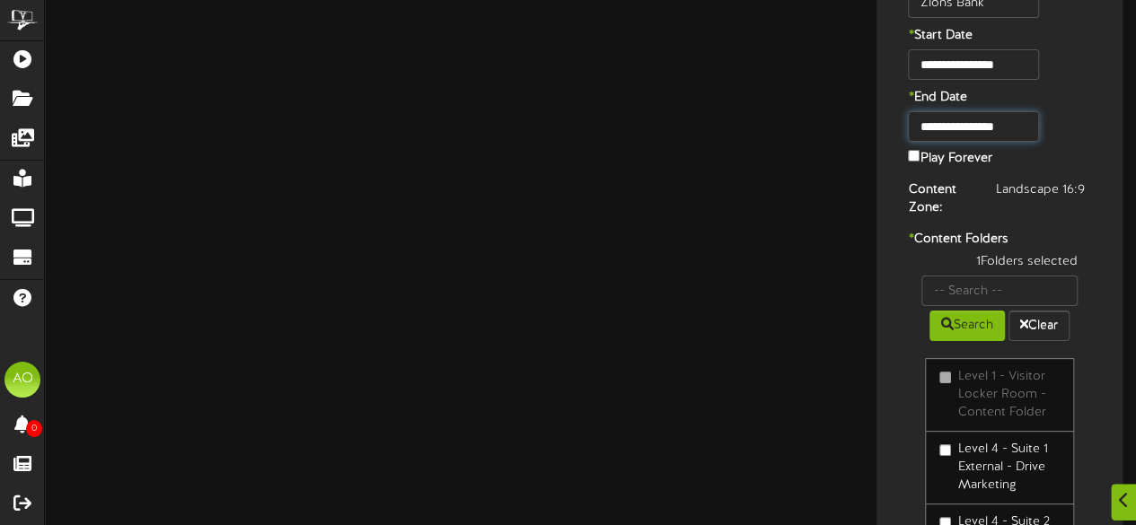
scroll to position [245, 0]
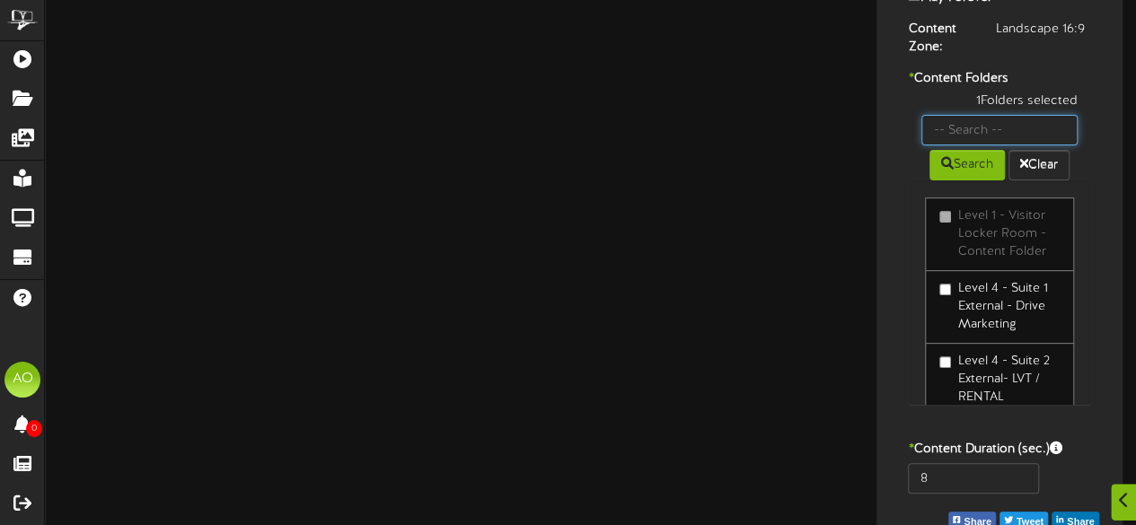
click at [988, 130] on input "text" at bounding box center [999, 130] width 156 height 31
type input "25"
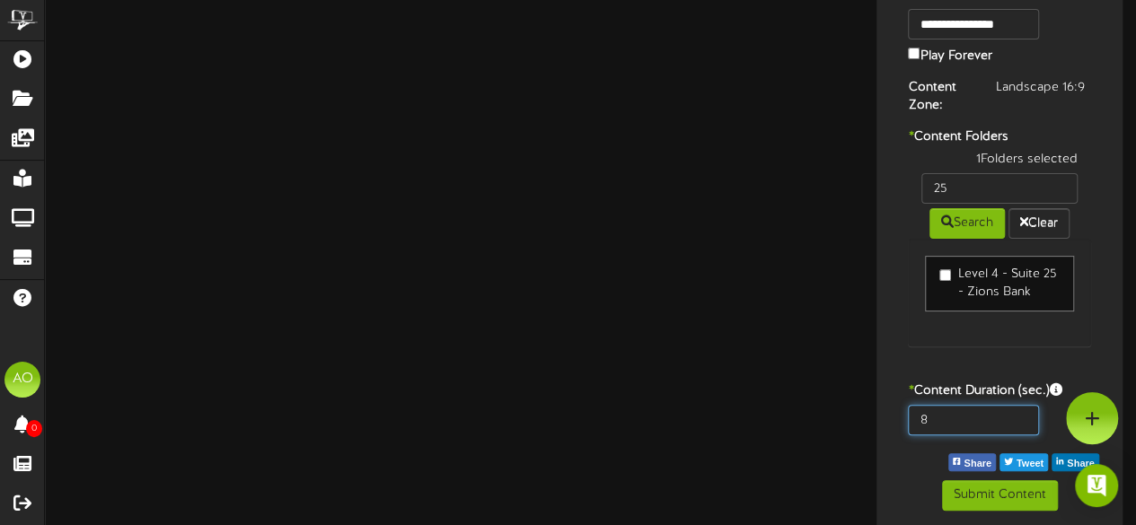
click at [972, 431] on input "8" at bounding box center [973, 420] width 130 height 31
type input "600"
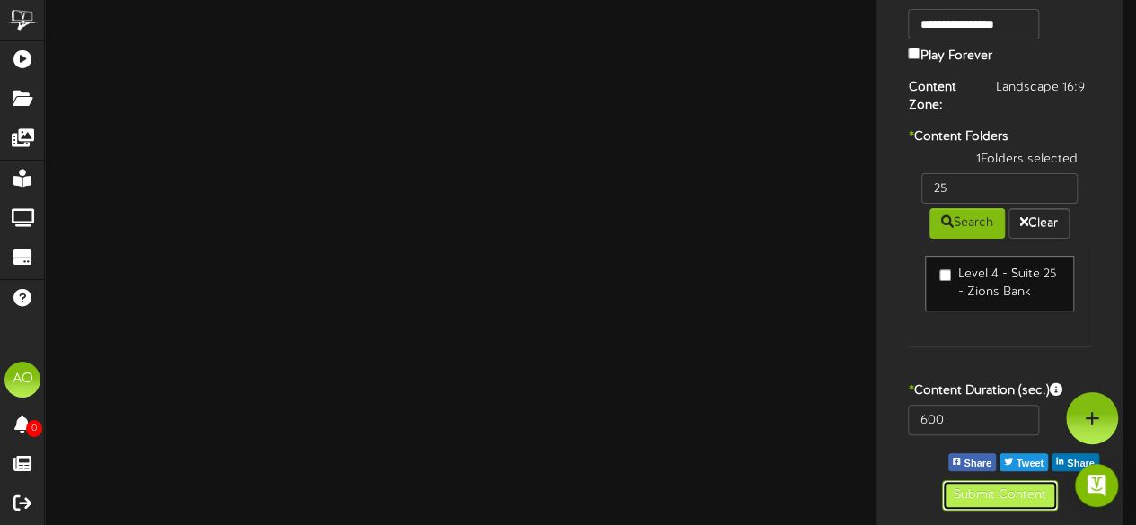
click at [994, 488] on button "Submit Content" at bounding box center [1000, 495] width 116 height 31
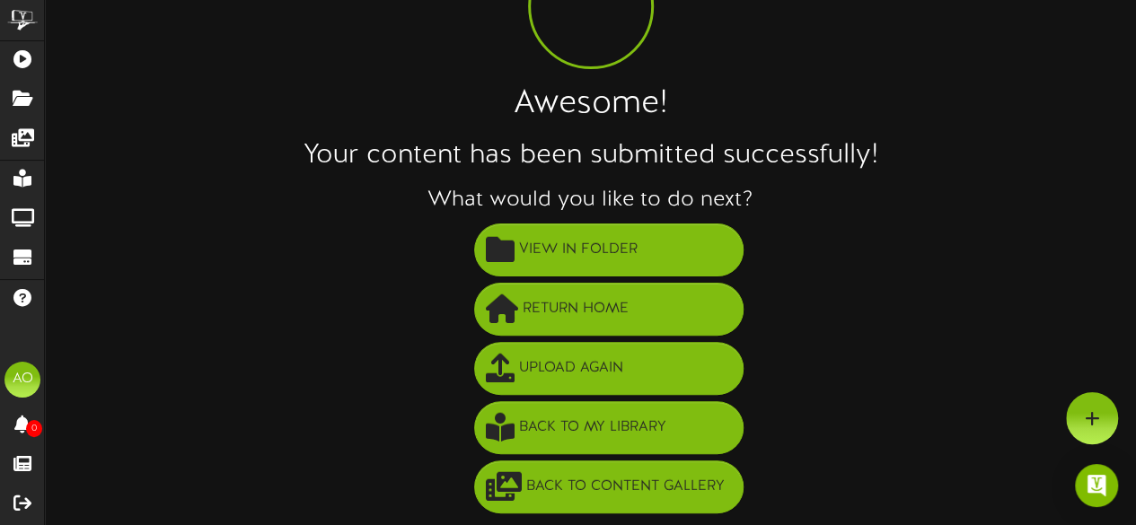
scroll to position [129, 0]
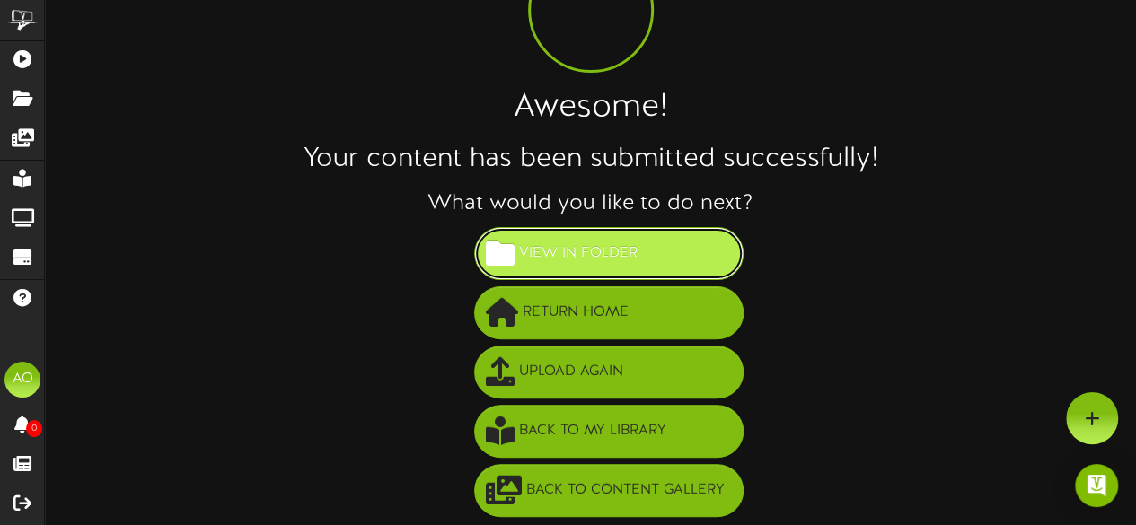
click at [621, 257] on span "View in Folder" at bounding box center [579, 254] width 128 height 30
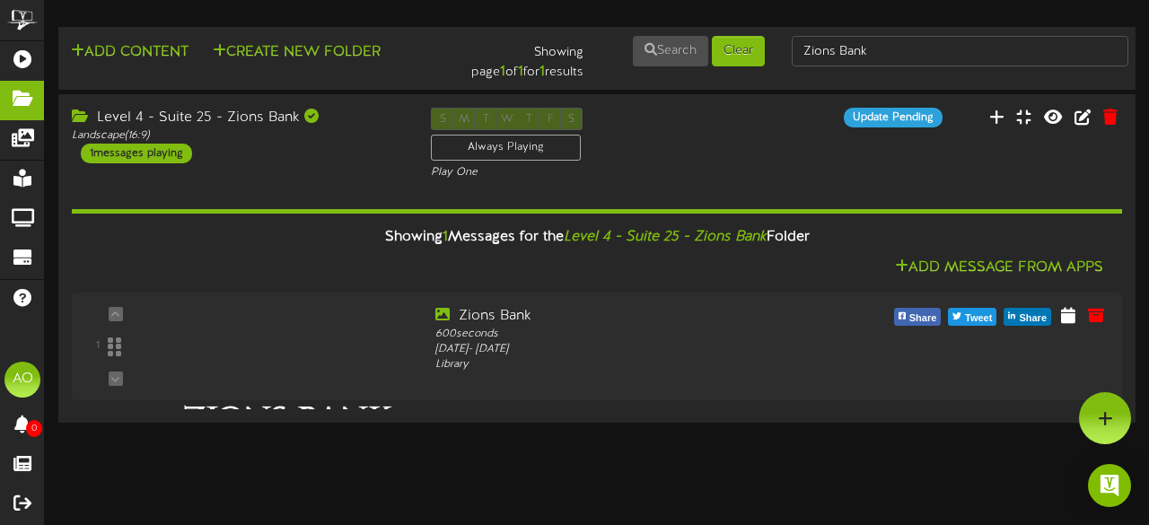
click at [880, 67] on div "Zions Bank" at bounding box center [961, 51] width 364 height 34
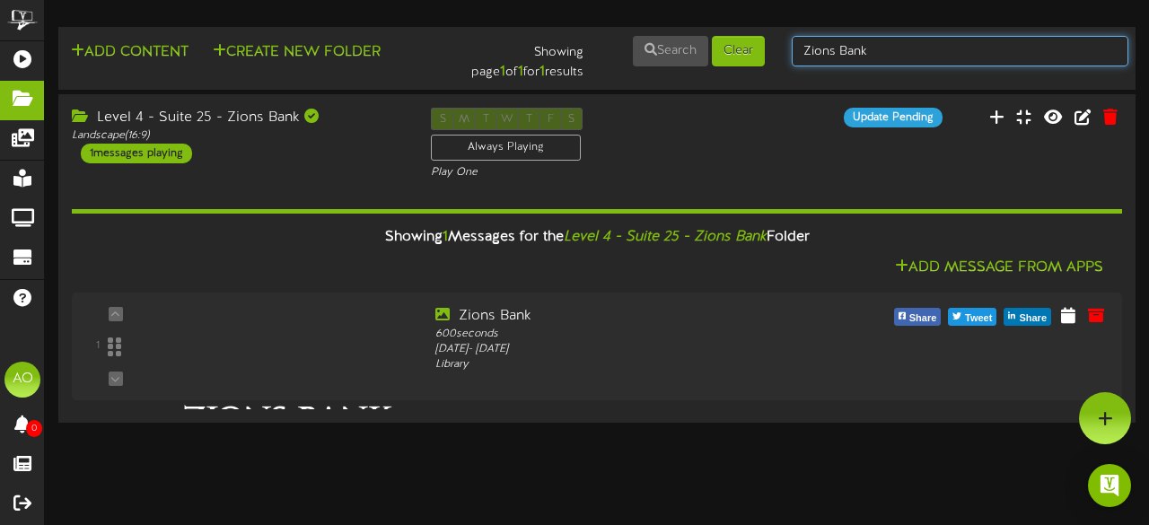
click at [880, 61] on input "Zions Bank" at bounding box center [960, 51] width 337 height 31
type input "suite 24"
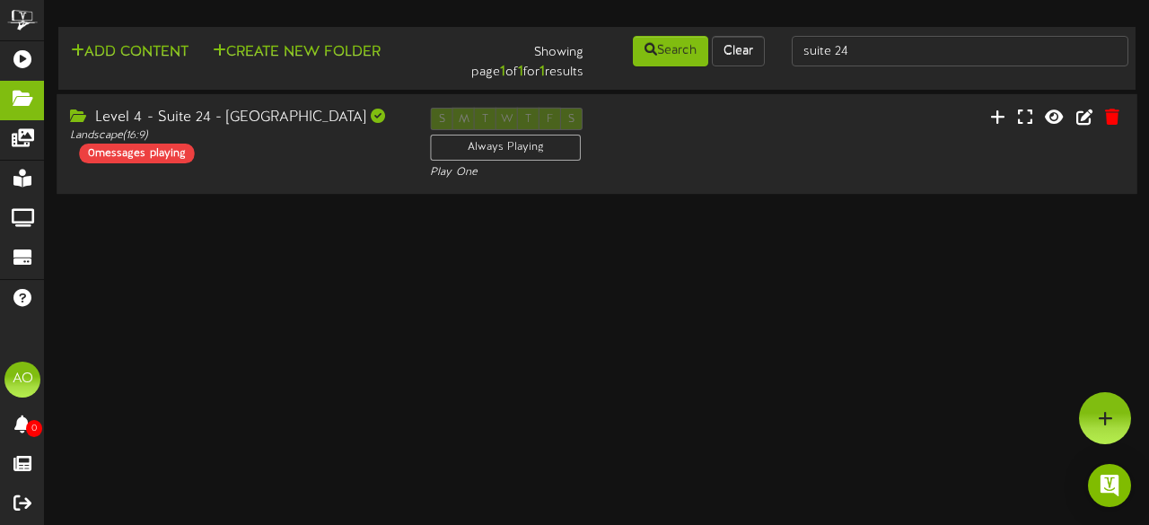
click at [180, 119] on div "Level 4 - Suite 24 - [GEOGRAPHIC_DATA]" at bounding box center [236, 118] width 333 height 21
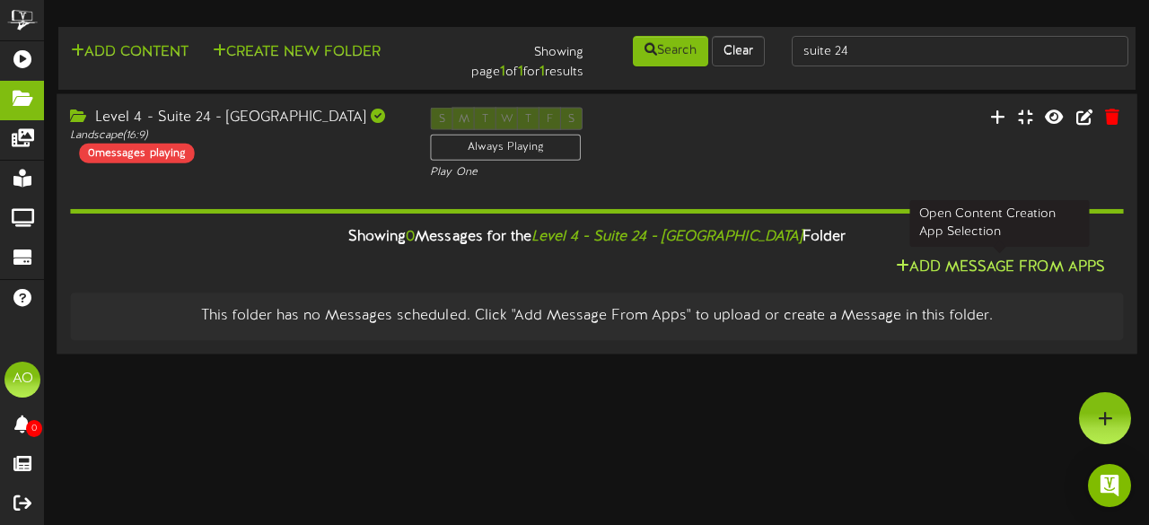
click at [974, 265] on button "Add Message From Apps" at bounding box center [1001, 268] width 220 height 22
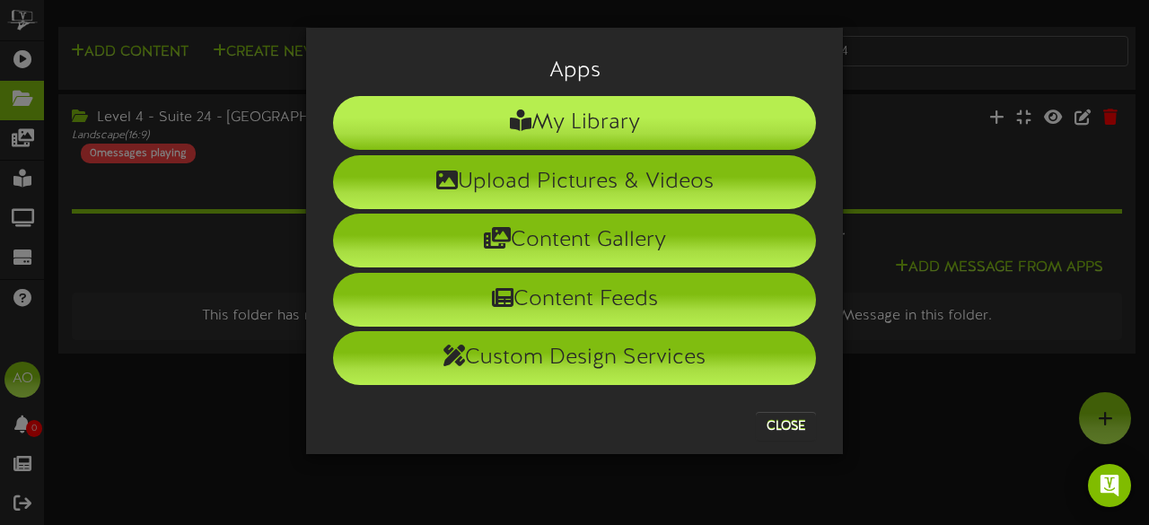
click at [614, 127] on li "My Library" at bounding box center [574, 123] width 483 height 54
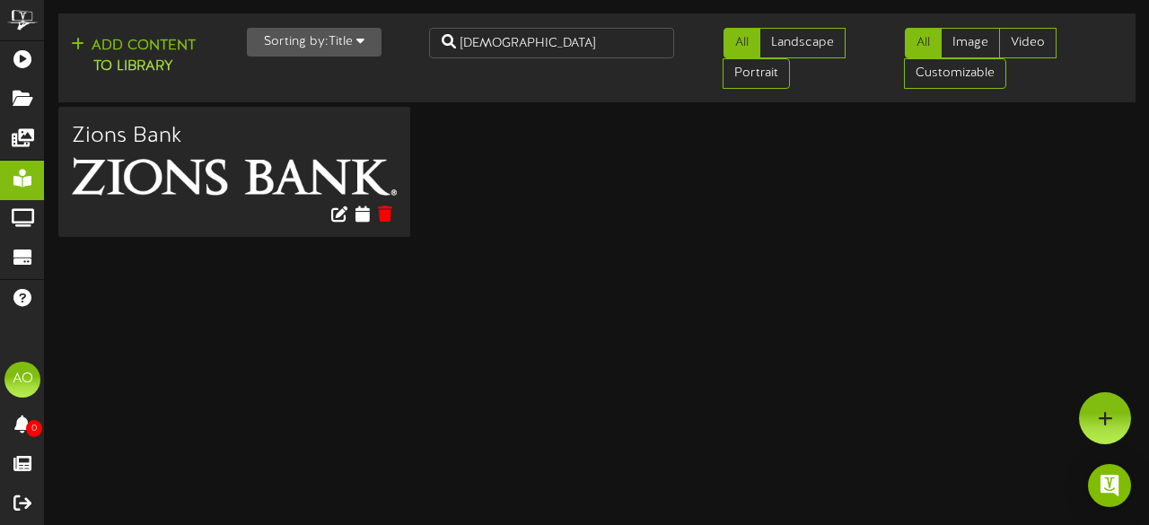
click at [1037, 250] on html "ChannelValet Playlists Folders Messages My Library Groups Devices Help [PERSON_…" at bounding box center [574, 125] width 1149 height 250
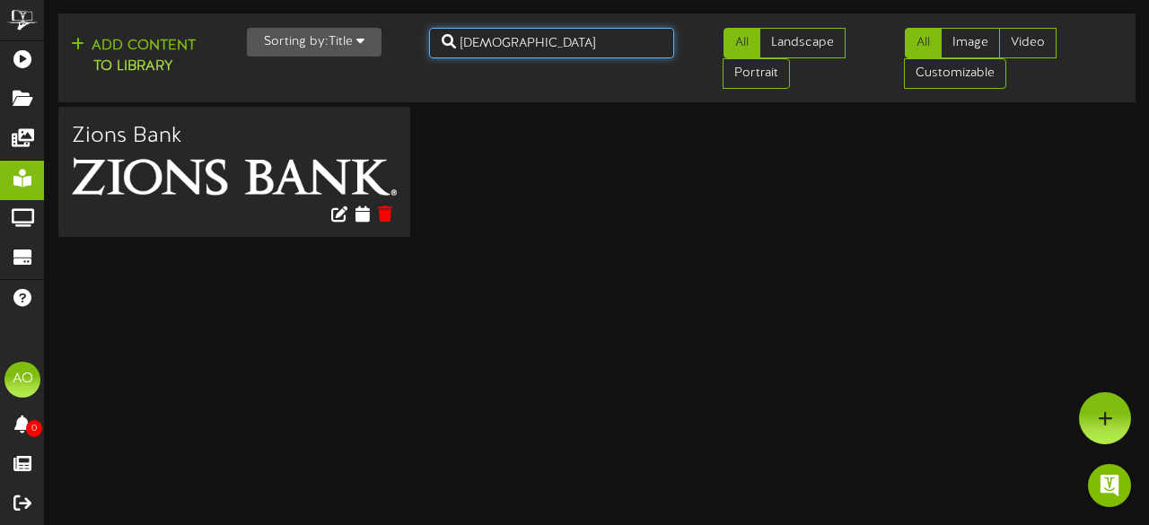
click at [512, 36] on input "[DEMOGRAPHIC_DATA]" at bounding box center [552, 43] width 246 height 31
type input "z"
type input "rio"
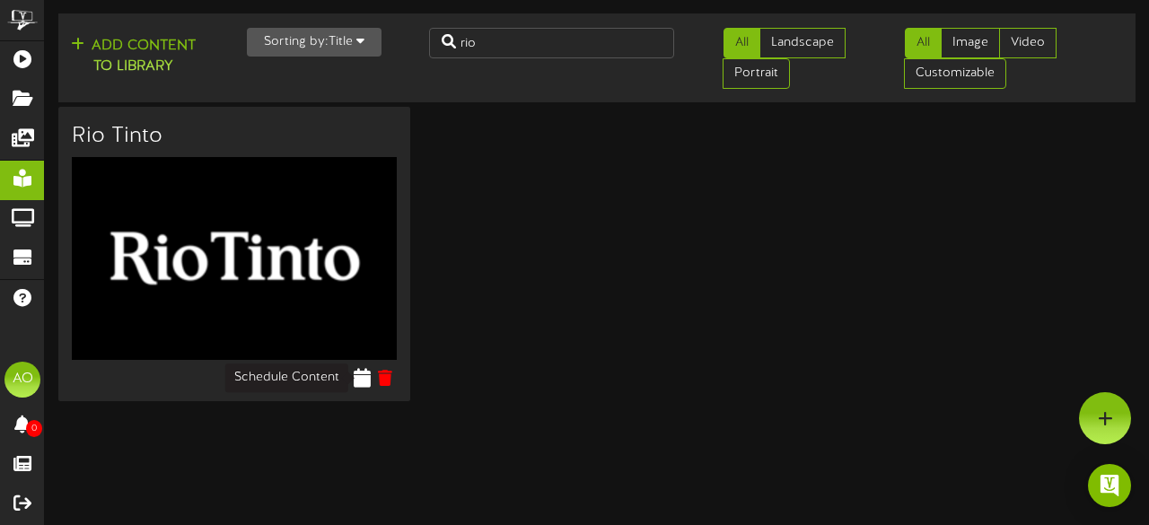
click at [368, 378] on icon at bounding box center [362, 378] width 17 height 20
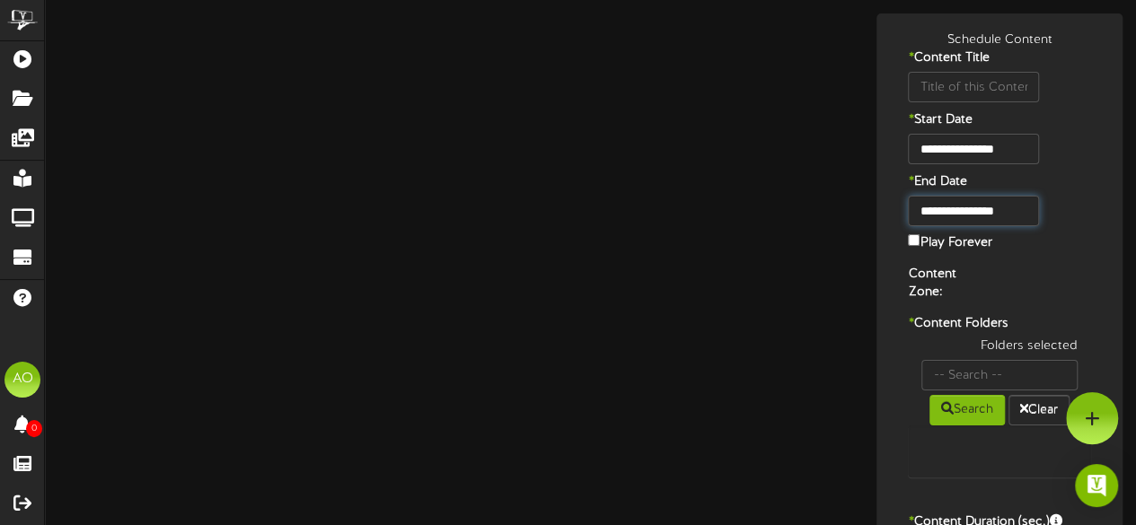
click at [1024, 209] on input "**********" at bounding box center [973, 211] width 130 height 31
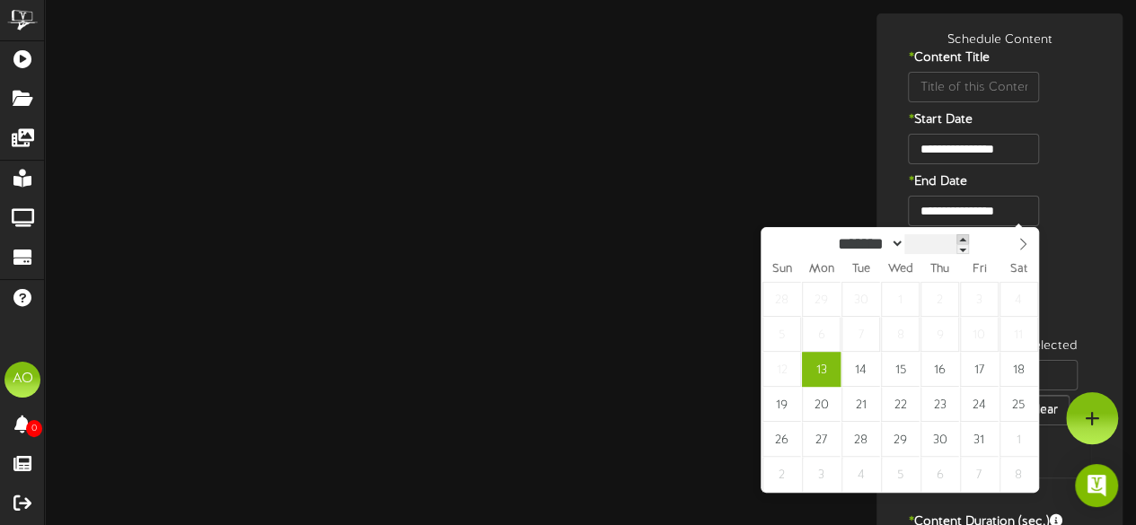
type input "****"
click at [972, 240] on span at bounding box center [965, 239] width 13 height 10
type input "Rio Tinto"
type input "8"
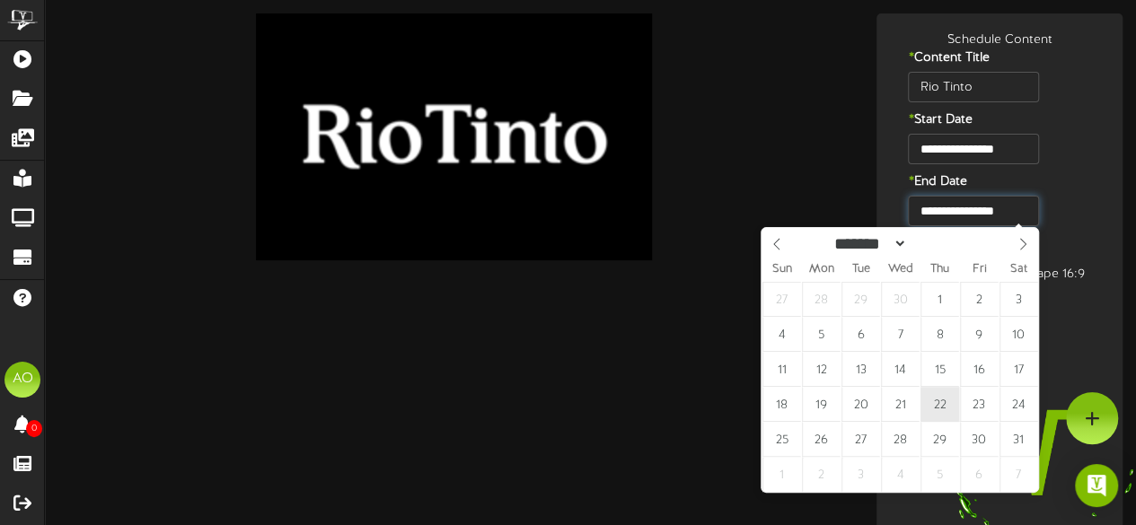
type input "**********"
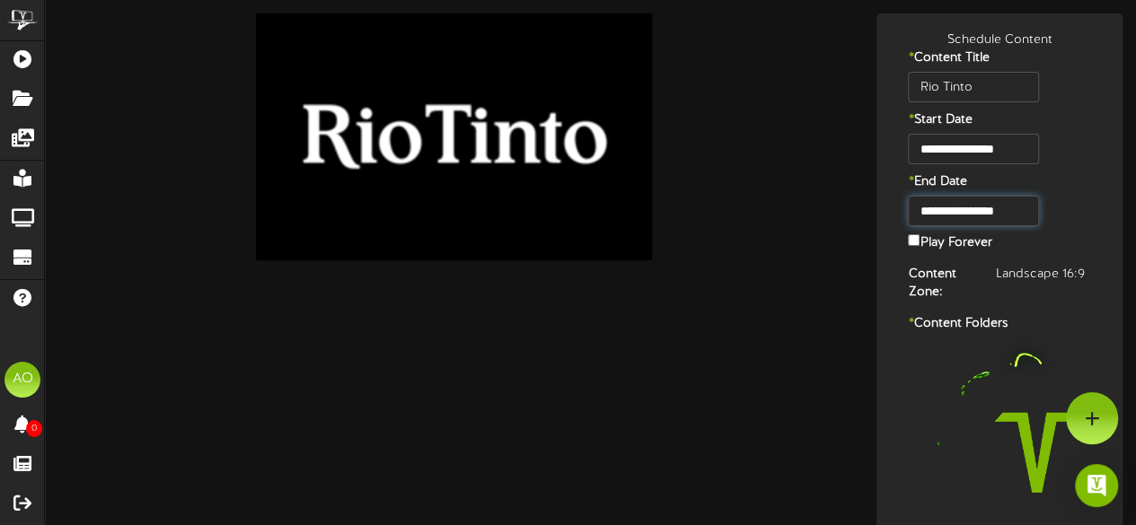
scroll to position [222, 0]
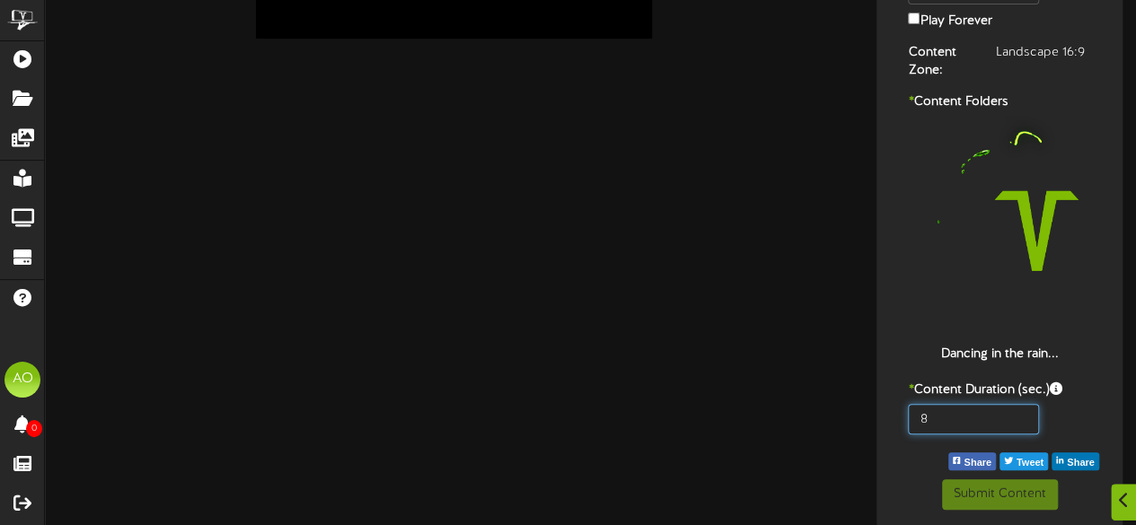
click at [958, 432] on input "8" at bounding box center [973, 419] width 130 height 31
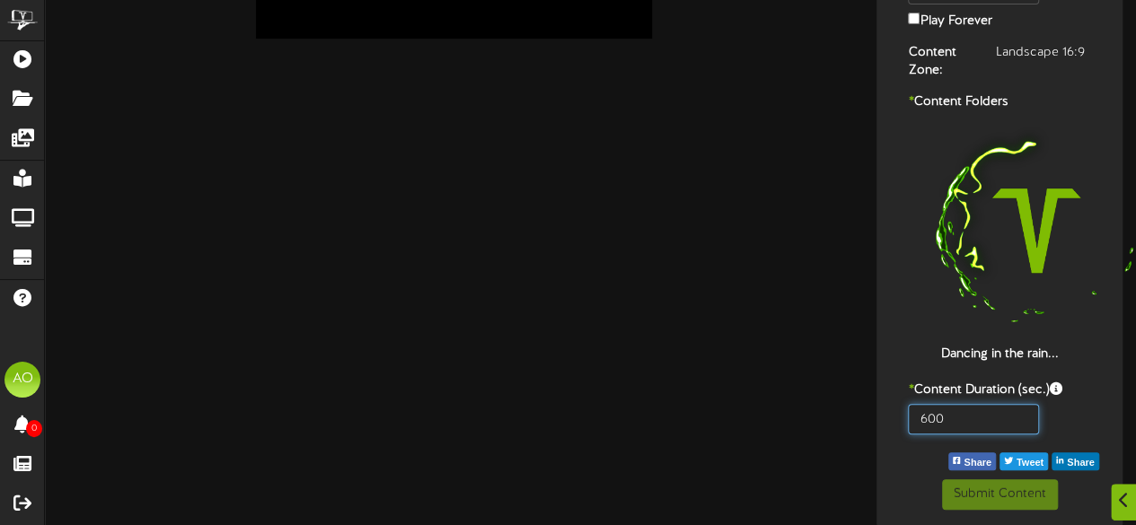
type input "600"
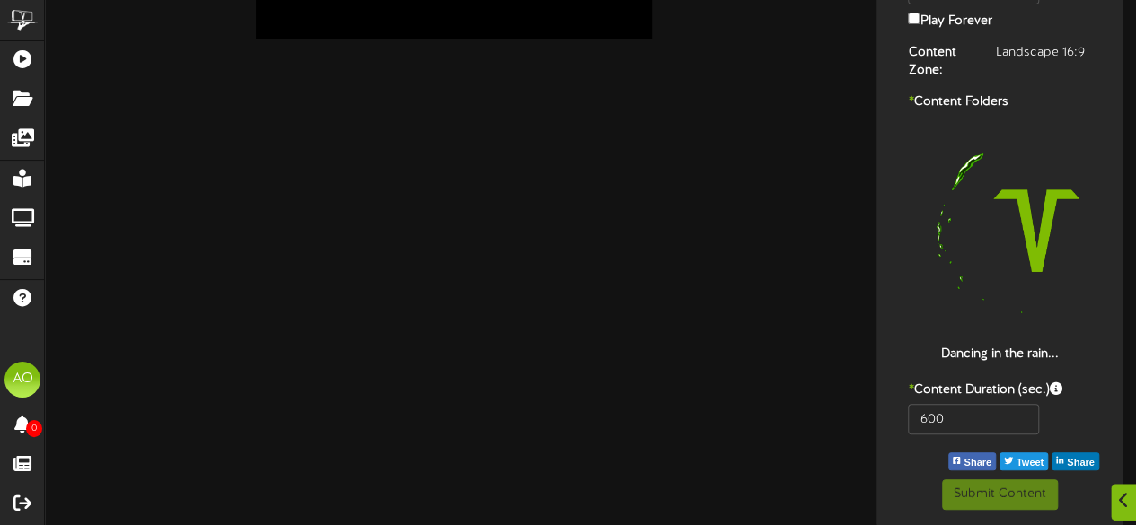
click at [911, 321] on div "Dancing in the rain..." at bounding box center [999, 240] width 183 height 248
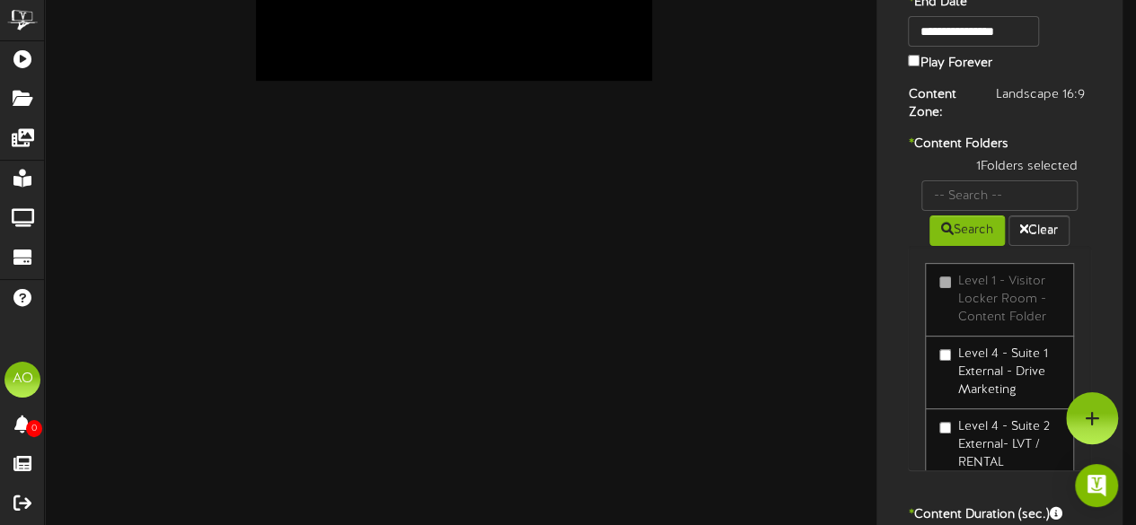
scroll to position [179, 0]
click at [960, 183] on input "text" at bounding box center [999, 196] width 156 height 31
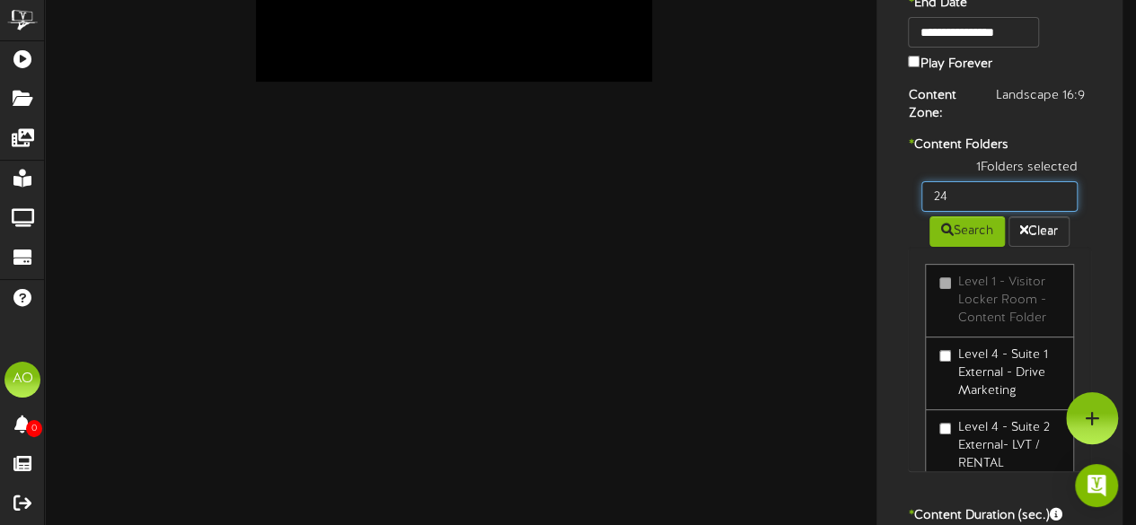
type input "24"
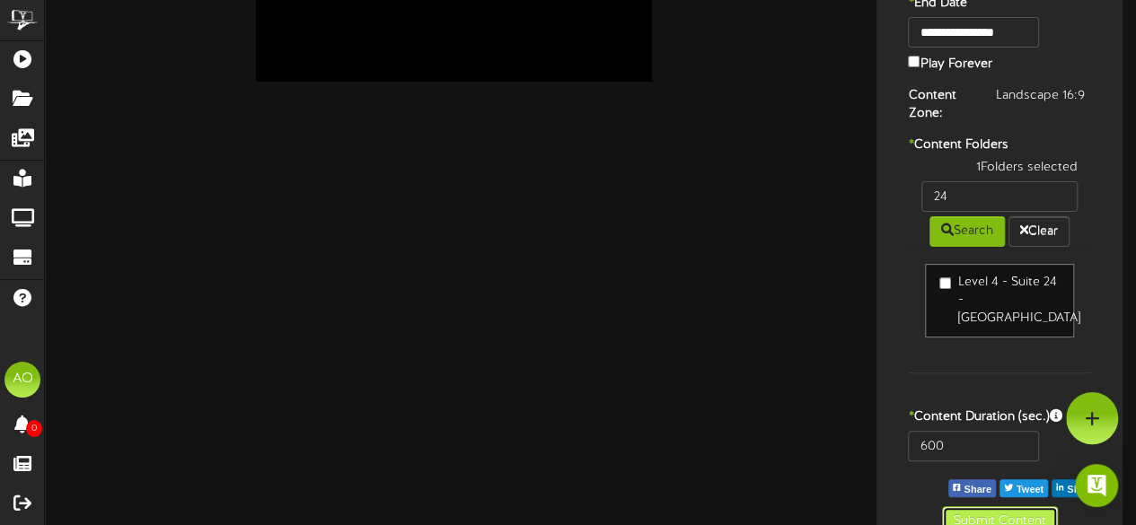
click at [991, 506] on button "Submit Content" at bounding box center [1000, 521] width 116 height 31
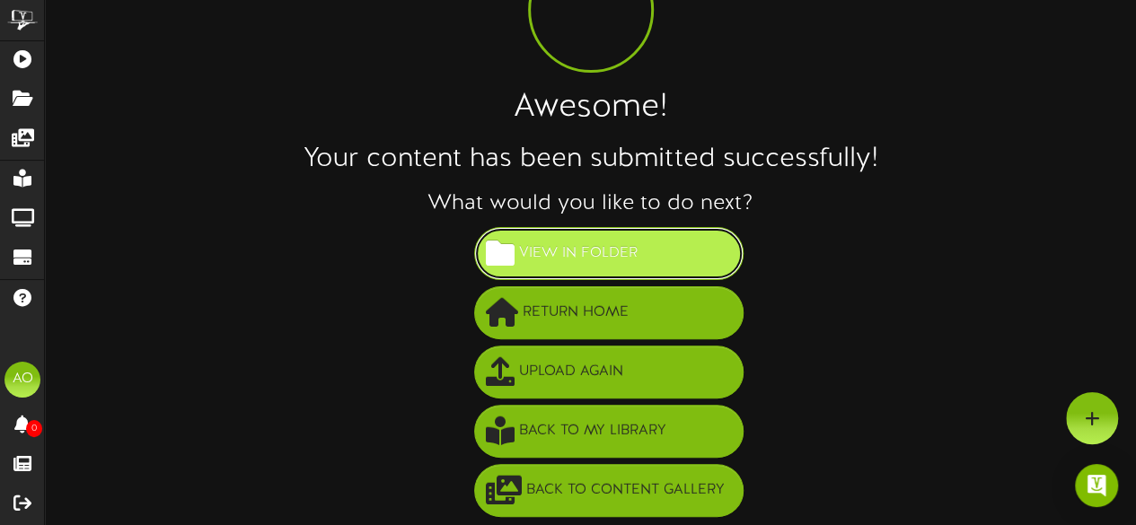
click at [654, 245] on button "View in Folder" at bounding box center [608, 253] width 269 height 53
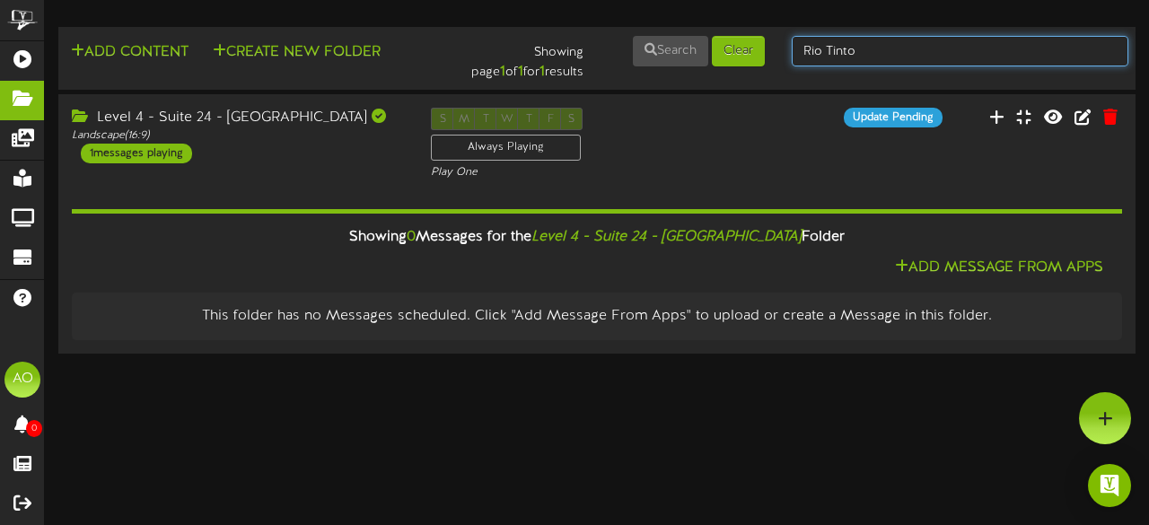
drag, startPoint x: 885, startPoint y: 54, endPoint x: 728, endPoint y: 67, distance: 157.7
click at [728, 67] on div "Add Content Create New Folder Showing page 1 of 1 for 1 results Search Clear [G…" at bounding box center [597, 58] width 1090 height 48
type input "suite 23"
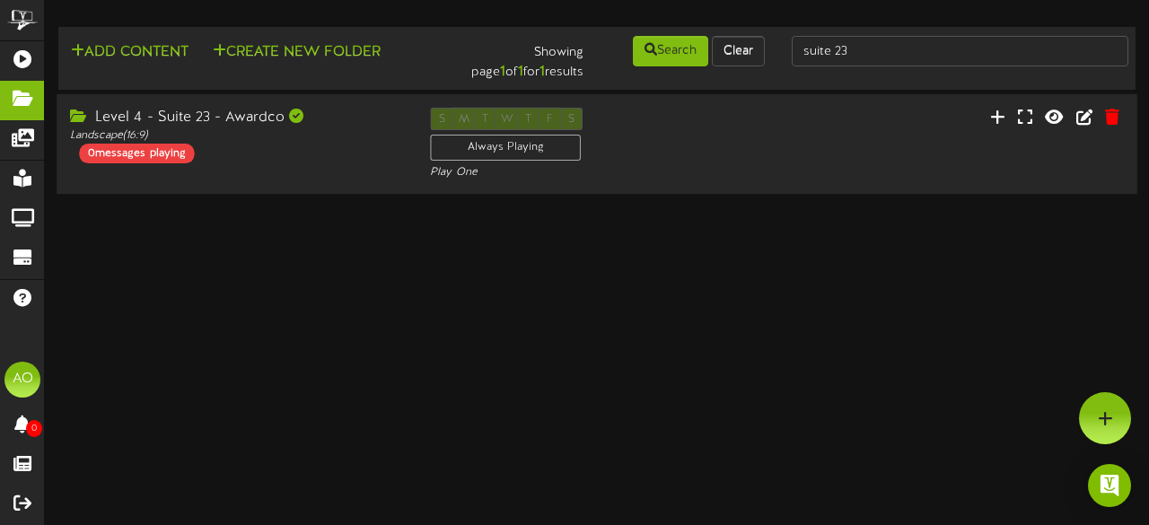
click at [254, 110] on div "Level 4 - Suite 23 - Awardco" at bounding box center [236, 118] width 333 height 21
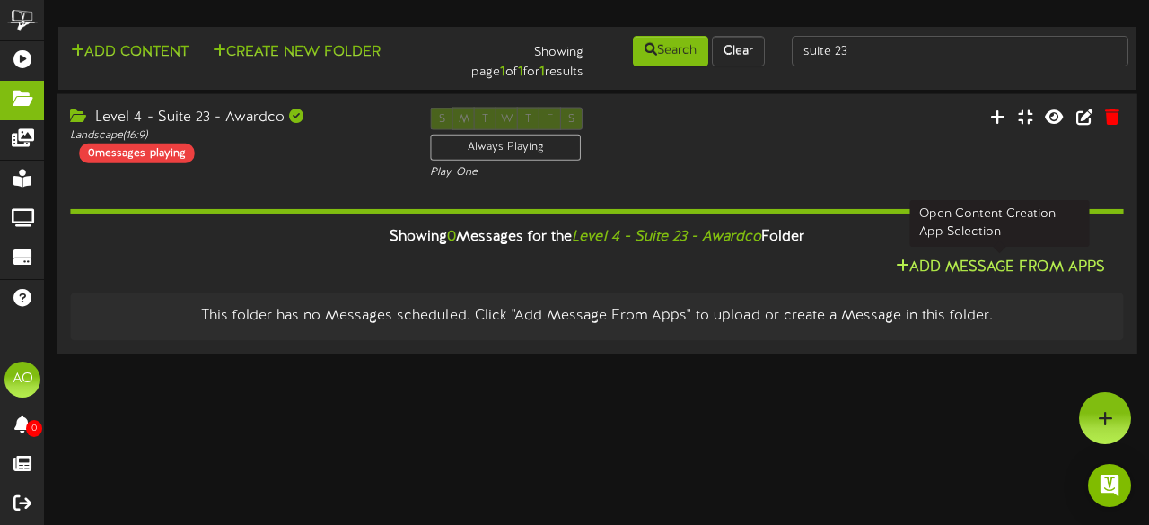
click at [955, 262] on button "Add Message From Apps" at bounding box center [1001, 268] width 220 height 22
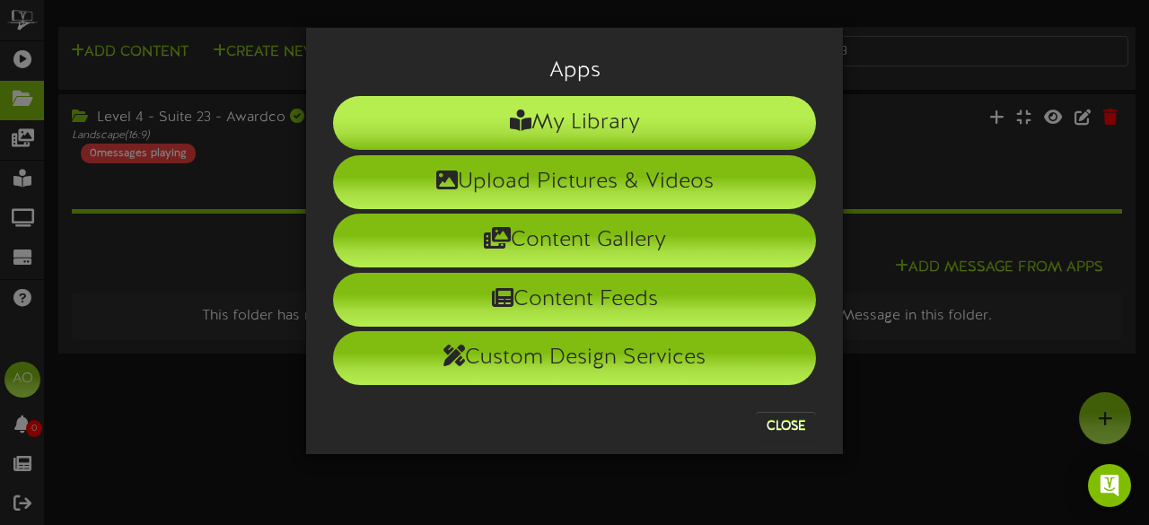
click at [580, 136] on li "My Library" at bounding box center [574, 123] width 483 height 54
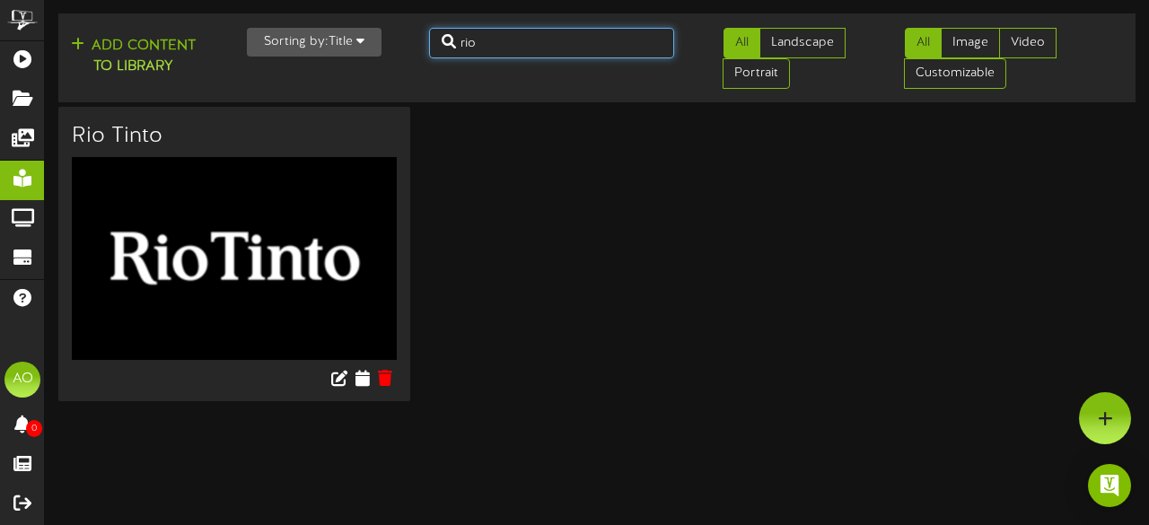
click at [509, 49] on input "rio" at bounding box center [552, 43] width 246 height 31
type input "r"
type input "award"
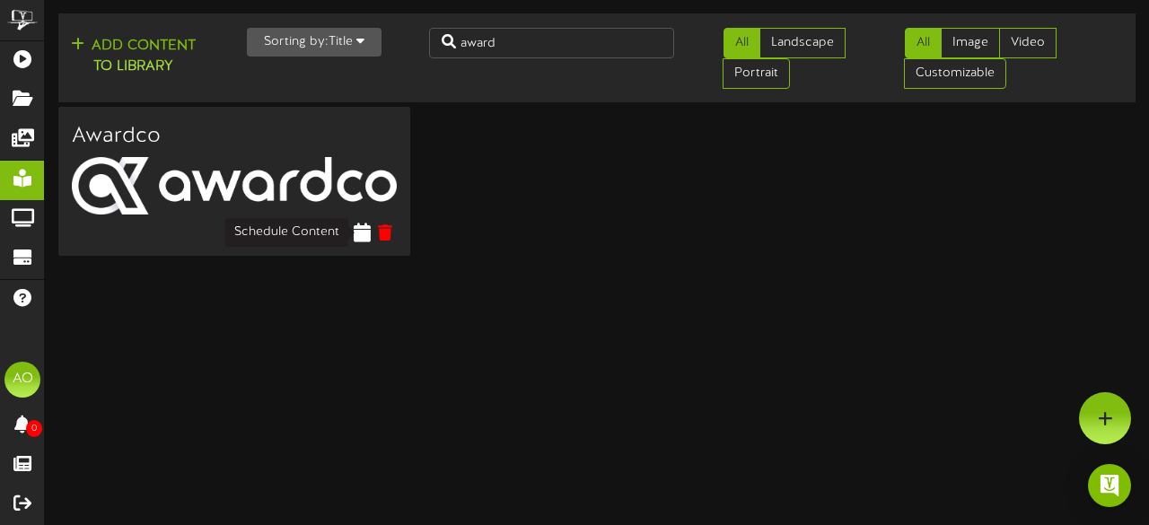
click at [364, 233] on icon at bounding box center [362, 233] width 17 height 20
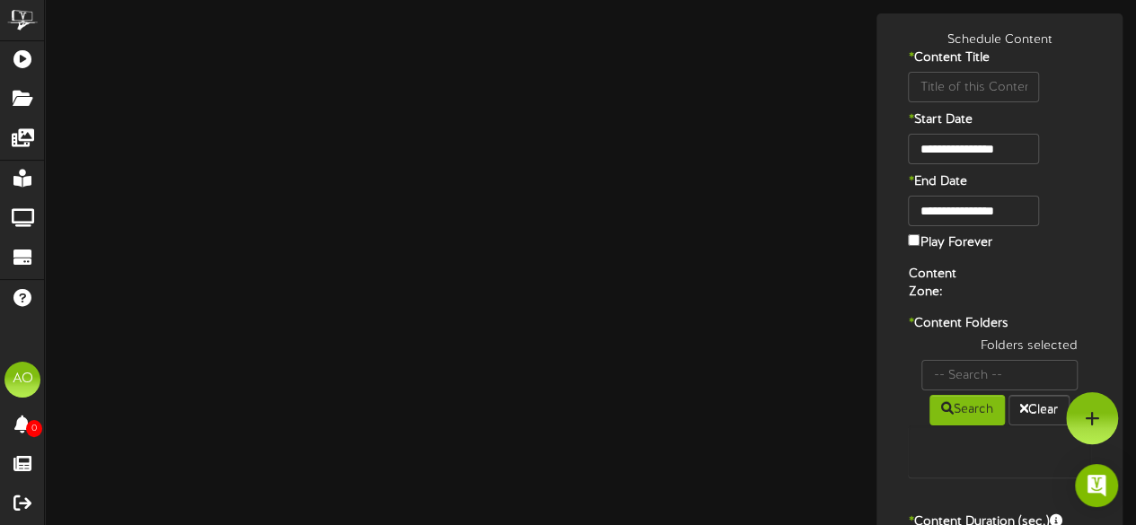
type input "Awardco"
type input "8"
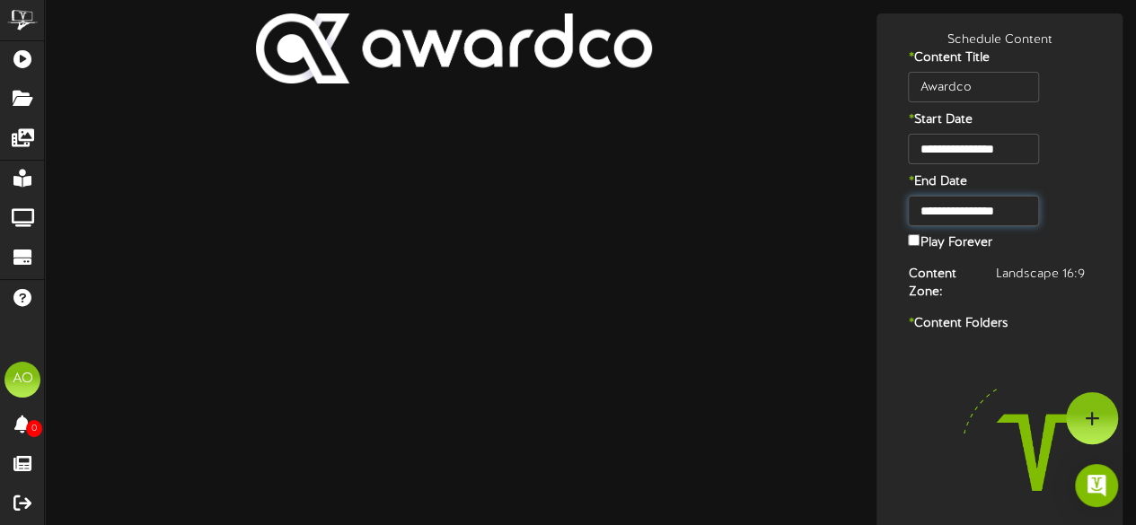
click at [1013, 213] on input "**********" at bounding box center [973, 211] width 130 height 31
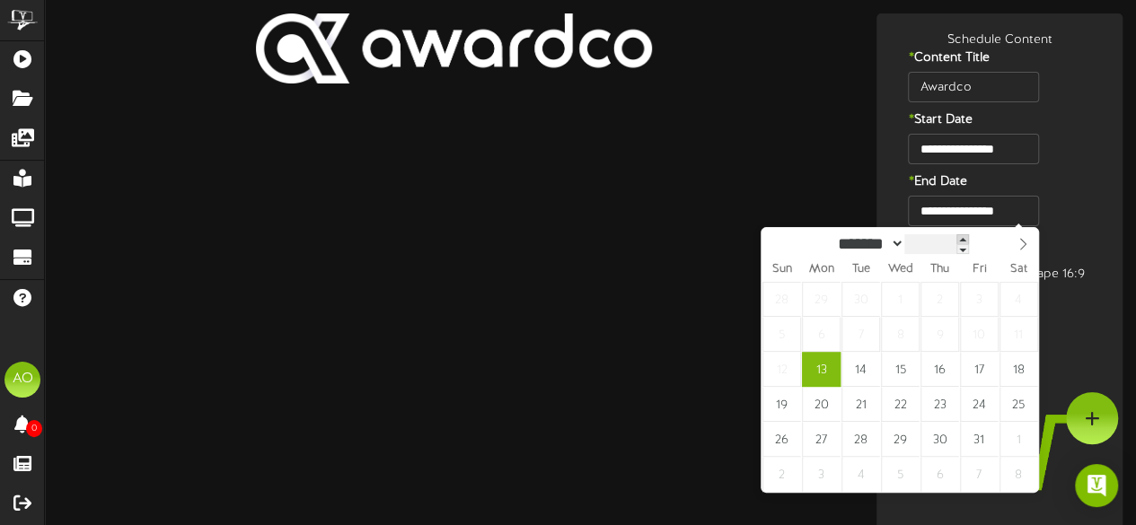
type input "****"
click at [969, 239] on span at bounding box center [962, 239] width 13 height 10
type input "**********"
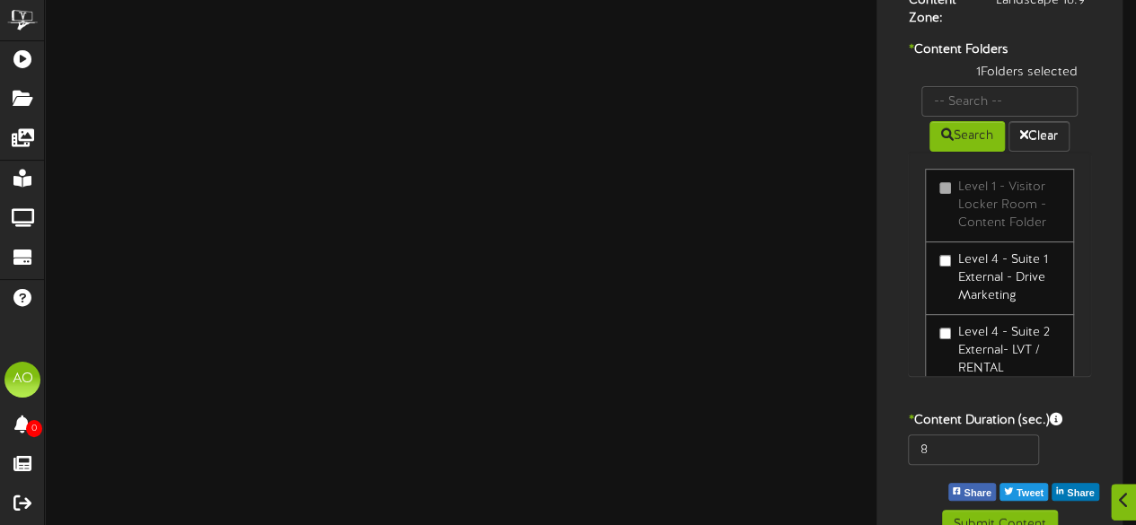
scroll to position [304, 0]
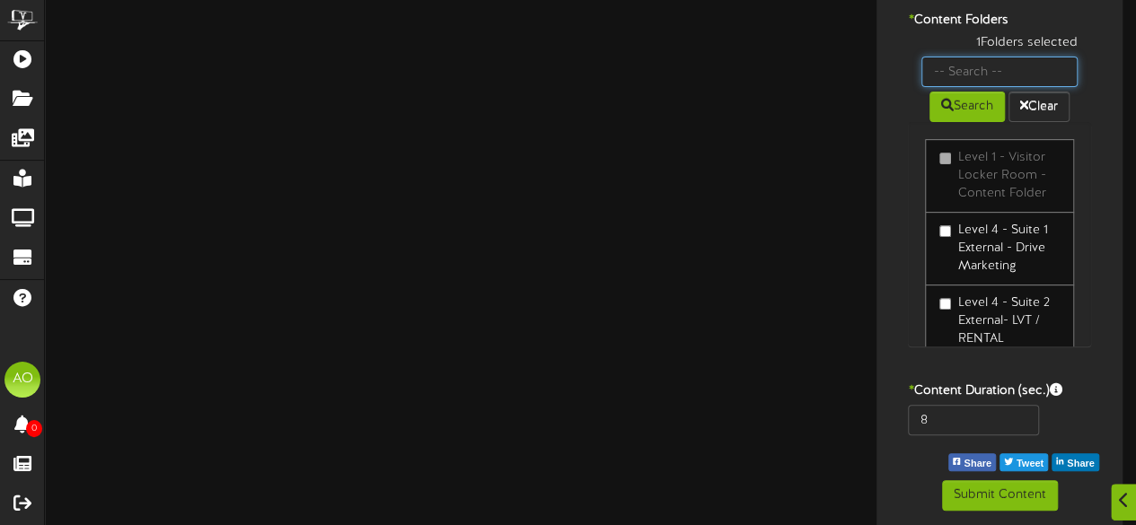
click at [978, 80] on input "text" at bounding box center [999, 72] width 156 height 31
type input "23"
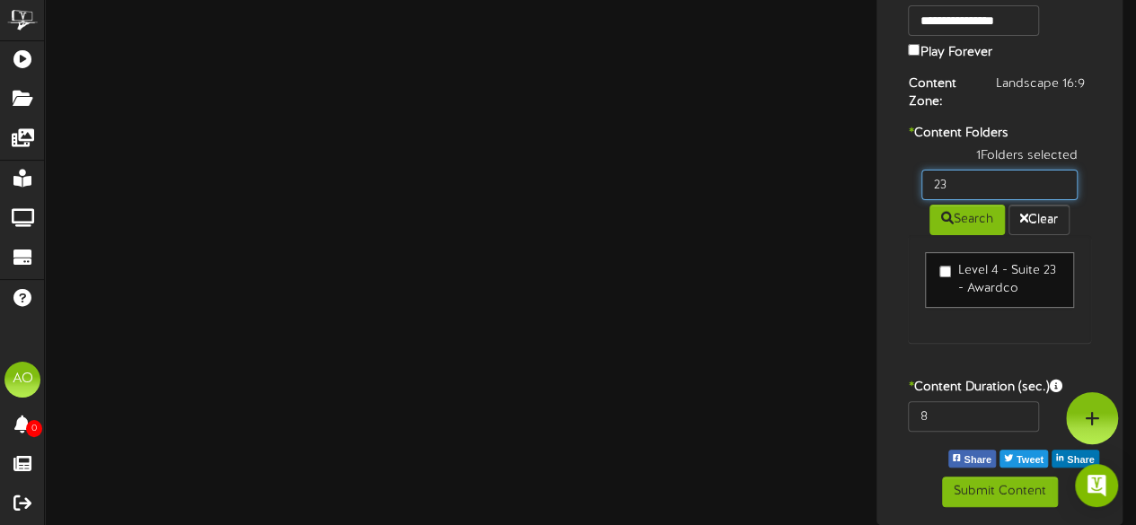
scroll to position [187, 0]
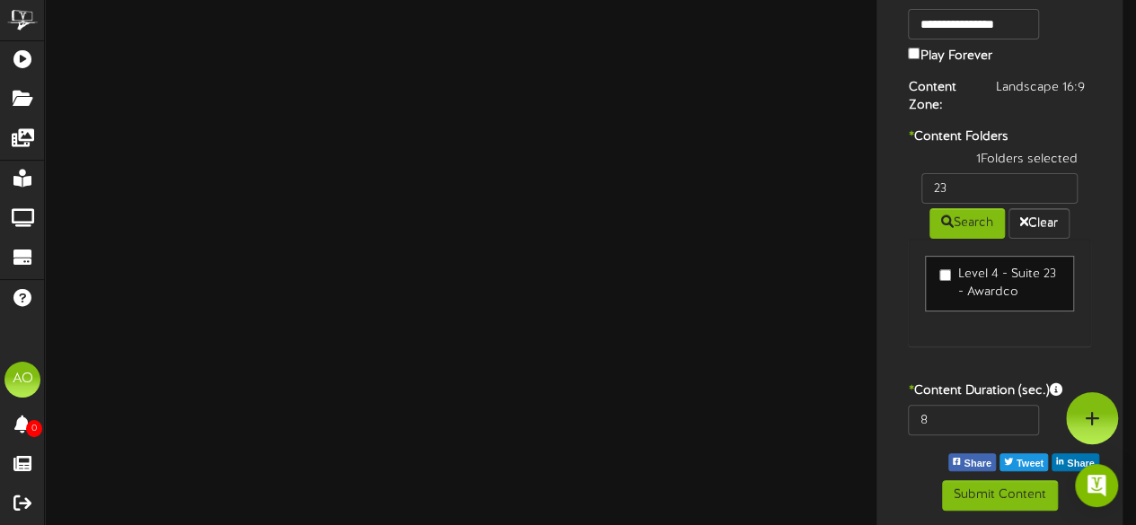
click at [943, 400] on div "* Content Duration (sec.)" at bounding box center [999, 394] width 237 height 22
click at [942, 405] on input "8" at bounding box center [973, 420] width 130 height 31
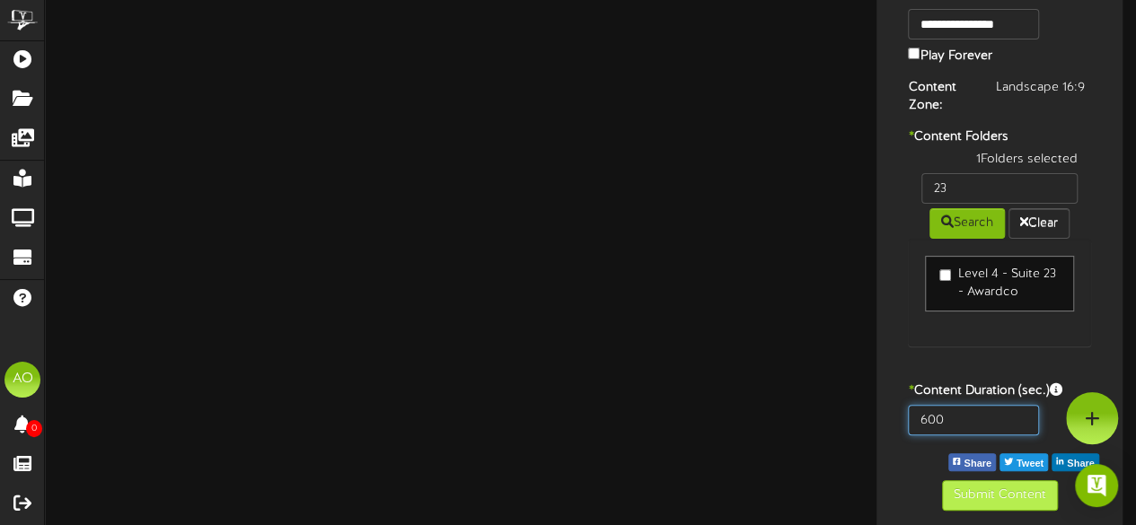
type input "600"
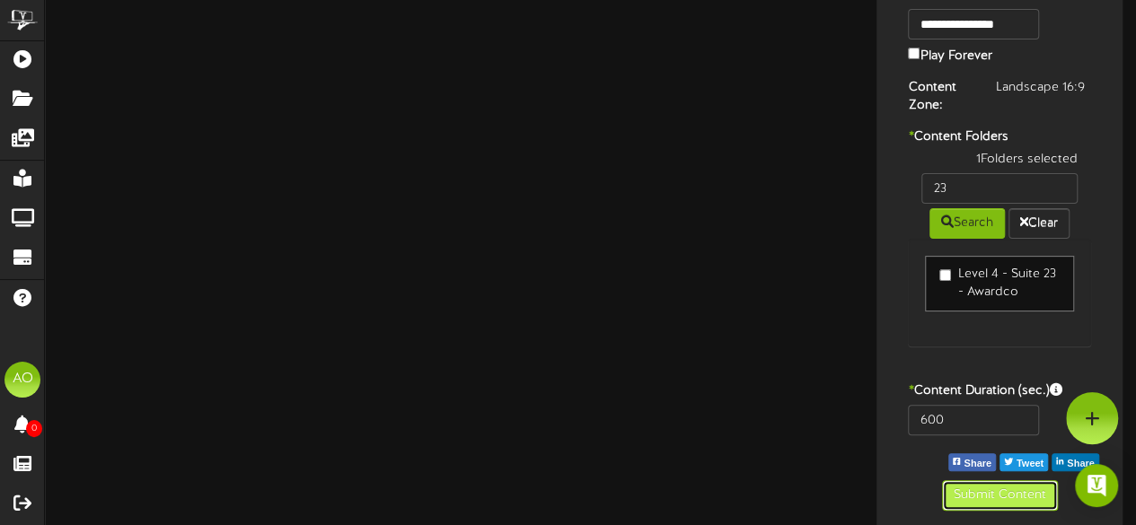
click at [974, 482] on button "Submit Content" at bounding box center [1000, 495] width 116 height 31
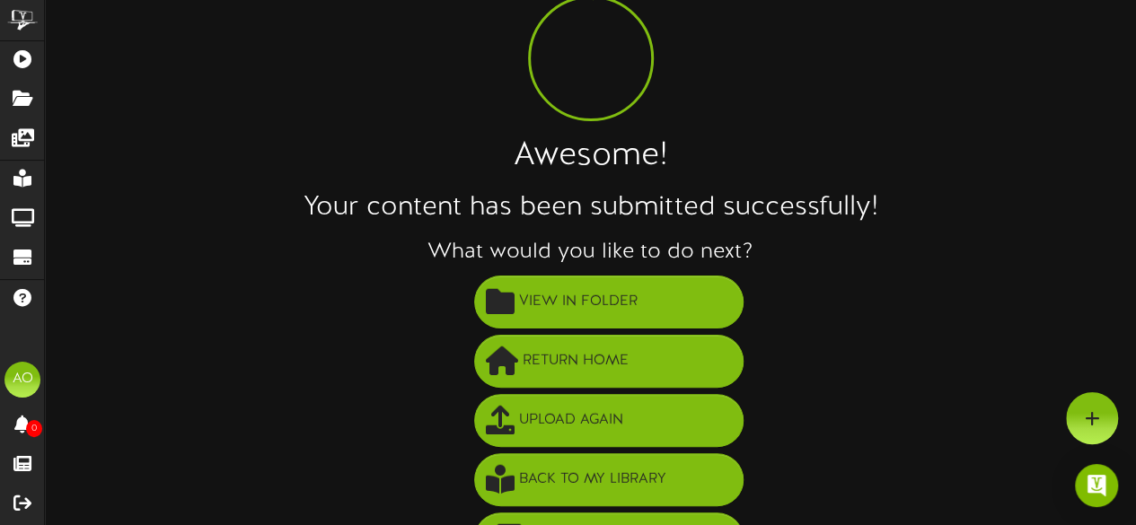
scroll to position [0, 0]
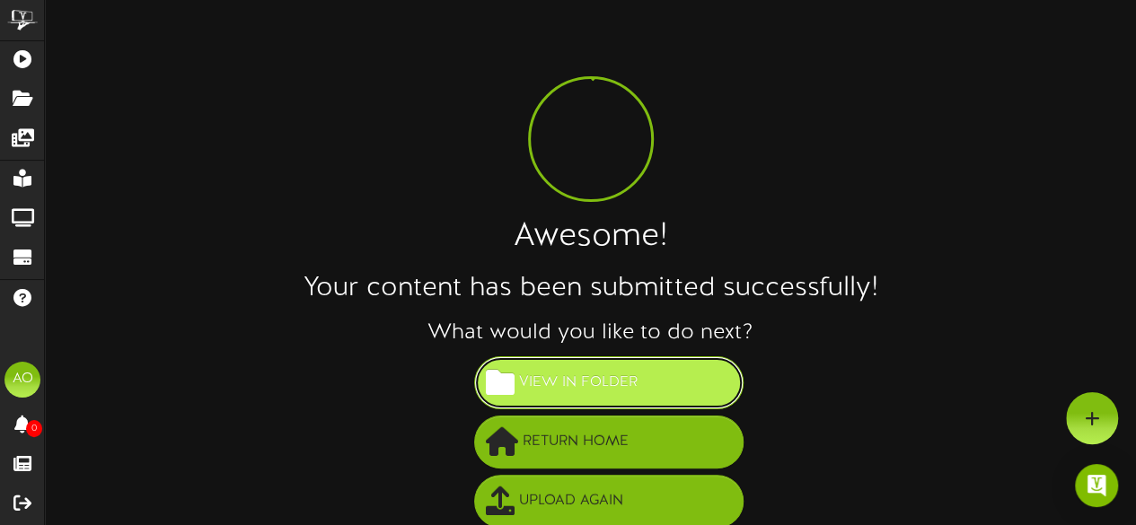
click at [621, 370] on span "View in Folder" at bounding box center [579, 383] width 128 height 30
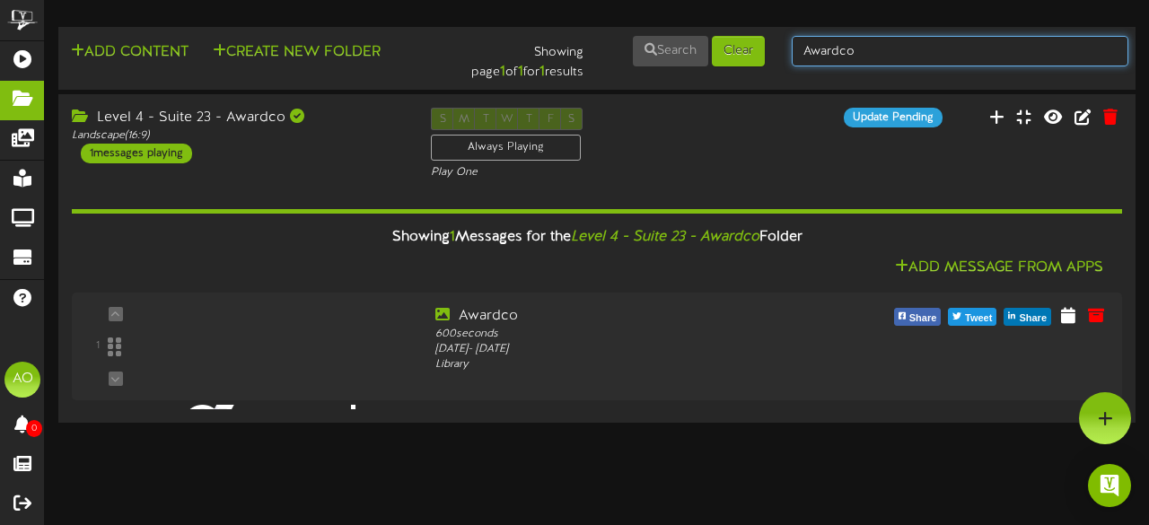
drag, startPoint x: 951, startPoint y: 55, endPoint x: 764, endPoint y: 66, distance: 187.2
click at [764, 66] on div "Add Content Create New Folder Showing page 1 of 1 for 1 results Search Clear Aw…" at bounding box center [597, 58] width 1090 height 48
type input "suite 21"
click at [929, 48] on input "suite 21" at bounding box center [960, 51] width 337 height 31
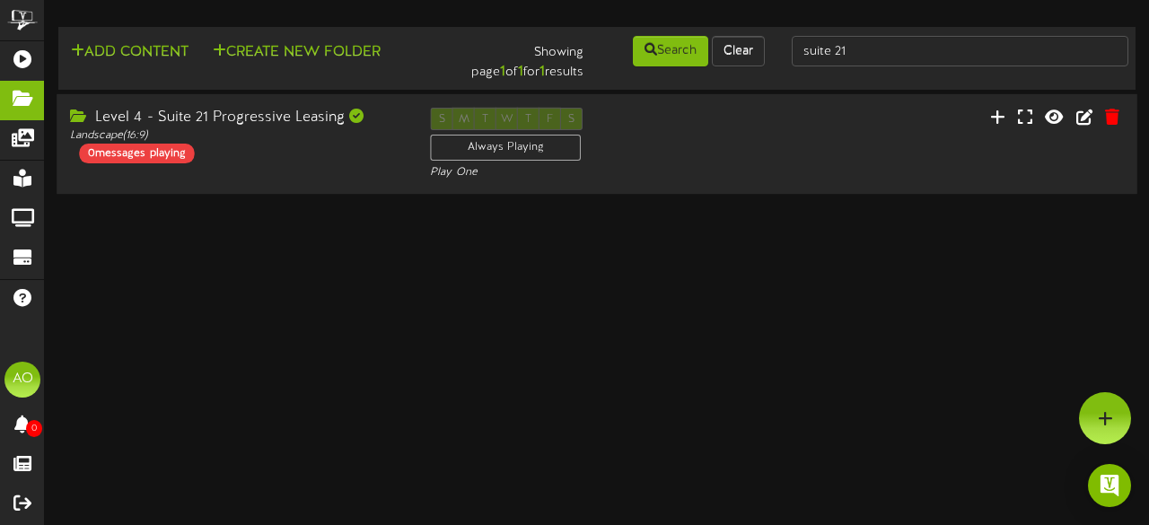
click at [251, 118] on div "Level 4 - Suite 21 Progressive Leasing" at bounding box center [236, 118] width 333 height 21
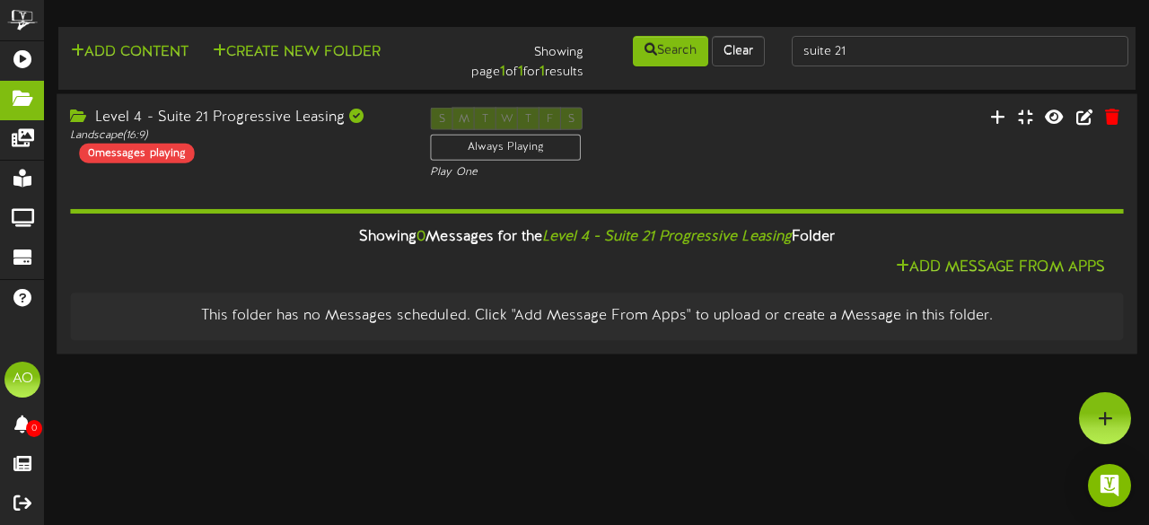
click at [955, 248] on div "Showing 0 Messages for the Level 4 - Suite 21 Progressive Leasing Folder" at bounding box center [597, 237] width 1081 height 39
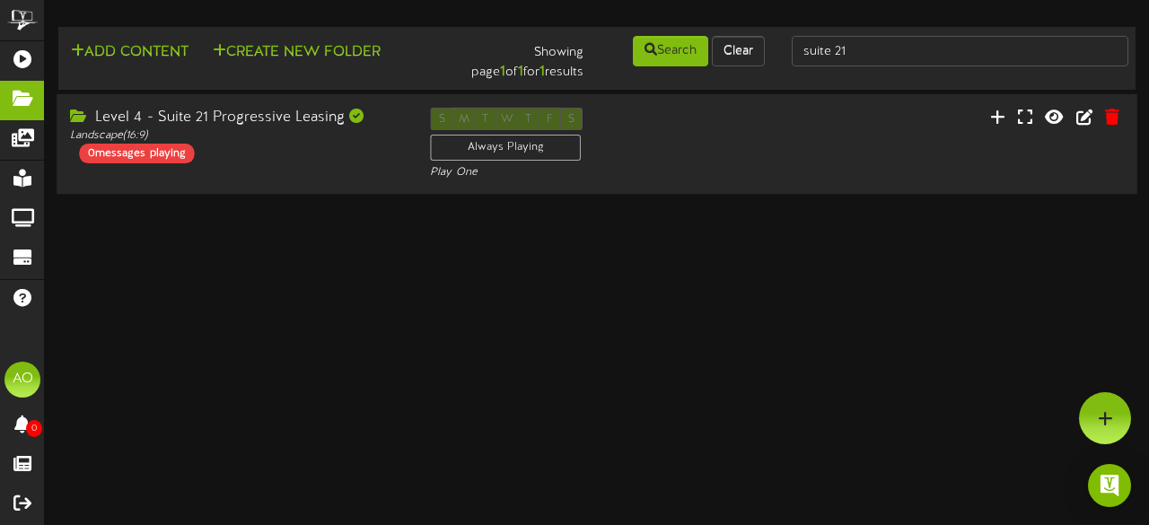
click at [797, 157] on div "Level 4 - Suite 21 Progressive Leasing Landscape ( 16:9 ) 0 messages playing S …" at bounding box center [597, 145] width 1081 height 74
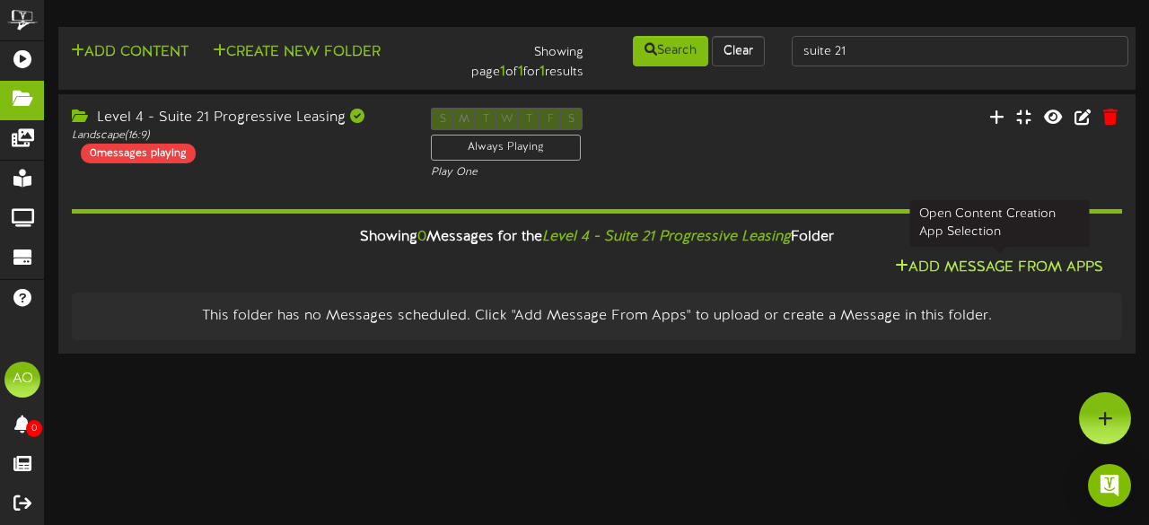
click at [971, 275] on button "Add Message From Apps" at bounding box center [999, 268] width 219 height 22
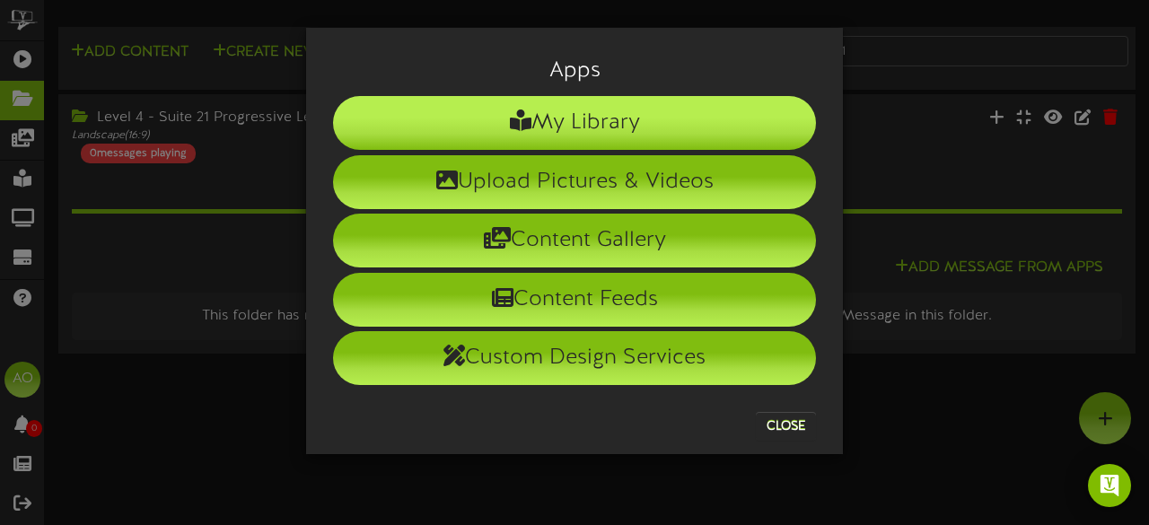
click at [651, 113] on li "My Library" at bounding box center [574, 123] width 483 height 54
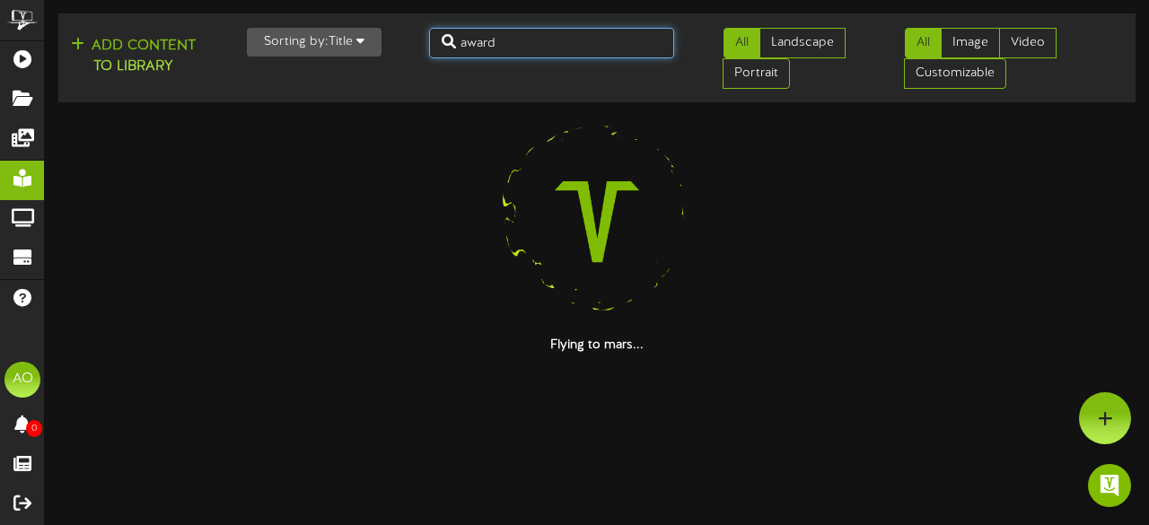
click at [531, 45] on input "award" at bounding box center [552, 43] width 246 height 31
type input "a"
type input "prog"
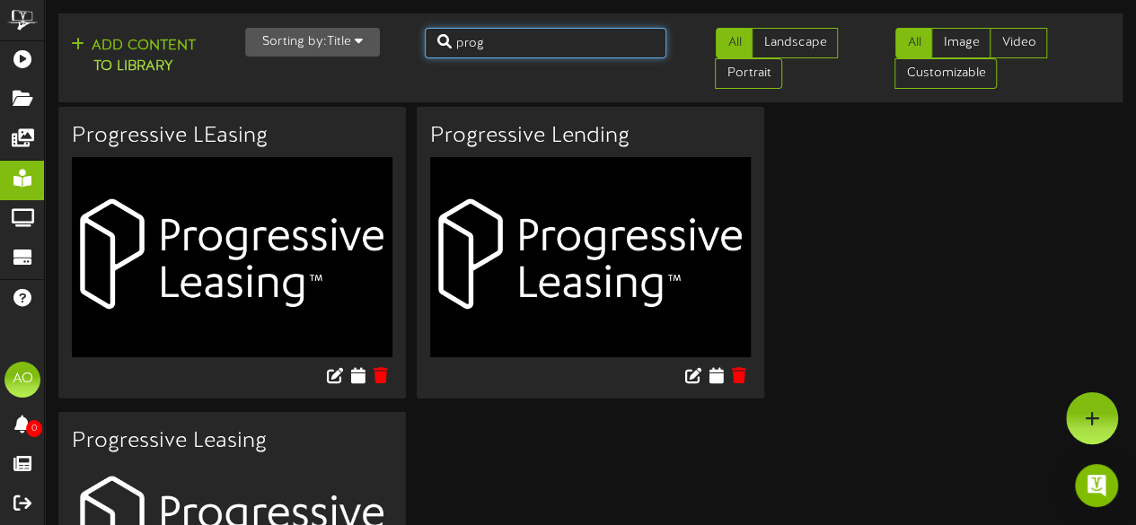
scroll to position [128, 0]
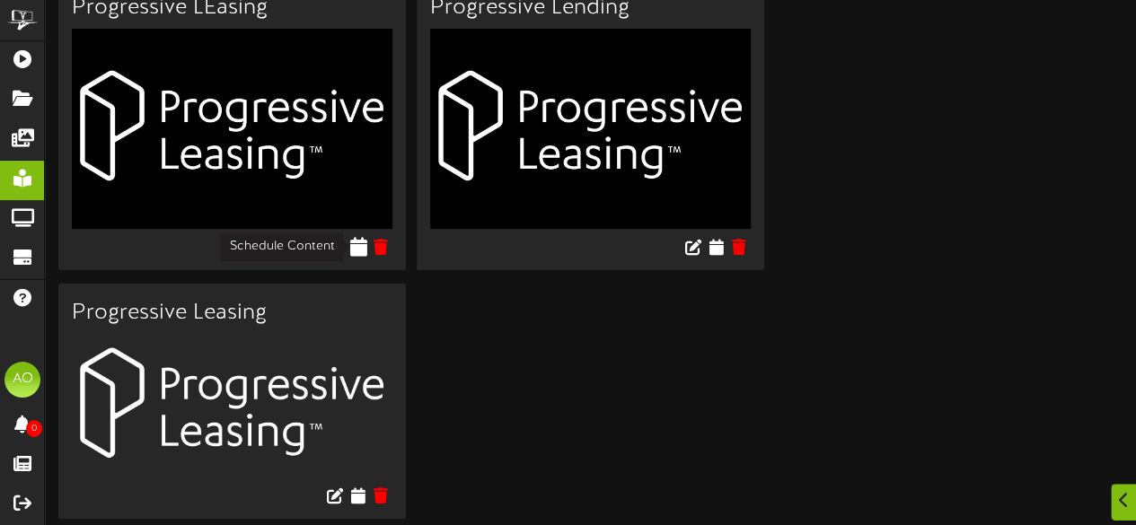
click at [361, 250] on icon at bounding box center [357, 247] width 17 height 20
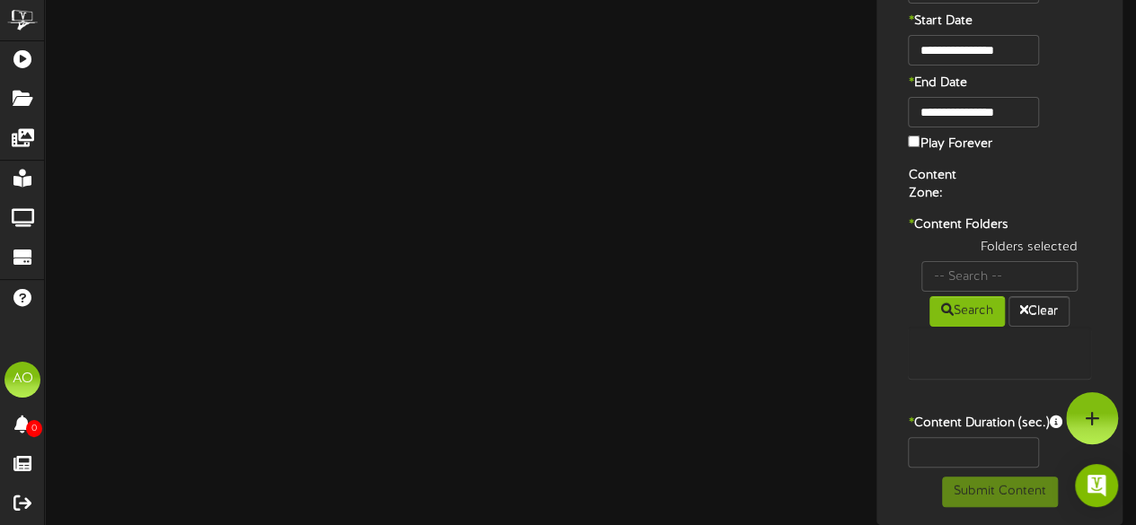
scroll to position [95, 0]
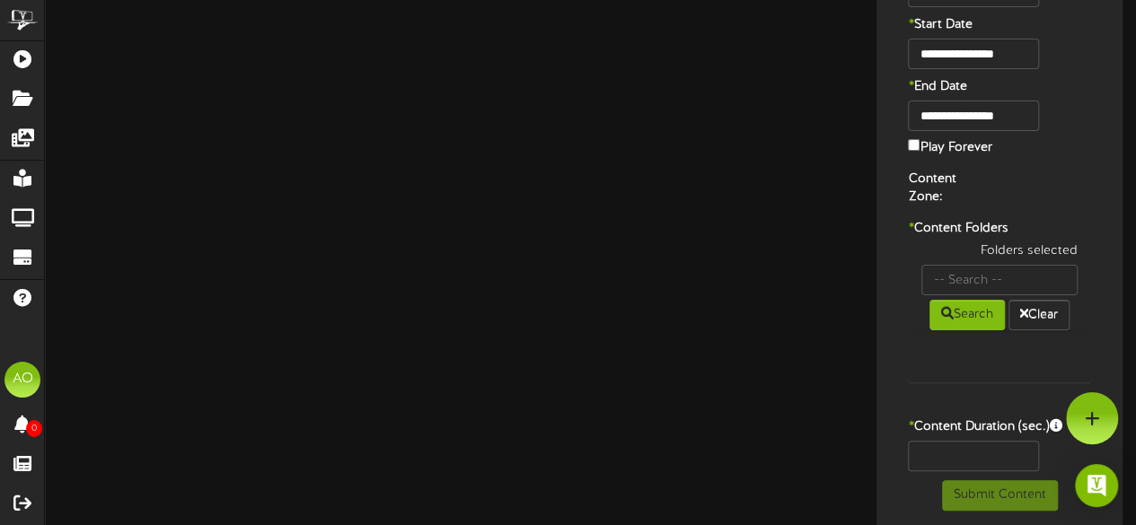
type input "Progressive LEasing"
type input "8"
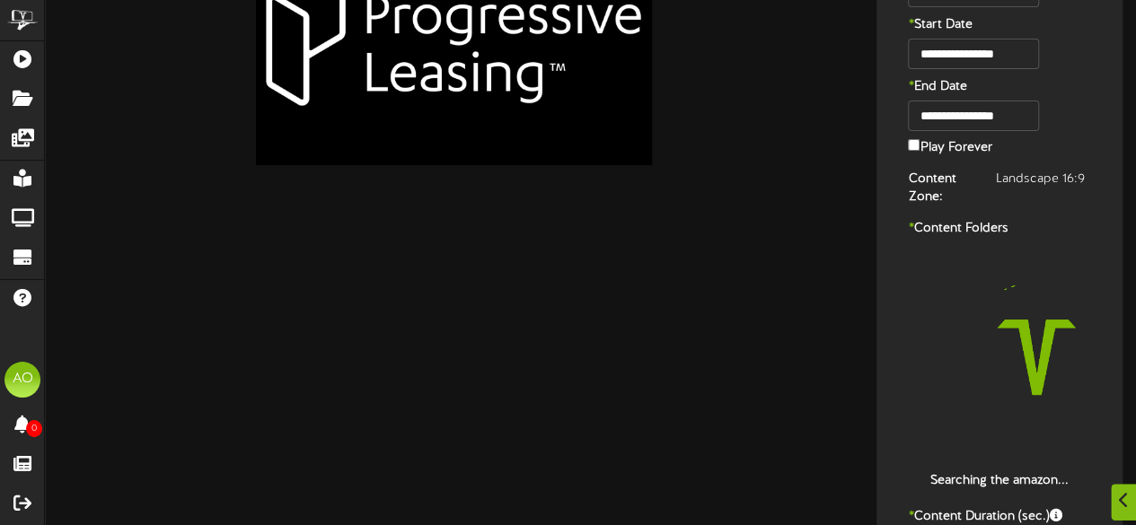
scroll to position [128, 0]
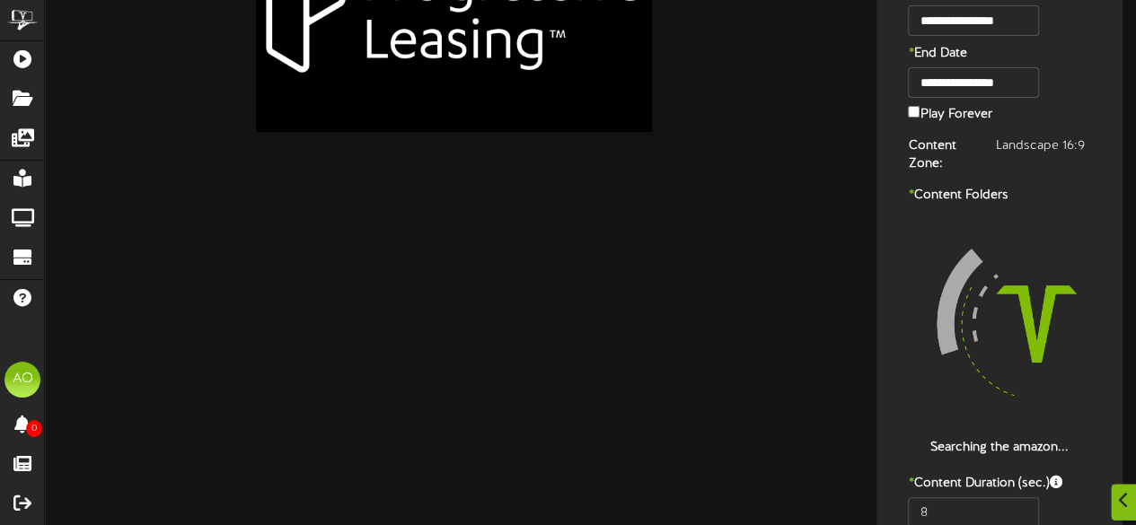
click at [980, 110] on label "Play Forever" at bounding box center [950, 113] width 84 height 22
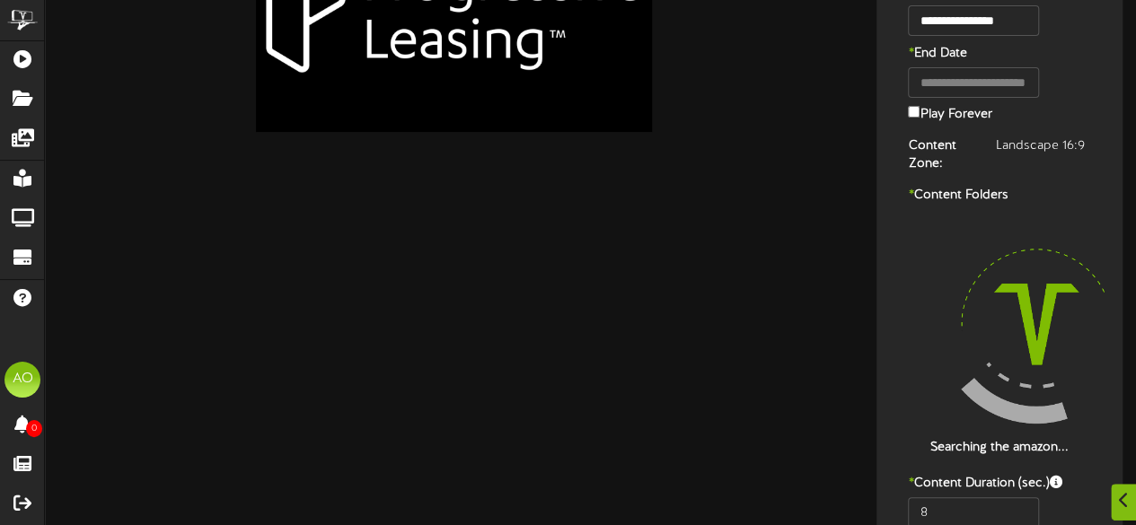
click at [963, 112] on label "Play Forever" at bounding box center [950, 113] width 84 height 22
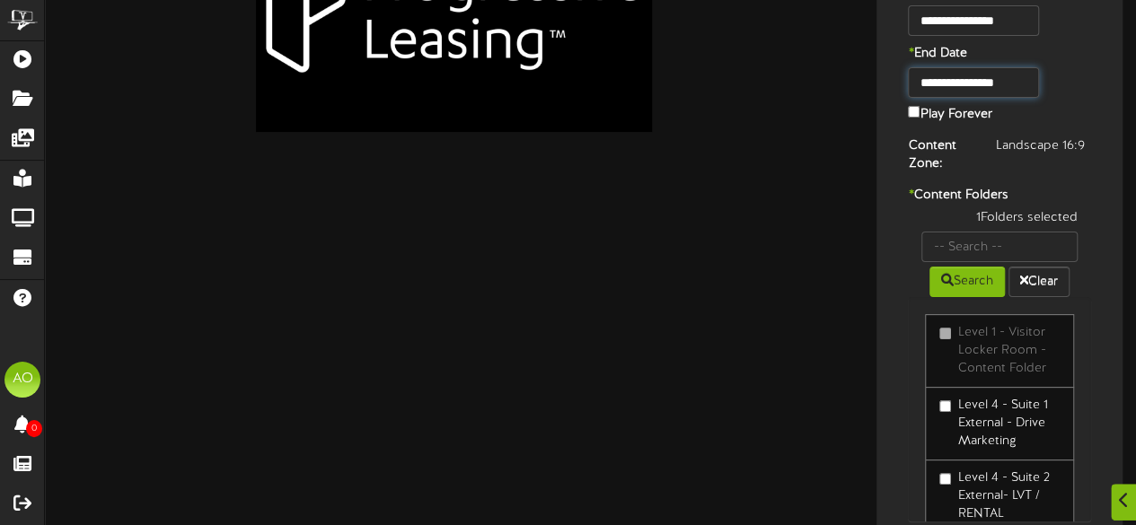
click at [990, 80] on input "**********" at bounding box center [973, 82] width 130 height 31
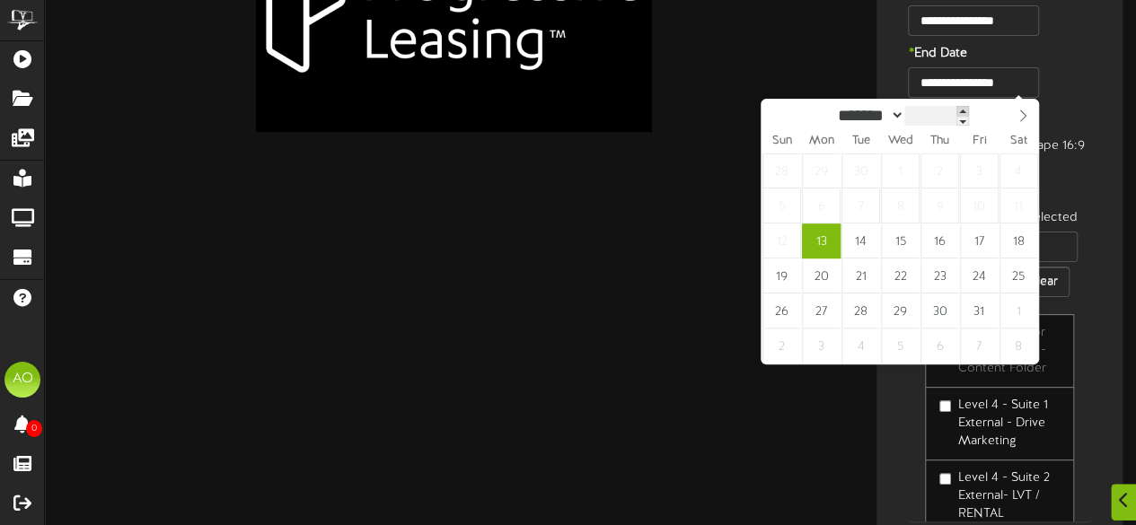
type input "****"
click at [972, 113] on span at bounding box center [965, 111] width 13 height 10
type input "**********"
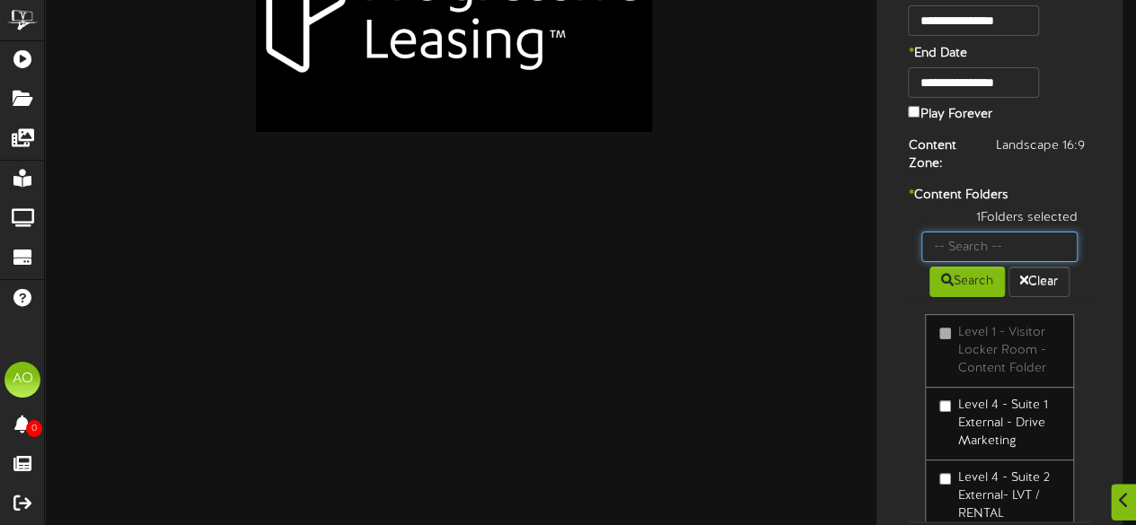
click at [986, 237] on input "text" at bounding box center [999, 247] width 156 height 31
type input "21"
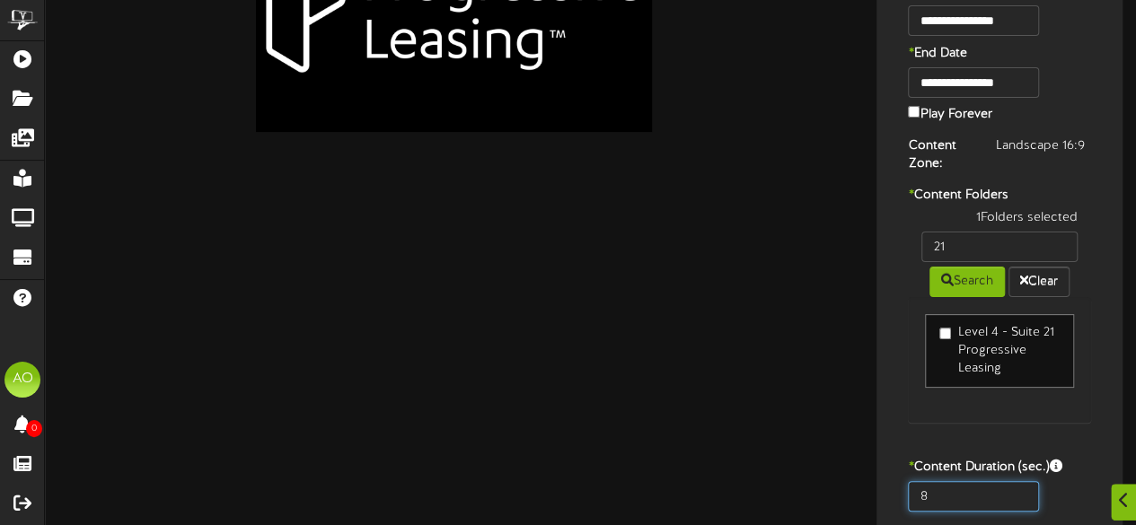
click at [942, 483] on input "8" at bounding box center [973, 496] width 130 height 31
type input "600"
click at [955, 423] on div "1 Folders selected 21 Search Clear Level 4 - Suite 21 Progressive Leasing" at bounding box center [999, 325] width 210 height 232
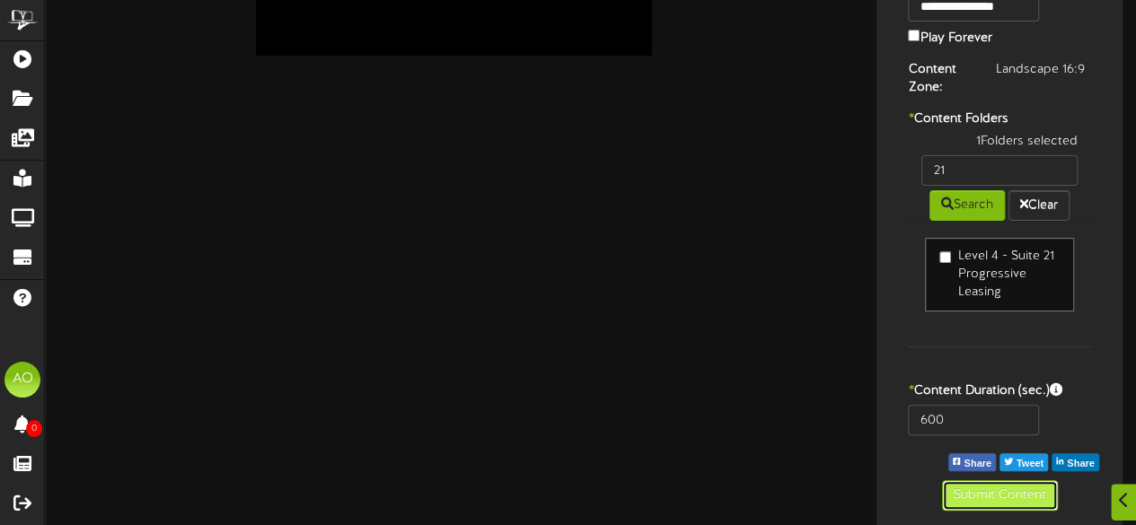
click at [999, 506] on button "Submit Content" at bounding box center [1000, 495] width 116 height 31
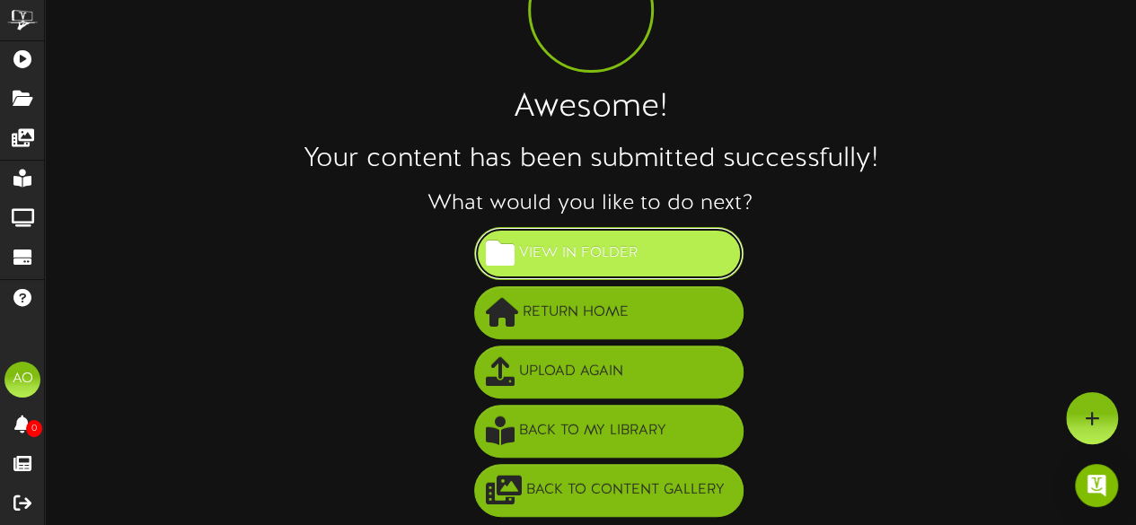
click at [568, 258] on span "View in Folder" at bounding box center [579, 254] width 128 height 30
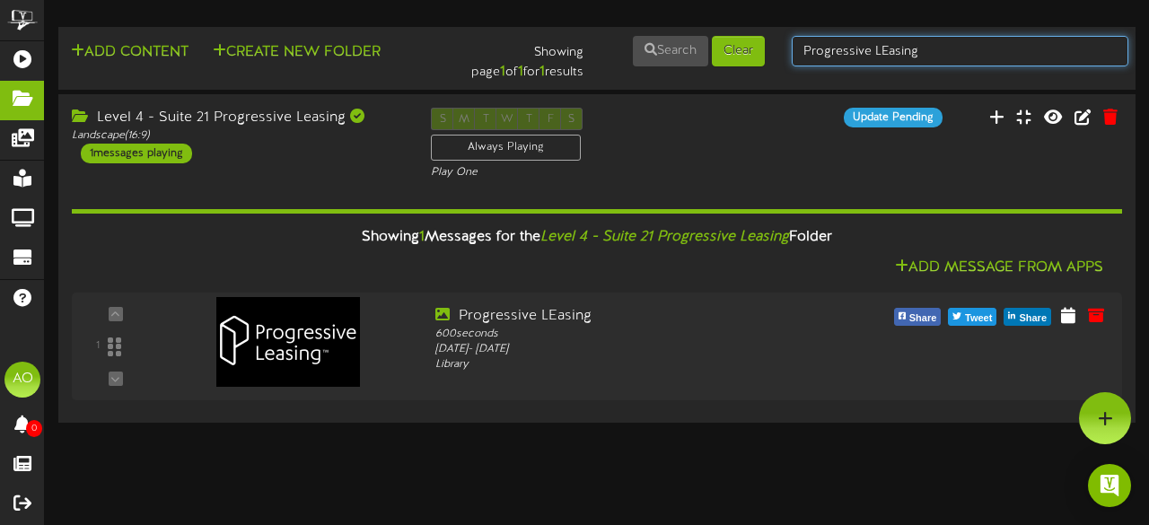
drag, startPoint x: 926, startPoint y: 57, endPoint x: 726, endPoint y: 74, distance: 201.0
click at [726, 74] on div "Add Content Create New Folder Showing page 1 of 1 for 1 results Search Clear Pr…" at bounding box center [597, 58] width 1090 height 48
type input "suite 20"
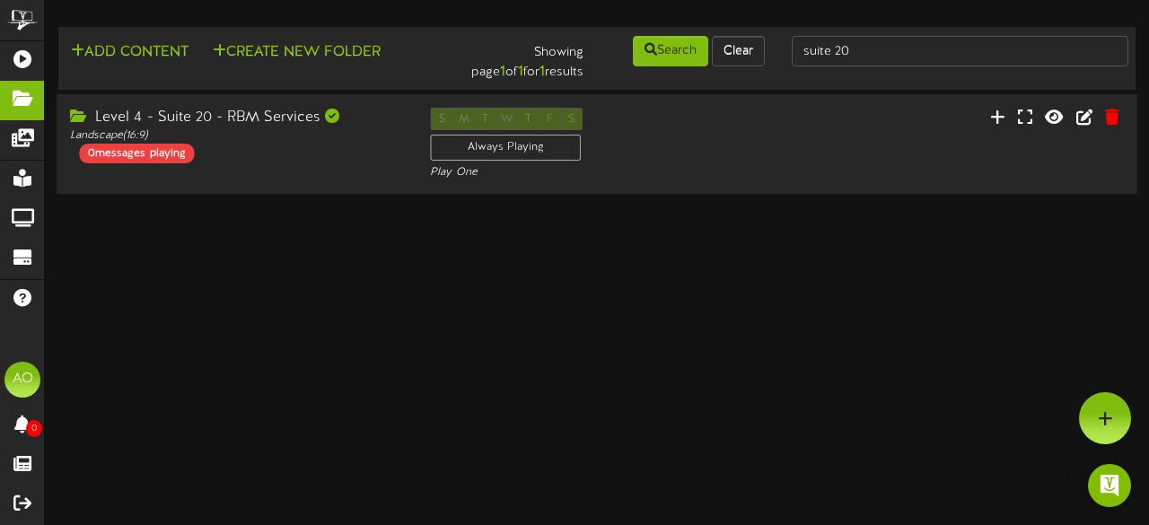
click at [230, 119] on div "Level 4 - Suite 20 - RBM Services" at bounding box center [236, 118] width 333 height 21
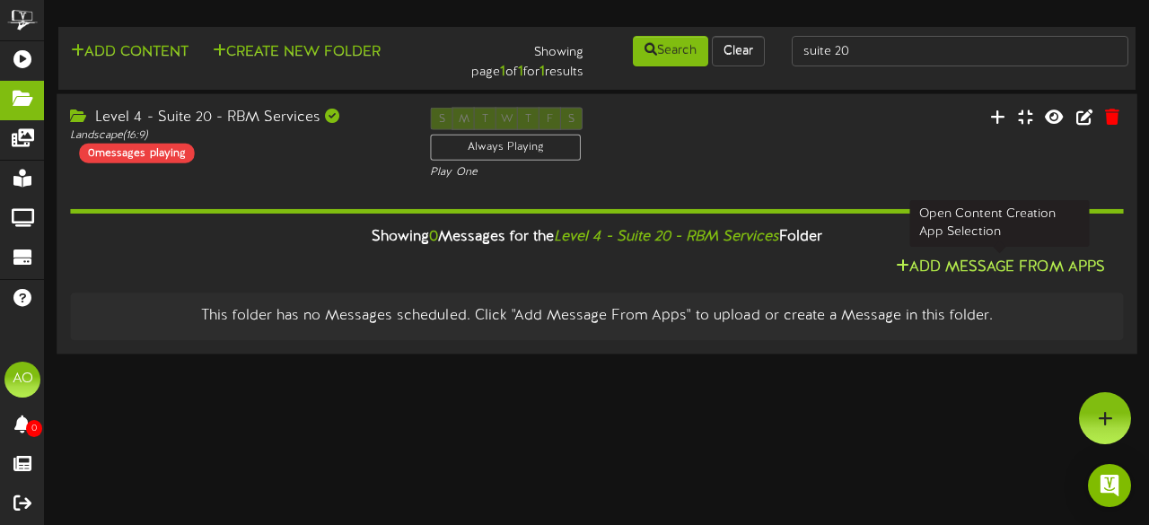
click at [969, 261] on button "Add Message From Apps" at bounding box center [1001, 268] width 220 height 22
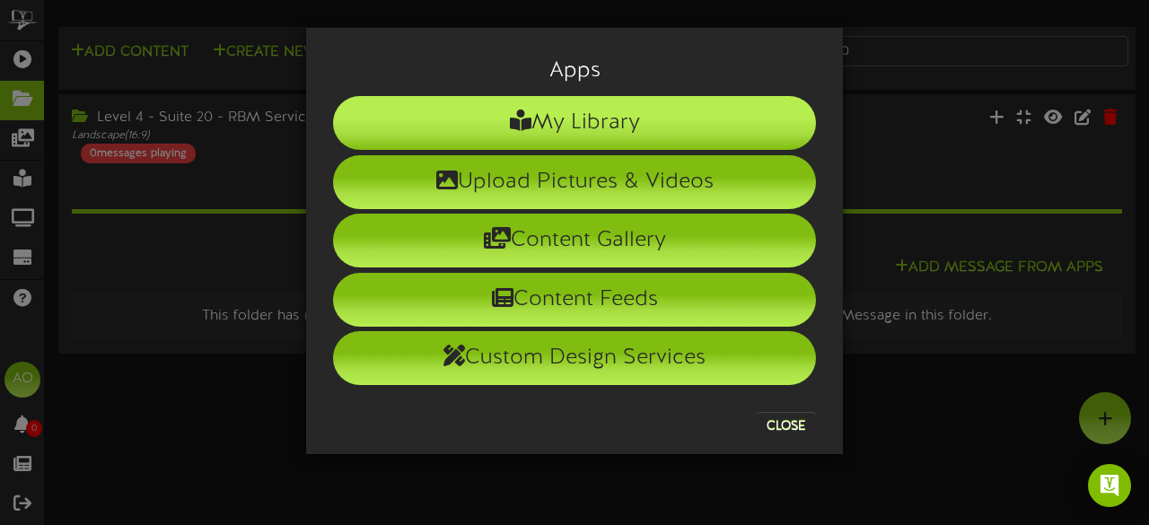
click at [641, 121] on li "My Library" at bounding box center [574, 123] width 483 height 54
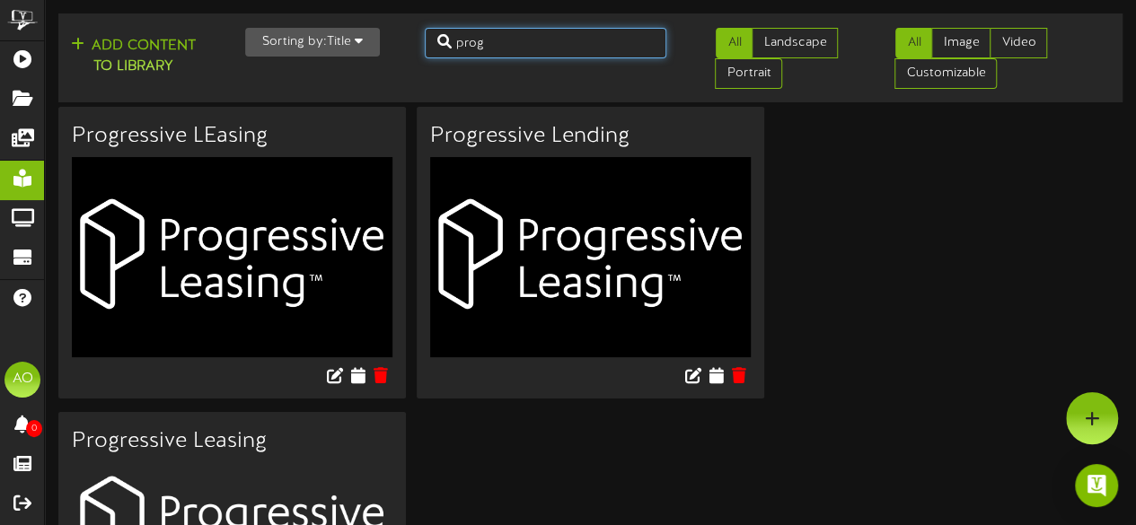
drag, startPoint x: 514, startPoint y: 39, endPoint x: 431, endPoint y: 29, distance: 83.2
click at [431, 29] on input "prog" at bounding box center [546, 43] width 242 height 31
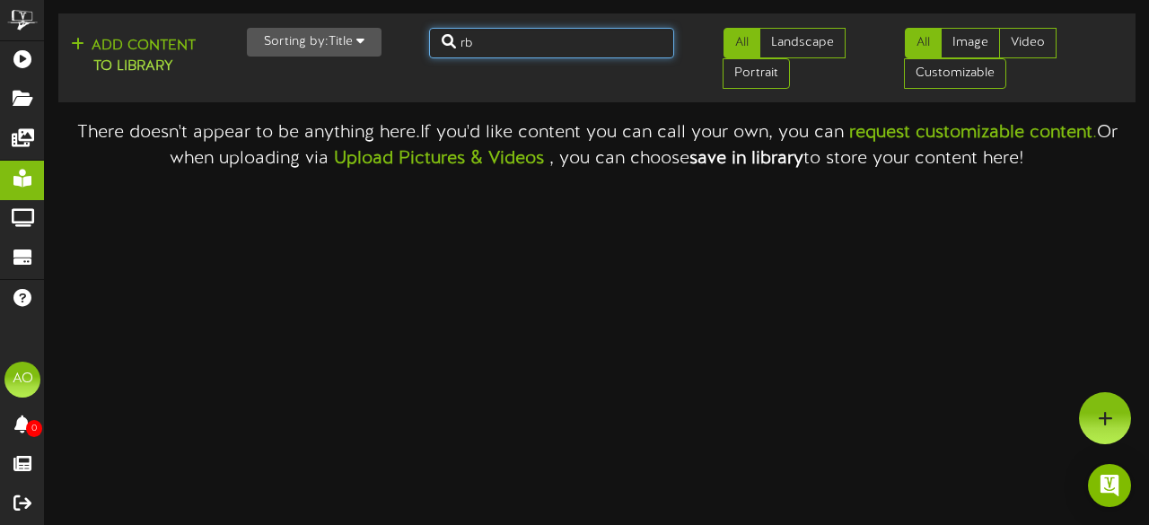
type input "r"
type input "suite 20"
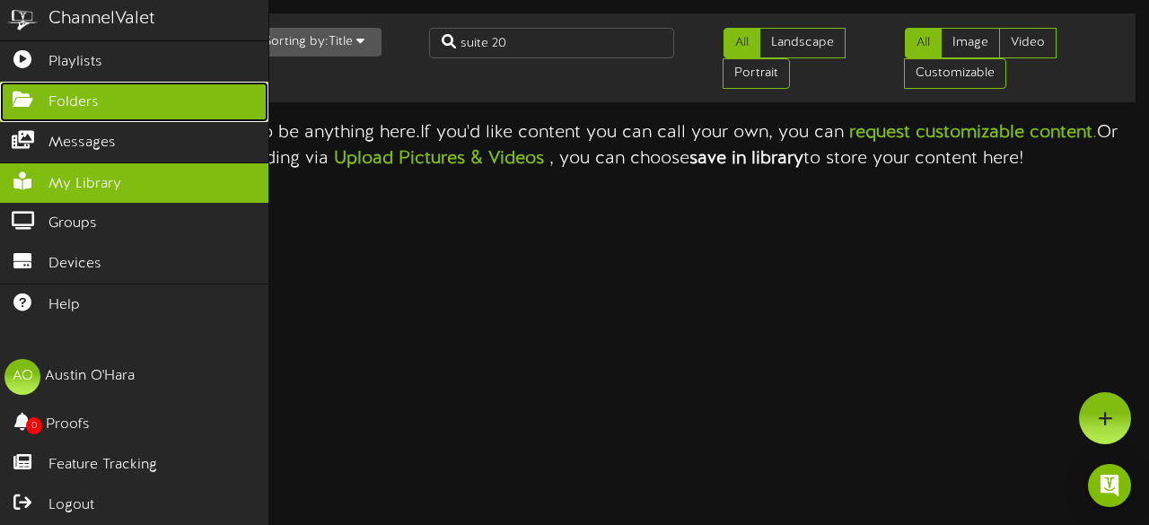
click at [25, 94] on icon at bounding box center [22, 97] width 45 height 13
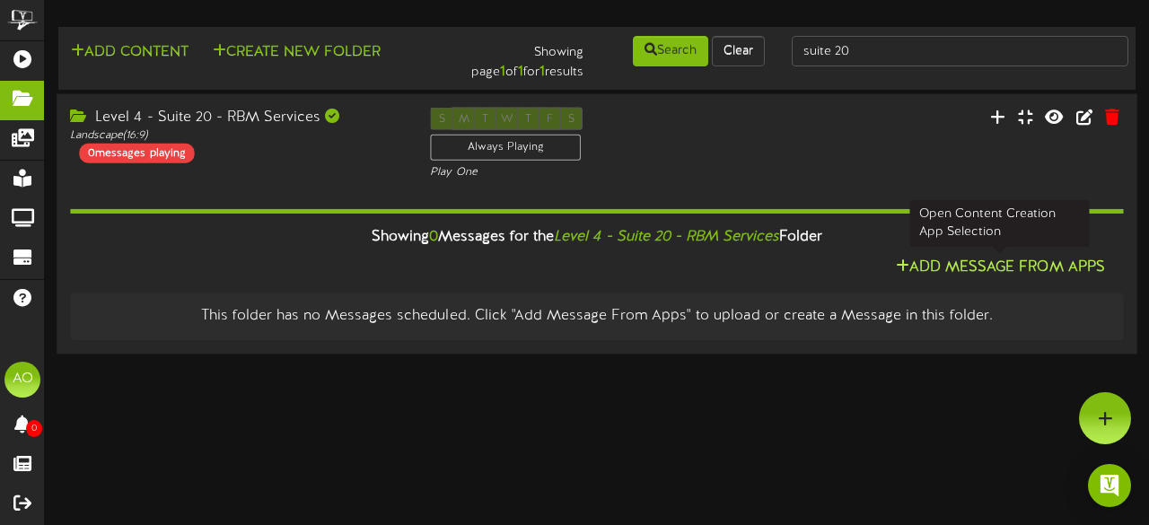
click at [961, 266] on button "Add Message From Apps" at bounding box center [1001, 268] width 220 height 22
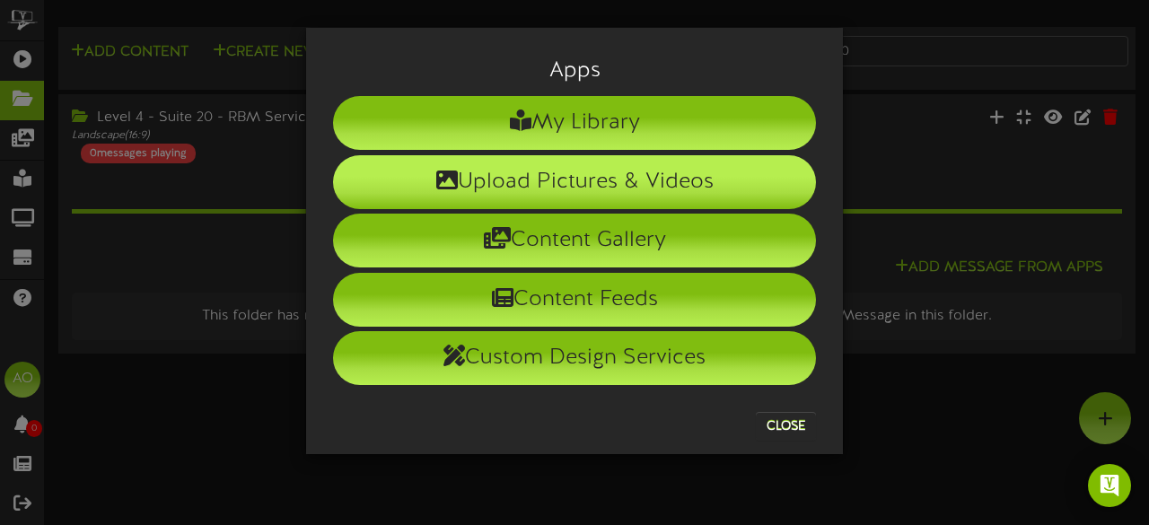
click at [602, 179] on li "Upload Pictures & Videos" at bounding box center [574, 182] width 483 height 54
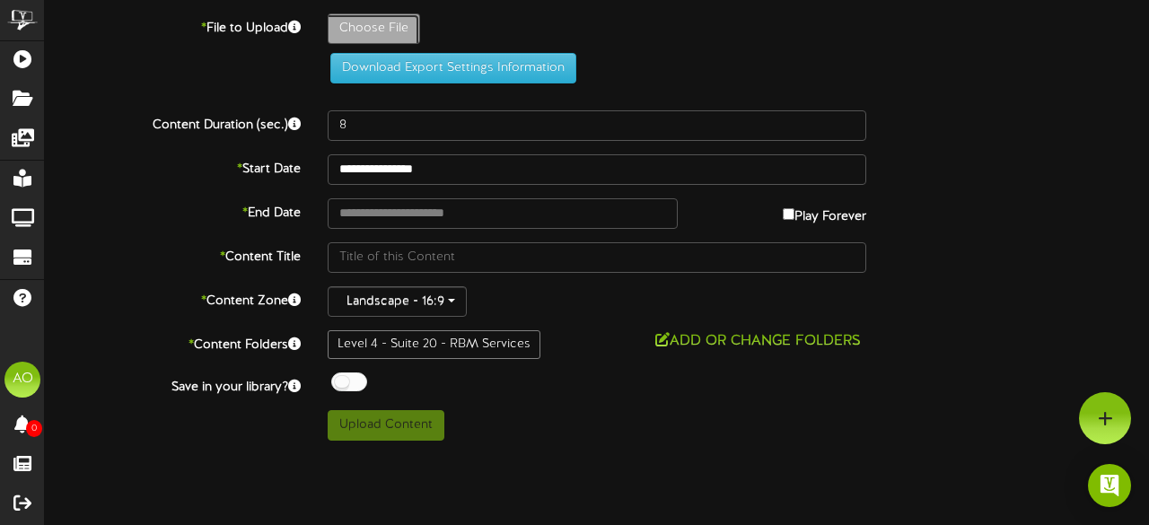
type input "**********"
type input "rbm"
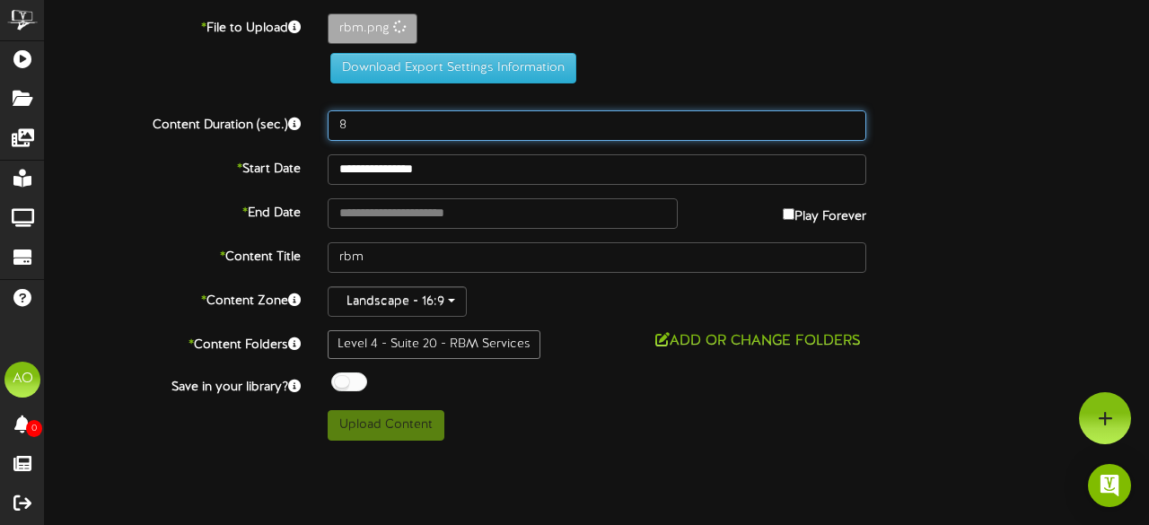
click at [406, 119] on input "8" at bounding box center [597, 125] width 539 height 31
type input "600"
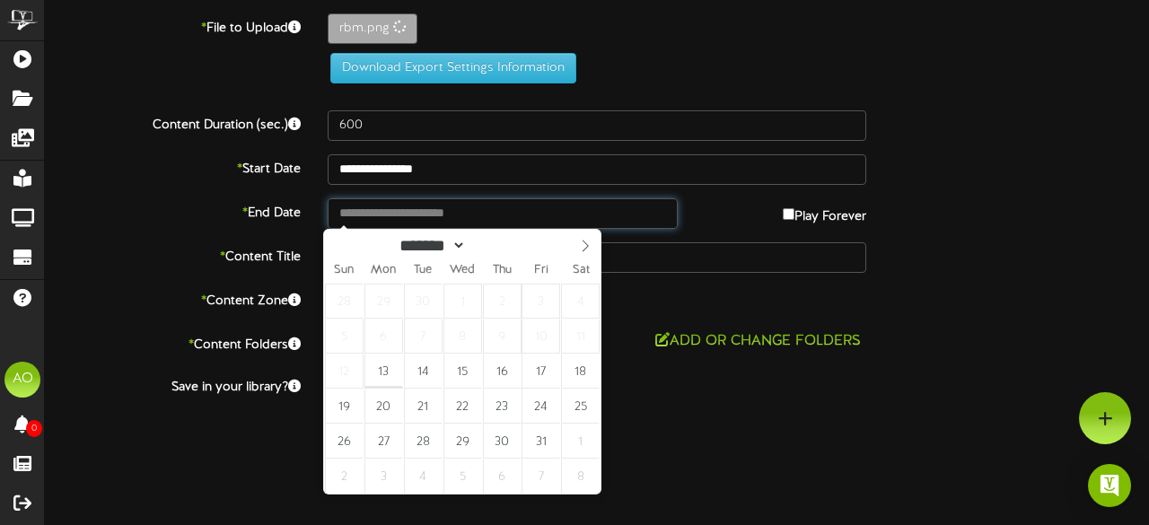
click at [449, 213] on input "text" at bounding box center [503, 213] width 350 height 31
type input "**********"
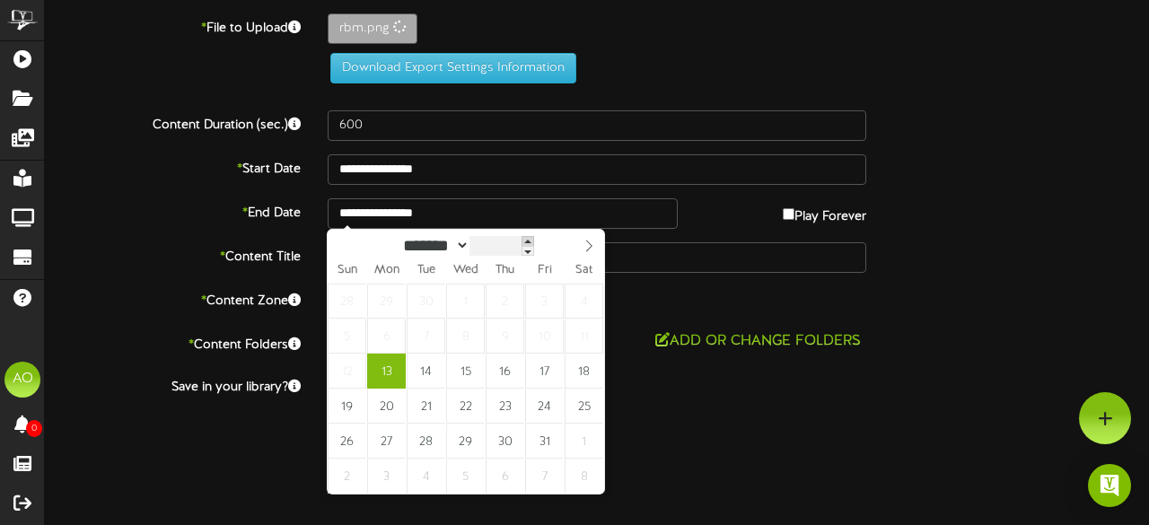
type input "****"
click at [534, 243] on span at bounding box center [528, 241] width 13 height 10
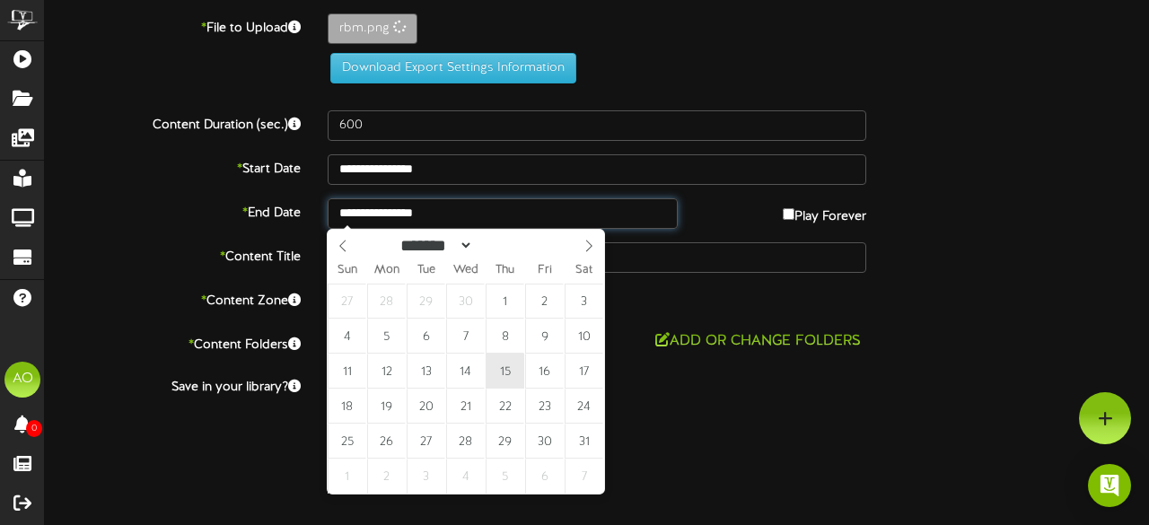
type input "**********"
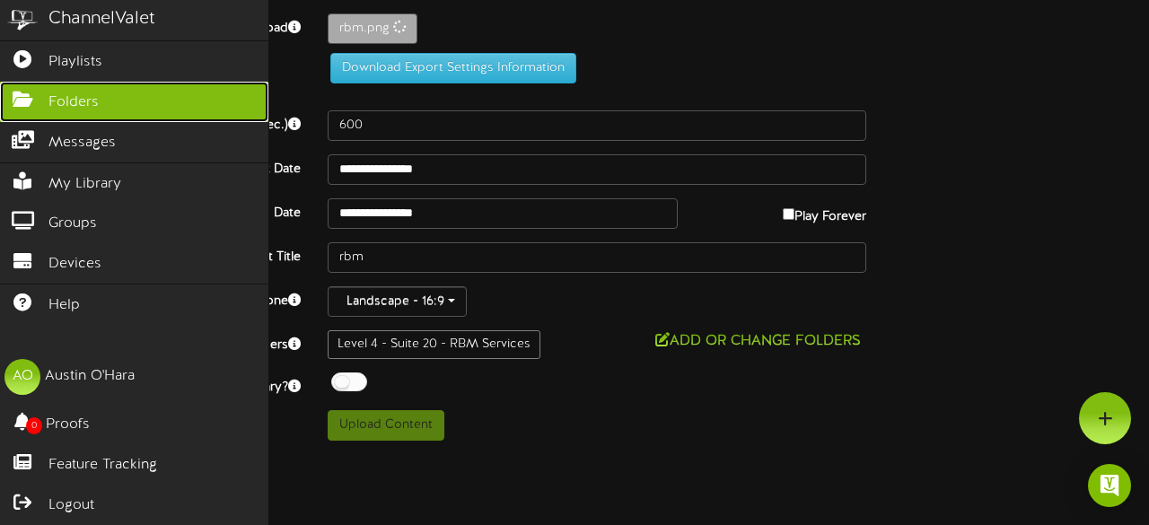
click at [79, 94] on span "Folders" at bounding box center [73, 102] width 50 height 21
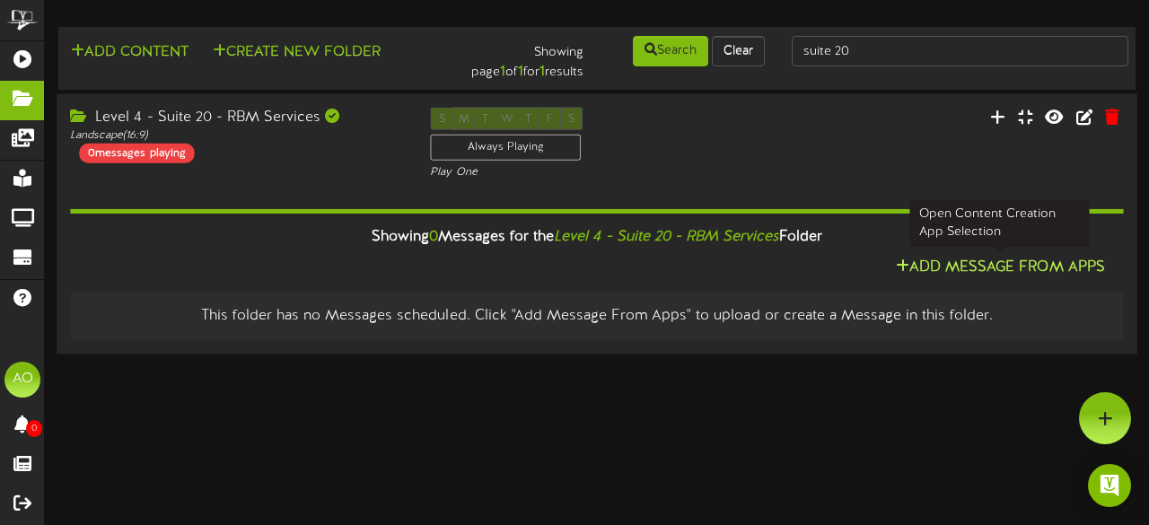
click at [966, 265] on button "Add Message From Apps" at bounding box center [1001, 268] width 220 height 22
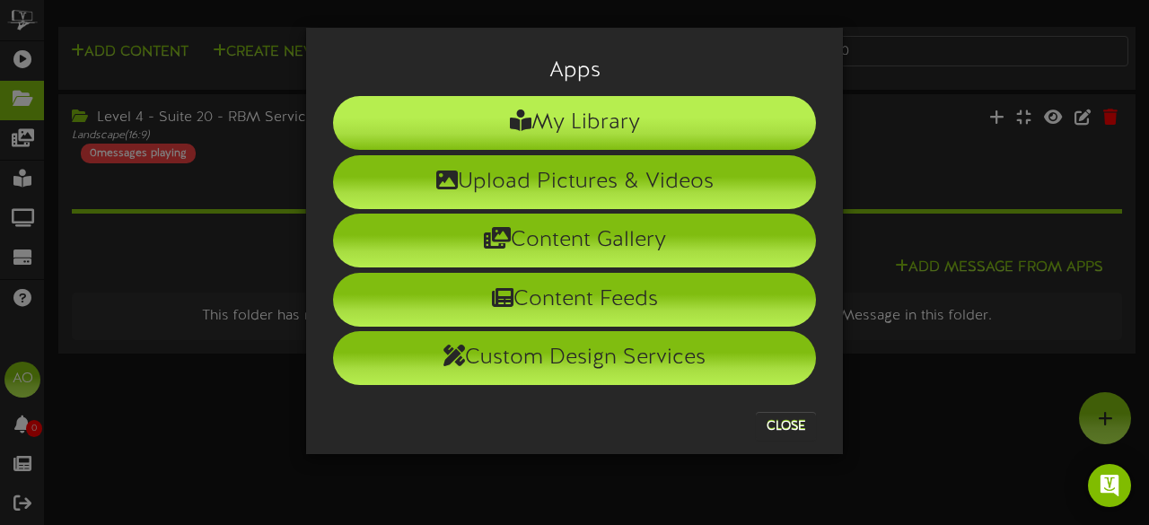
click at [661, 136] on li "My Library" at bounding box center [574, 123] width 483 height 54
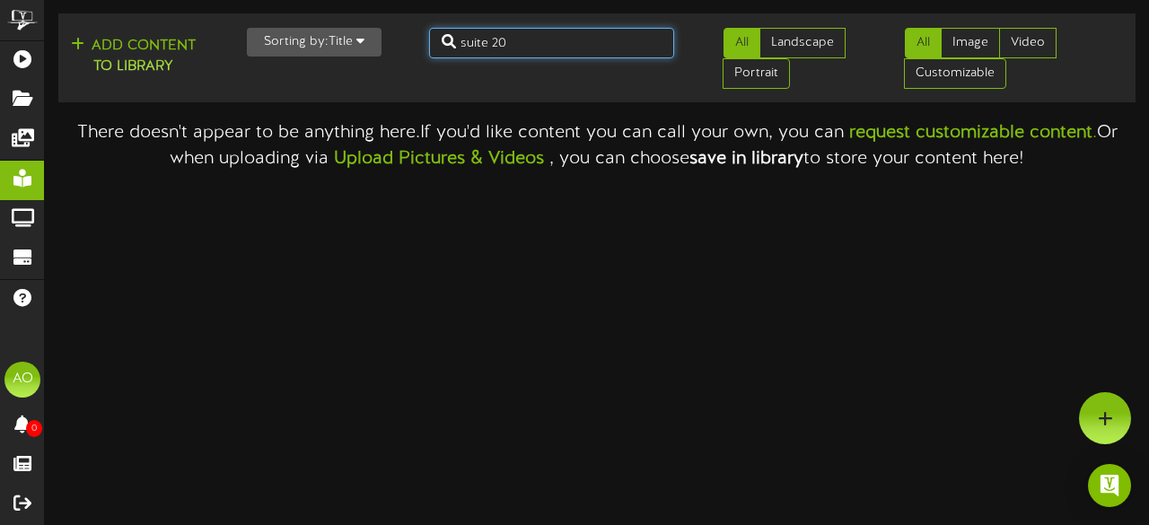
click at [571, 44] on input "suite 20" at bounding box center [552, 43] width 246 height 31
type input "s"
type input "rbm"
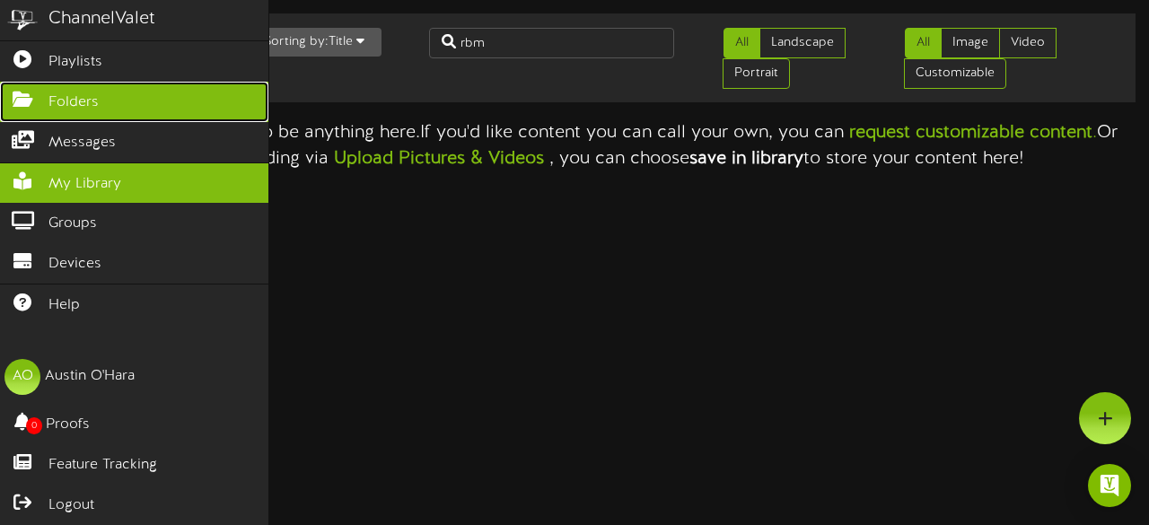
click at [29, 94] on icon at bounding box center [22, 97] width 45 height 13
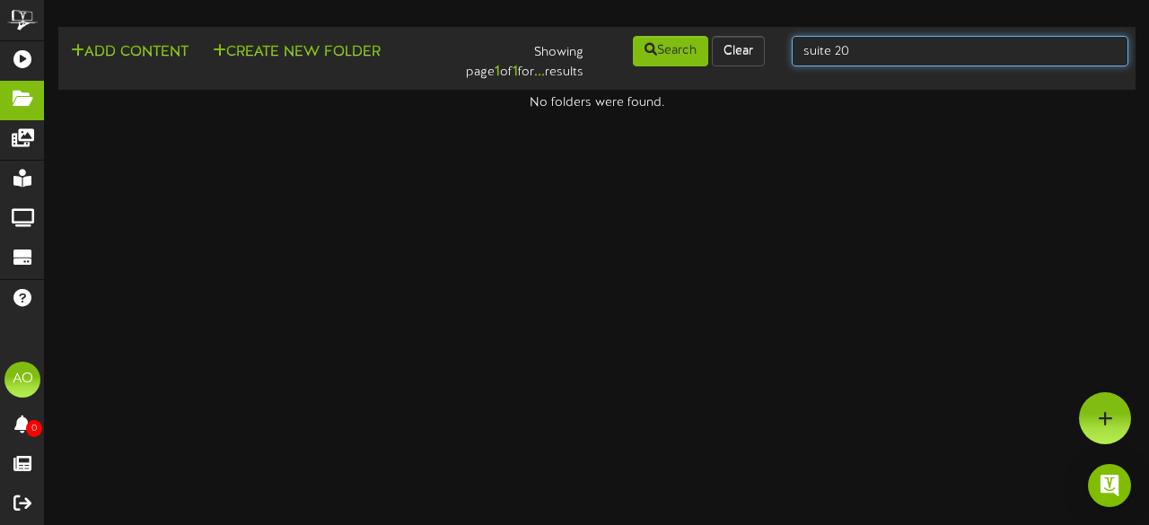
click at [864, 55] on input "suite 20" at bounding box center [960, 51] width 337 height 31
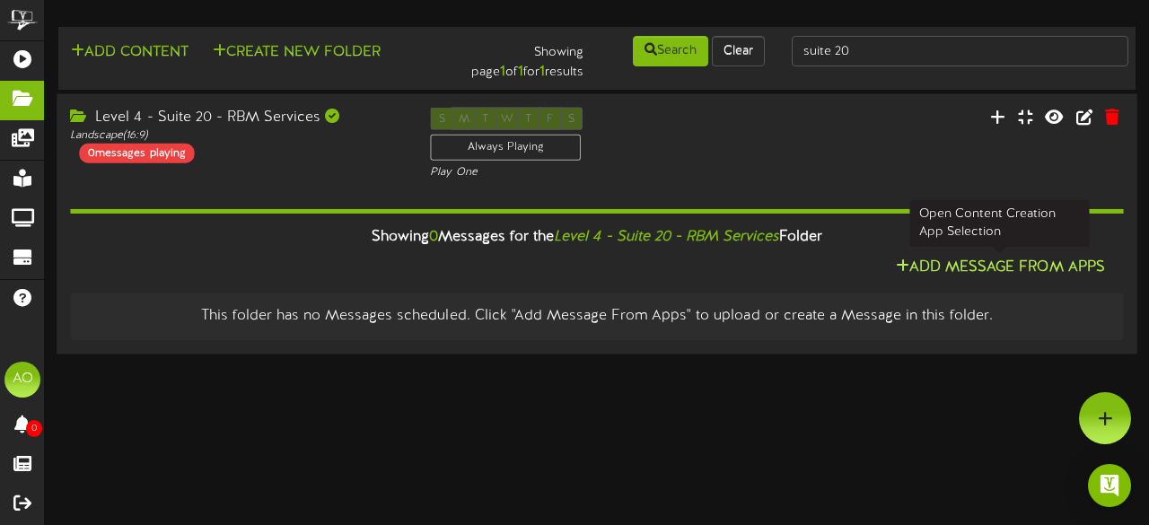
click at [1025, 267] on button "Add Message From Apps" at bounding box center [1001, 268] width 220 height 22
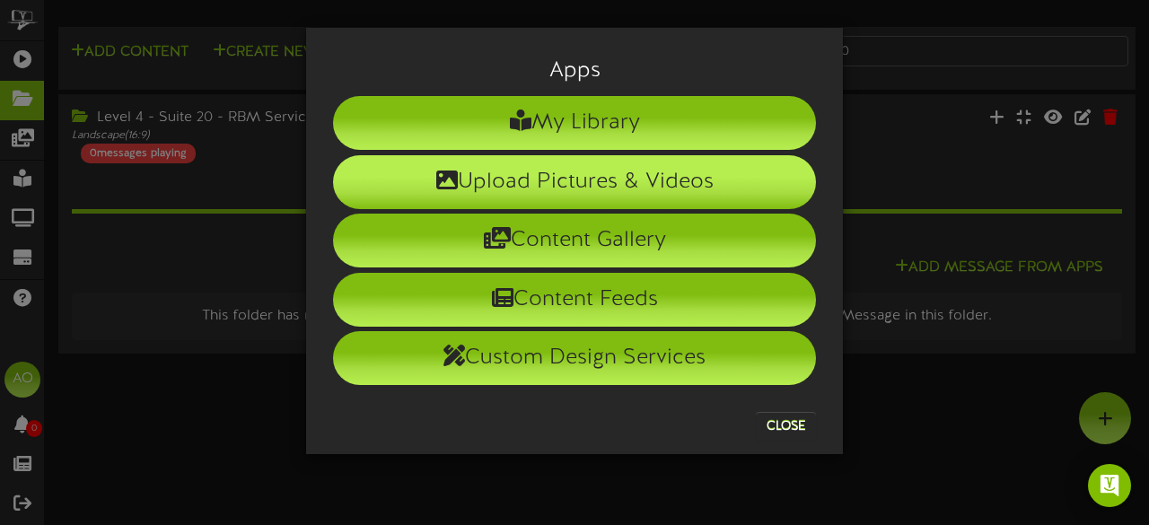
click at [729, 178] on li "Upload Pictures & Videos" at bounding box center [574, 182] width 483 height 54
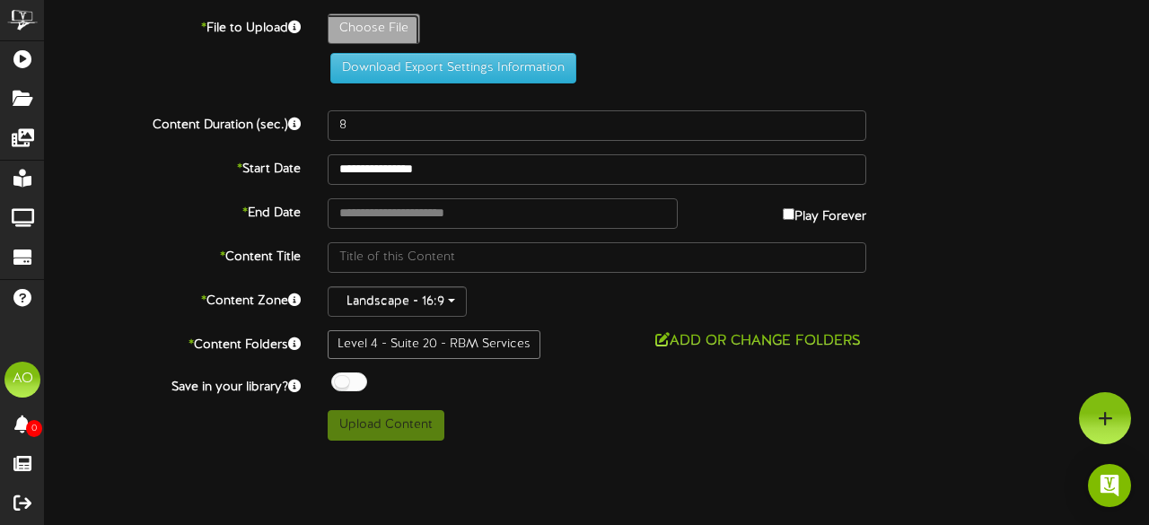
type input "**********"
type input "rbm"
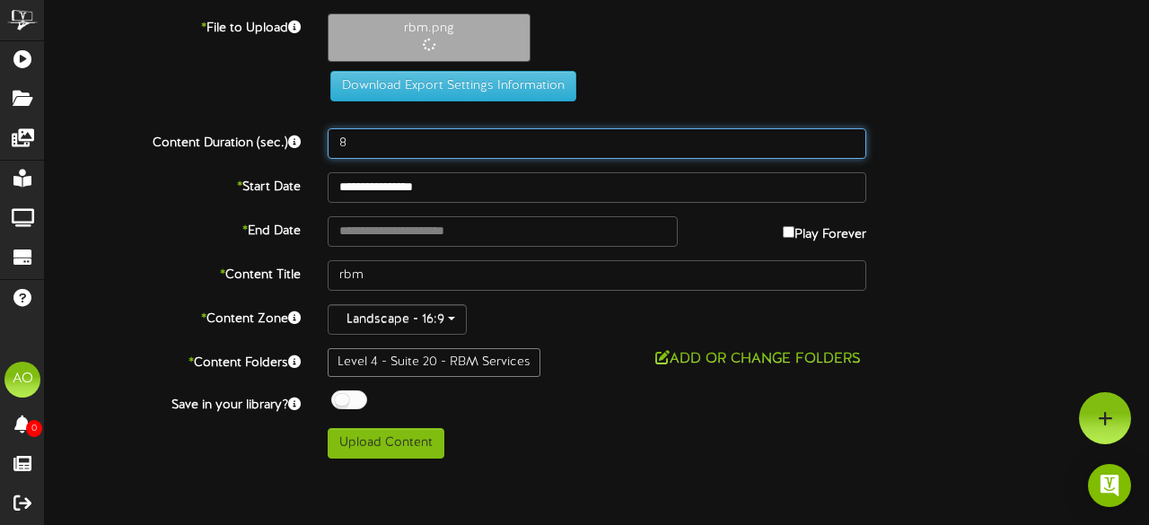
click at [384, 145] on input "8" at bounding box center [597, 143] width 539 height 31
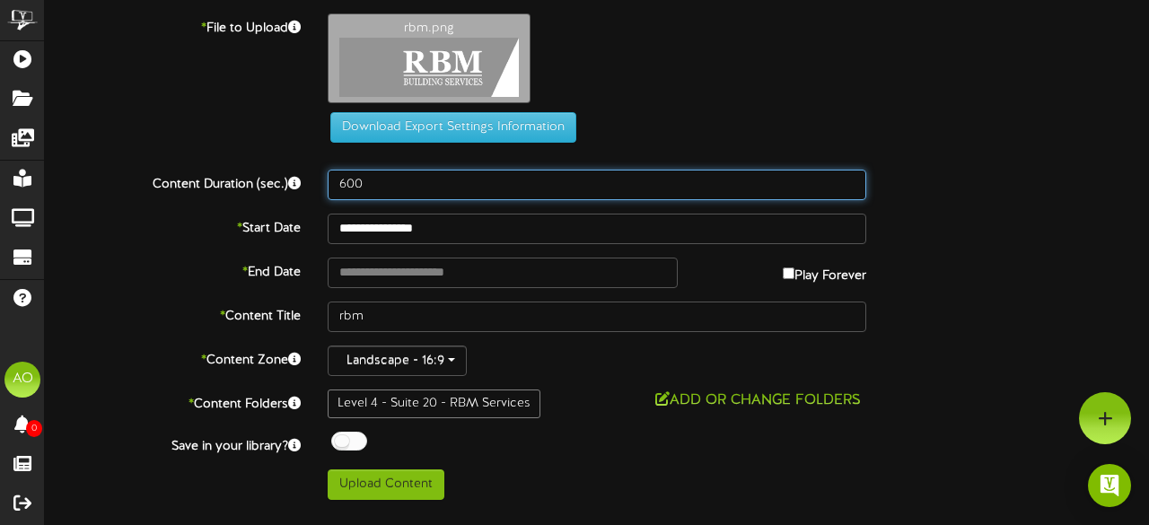
type input "600"
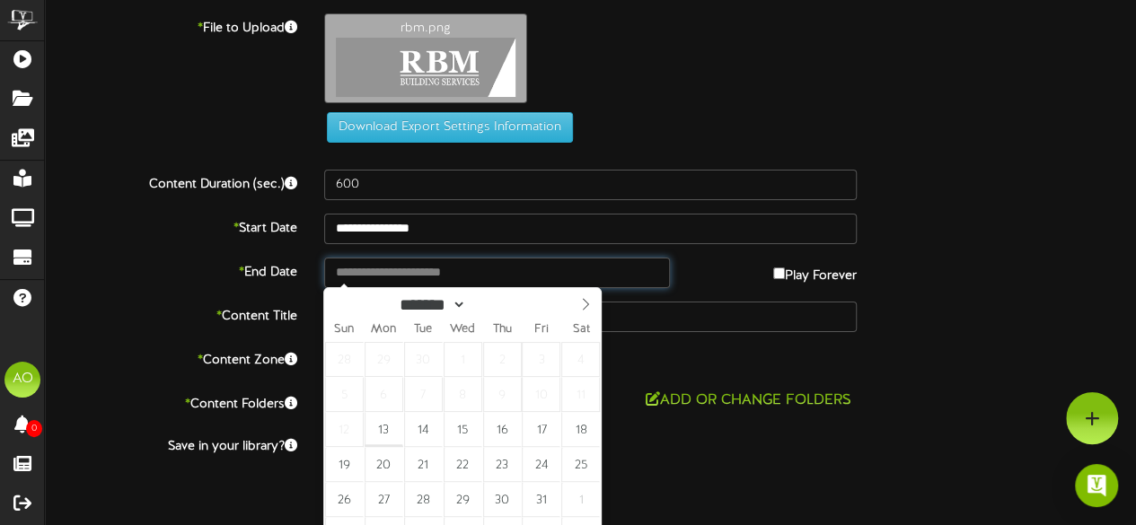
click at [496, 265] on input "text" at bounding box center [497, 273] width 346 height 31
type input "**********"
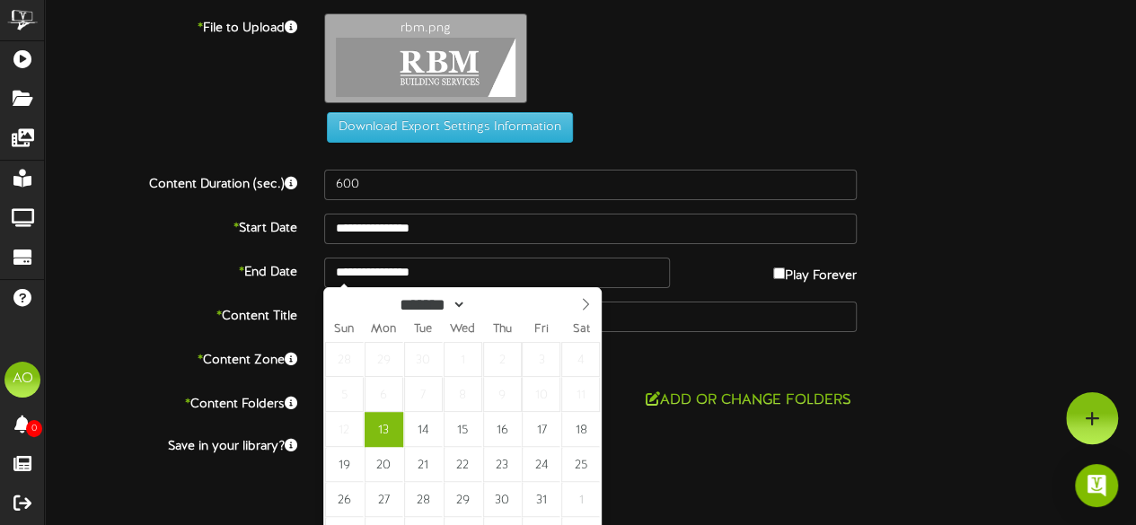
click at [542, 294] on div "******* ******** ******** ****" at bounding box center [462, 303] width 207 height 31
type input "****"
click at [534, 299] on span at bounding box center [528, 300] width 13 height 10
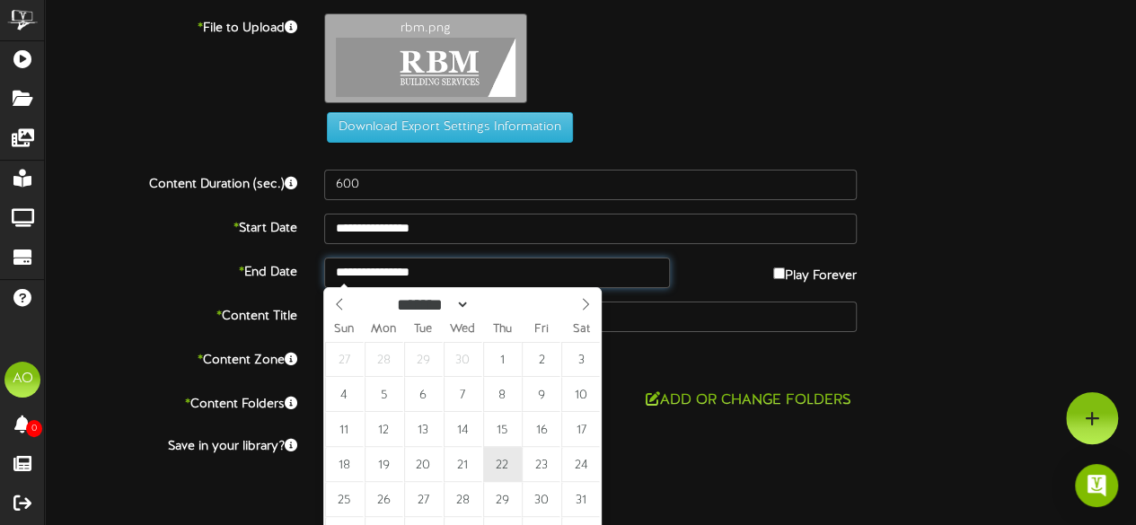
type input "**********"
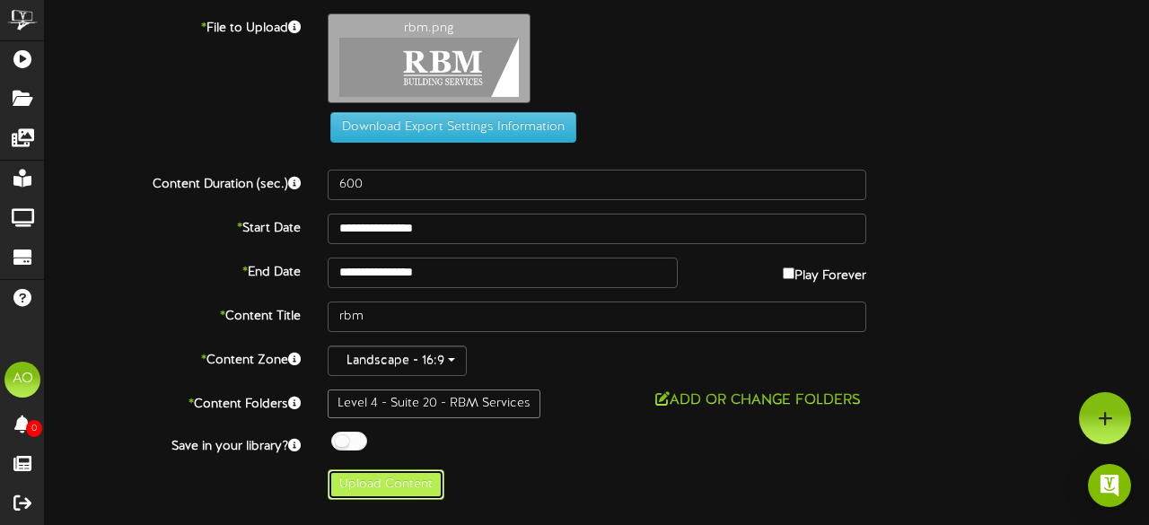
click at [409, 484] on button "Upload Content" at bounding box center [386, 485] width 117 height 31
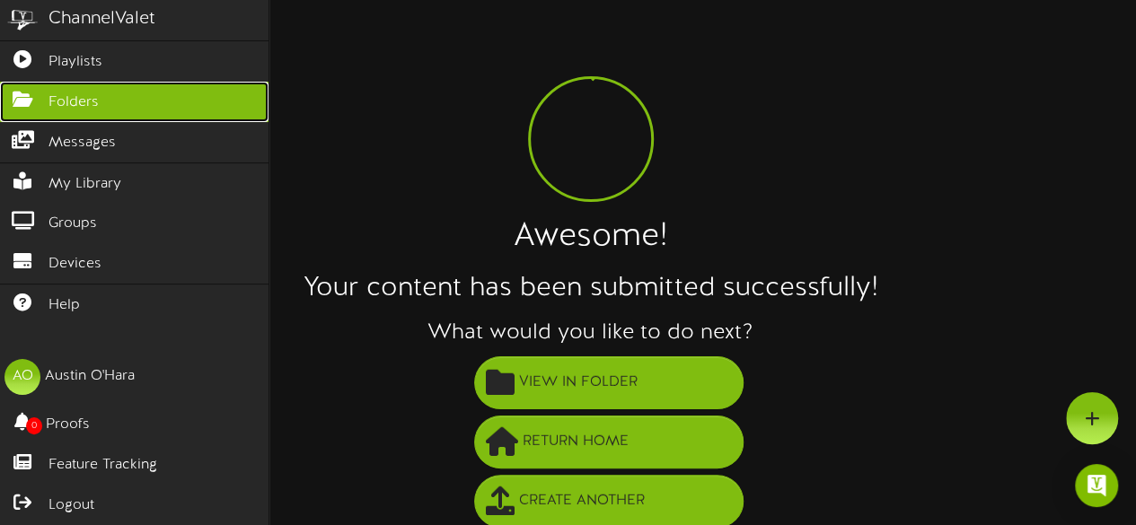
click at [36, 91] on icon at bounding box center [22, 97] width 45 height 13
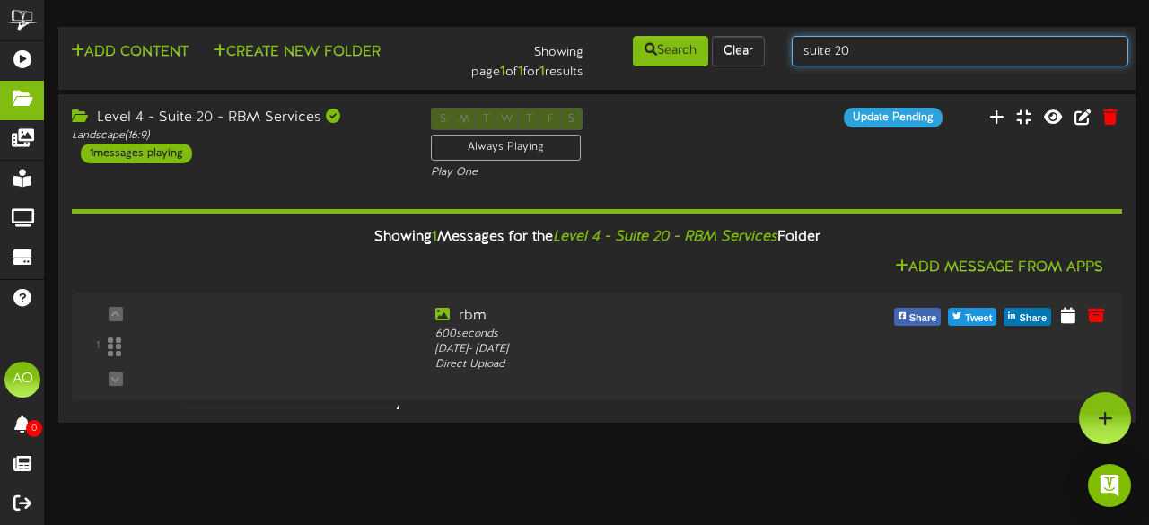
click at [876, 48] on input "suite 20" at bounding box center [960, 51] width 337 height 31
type input "suite 18"
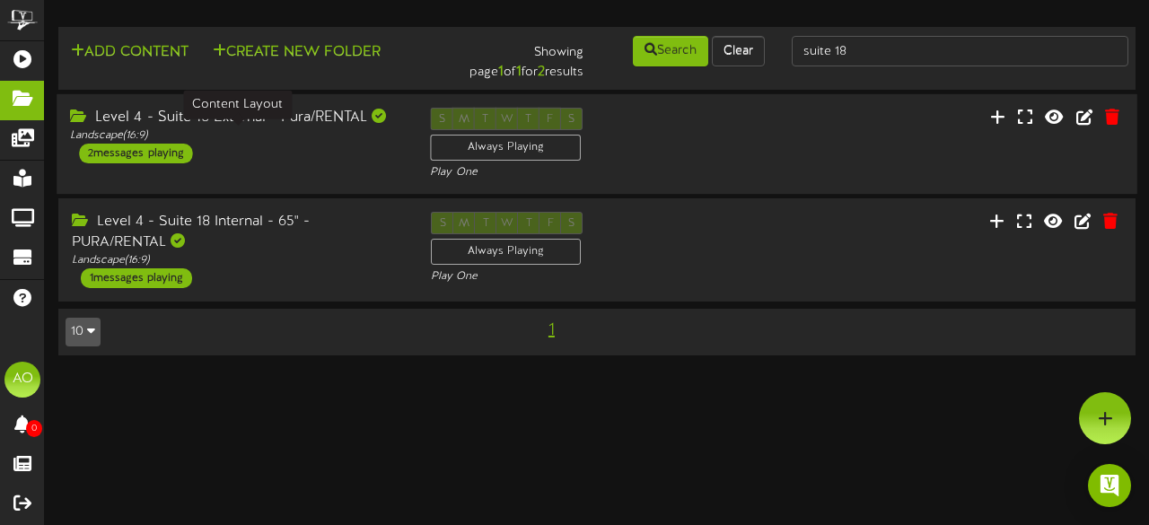
click at [278, 128] on div "Landscape ( 16:9 )" at bounding box center [236, 135] width 333 height 15
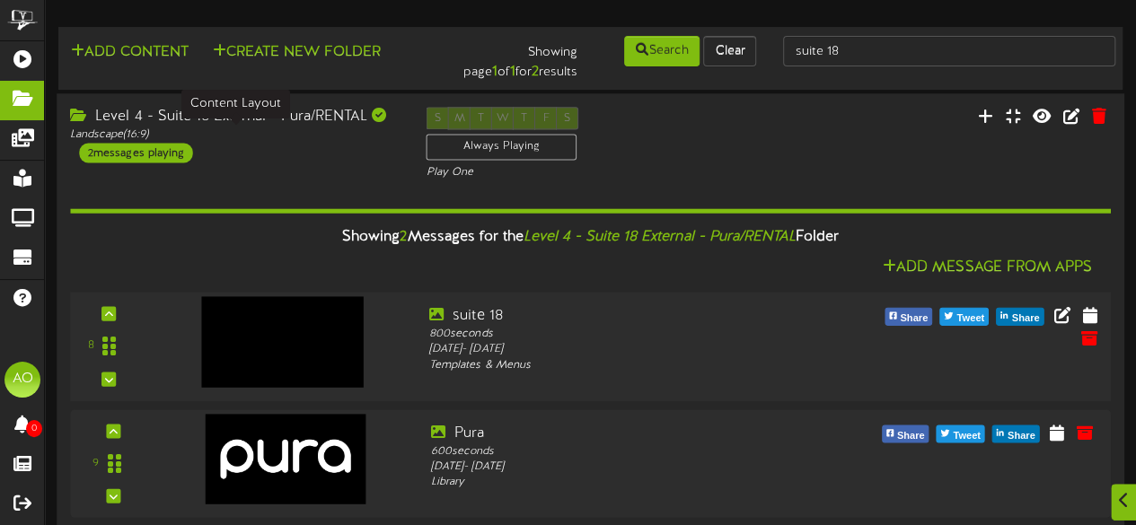
scroll to position [86, 0]
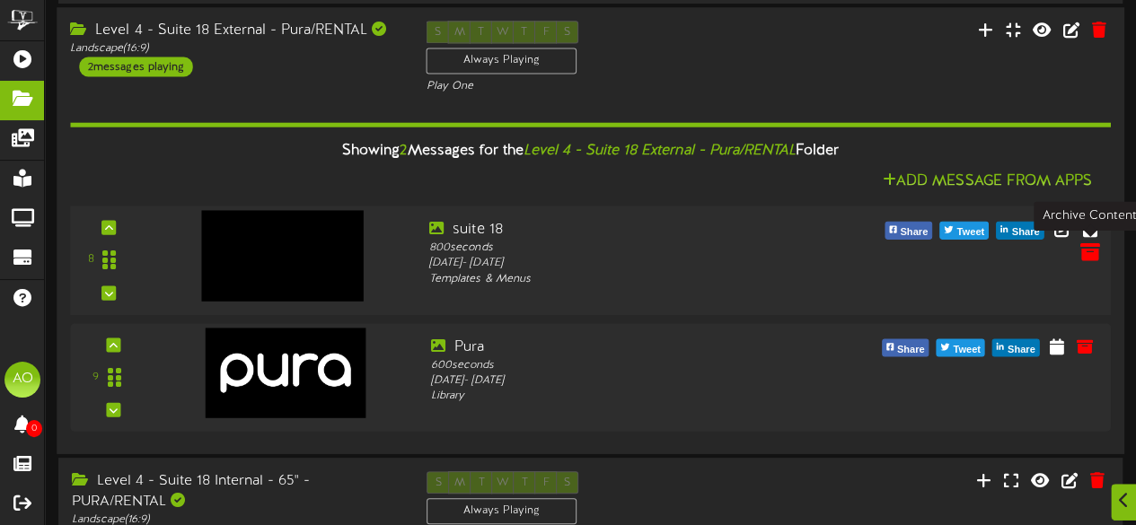
click at [1087, 254] on icon at bounding box center [1089, 252] width 20 height 20
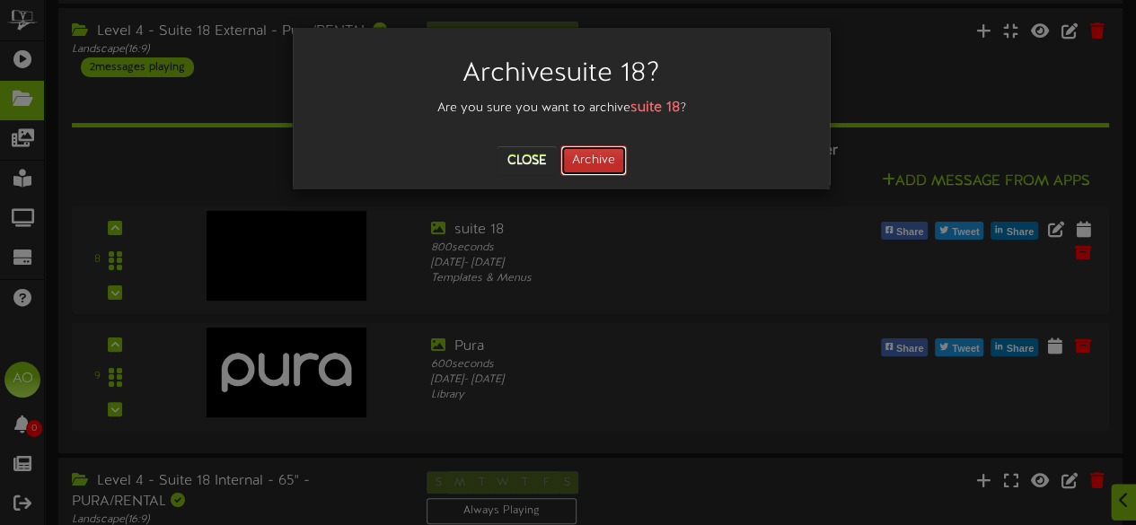
click at [612, 157] on button "Archive" at bounding box center [593, 160] width 66 height 31
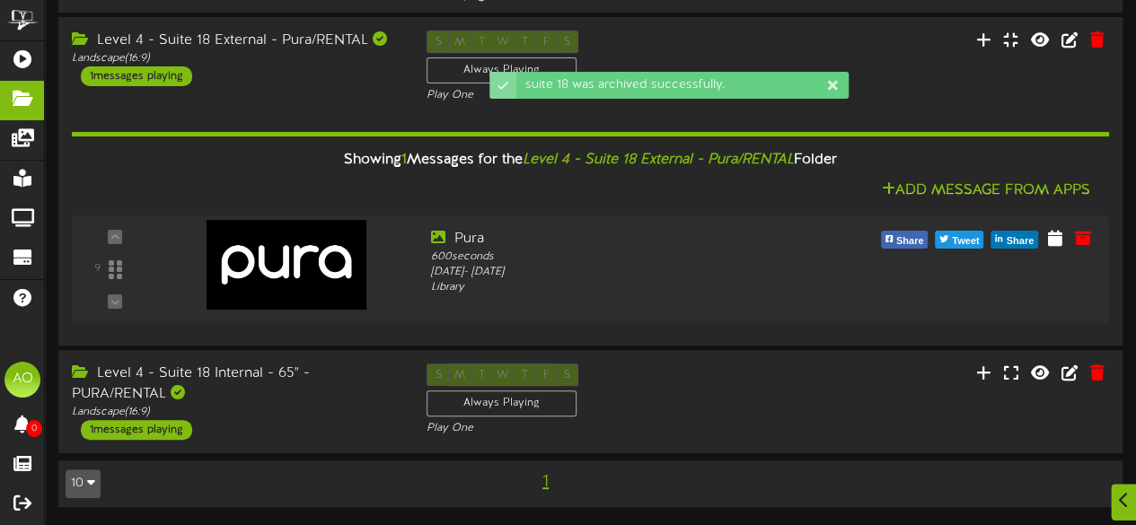
scroll to position [75, 0]
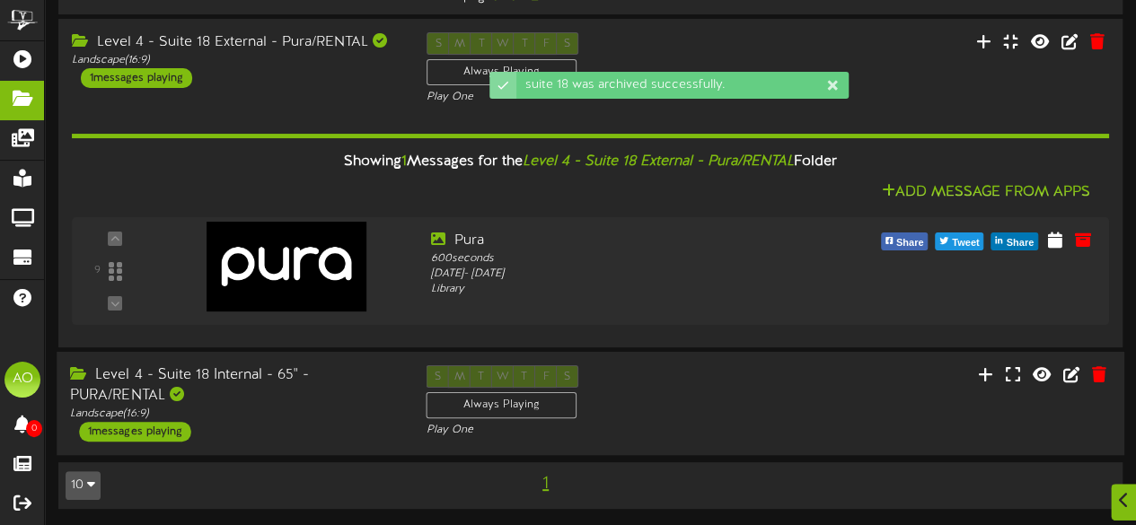
click at [205, 377] on div "Level 4 - Suite 18 Internal - 65" - PURA/RENTAL" at bounding box center [234, 385] width 329 height 41
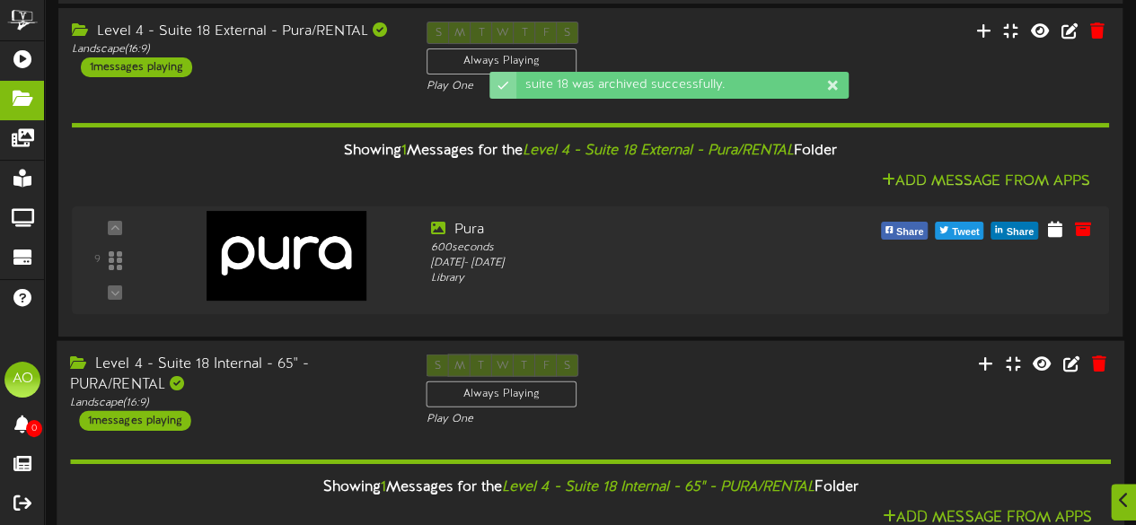
scroll to position [304, 0]
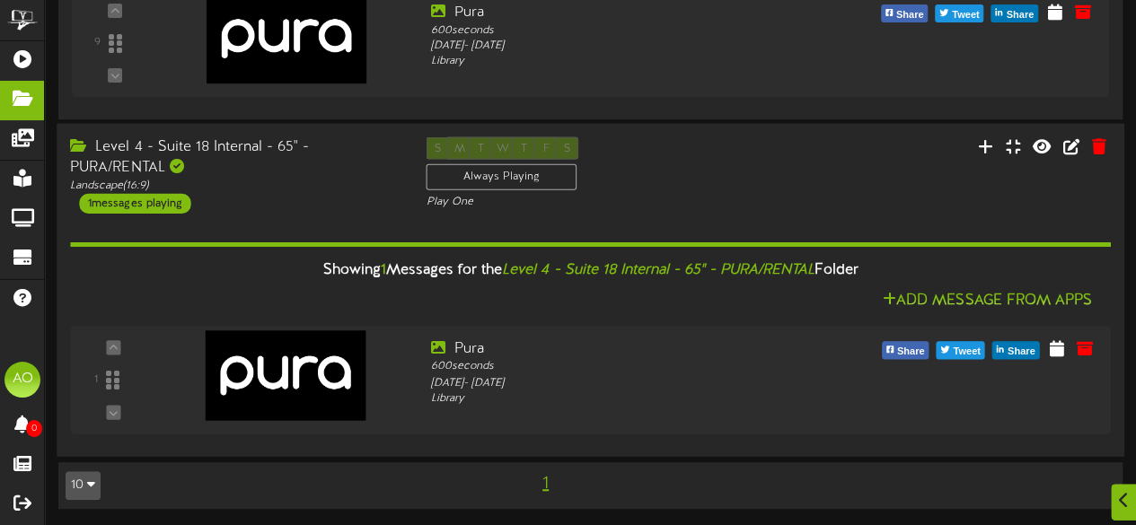
click at [762, 197] on div "S M T W T F S Always Playing Play One" at bounding box center [590, 173] width 356 height 74
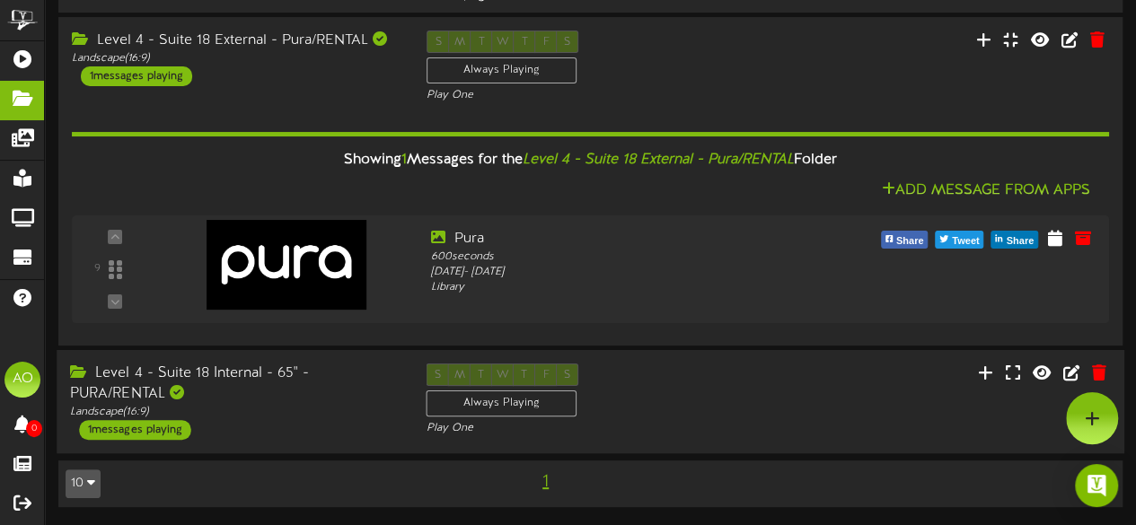
scroll to position [75, 0]
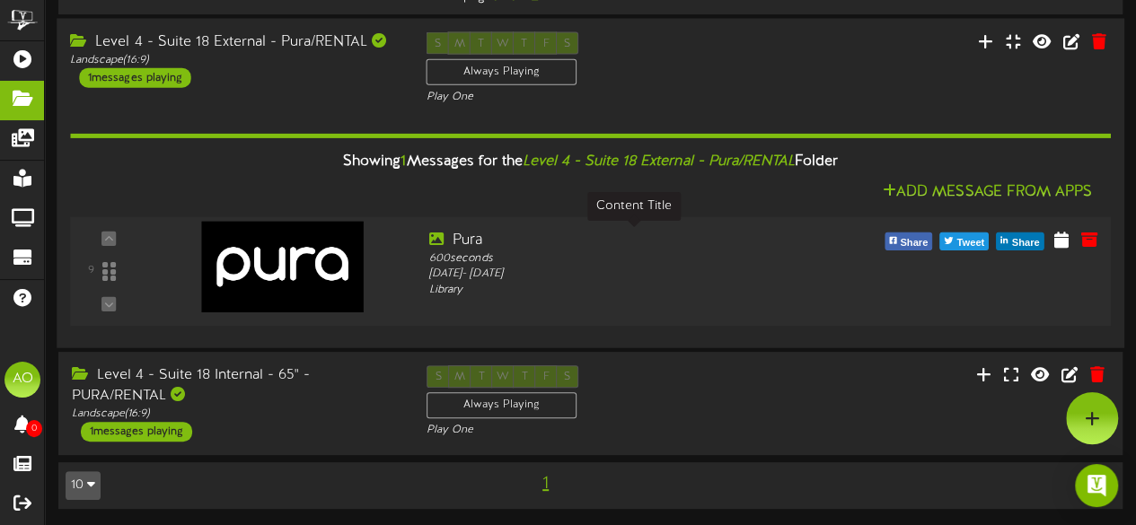
click at [673, 240] on div "Pura" at bounding box center [634, 241] width 410 height 21
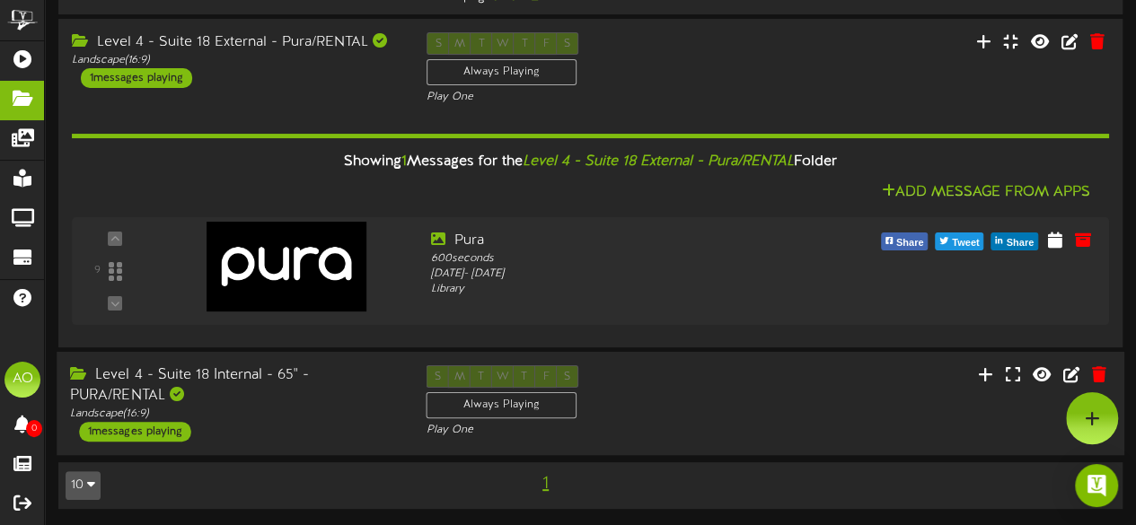
click at [634, 400] on div "S M T W T F S Always Playing Play One" at bounding box center [590, 402] width 356 height 74
click at [244, 376] on div "Level 4 - Suite 18 Internal - 65" - PURA/RENTAL" at bounding box center [234, 385] width 329 height 41
click at [267, 41] on div "Level 4 - Suite 18 External - Pura/RENTAL" at bounding box center [234, 41] width 329 height 21
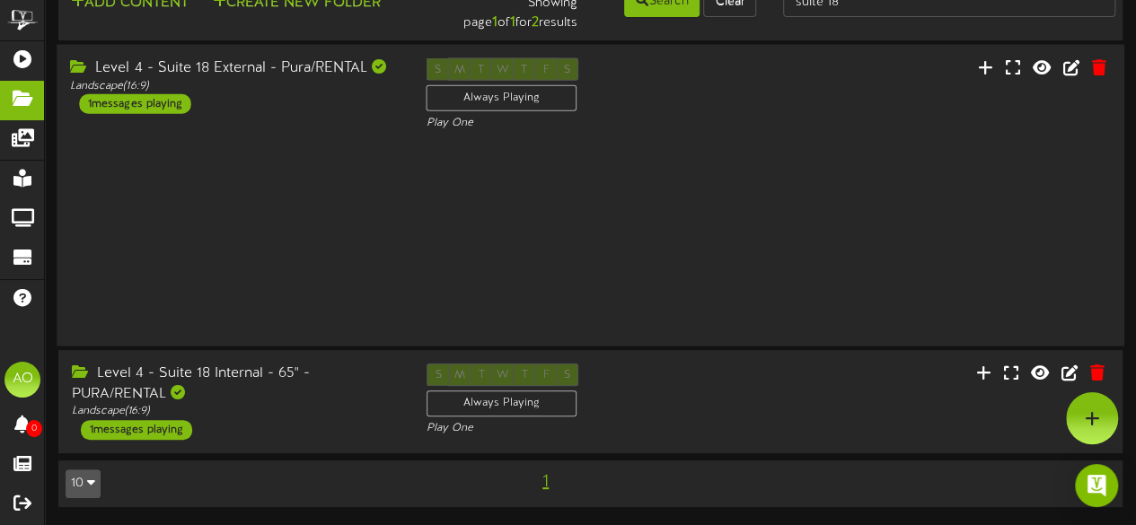
scroll to position [0, 0]
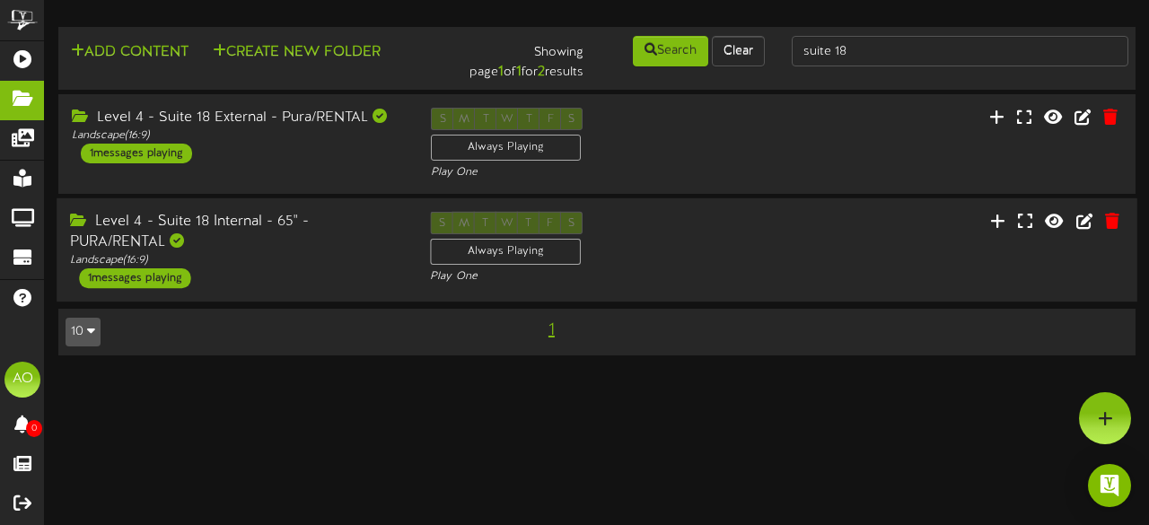
click at [229, 225] on div "Level 4 - Suite 18 Internal - 65" - PURA/RENTAL" at bounding box center [236, 232] width 333 height 41
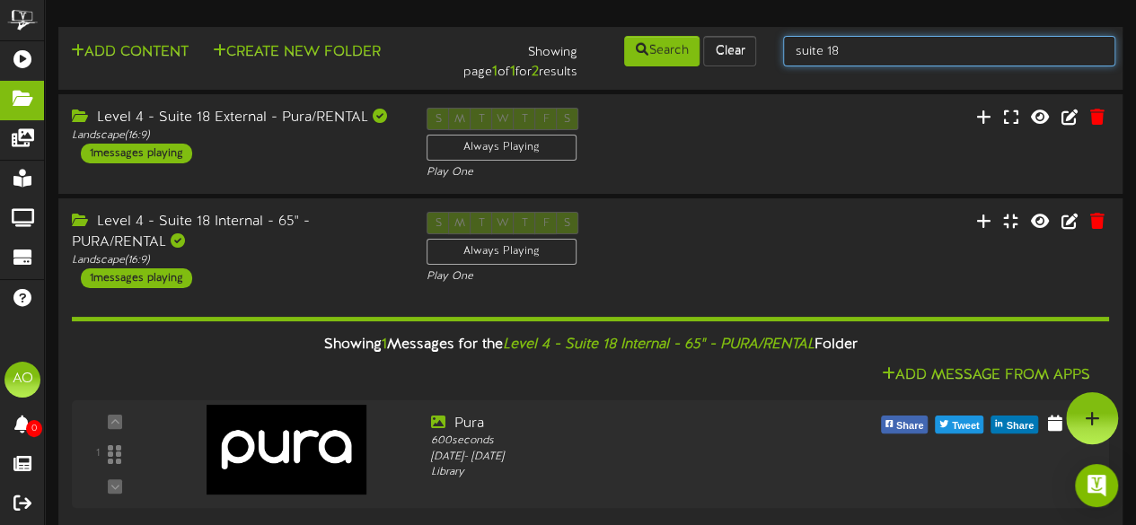
click at [876, 55] on input "suite 18" at bounding box center [949, 51] width 332 height 31
click at [868, 40] on input "suite 18" at bounding box center [949, 51] width 332 height 31
click at [848, 52] on input "suite 18" at bounding box center [949, 51] width 332 height 31
type input "suite 16"
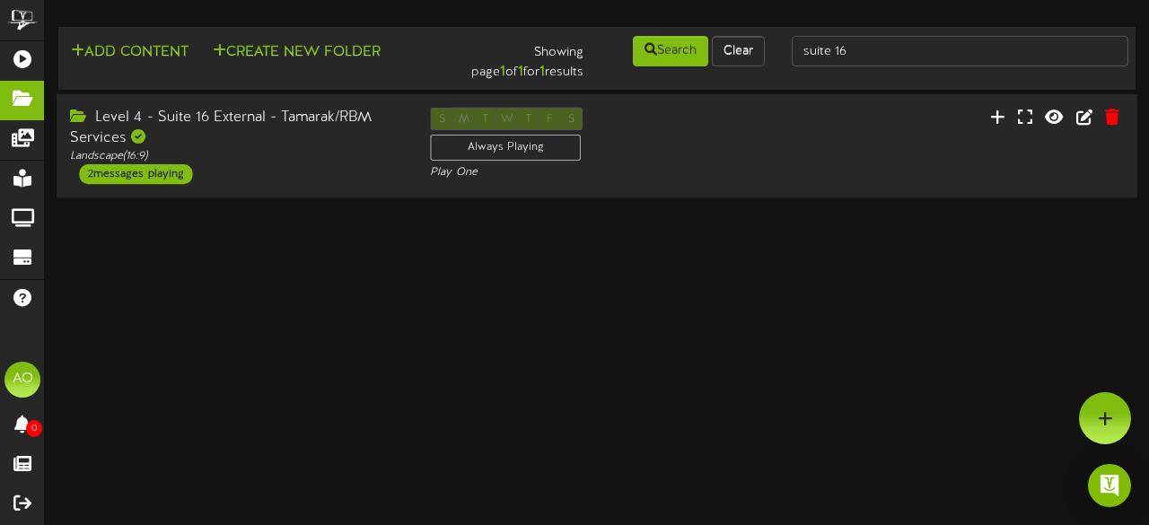
click at [291, 123] on div "Level 4 - Suite 16 External - Tamarak/RBM Services" at bounding box center [236, 128] width 333 height 41
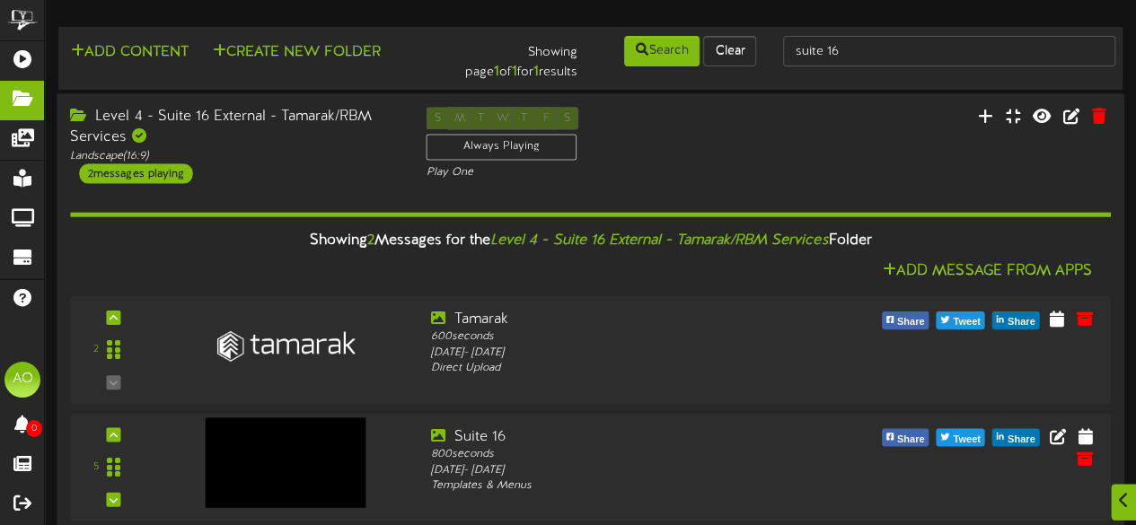
scroll to position [22, 0]
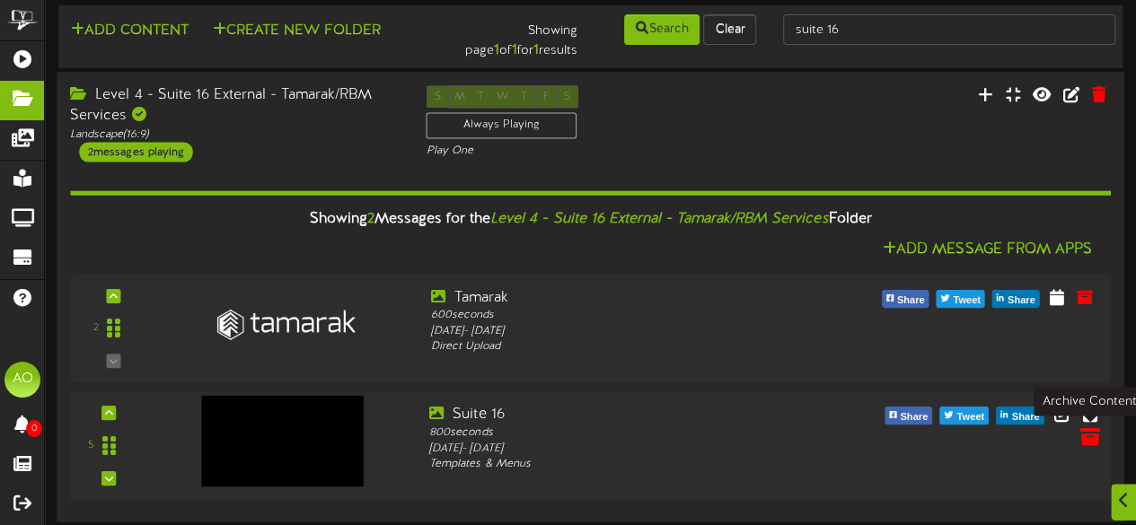
click at [1088, 436] on icon at bounding box center [1089, 437] width 20 height 20
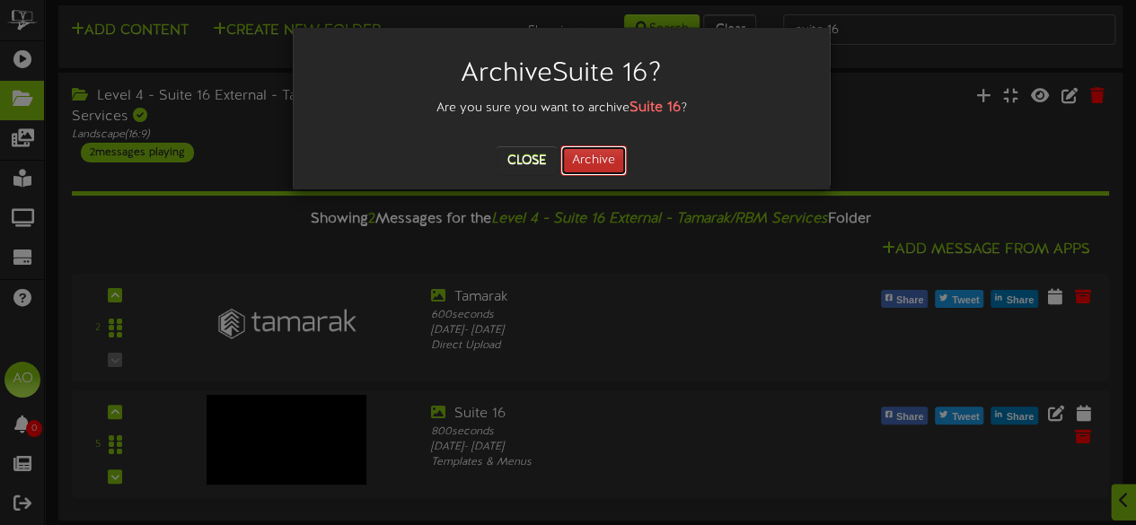
click at [588, 163] on button "Archive" at bounding box center [593, 160] width 66 height 31
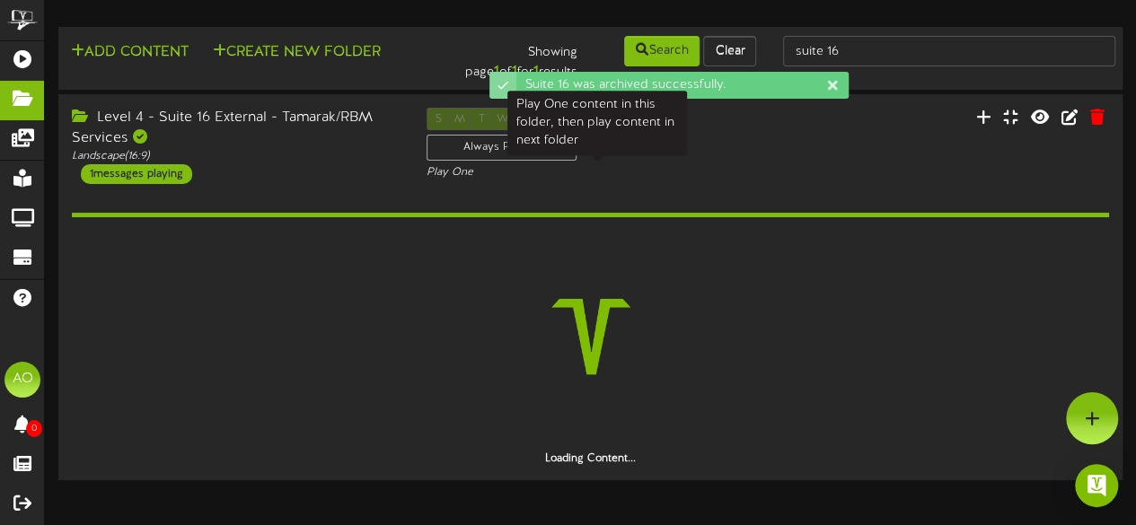
scroll to position [0, 0]
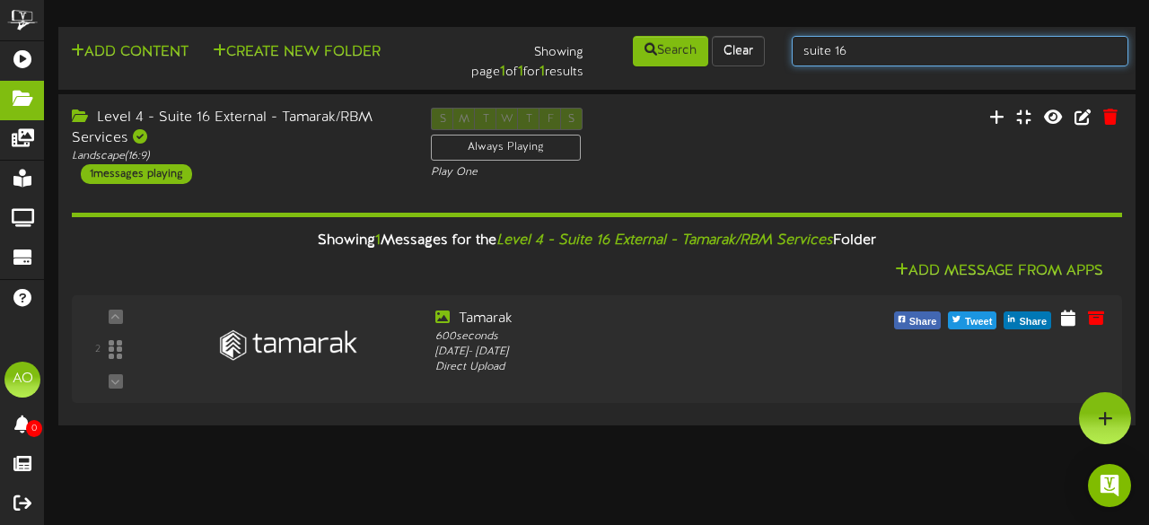
click at [893, 51] on input "suite 16" at bounding box center [960, 51] width 337 height 31
type input "suite 14"
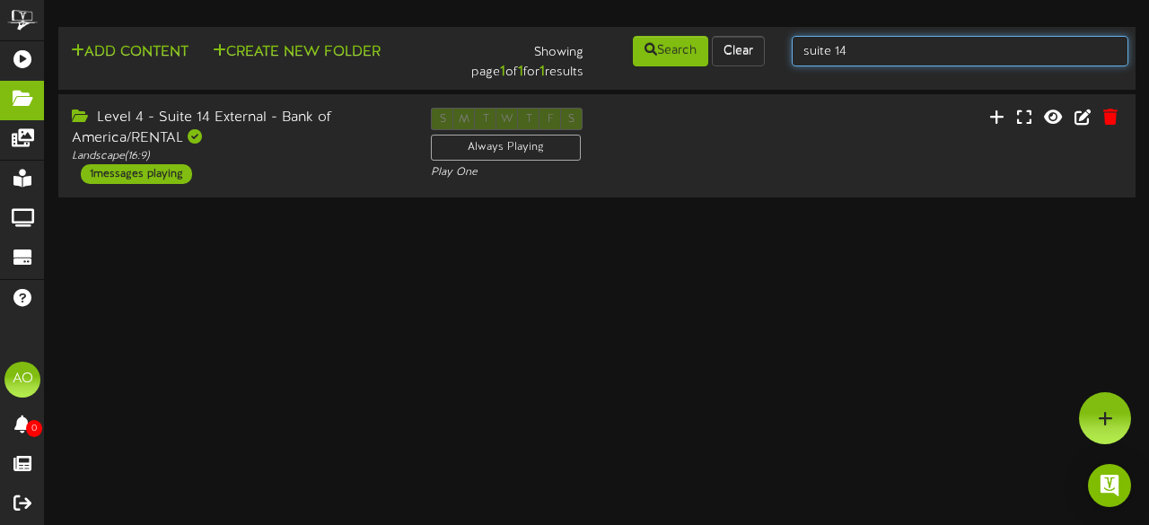
click at [893, 42] on input "suite 14" at bounding box center [960, 51] width 337 height 31
type input "suite 56"
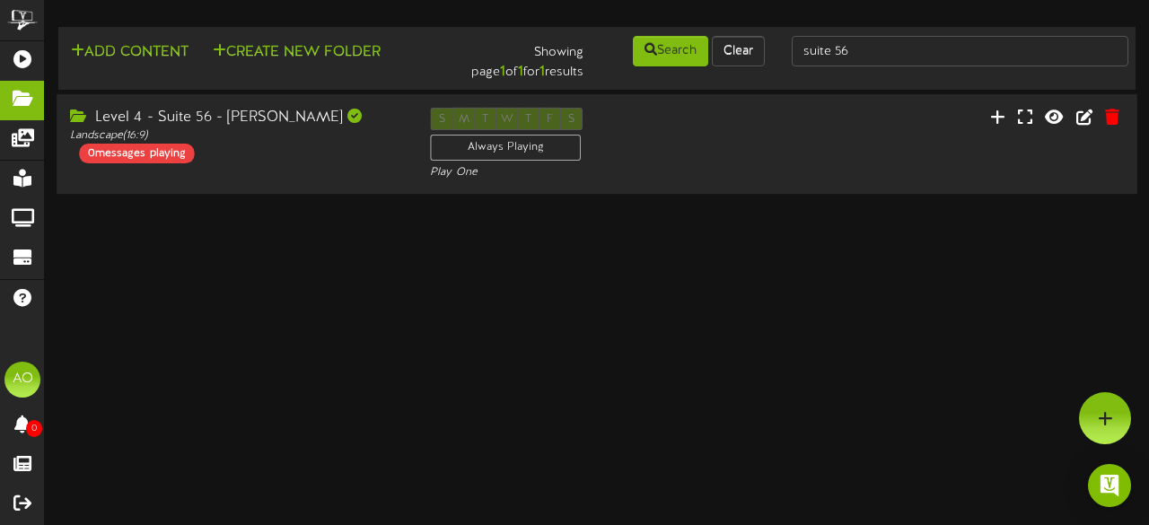
click at [220, 123] on div "Level 4 - Suite 56 - [PERSON_NAME]" at bounding box center [236, 118] width 333 height 21
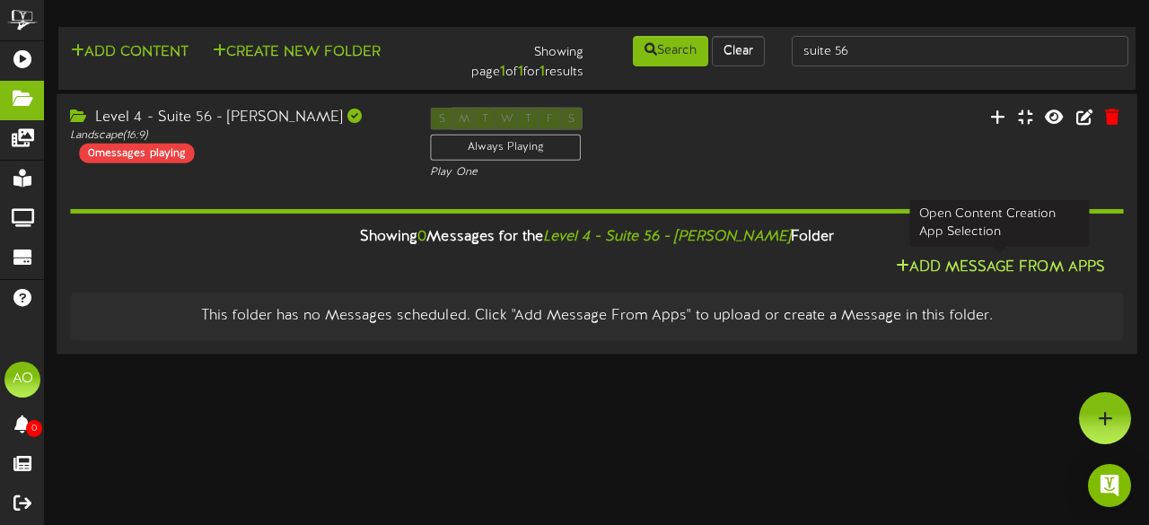
click at [930, 269] on button "Add Message From Apps" at bounding box center [1001, 268] width 220 height 22
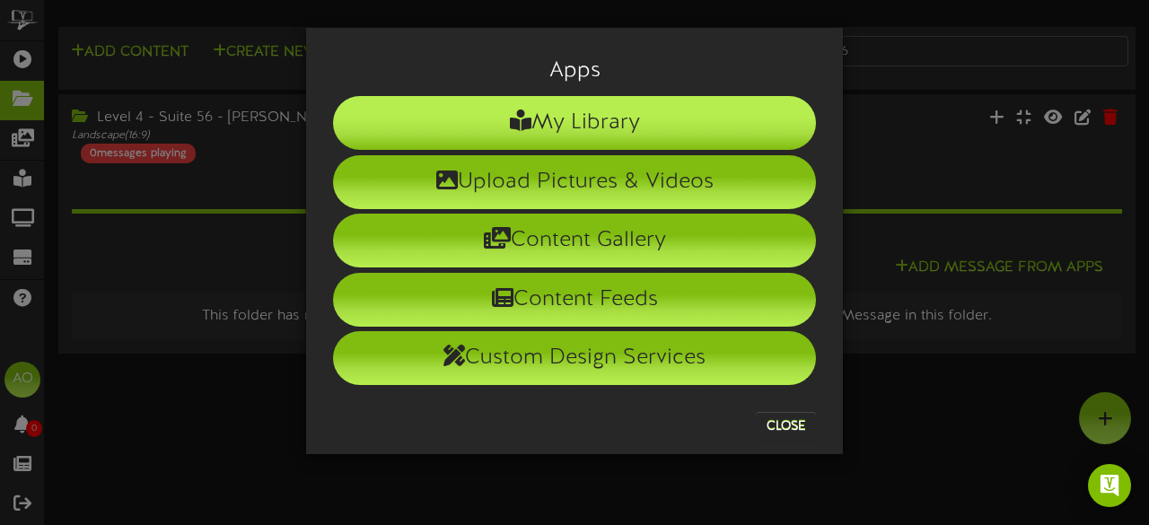
click at [663, 125] on li "My Library" at bounding box center [574, 123] width 483 height 54
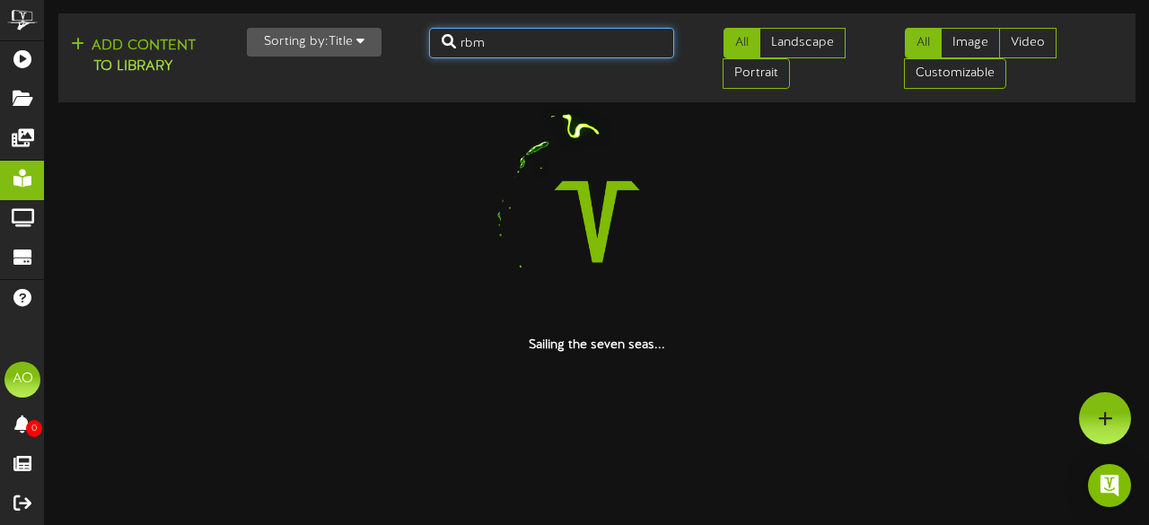
click at [492, 44] on input "rbm" at bounding box center [552, 43] width 246 height 31
type input "r"
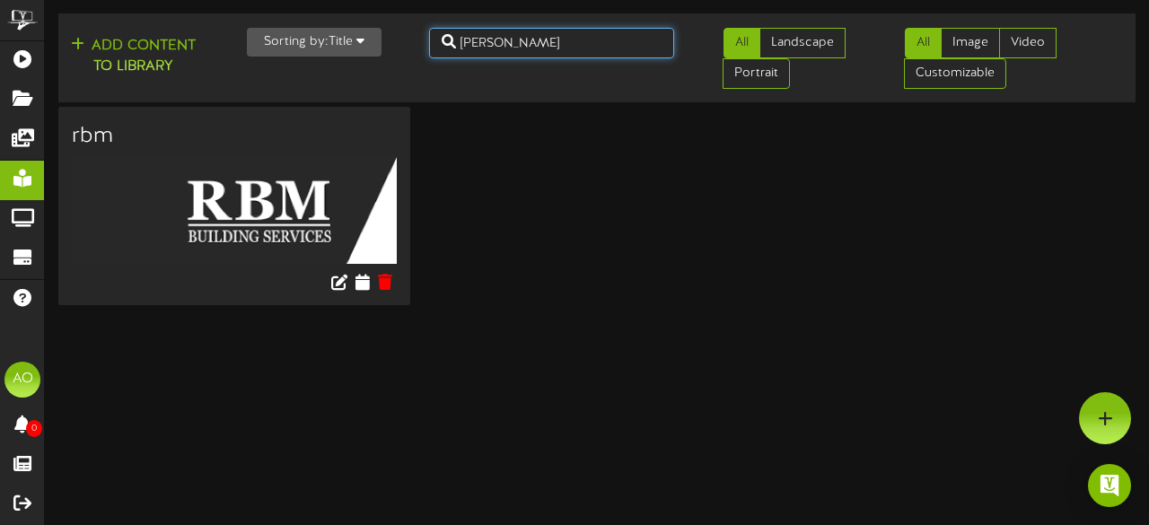
type input "[PERSON_NAME]"
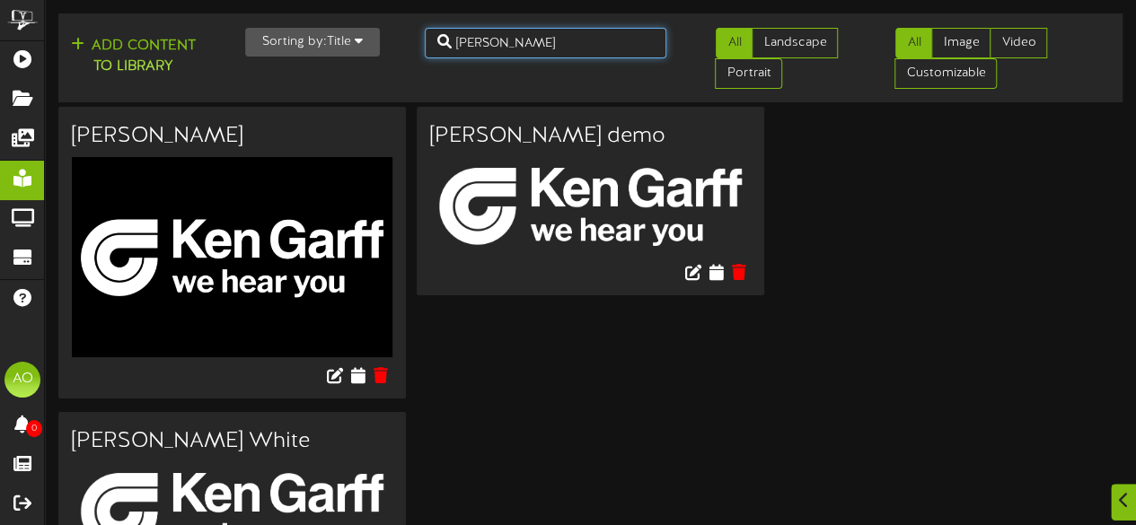
scroll to position [82, 0]
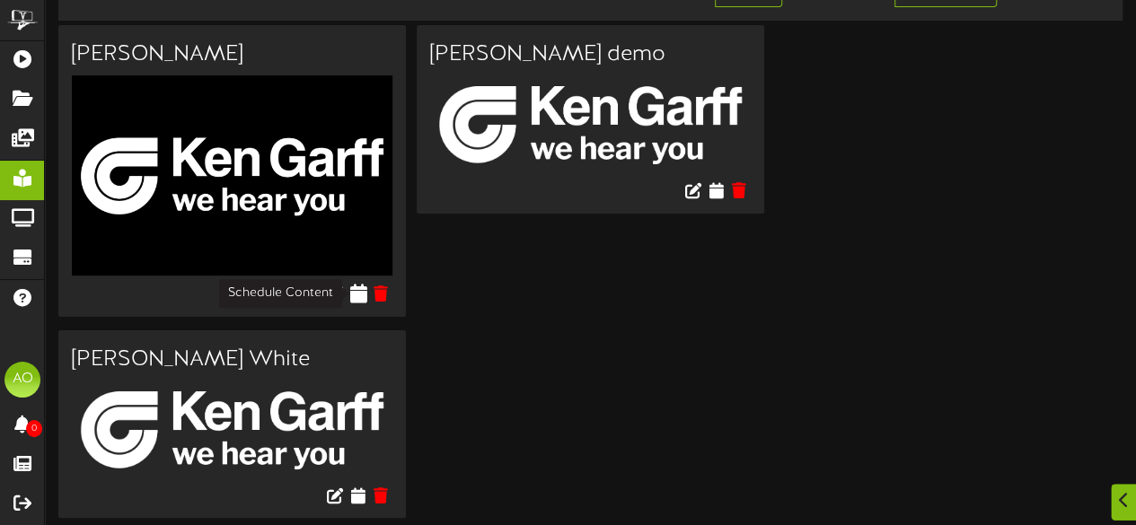
click at [358, 288] on icon at bounding box center [357, 294] width 17 height 20
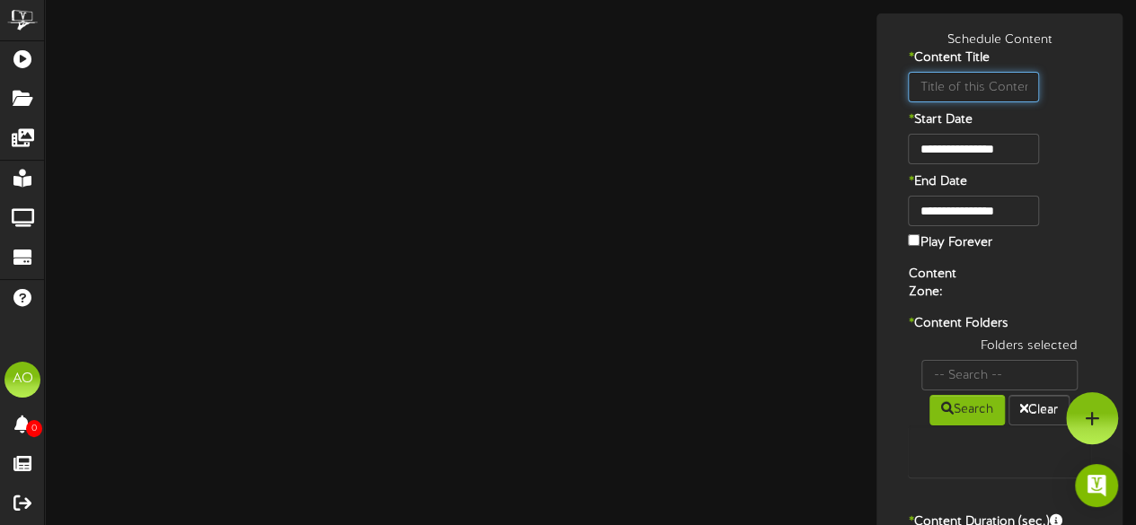
click at [984, 93] on input "text" at bounding box center [973, 87] width 130 height 31
type input "[PERSON_NAME]"
type input "8"
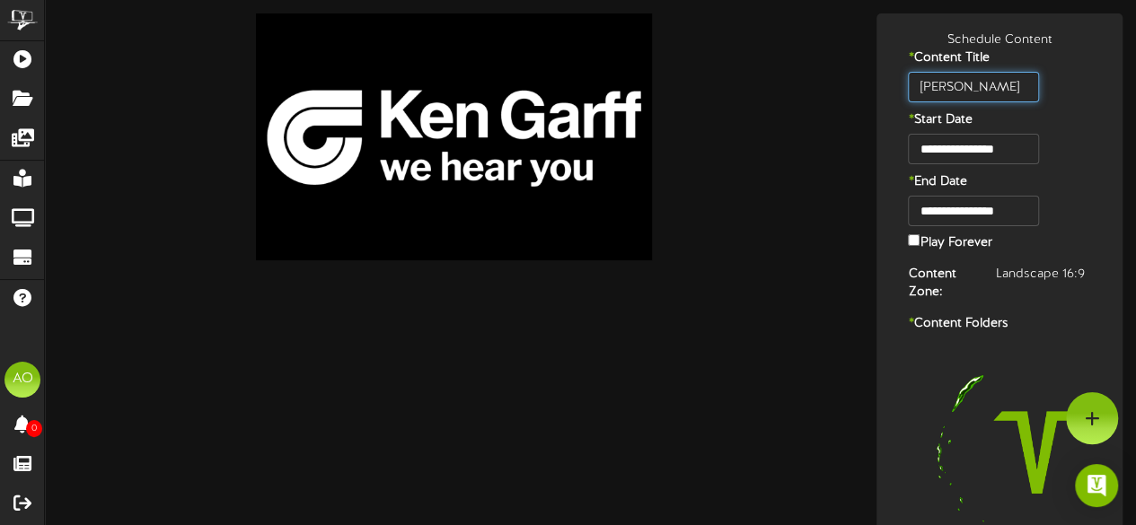
type input "[PERSON_NAME]"
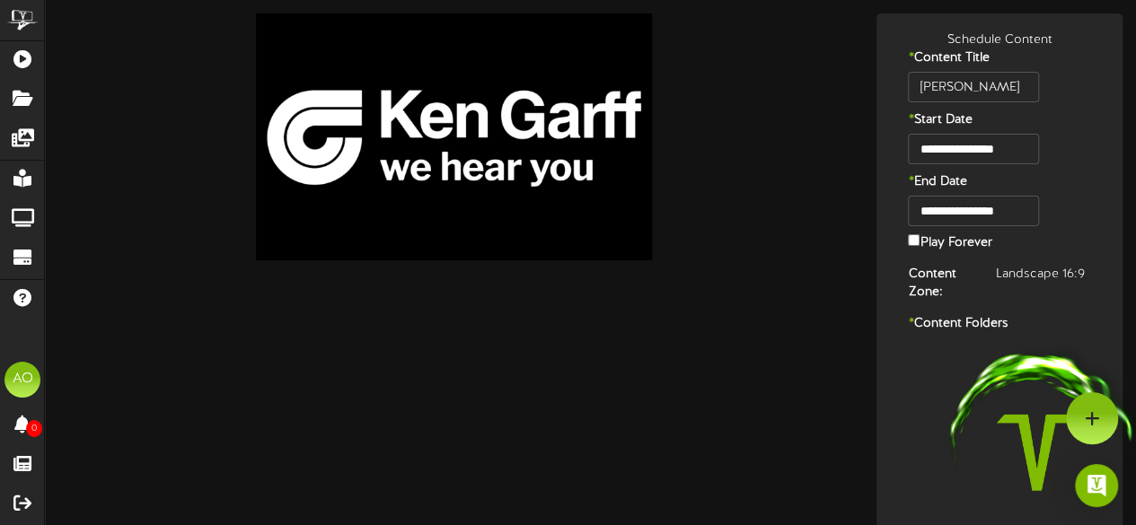
click at [1126, 184] on div "**********" at bounding box center [999, 381] width 273 height 736
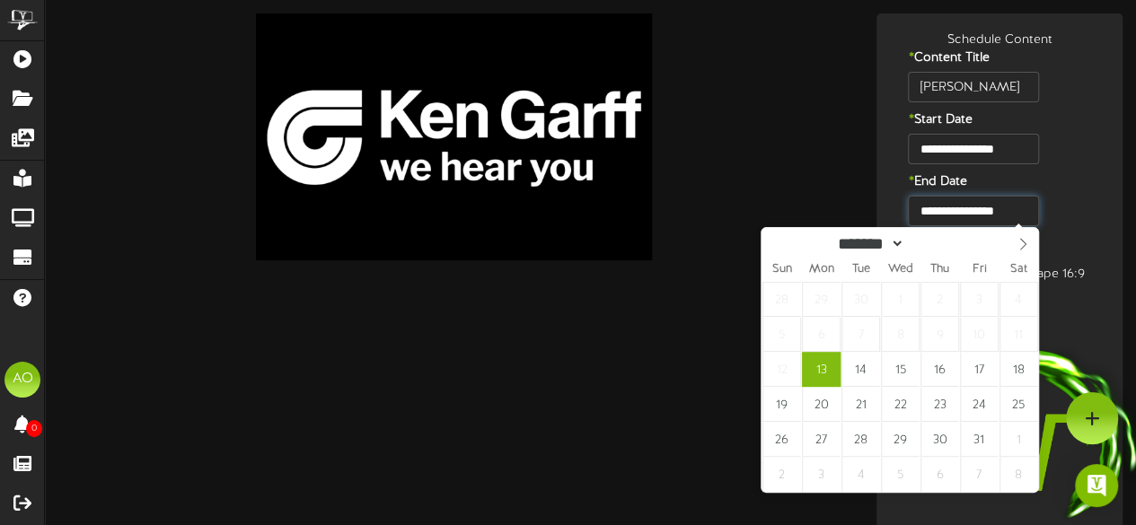
click at [1026, 207] on input "**********" at bounding box center [973, 211] width 130 height 31
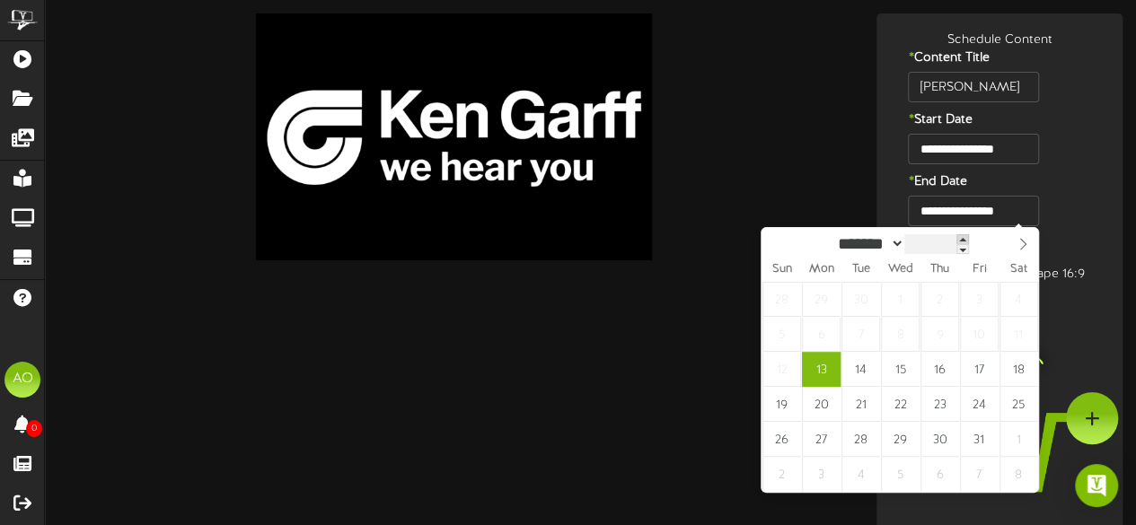
type input "****"
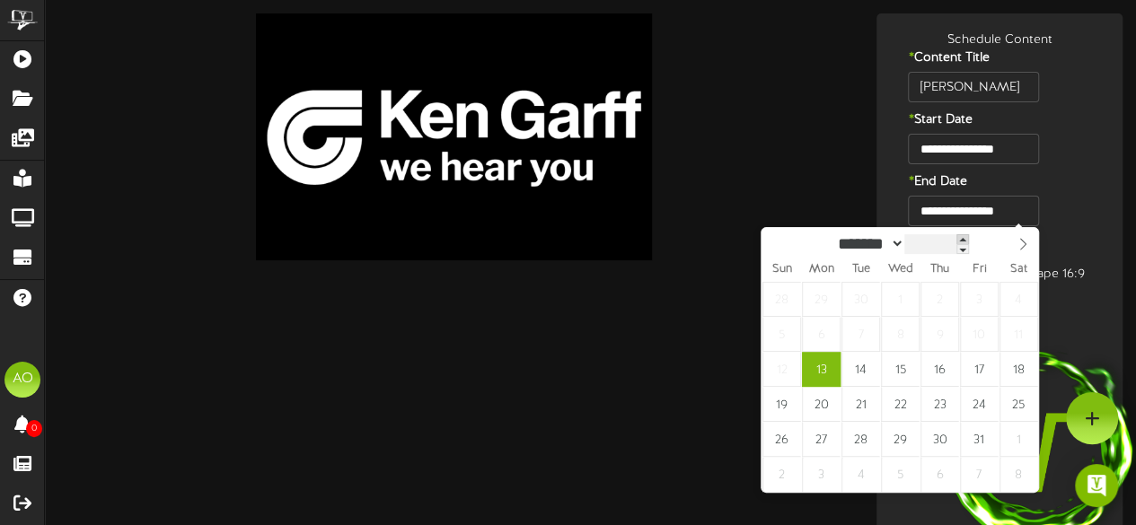
click at [969, 238] on span at bounding box center [962, 239] width 13 height 10
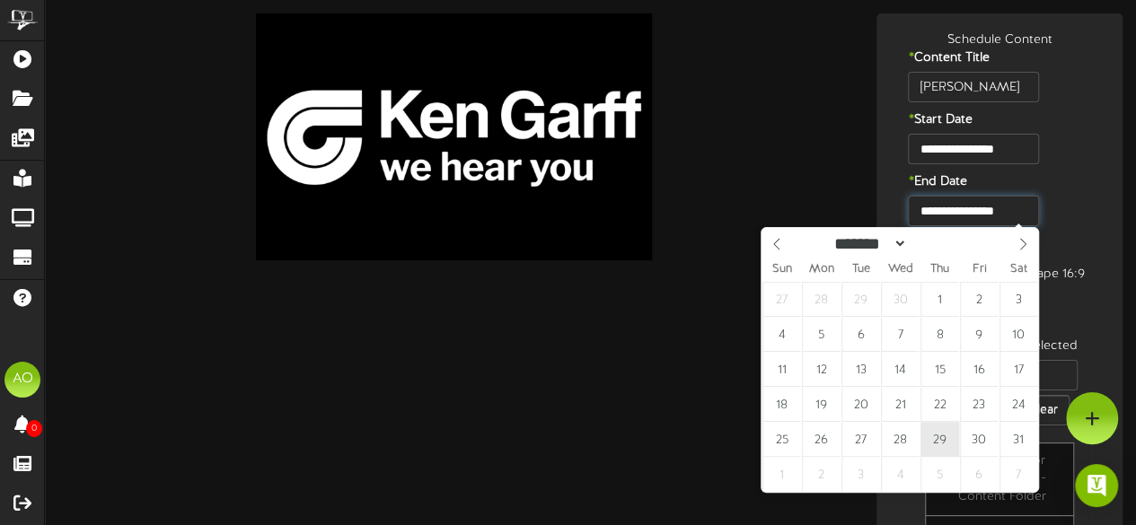
type input "**********"
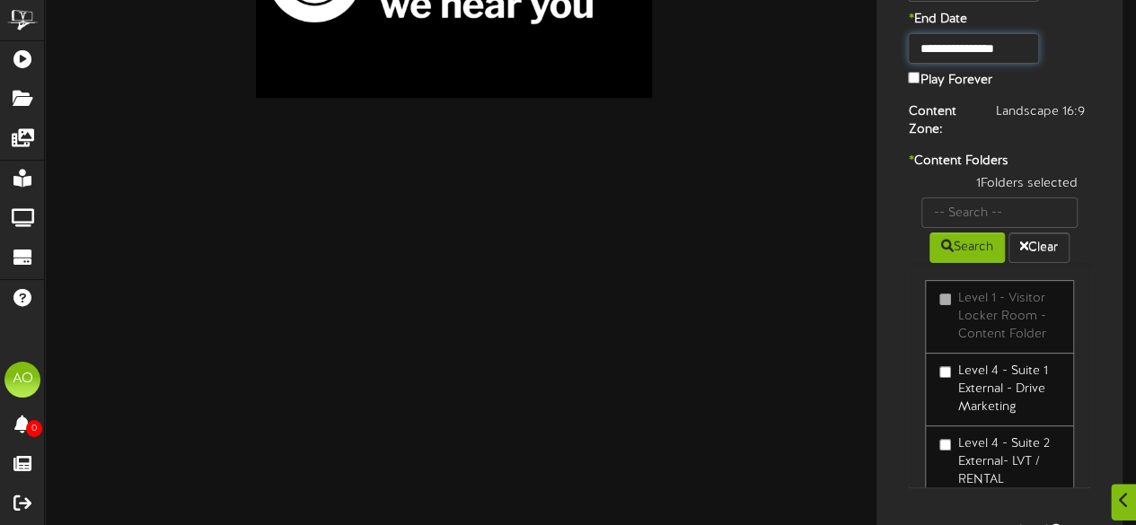
scroll to position [164, 0]
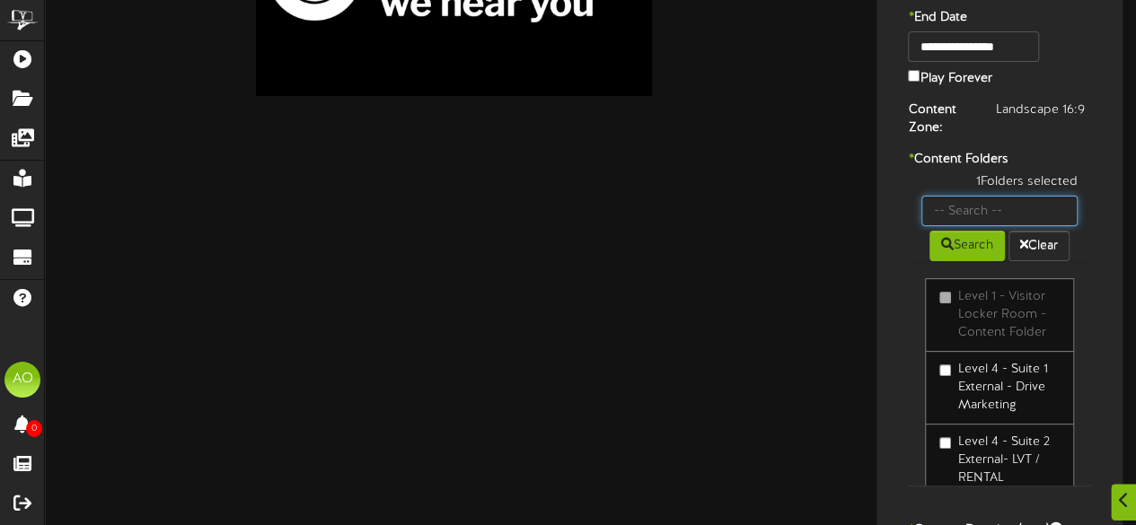
click at [995, 211] on input "text" at bounding box center [999, 211] width 156 height 31
type input "56"
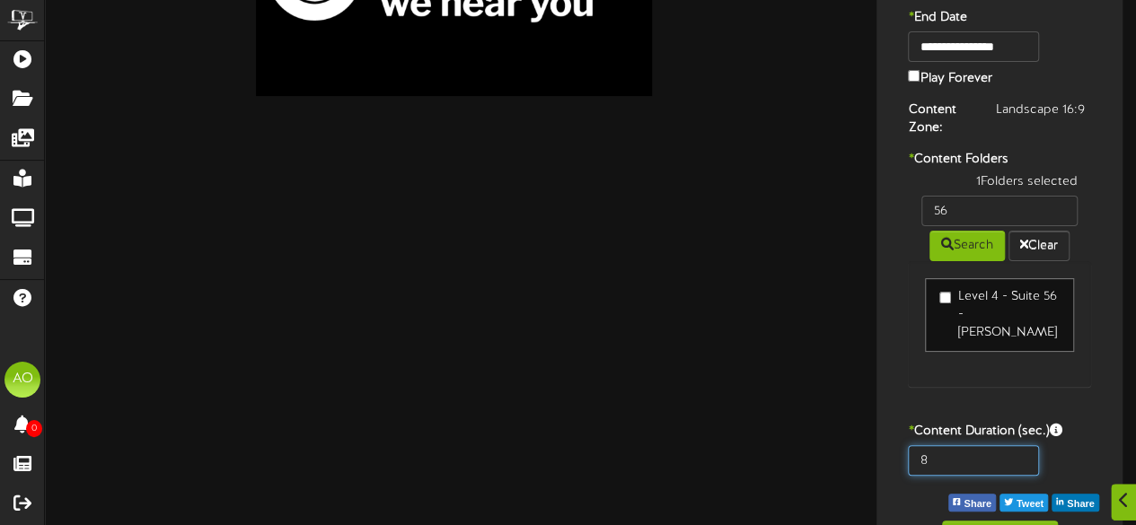
click at [966, 448] on input "8" at bounding box center [973, 460] width 130 height 31
type input "600"
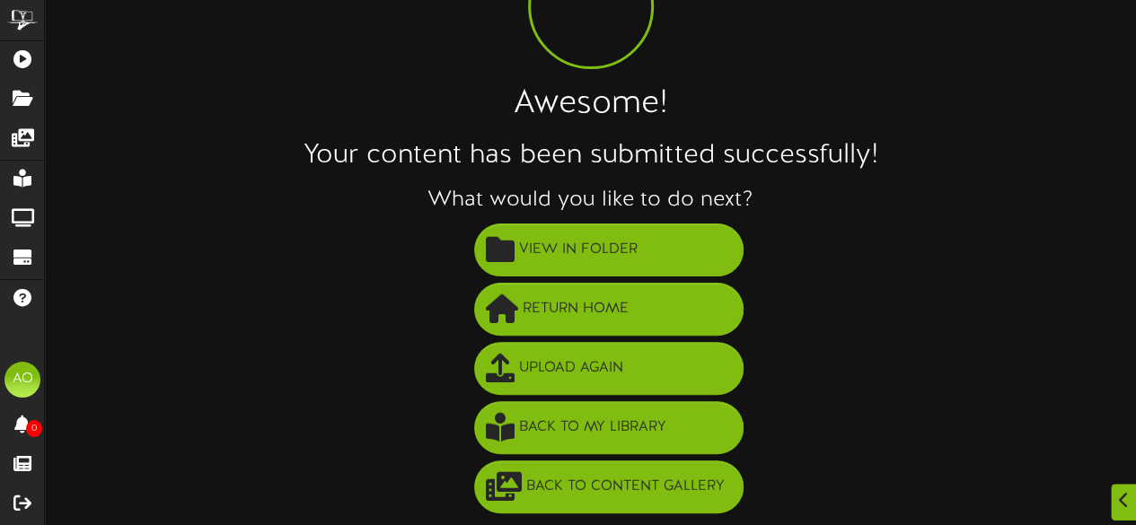
scroll to position [129, 0]
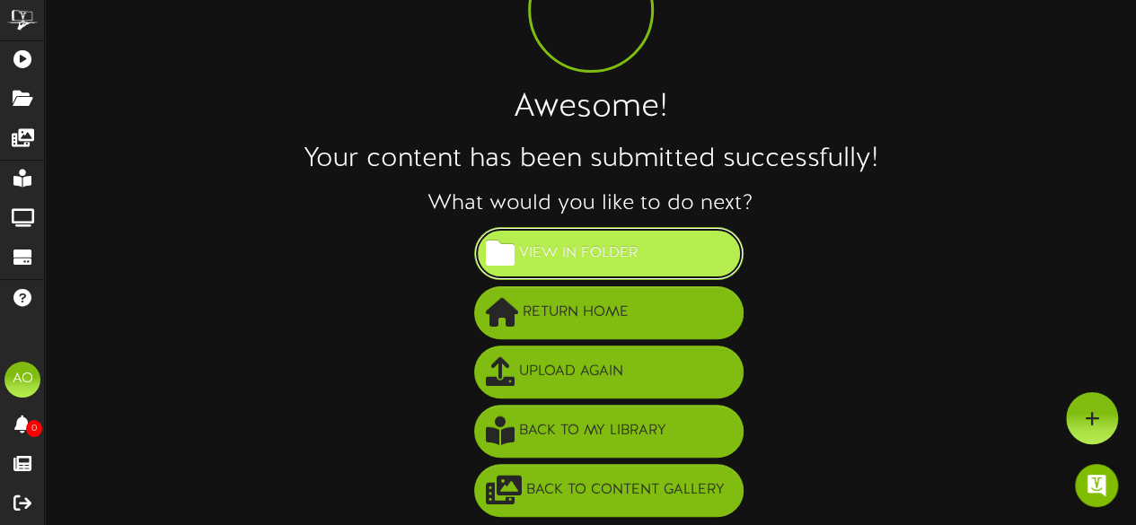
click at [674, 237] on button "View in Folder" at bounding box center [608, 253] width 269 height 53
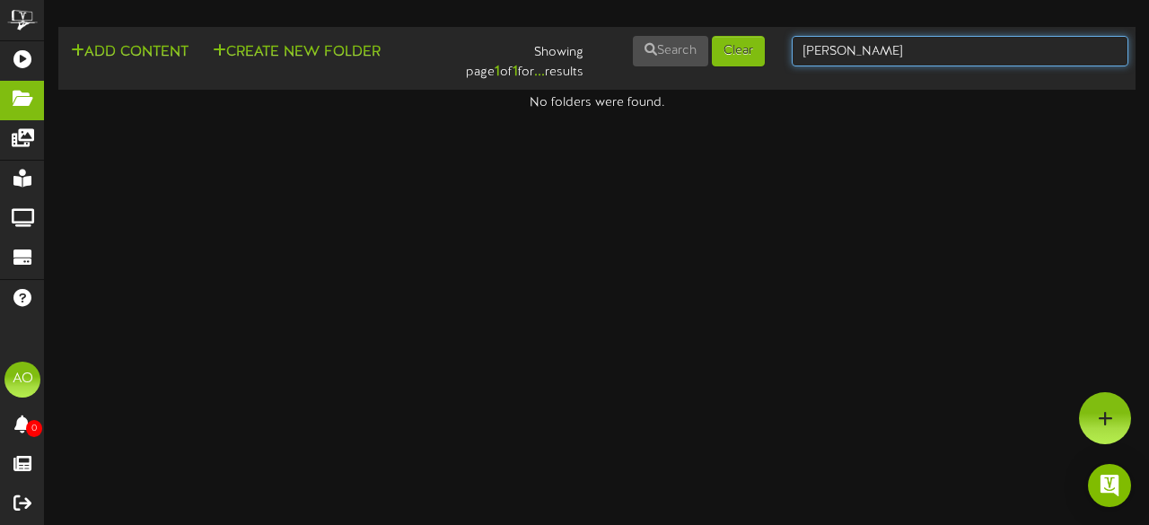
click at [857, 47] on input "[PERSON_NAME]" at bounding box center [960, 51] width 337 height 31
drag, startPoint x: 862, startPoint y: 48, endPoint x: 753, endPoint y: 52, distance: 108.7
click at [753, 52] on div "Add Content Create New Folder Showing page 1 of 1 for ... results Search Clear …" at bounding box center [597, 58] width 1090 height 48
type input "suite 55"
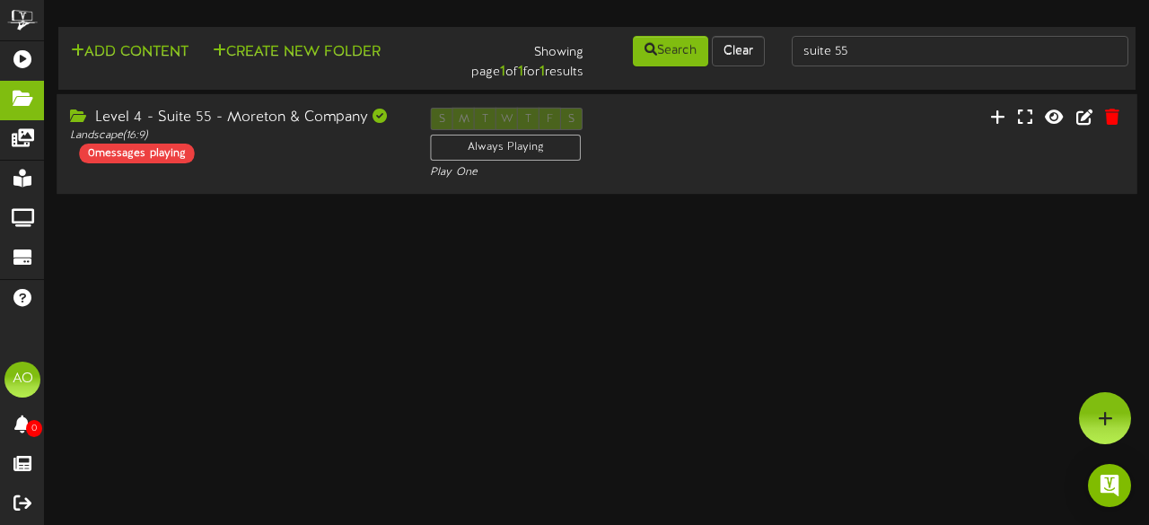
click at [273, 121] on div "Level 4 - Suite 55 - Moreton & Company" at bounding box center [236, 118] width 333 height 21
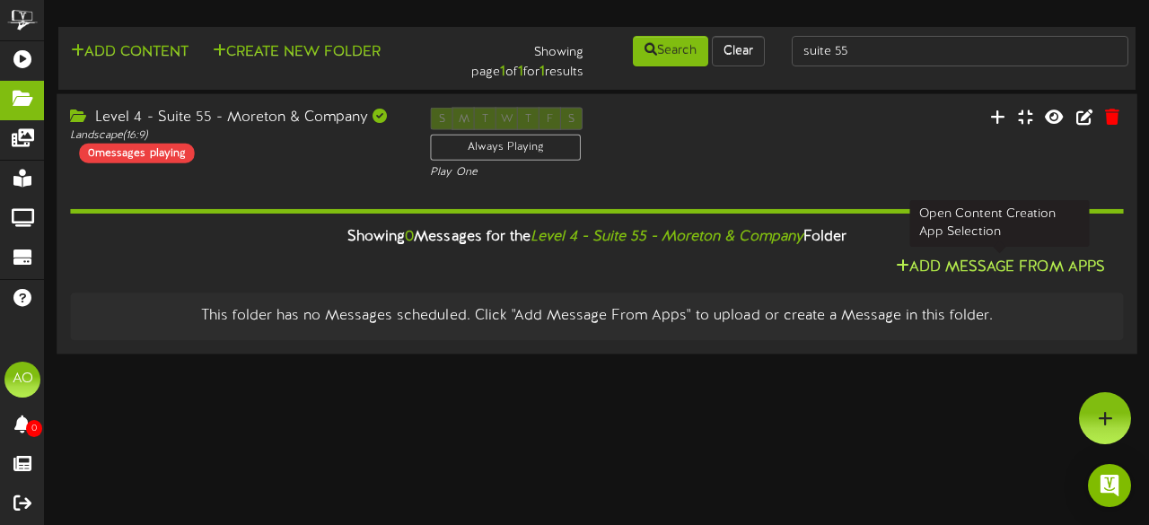
click at [959, 261] on button "Add Message From Apps" at bounding box center [1001, 268] width 220 height 22
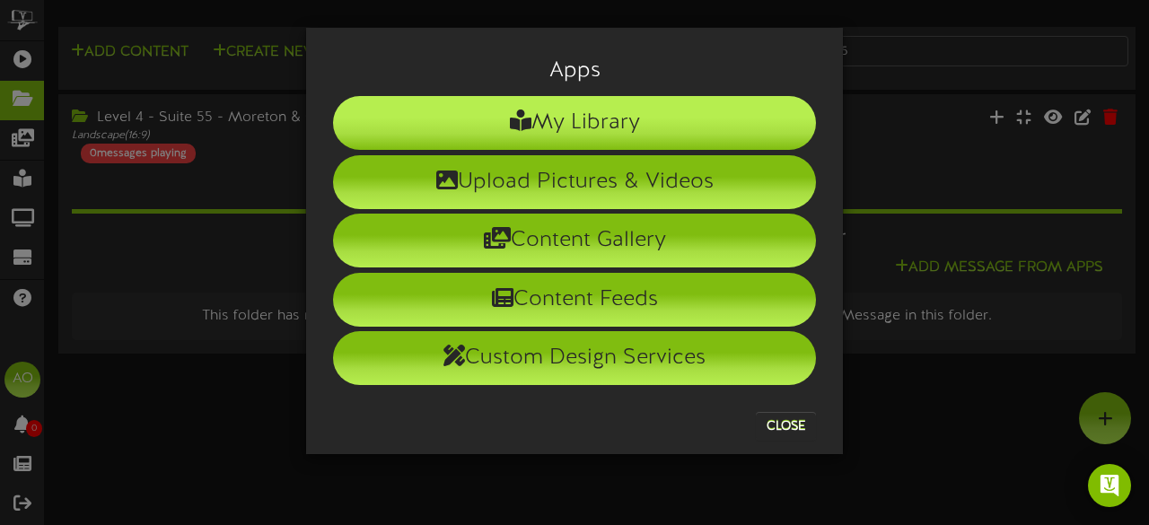
click at [634, 101] on li "My Library" at bounding box center [574, 123] width 483 height 54
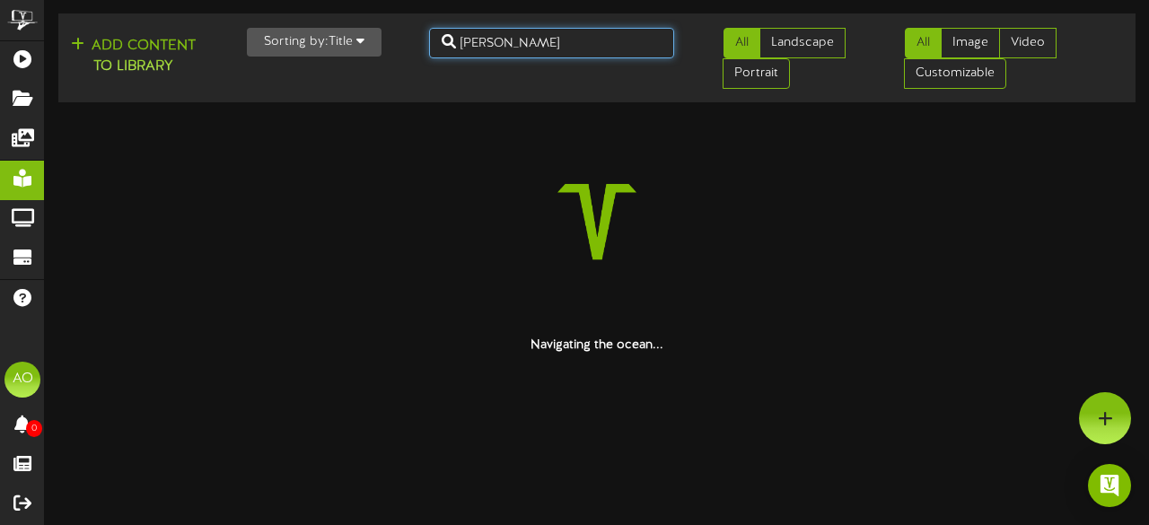
click at [532, 44] on input "[PERSON_NAME]" at bounding box center [552, 43] width 246 height 31
type input "k"
type input "moreton"
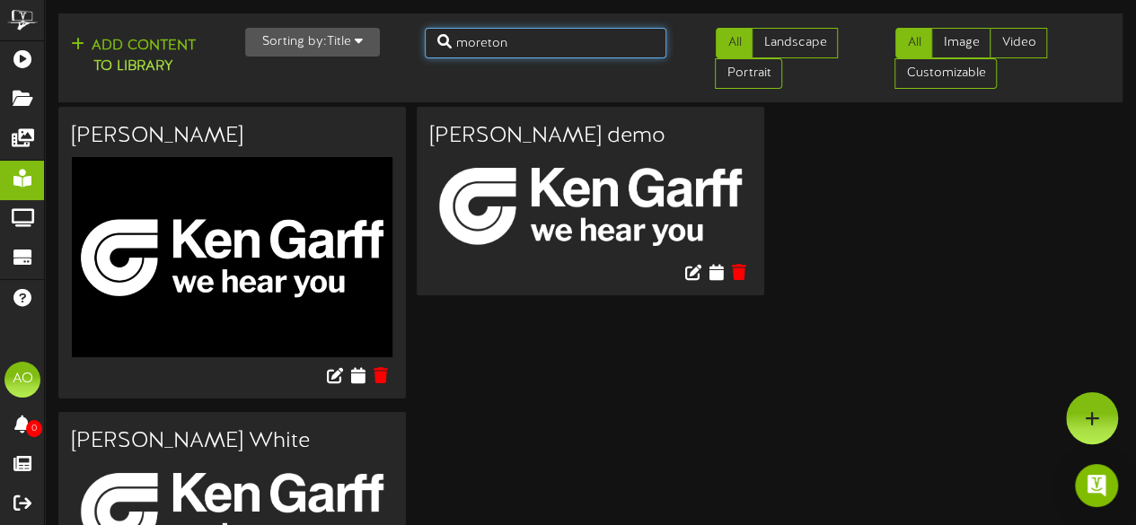
click at [533, 49] on input "moreton" at bounding box center [546, 43] width 242 height 31
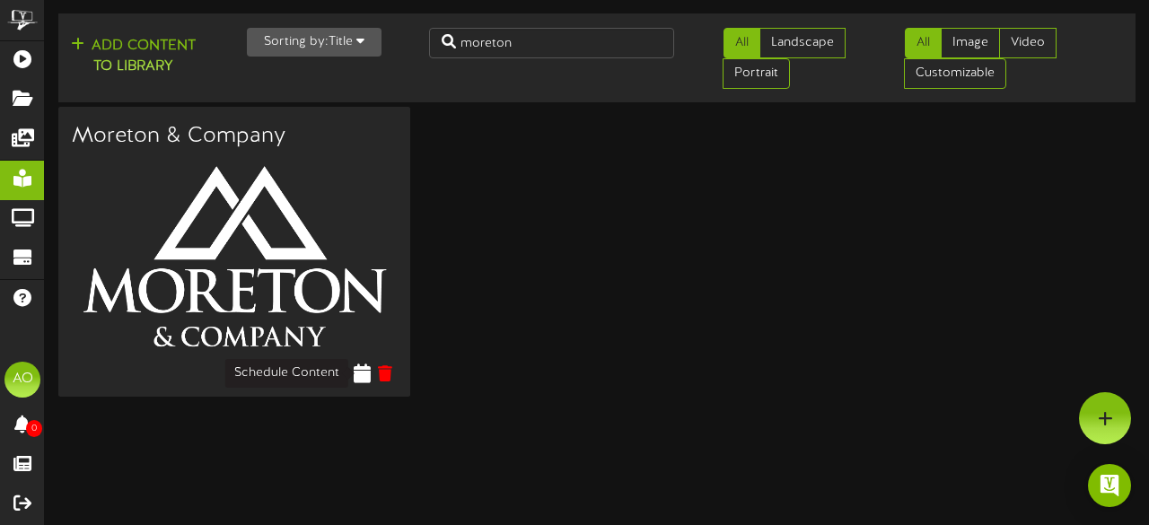
click at [361, 383] on button at bounding box center [362, 376] width 17 height 49
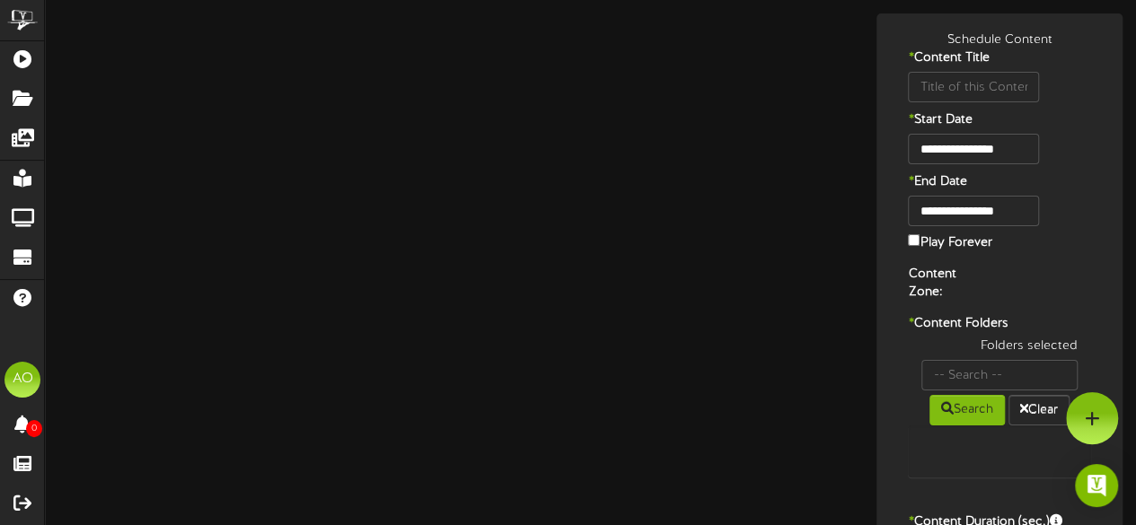
type input "Moreton & Company"
type input "8"
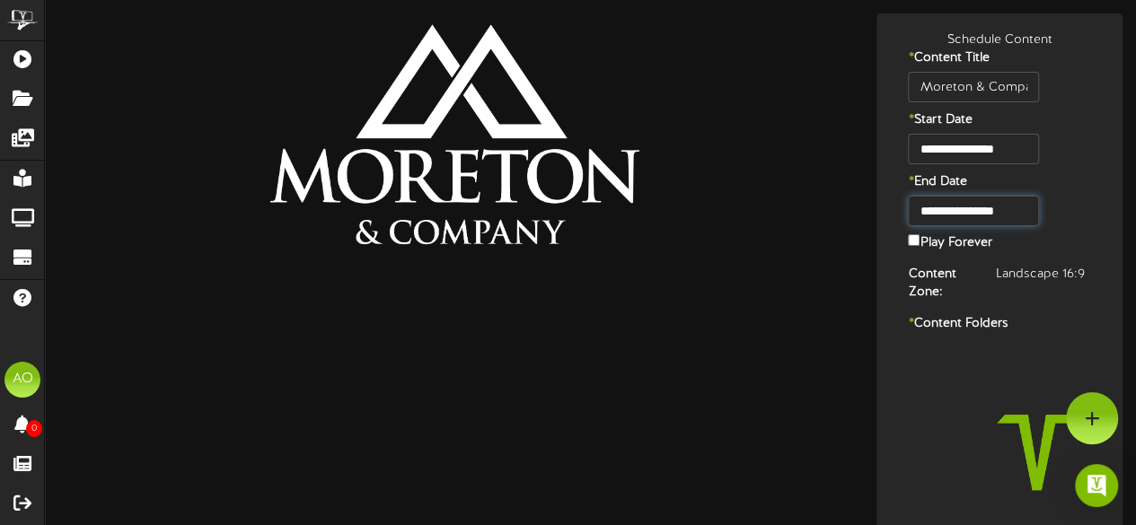
click at [1021, 212] on input "**********" at bounding box center [973, 211] width 130 height 31
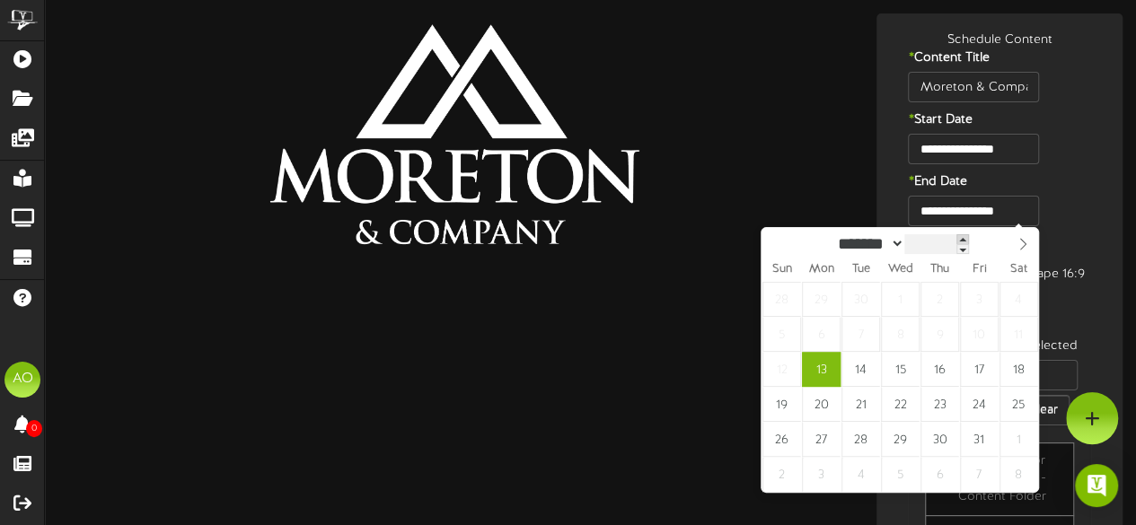
type input "****"
click at [972, 238] on span at bounding box center [965, 239] width 13 height 10
type input "**********"
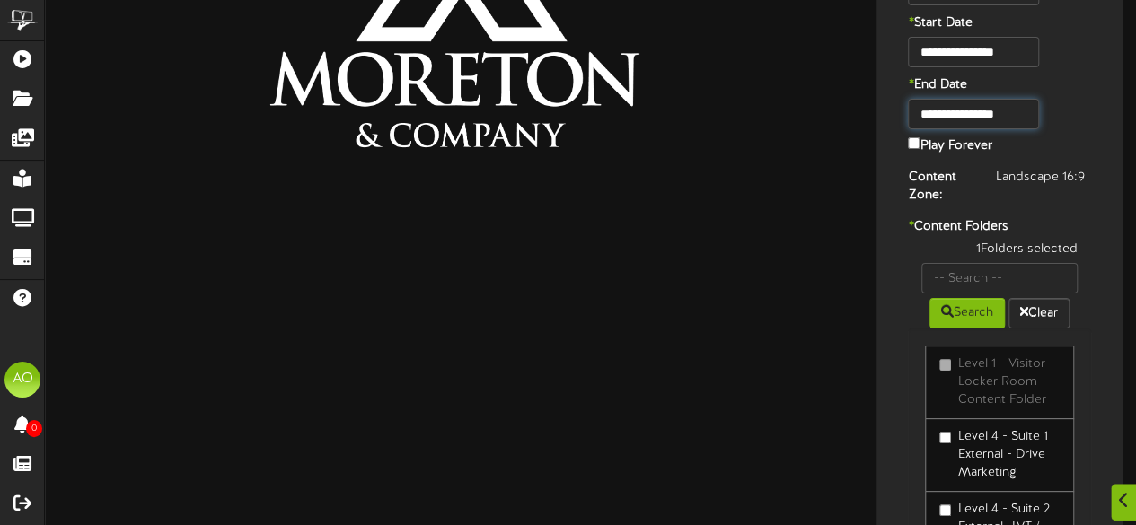
scroll to position [103, 0]
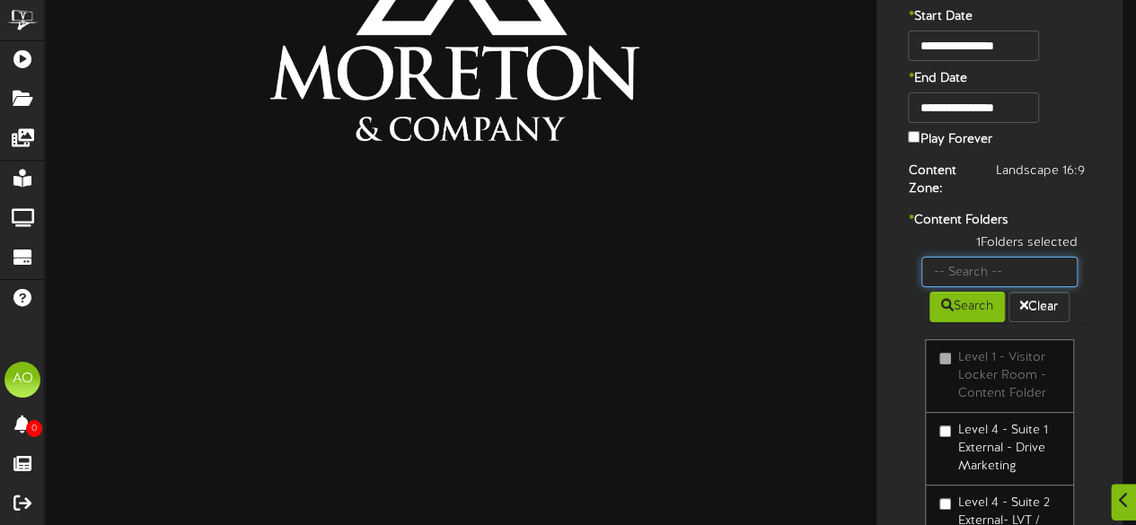
click at [993, 276] on input "text" at bounding box center [999, 272] width 156 height 31
type input "55"
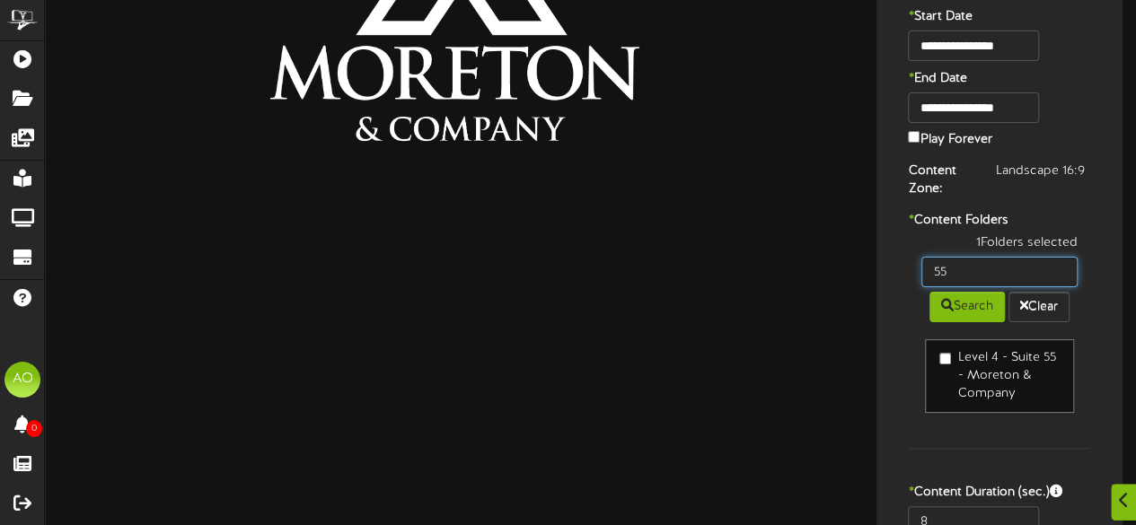
scroll to position [205, 0]
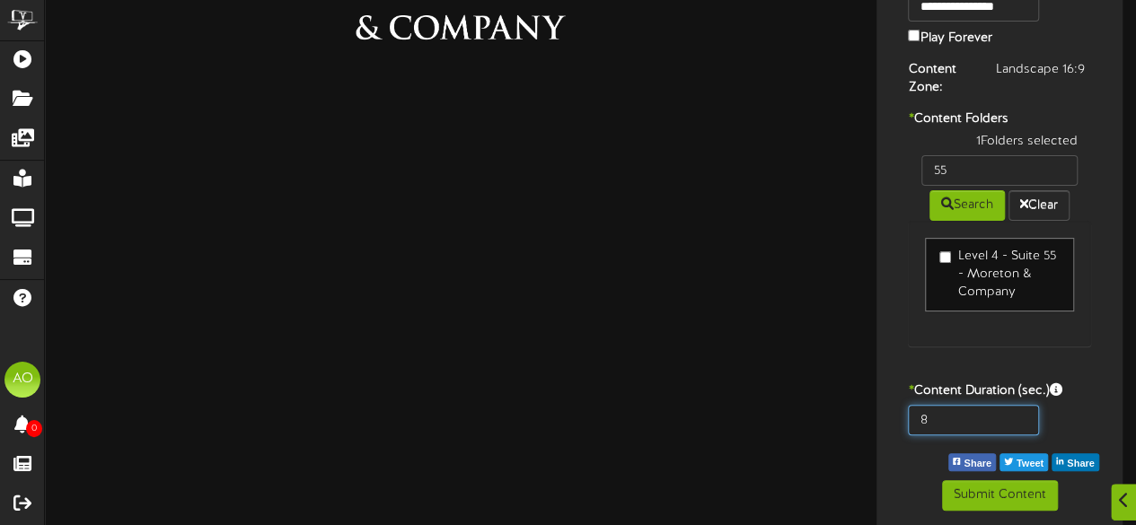
click at [951, 427] on input "8" at bounding box center [973, 420] width 130 height 31
type input "600"
click at [919, 463] on div "**********" at bounding box center [999, 169] width 237 height 684
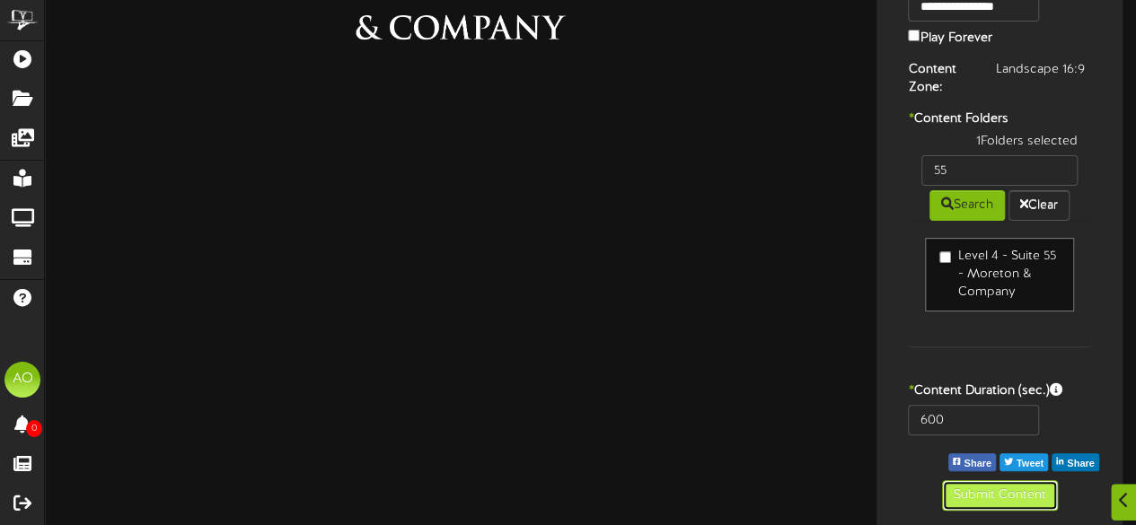
click at [967, 490] on button "Submit Content" at bounding box center [1000, 495] width 116 height 31
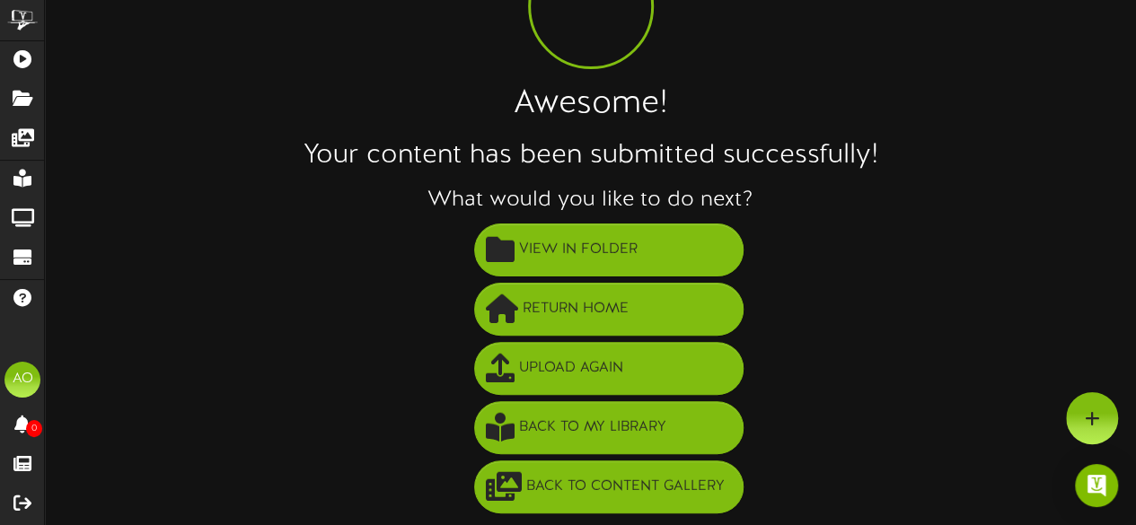
scroll to position [129, 0]
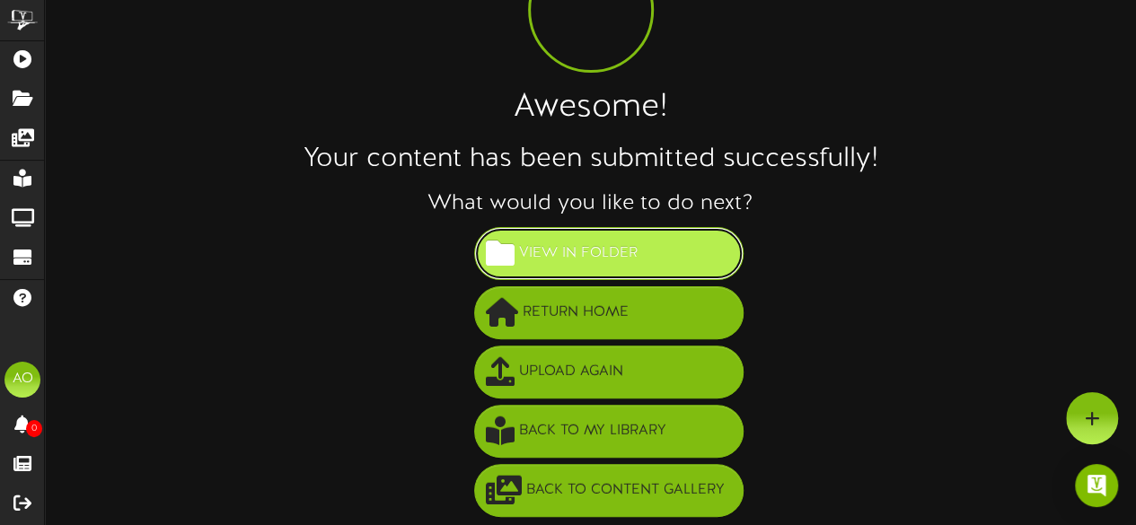
click at [577, 249] on span "View in Folder" at bounding box center [579, 254] width 128 height 30
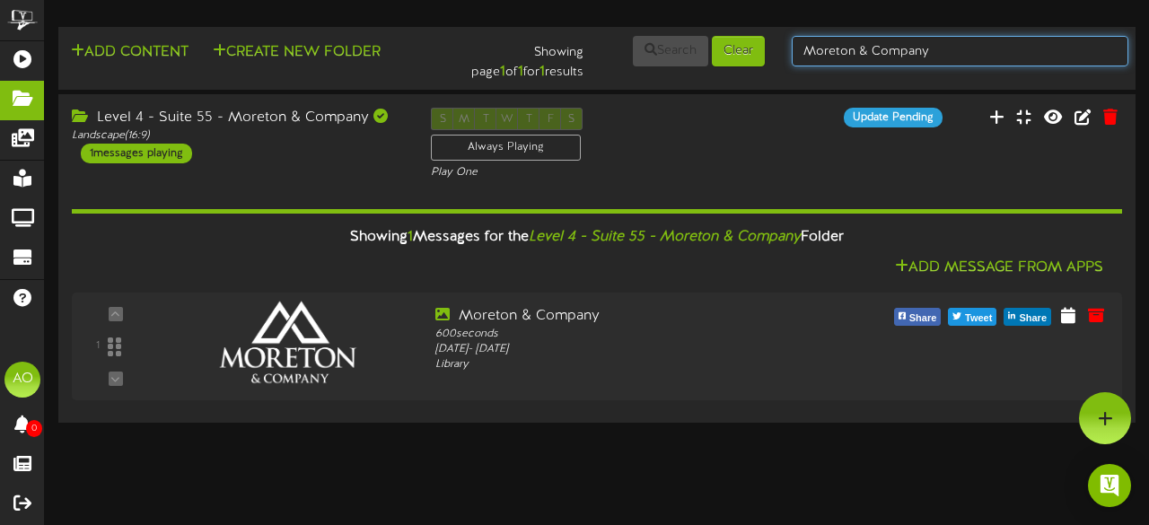
click at [688, 52] on div "Add Content Create New Folder Showing page 1 of 1 for 1 results Search Clear Mo…" at bounding box center [597, 58] width 1090 height 48
type input "suite 56"
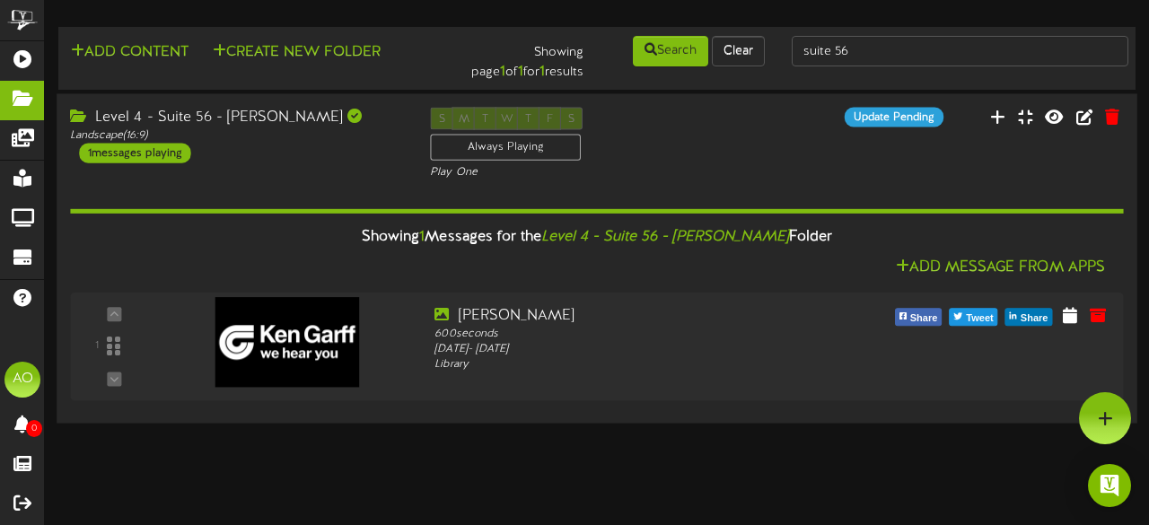
click at [668, 114] on div "S M T W T F S Always Playing Play One" at bounding box center [597, 144] width 360 height 74
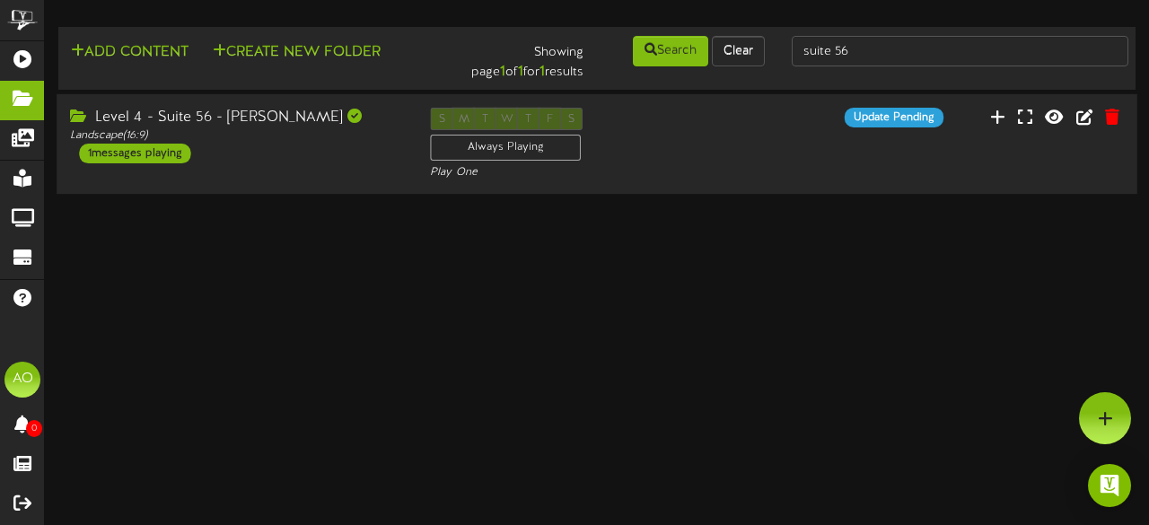
click at [667, 112] on div "S M T W T F S Always Playing Play One" at bounding box center [597, 145] width 360 height 74
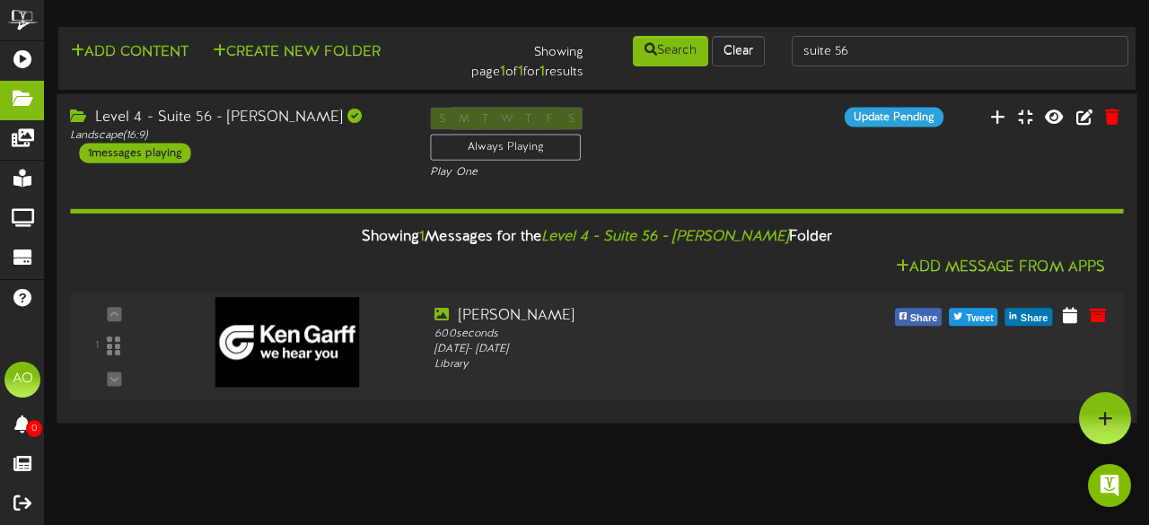
click at [667, 114] on div "S M T W T F S Always Playing Play One" at bounding box center [597, 144] width 360 height 74
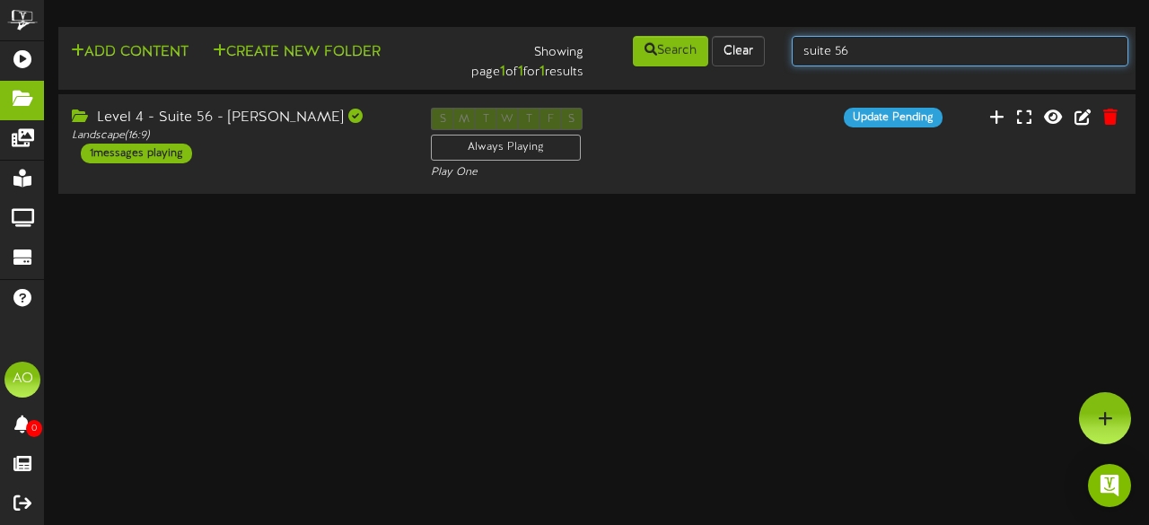
click at [875, 51] on input "suite 56" at bounding box center [960, 51] width 337 height 31
type input "suite 16"
click at [904, 39] on input "suite 16" at bounding box center [960, 51] width 337 height 31
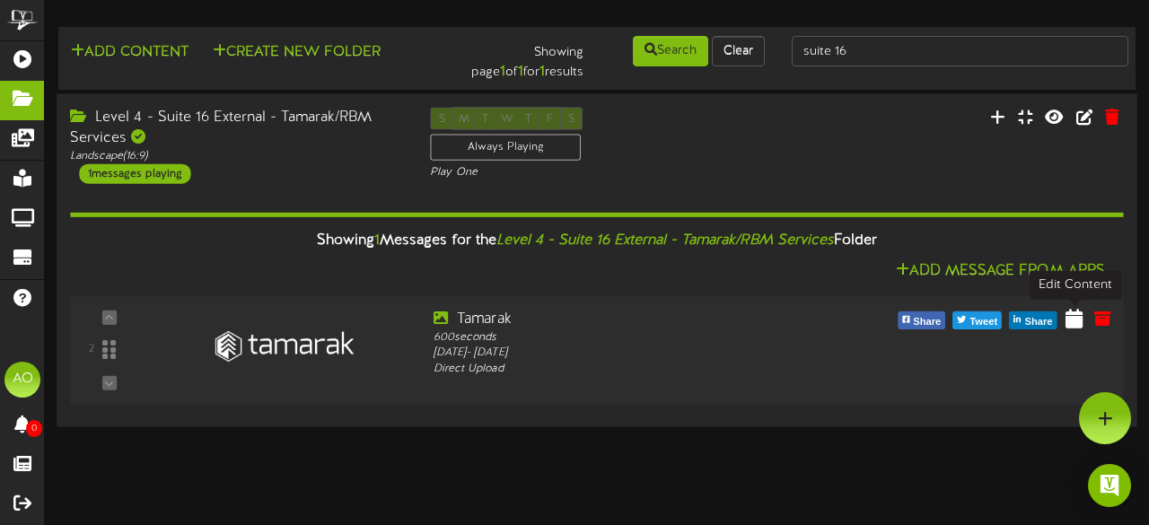
click at [1078, 312] on icon at bounding box center [1074, 318] width 17 height 20
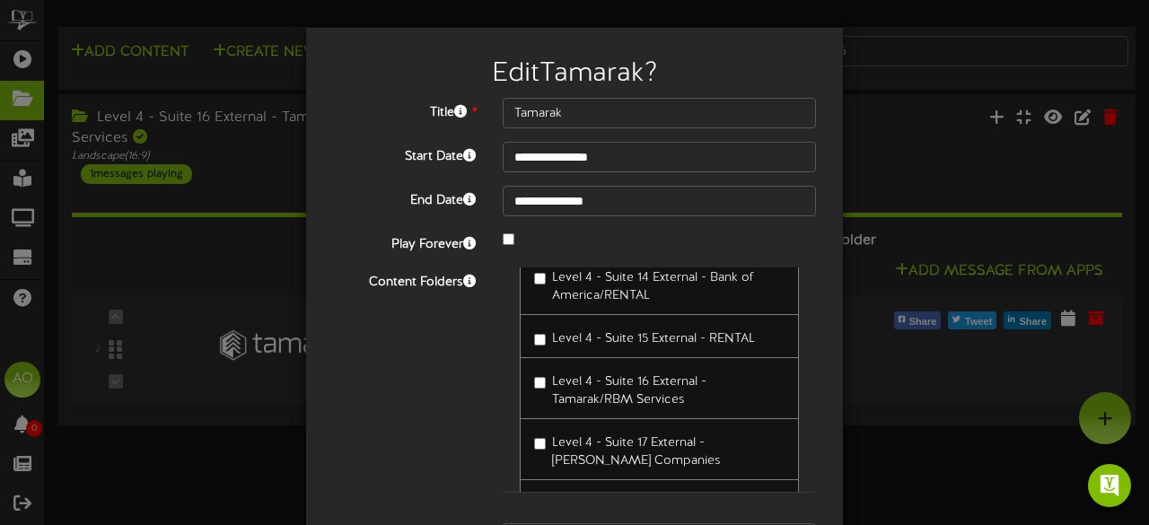
scroll to position [189, 0]
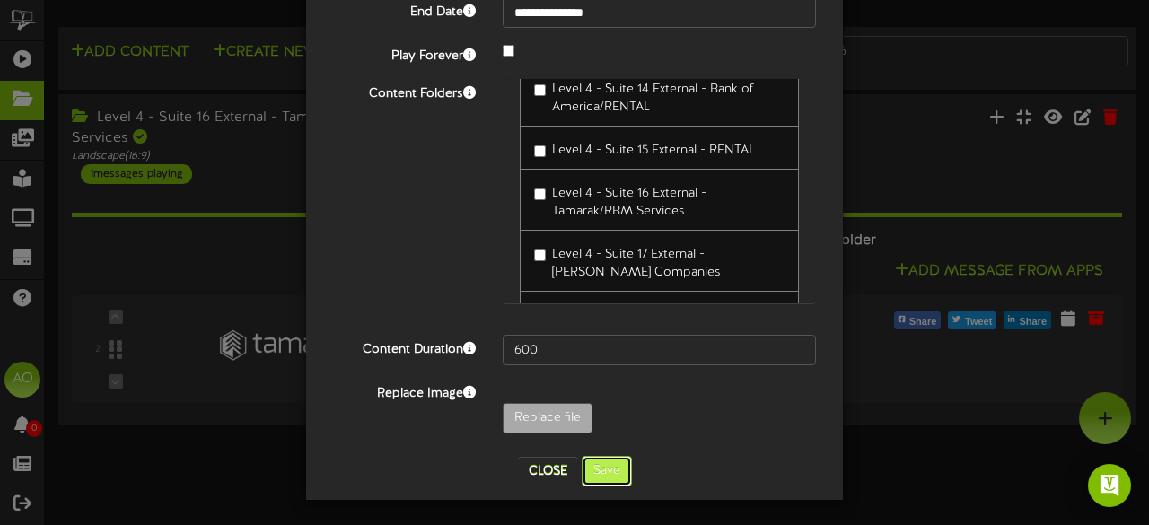
click at [598, 466] on button "Save" at bounding box center [607, 471] width 50 height 31
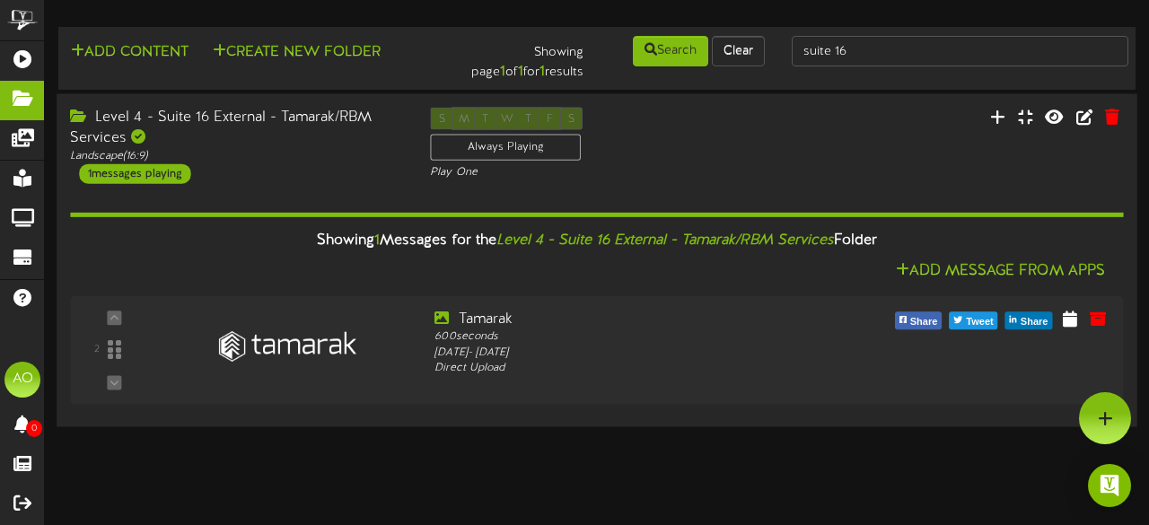
click at [661, 180] on div "Level 4 - Suite 16 External - Tamarak/RBM Services Landscape ( 16:9 ) 1 message…" at bounding box center [597, 145] width 1081 height 76
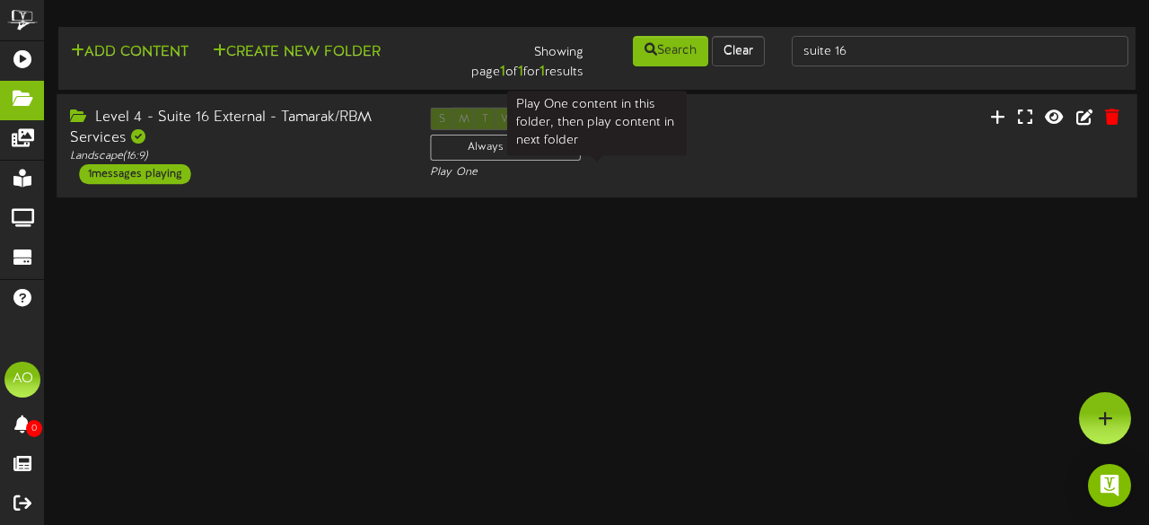
click at [777, 172] on div "S M T W T F S Always Playing Play One" at bounding box center [597, 145] width 360 height 74
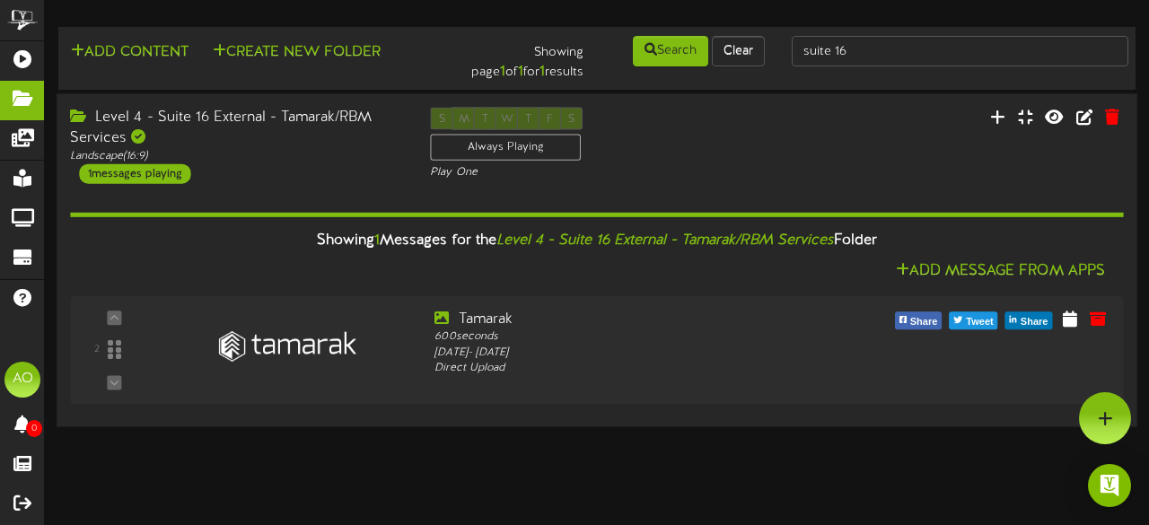
click at [766, 166] on div "S M T W T F S Always Playing Play One" at bounding box center [597, 144] width 360 height 74
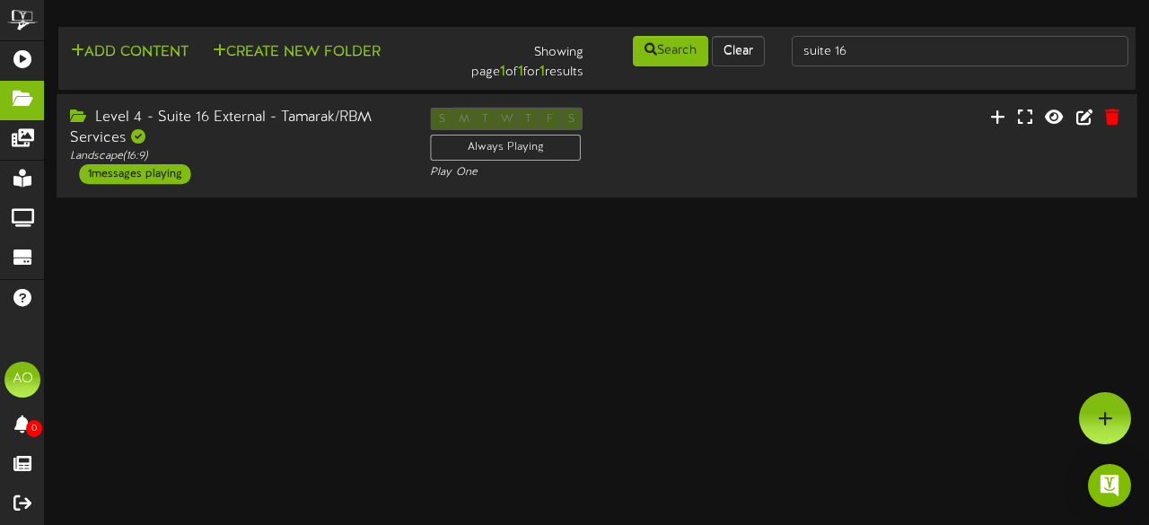
click at [770, 159] on div "S M T W T F S Always Playing Play One" at bounding box center [597, 145] width 360 height 74
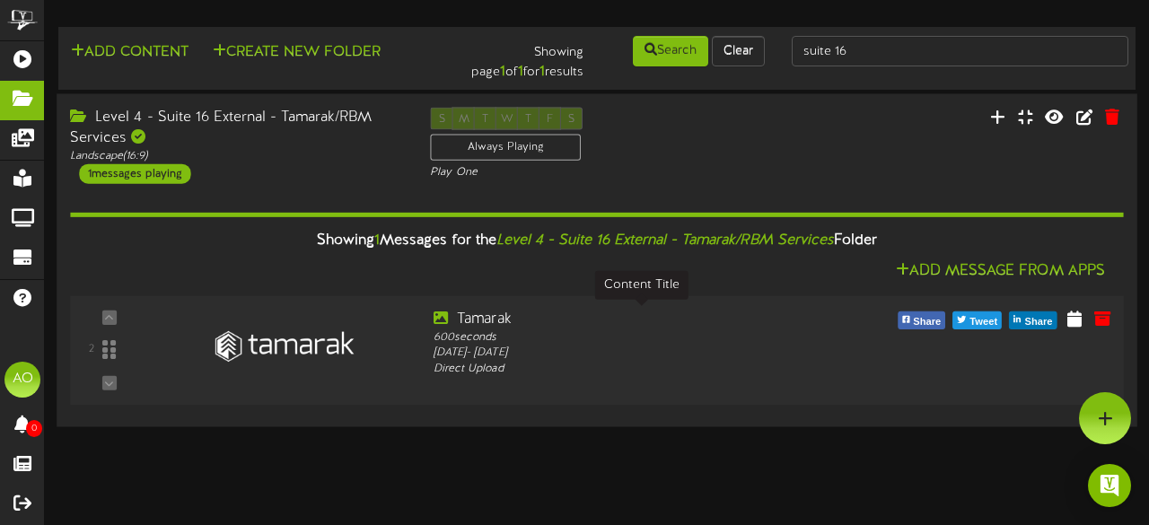
click at [474, 324] on div "Tamarak" at bounding box center [642, 319] width 416 height 21
click at [1075, 317] on icon at bounding box center [1074, 318] width 17 height 20
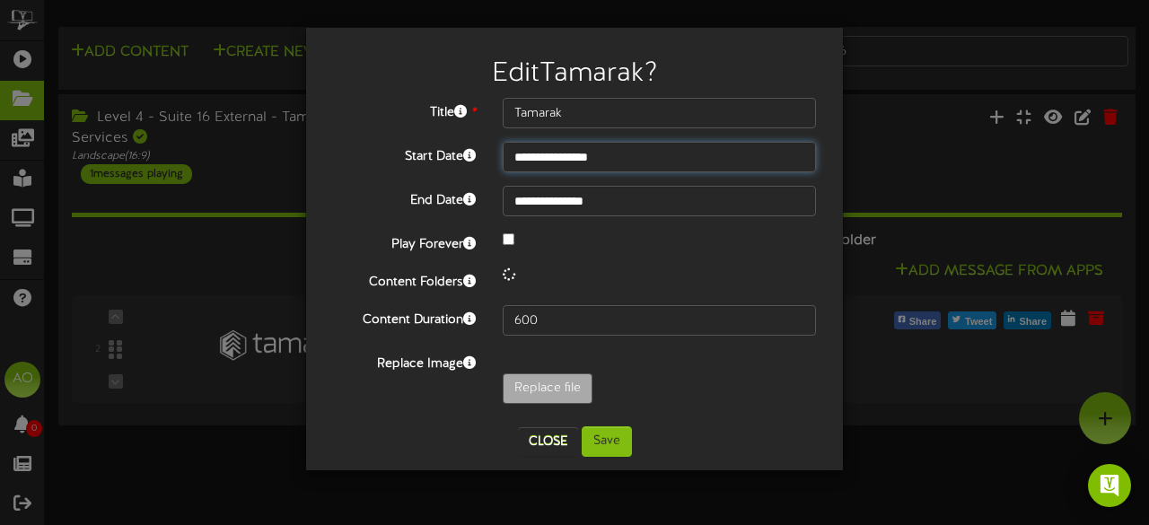
click at [632, 158] on input "**********" at bounding box center [659, 157] width 313 height 31
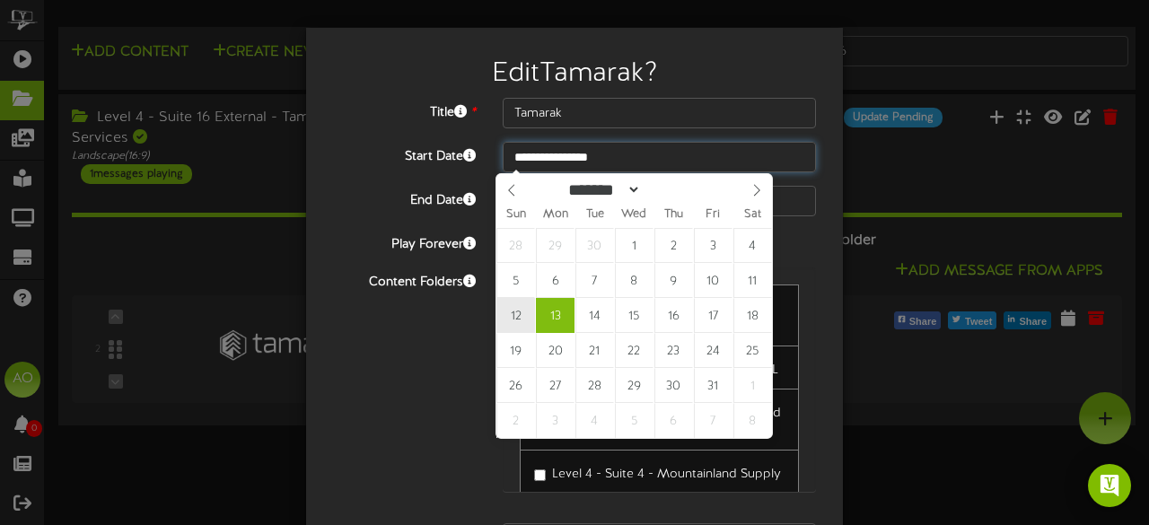
type input "**********"
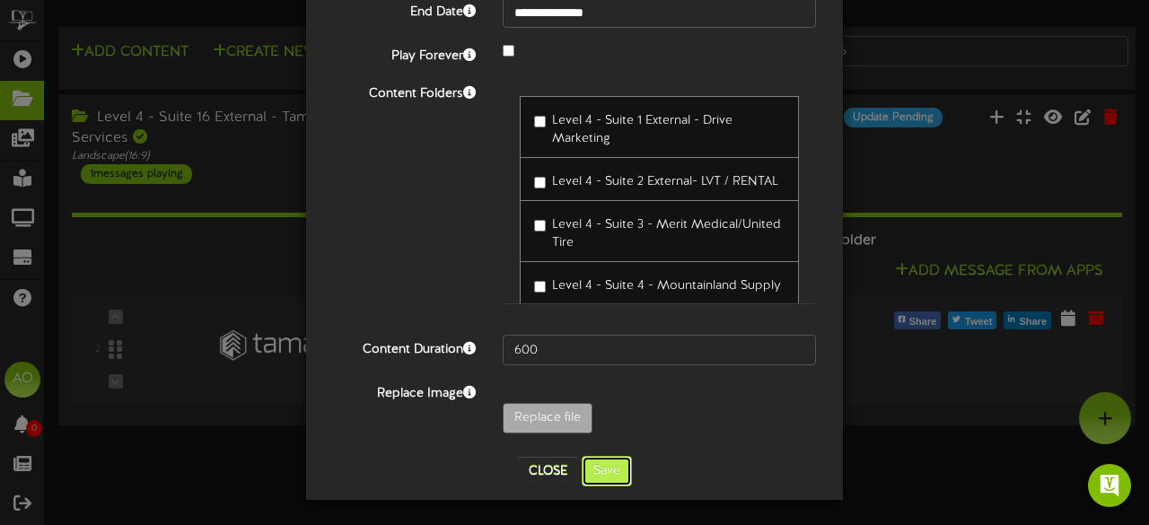
click at [611, 470] on button "Save" at bounding box center [607, 471] width 50 height 31
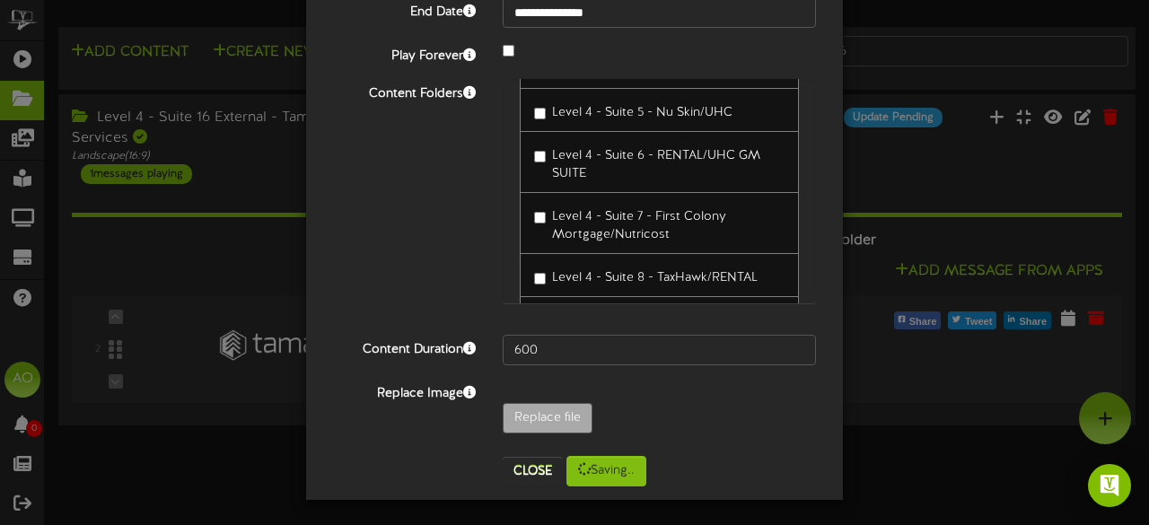
scroll to position [0, 0]
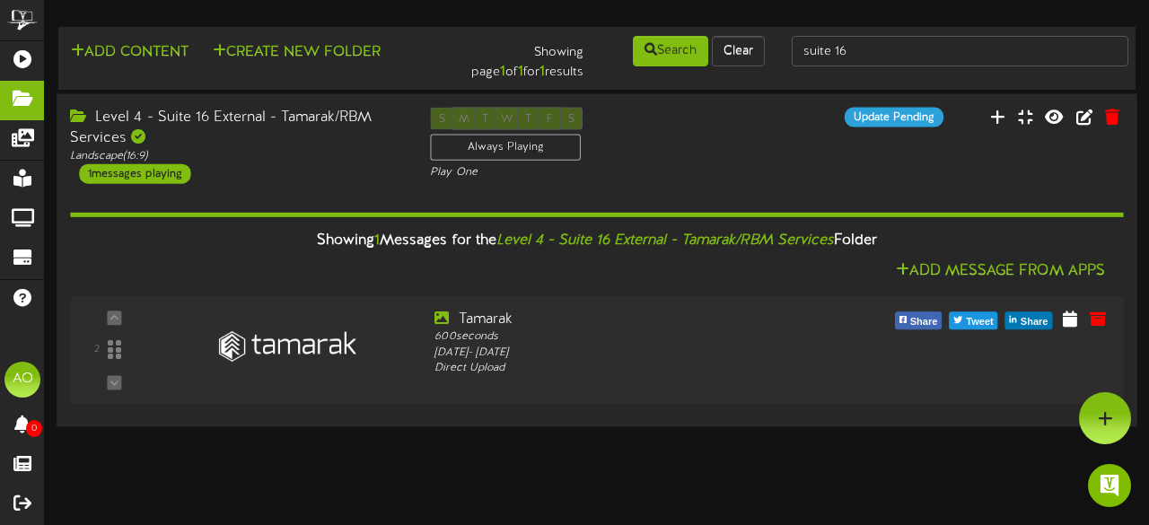
click at [702, 138] on div "S M T W T F S Always Playing Play One" at bounding box center [597, 144] width 360 height 74
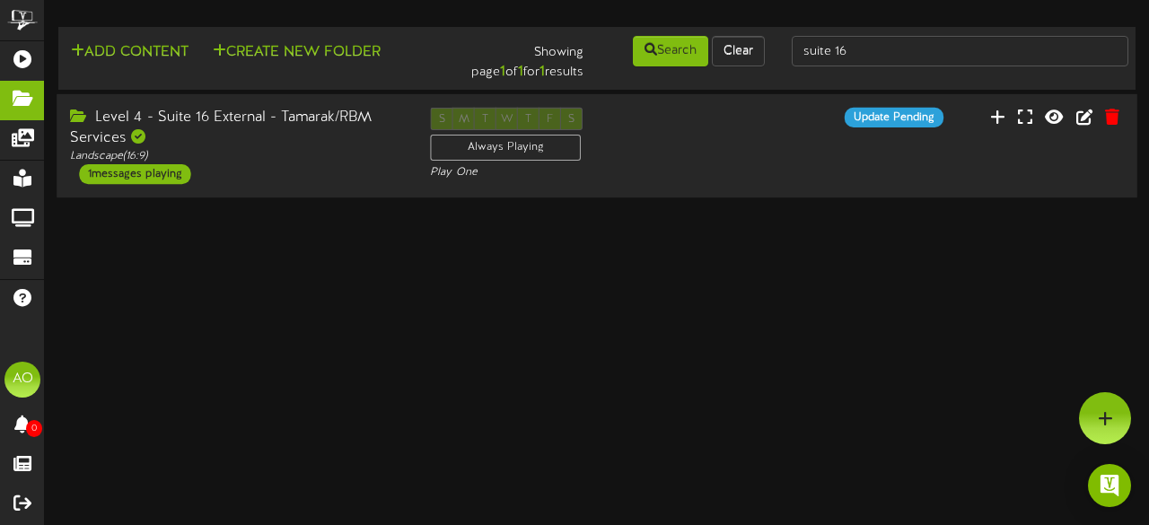
click at [703, 139] on div "S M T W T F S Always Playing Play One" at bounding box center [597, 145] width 360 height 74
